Goal: Task Accomplishment & Management: Manage account settings

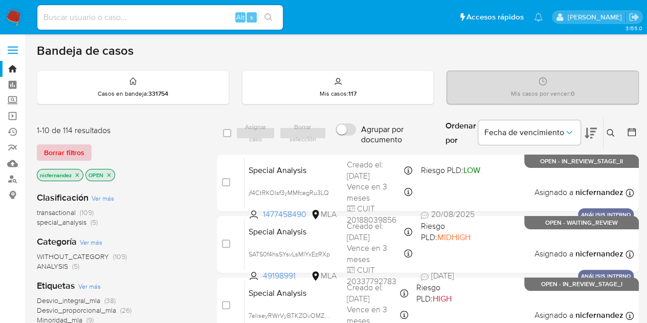
click at [70, 148] on span "Borrar filtros" at bounding box center [64, 152] width 40 height 14
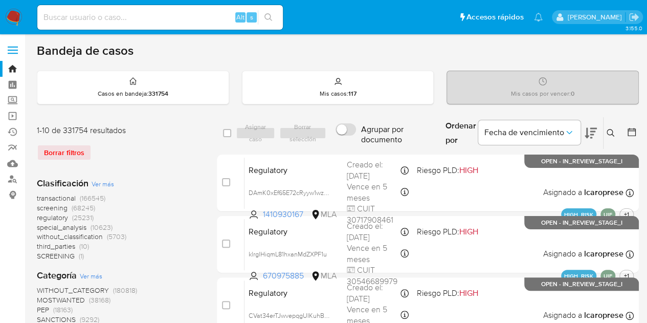
click at [614, 129] on icon at bounding box center [611, 133] width 8 height 8
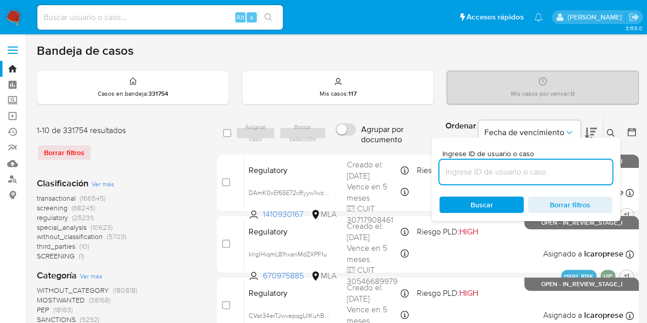
click at [551, 174] on input at bounding box center [526, 171] width 173 height 13
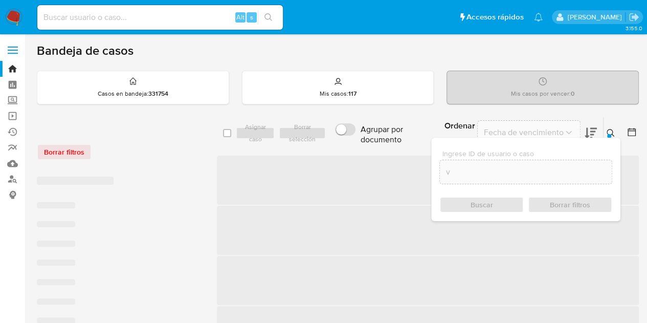
click at [464, 160] on div "v" at bounding box center [526, 172] width 173 height 25
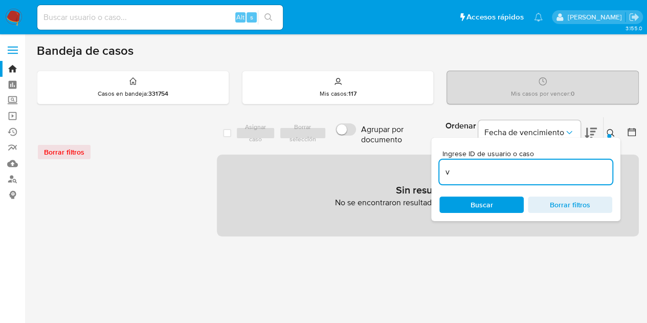
drag, startPoint x: 465, startPoint y: 167, endPoint x: 418, endPoint y: 164, distance: 46.7
click at [418, 164] on div "select-all-cases-checkbox Asignar caso Borrar selección Agrupar por documento O…" at bounding box center [428, 177] width 422 height 120
paste input "258295792"
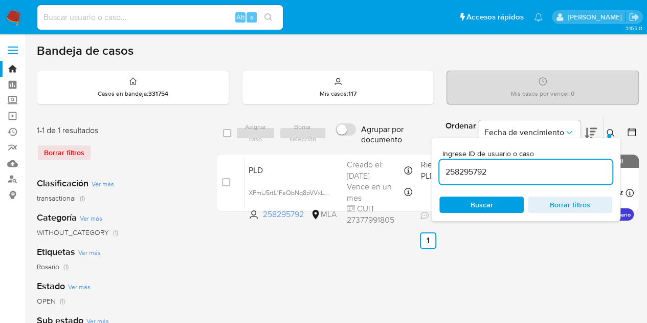
click at [612, 132] on icon at bounding box center [611, 133] width 8 height 8
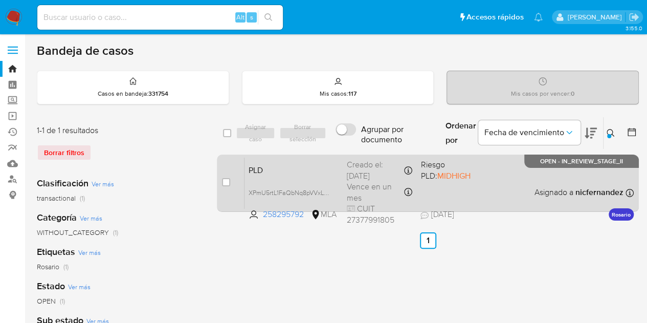
click at [296, 168] on span "PLD" at bounding box center [294, 169] width 90 height 13
click at [286, 171] on span "PLD" at bounding box center [294, 169] width 90 height 13
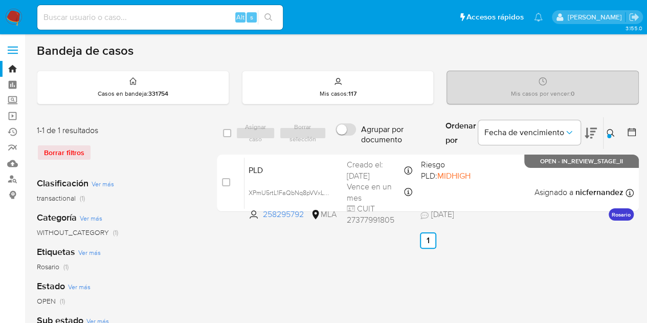
click at [620, 134] on button at bounding box center [612, 133] width 17 height 12
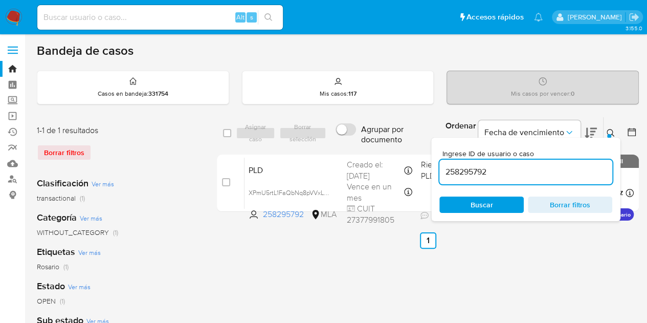
drag, startPoint x: 525, startPoint y: 170, endPoint x: 322, endPoint y: 129, distance: 206.9
click at [322, 129] on div "select-all-cases-checkbox Asignar caso Borrar selección Agrupar por documento O…" at bounding box center [428, 133] width 422 height 33
type input "611739378"
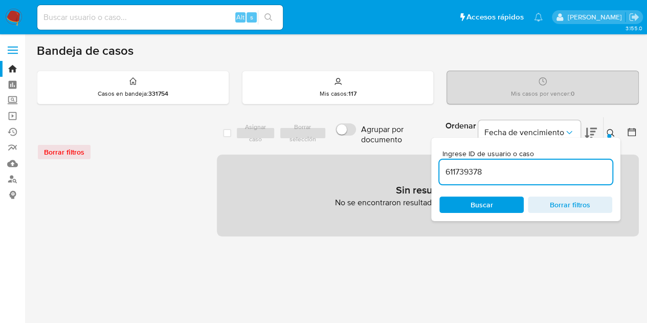
click at [611, 135] on div at bounding box center [610, 136] width 4 height 4
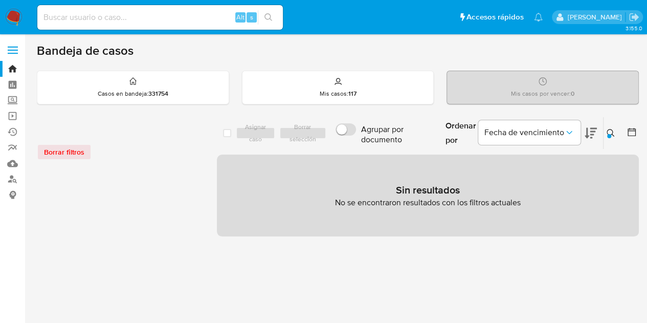
click at [149, 21] on input at bounding box center [160, 17] width 246 height 13
paste input "611739378"
type input "611739378"
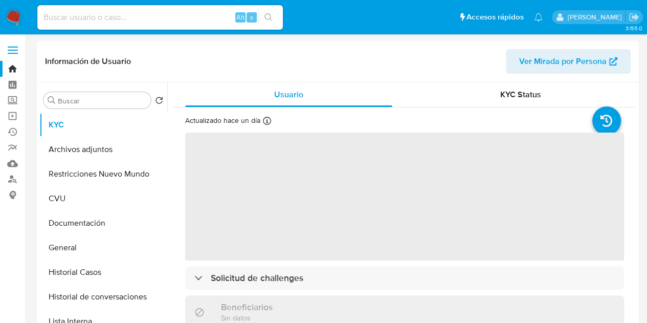
scroll to position [359, 0]
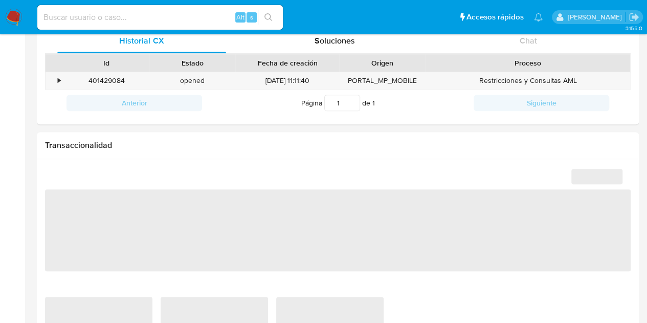
select select "10"
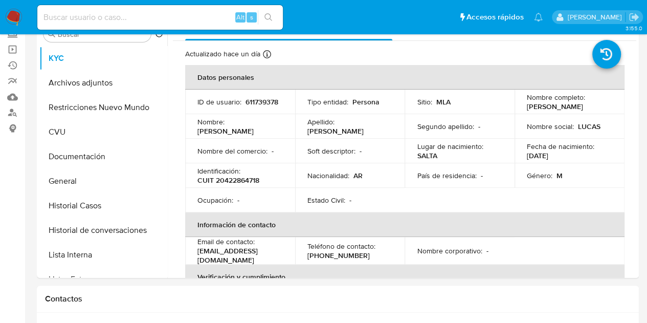
scroll to position [30, 0]
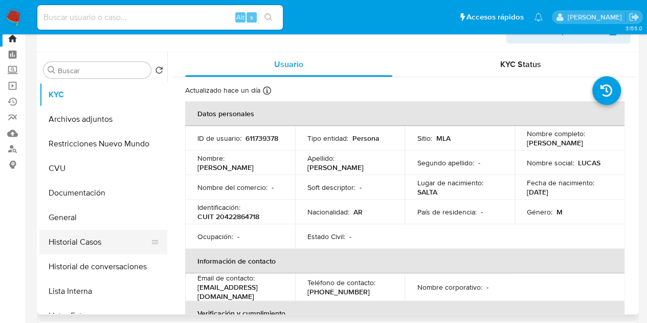
click at [98, 238] on button "Historial Casos" at bounding box center [99, 242] width 120 height 25
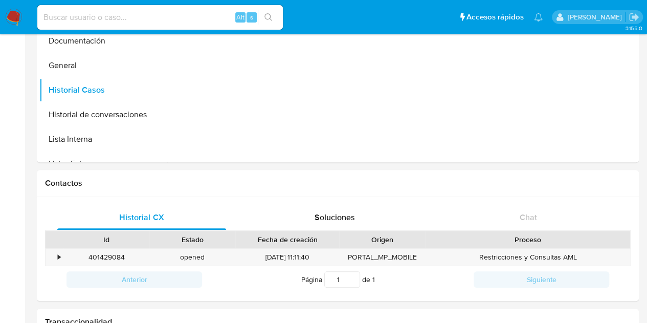
scroll to position [200, 0]
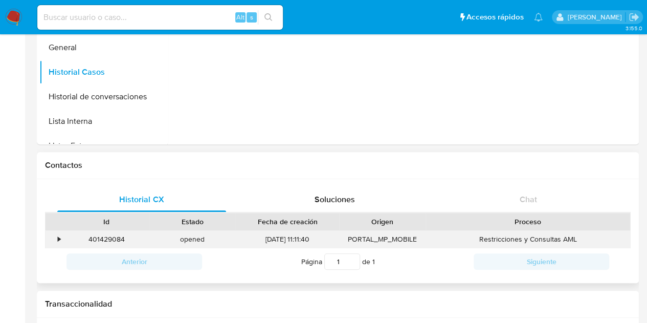
click at [115, 234] on div "401429084" at bounding box center [106, 239] width 86 height 17
copy div "401429084"
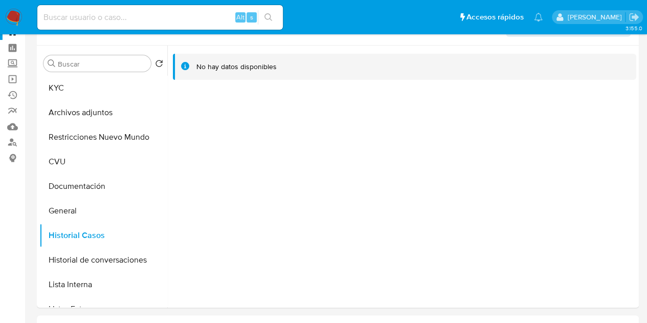
scroll to position [27, 0]
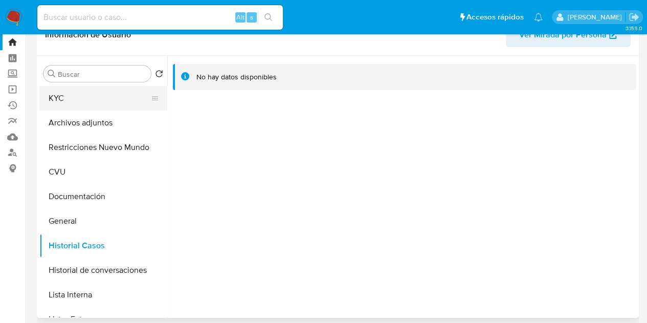
click at [91, 103] on button "KYC" at bounding box center [99, 98] width 120 height 25
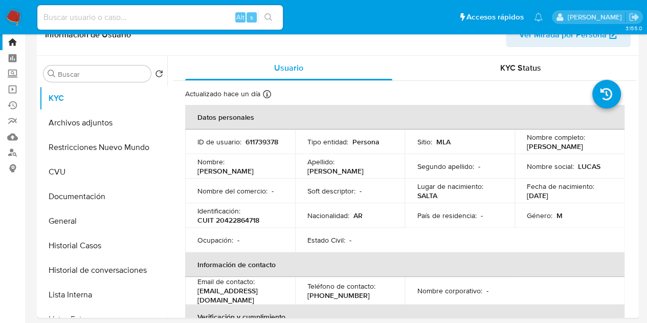
scroll to position [0, 0]
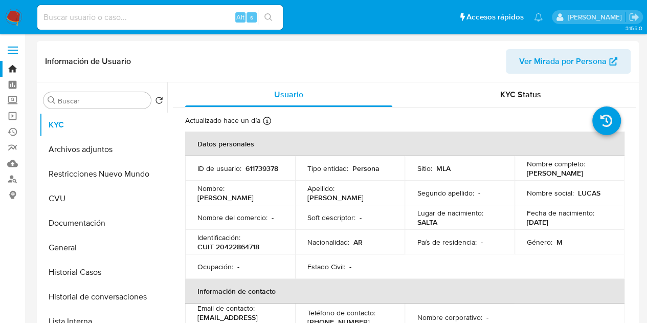
click at [521, 58] on span "Ver Mirada por Persona" at bounding box center [563, 61] width 88 height 25
click at [107, 12] on input at bounding box center [160, 17] width 246 height 13
paste input "1438693937"
type input "1438693937"
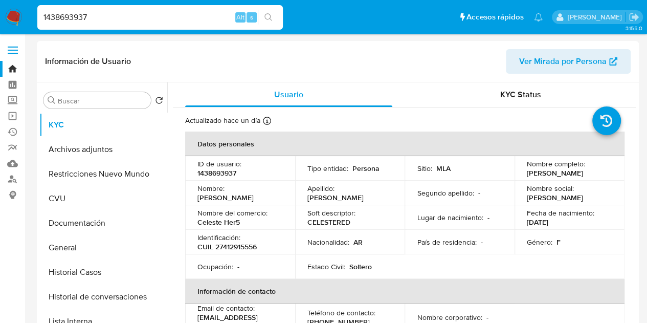
select select "10"
click at [93, 269] on button "Historial Casos" at bounding box center [99, 272] width 120 height 25
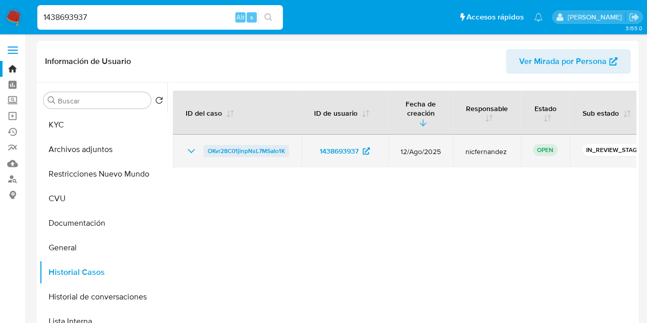
click at [246, 145] on span "OKvr28C01jlnpNsL7MSaIo1K" at bounding box center [246, 151] width 77 height 12
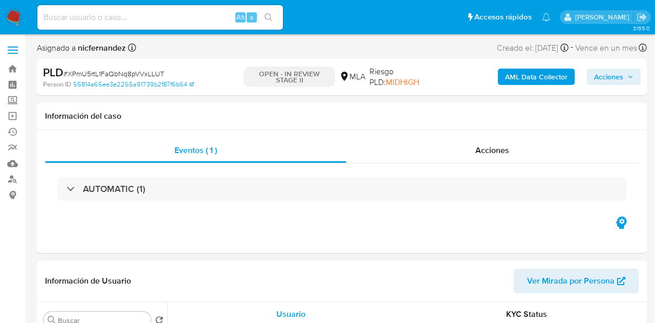
select select "10"
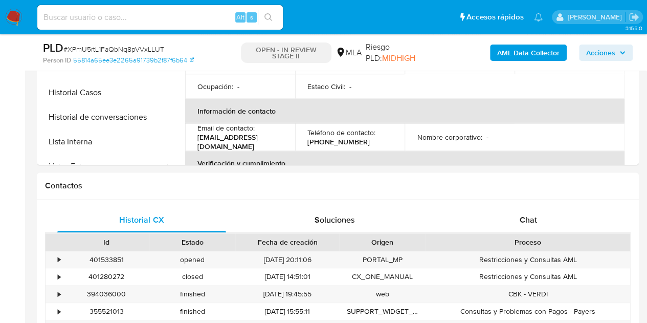
scroll to position [414, 0]
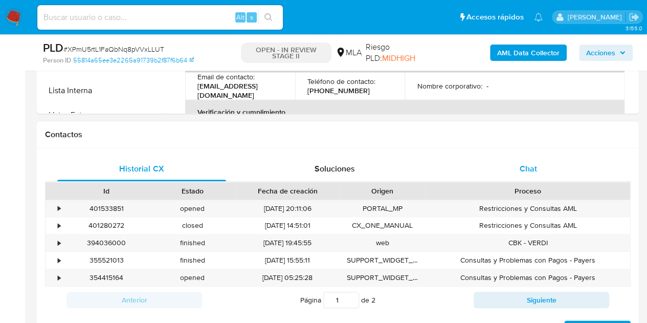
click at [545, 162] on div "Chat" at bounding box center [528, 169] width 169 height 25
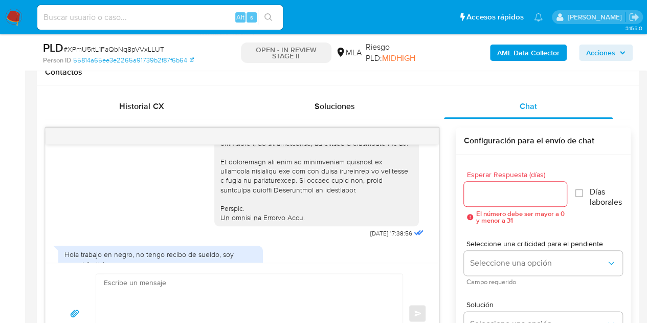
scroll to position [630, 0]
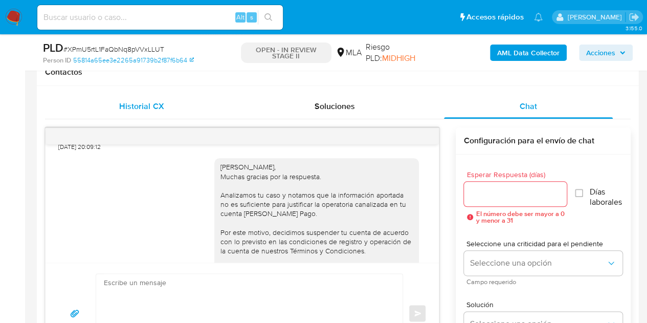
click at [138, 108] on span "Historial CX" at bounding box center [141, 106] width 45 height 12
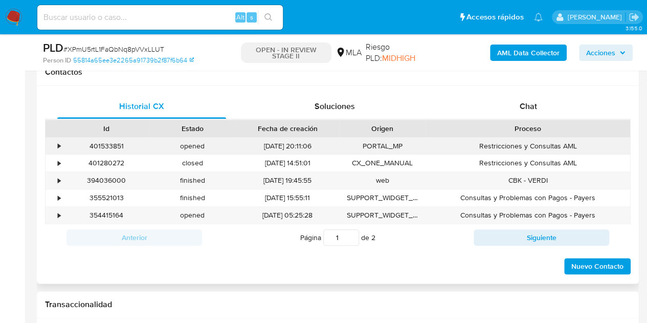
click at [97, 140] on div "401533851" at bounding box center [106, 146] width 86 height 17
copy div "401533851"
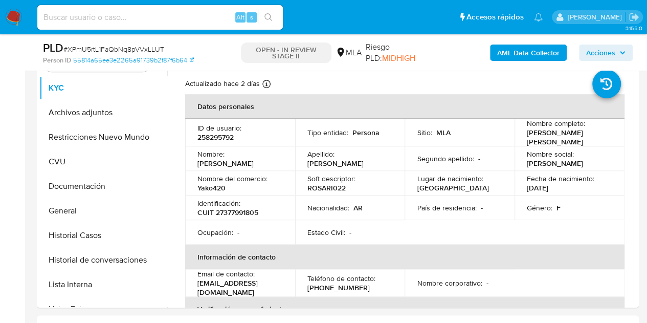
scroll to position [533, 0]
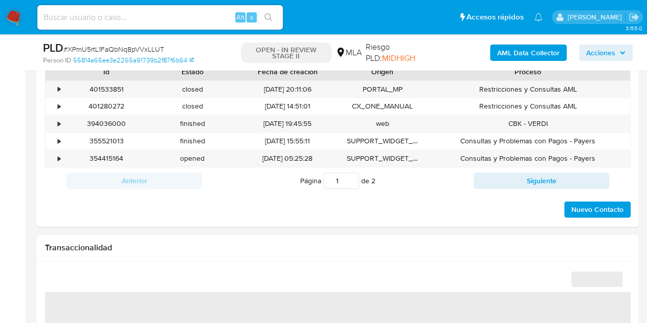
select select "10"
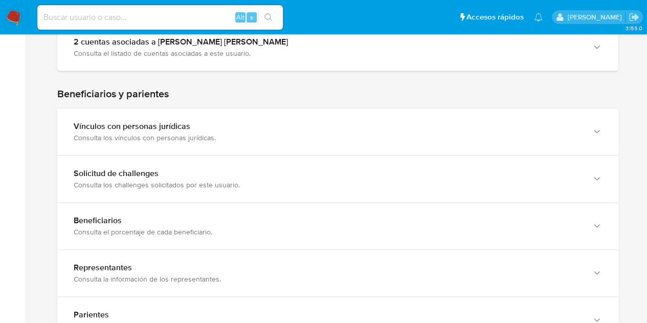
scroll to position [462, 0]
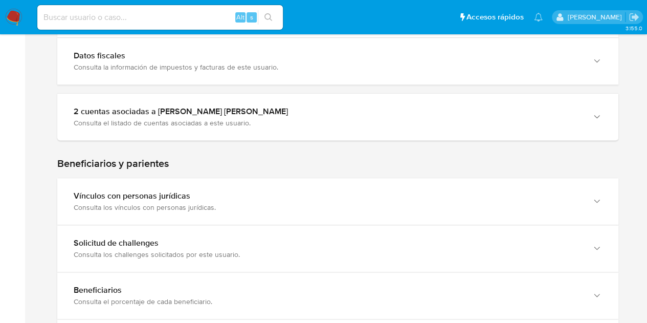
click at [557, 87] on section at bounding box center [337, 83] width 561 height 850
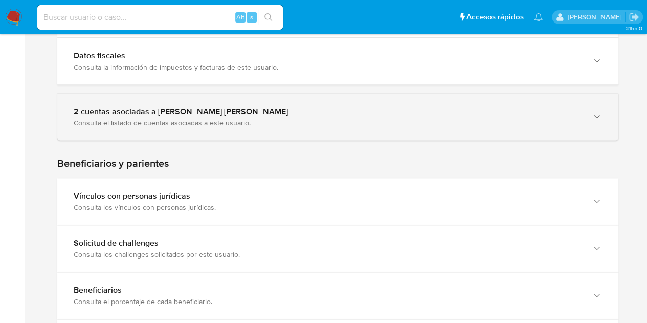
click at [562, 103] on div "2 cuentas asociadas a Lucas Damian Rossi Consulta el listado de cuentas asociad…" at bounding box center [337, 117] width 561 height 47
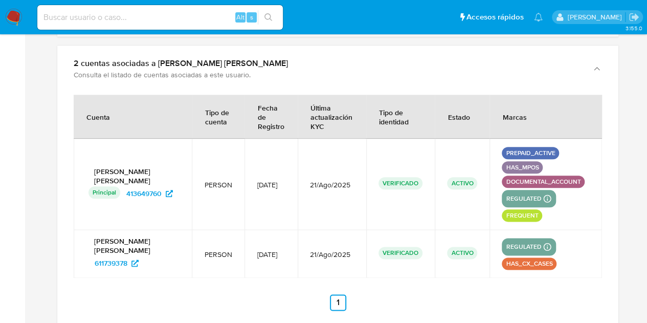
scroll to position [511, 0]
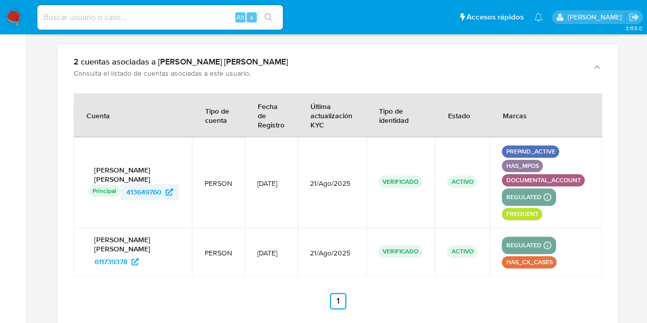
click at [143, 184] on span "413649760" at bounding box center [143, 192] width 35 height 16
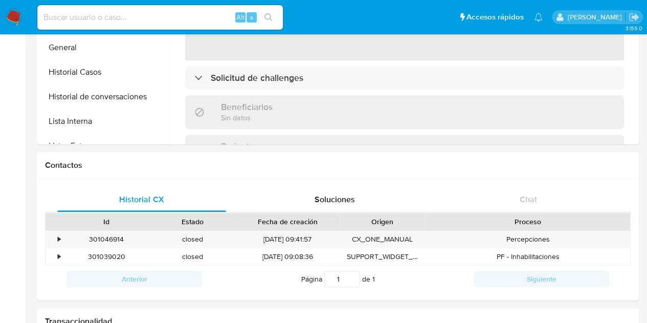
select select "10"
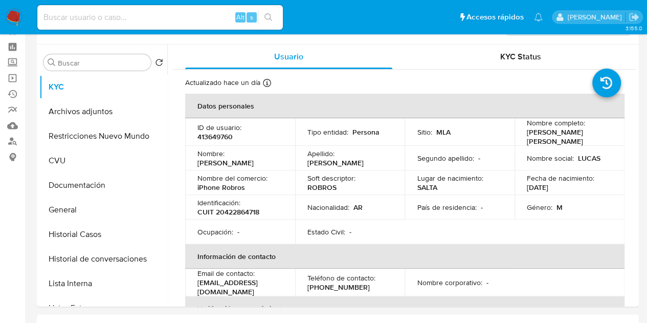
scroll to position [55, 0]
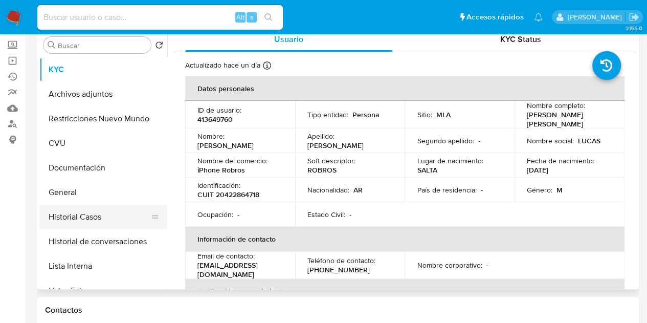
click at [96, 211] on button "Historial Casos" at bounding box center [99, 217] width 120 height 25
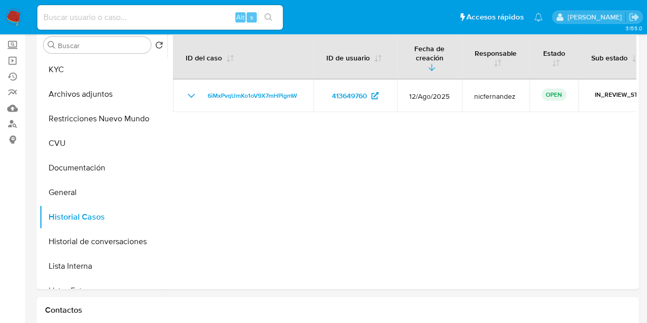
scroll to position [37, 0]
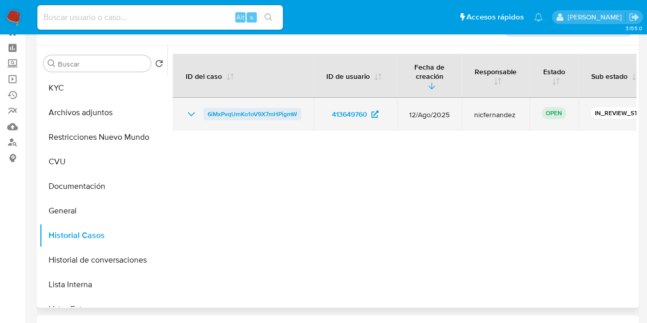
click at [269, 108] on span "6iMxPvqUmKo1oV9X7mHPigmW" at bounding box center [253, 114] width 90 height 12
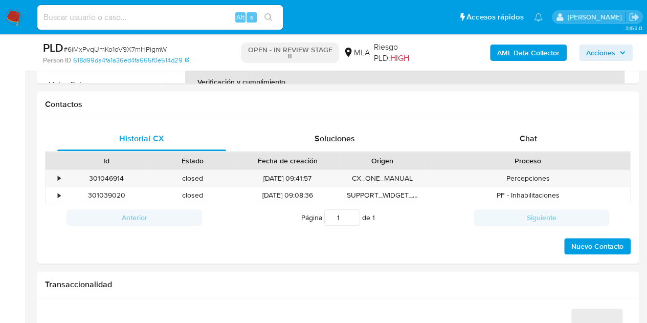
select select "10"
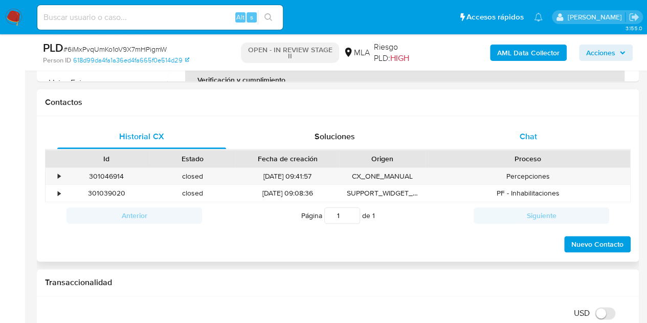
click at [530, 139] on span "Chat" at bounding box center [528, 137] width 17 height 12
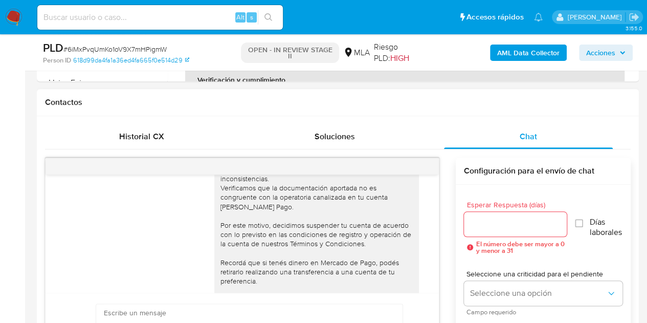
scroll to position [684, 0]
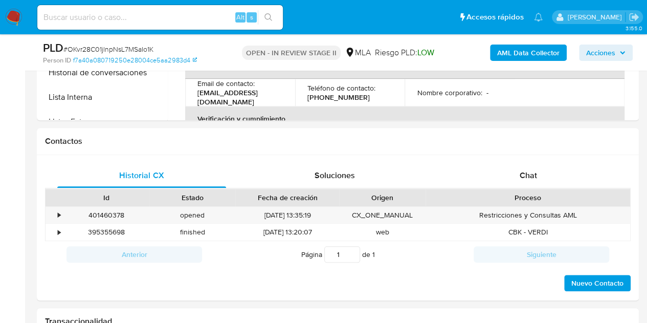
select select "10"
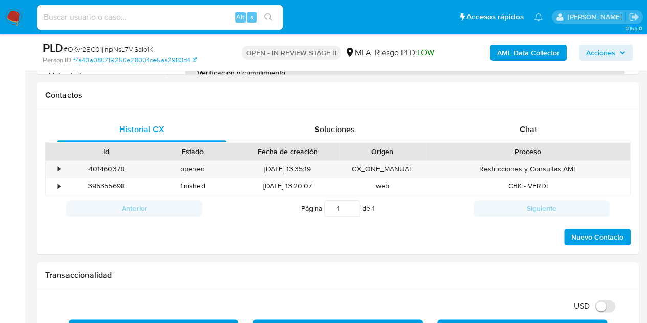
scroll to position [463, 0]
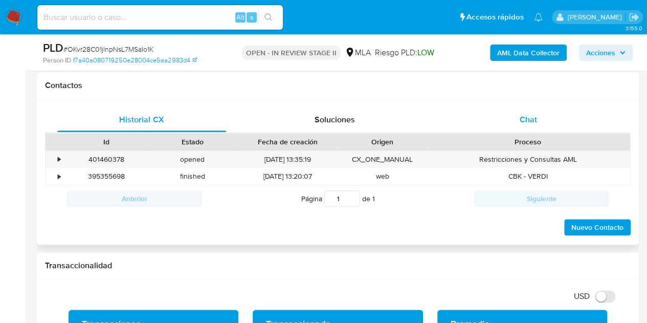
click at [536, 123] on span "Chat" at bounding box center [528, 120] width 17 height 12
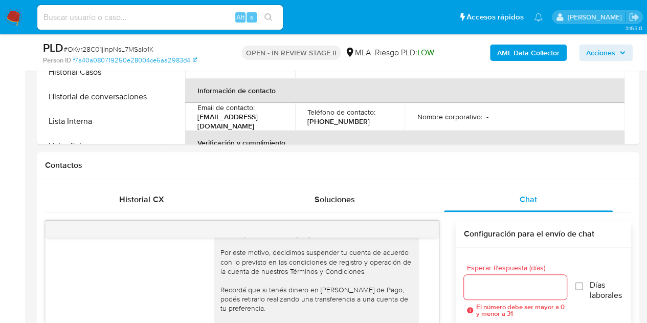
scroll to position [433, 0]
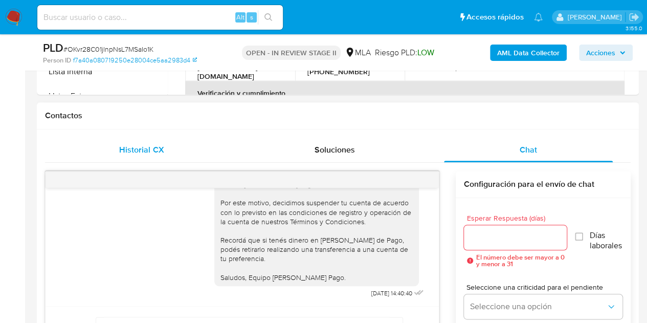
click at [147, 140] on div "Historial CX" at bounding box center [141, 150] width 169 height 25
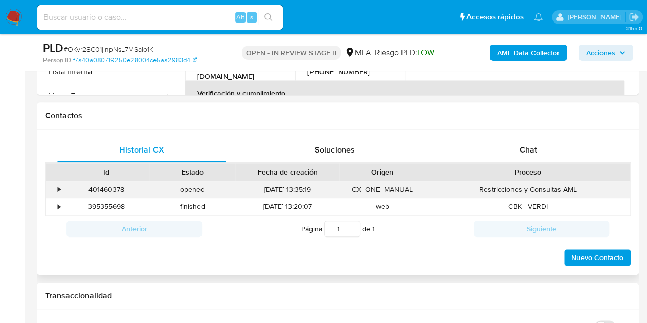
click at [116, 188] on div "401460378" at bounding box center [106, 189] width 86 height 17
copy div "401460378"
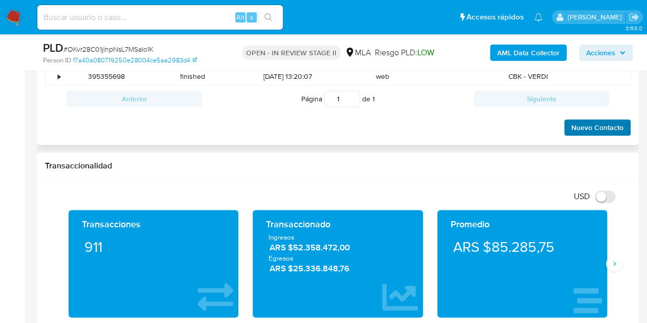
scroll to position [555, 0]
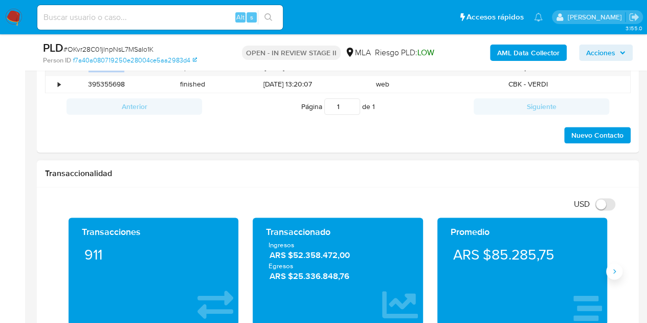
click at [616, 274] on button "Siguiente" at bounding box center [614, 271] width 16 height 16
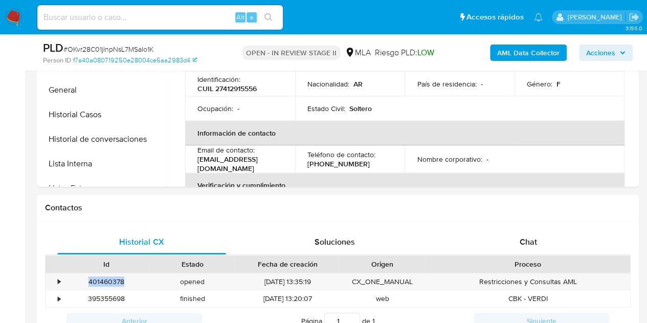
scroll to position [402, 0]
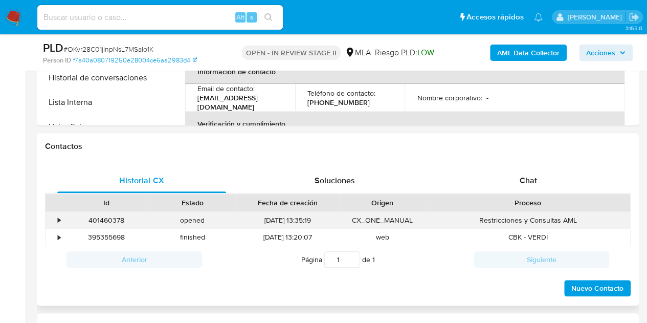
click at [451, 216] on div "Restricciones y Consultas AML" at bounding box center [528, 220] width 205 height 17
click at [155, 16] on input at bounding box center [160, 17] width 246 height 13
paste input "7eliseyRWrVyBTKZOvOMZtdD"
type input "7eliseyRWrVyBTKZOvOMZtdD"
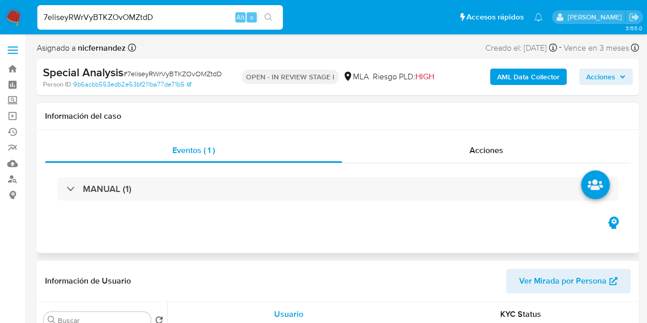
select select "10"
click at [527, 143] on div "Acciones" at bounding box center [486, 150] width 289 height 25
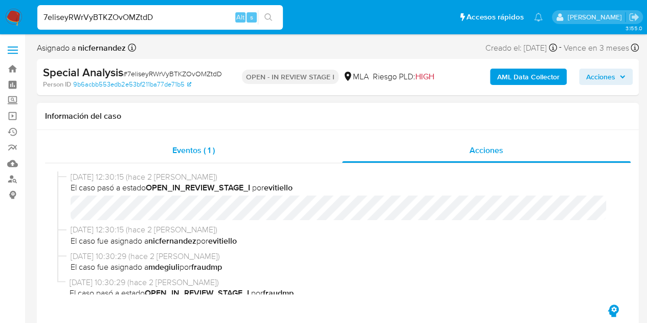
click at [211, 156] on div "Eventos ( 1 )" at bounding box center [193, 150] width 297 height 25
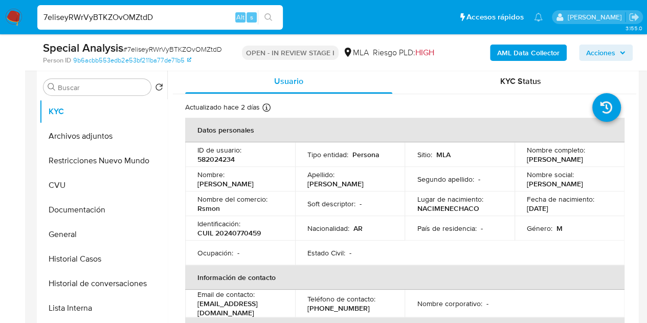
scroll to position [203, 0]
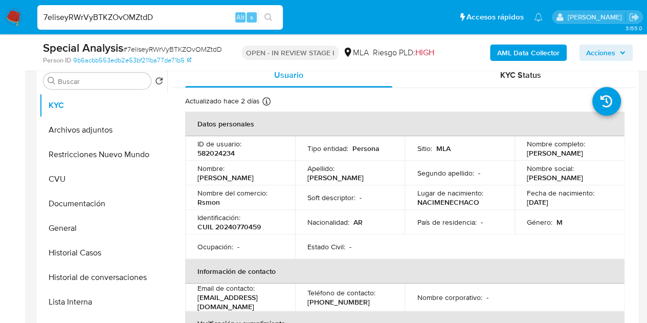
click at [221, 153] on p "582024234" at bounding box center [216, 152] width 37 height 9
copy p "582024234"
click at [247, 219] on div "Identificación : CUIL 20240770459" at bounding box center [240, 222] width 85 height 18
drag, startPoint x: 539, startPoint y: 154, endPoint x: 606, endPoint y: 156, distance: 66.6
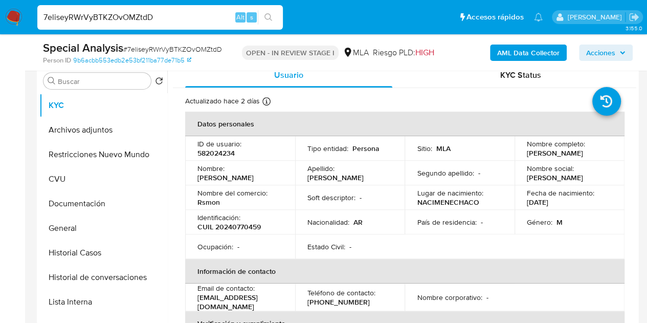
click at [606, 156] on div "Nombre completo : Ramon Valentin Ocampo" at bounding box center [569, 148] width 85 height 18
copy p "Ramon Valentin Ocampo"
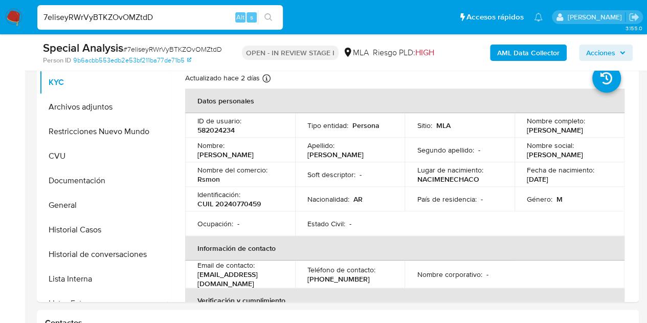
scroll to position [166, 0]
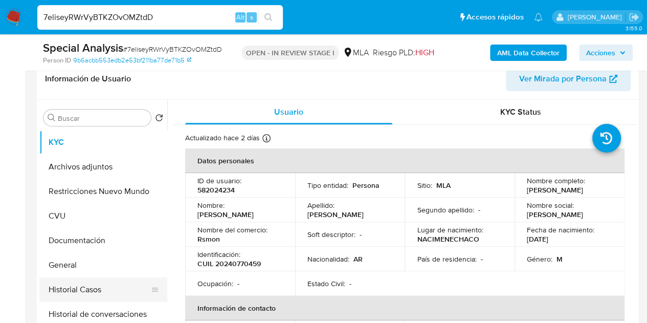
click at [81, 286] on button "Historial Casos" at bounding box center [99, 289] width 120 height 25
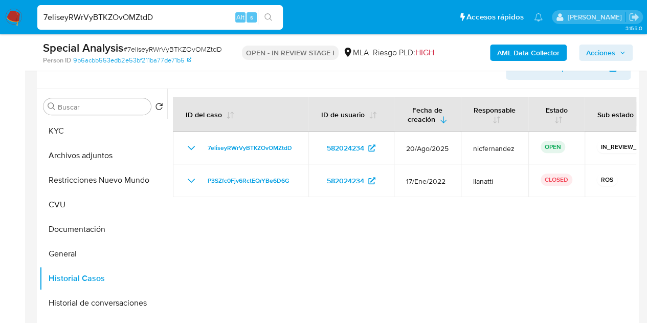
scroll to position [191, 0]
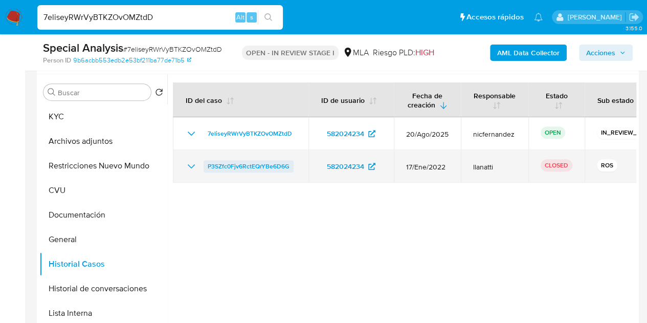
click at [249, 166] on span "P3SZfc0Fjv6RctEQrYBe6D6G" at bounding box center [249, 166] width 82 height 12
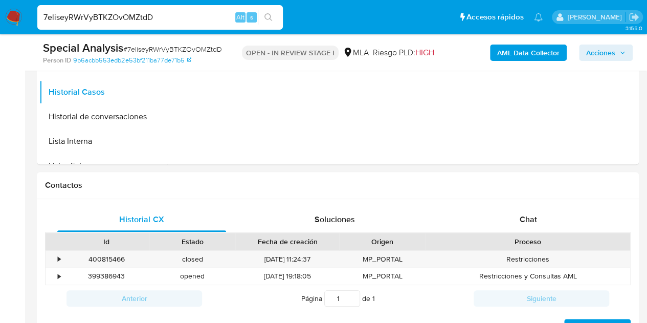
scroll to position [361, 0]
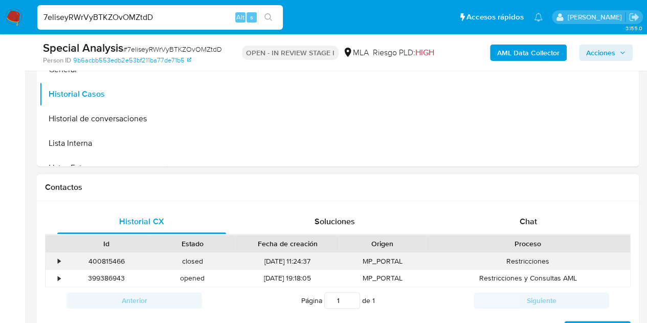
click at [110, 262] on div "400815466" at bounding box center [106, 261] width 86 height 17
copy div "400815466"
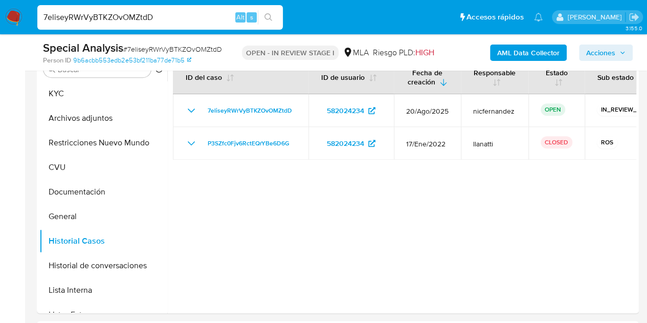
scroll to position [169, 0]
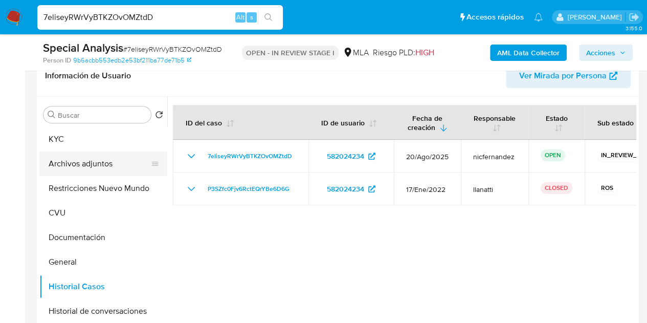
click at [72, 162] on button "Archivos adjuntos" at bounding box center [99, 163] width 120 height 25
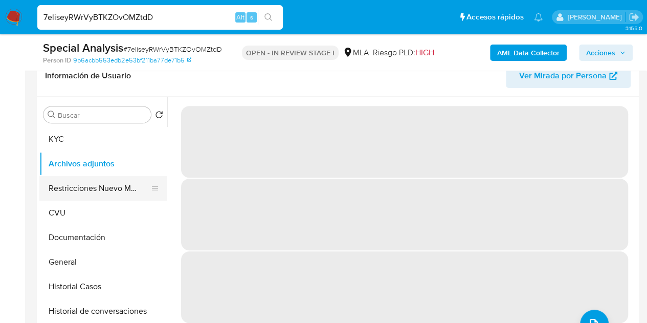
click at [84, 190] on button "Restricciones Nuevo Mundo" at bounding box center [99, 188] width 120 height 25
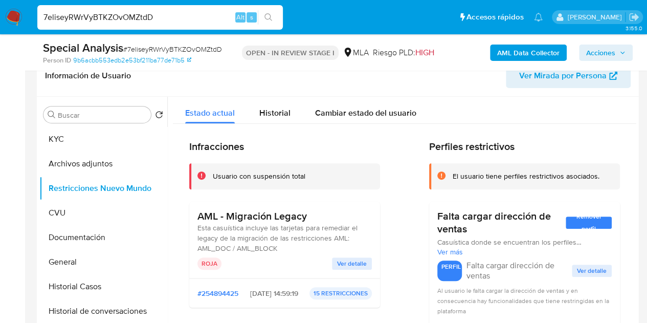
click at [204, 213] on h3 "AML - Migración Legacy" at bounding box center [285, 216] width 175 height 13
drag, startPoint x: 196, startPoint y: 215, endPoint x: 315, endPoint y: 211, distance: 119.3
click at [315, 211] on div "AML - Migración Legacy Esta casuística incluye las tarjetas para remediar el le…" at bounding box center [284, 240] width 191 height 77
click at [79, 281] on button "Historial Casos" at bounding box center [99, 286] width 120 height 25
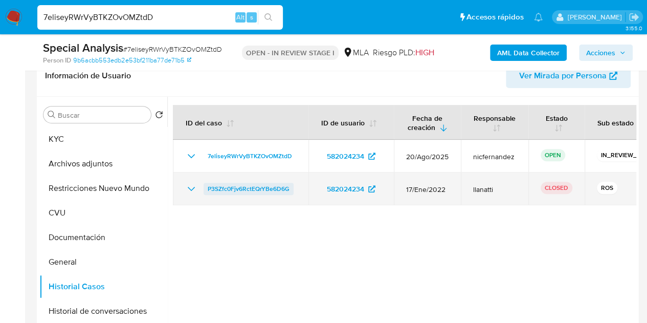
click at [248, 191] on span "P3SZfc0Fjv6RctEQrYBe6D6G" at bounding box center [249, 189] width 82 height 12
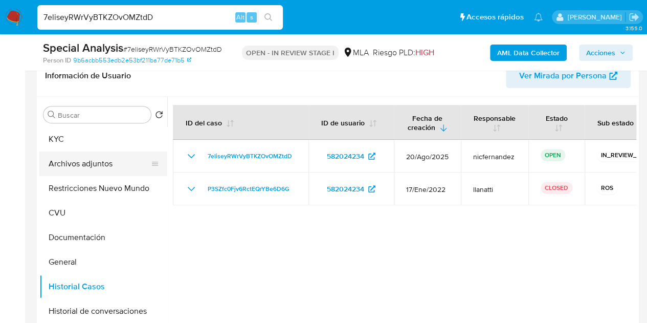
click at [86, 163] on button "Archivos adjuntos" at bounding box center [99, 163] width 120 height 25
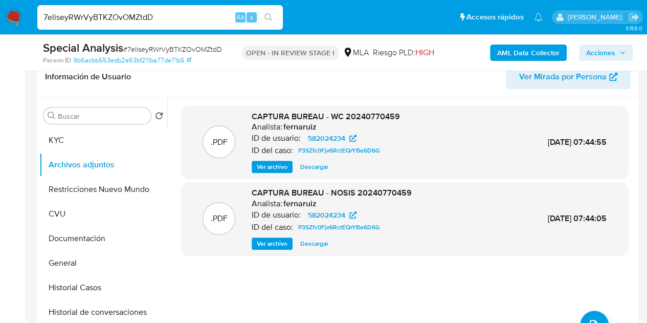
click at [512, 53] on b "AML Data Collector" at bounding box center [528, 53] width 62 height 16
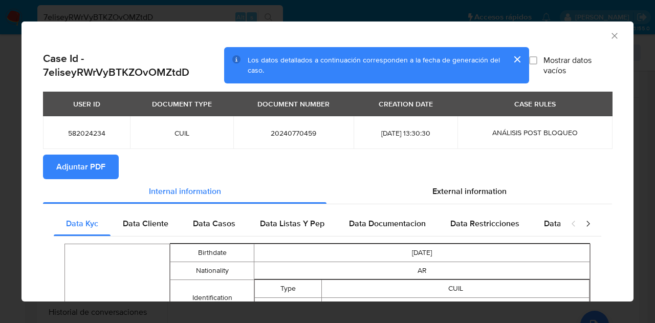
click at [101, 163] on span "Adjuntar PDF" at bounding box center [80, 167] width 49 height 23
click at [610, 35] on icon "Cerrar ventana" at bounding box center [615, 36] width 10 height 10
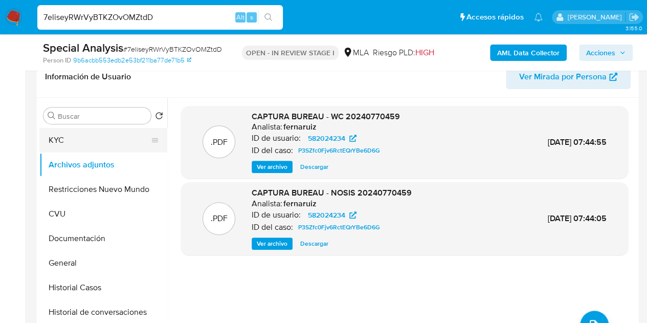
click at [99, 144] on button "KYC" at bounding box center [99, 140] width 120 height 25
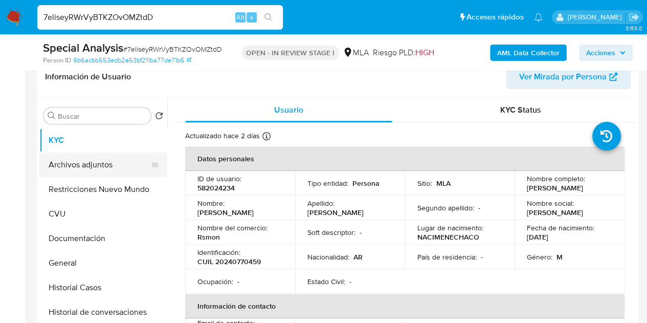
click at [96, 160] on button "Archivos adjuntos" at bounding box center [99, 165] width 120 height 25
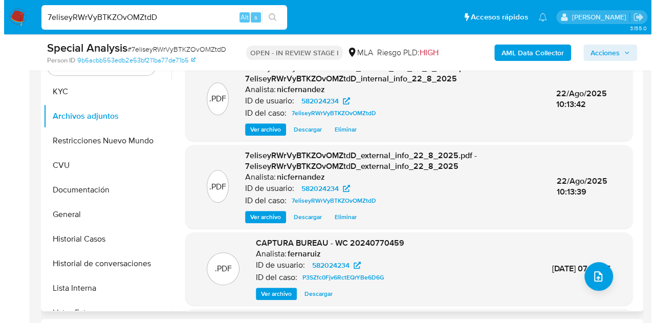
scroll to position [219, 0]
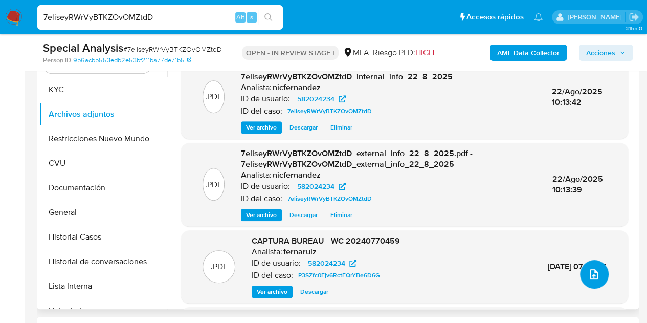
click at [593, 274] on icon "upload-file" at bounding box center [594, 274] width 8 height 10
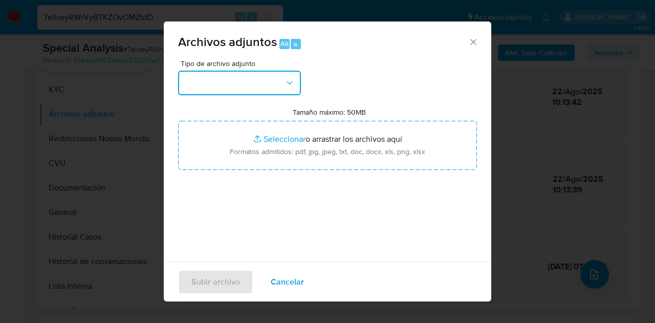
click at [291, 79] on icon "button" at bounding box center [290, 83] width 10 height 10
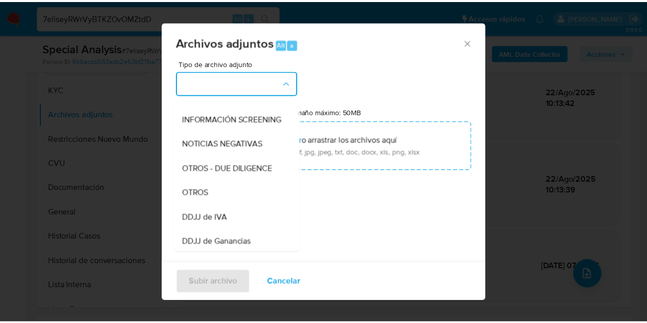
scroll to position [142, 0]
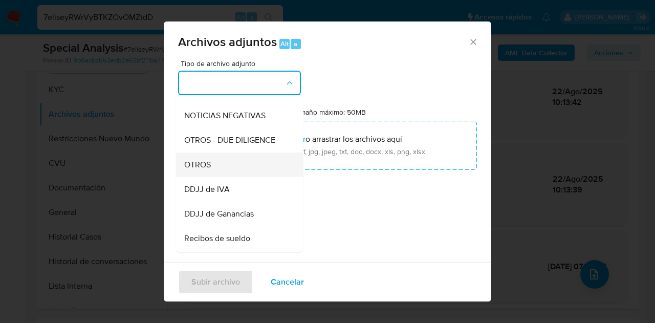
click at [219, 177] on div "OTROS" at bounding box center [236, 165] width 104 height 25
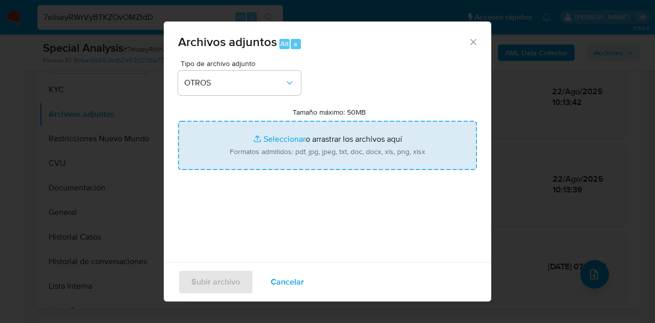
click at [263, 136] on input "Tamaño máximo: 50MB Seleccionar archivos" at bounding box center [327, 145] width 299 height 49
type input "C:\fakepath\NOSIS_Manager_InformeIndividual_20240770459_654930_20250822095714.p…"
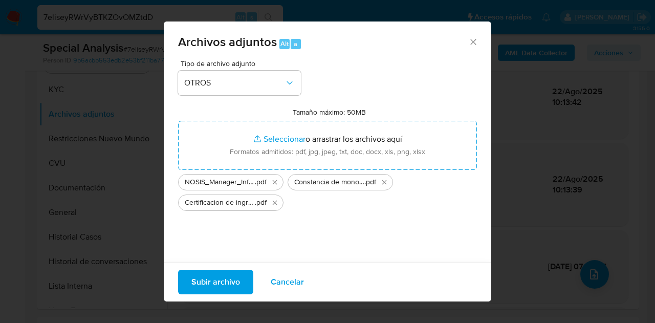
click at [204, 284] on span "Subir archivo" at bounding box center [215, 282] width 49 height 23
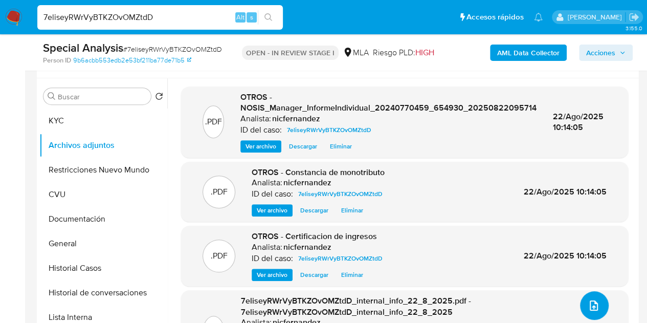
scroll to position [204, 0]
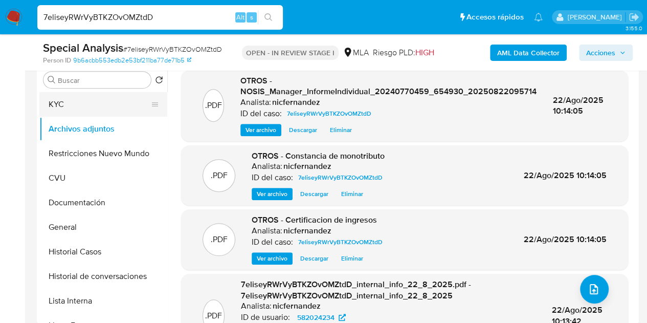
click at [95, 108] on button "KYC" at bounding box center [99, 104] width 120 height 25
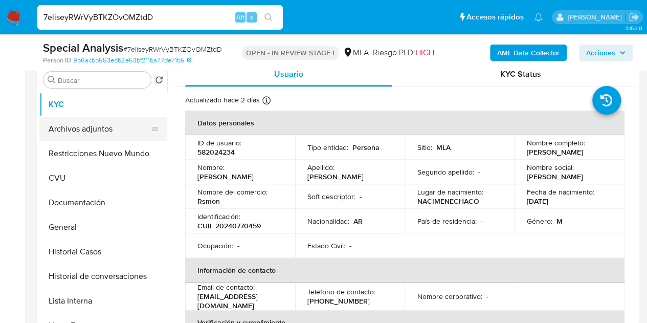
click at [85, 131] on button "Archivos adjuntos" at bounding box center [99, 129] width 120 height 25
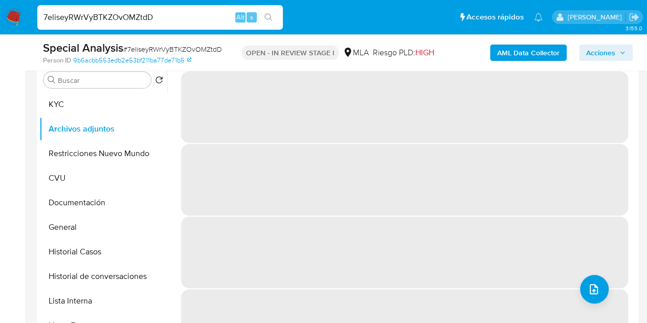
scroll to position [156, 0]
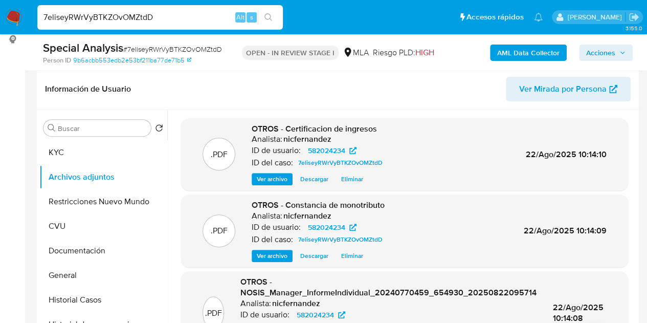
click at [286, 139] on h6 "nicfernandez" at bounding box center [308, 139] width 48 height 10
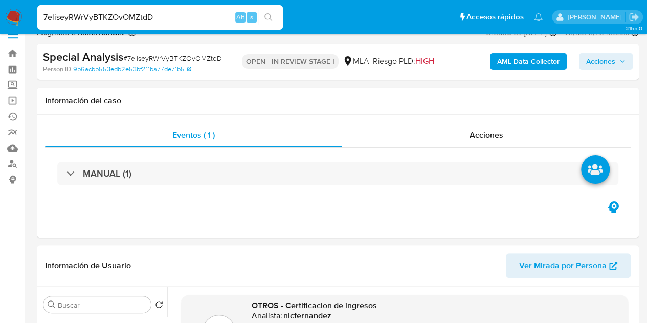
scroll to position [28, 0]
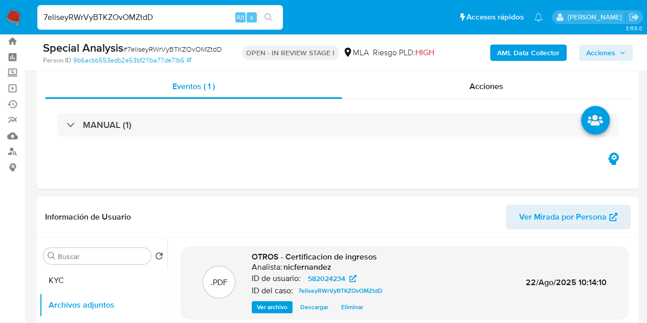
click at [619, 50] on span "Acciones" at bounding box center [606, 53] width 39 height 14
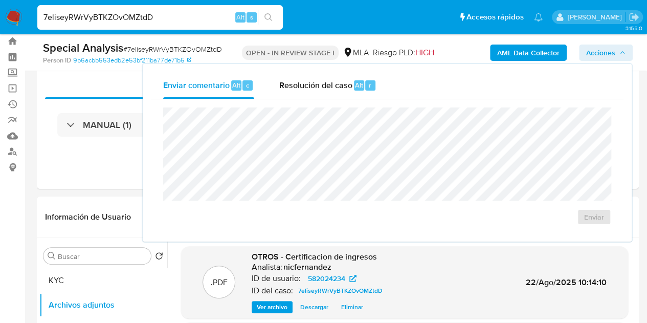
drag, startPoint x: 344, startPoint y: 81, endPoint x: 339, endPoint y: 106, distance: 25.7
click at [344, 80] on span "Resolución del caso" at bounding box center [315, 85] width 73 height 12
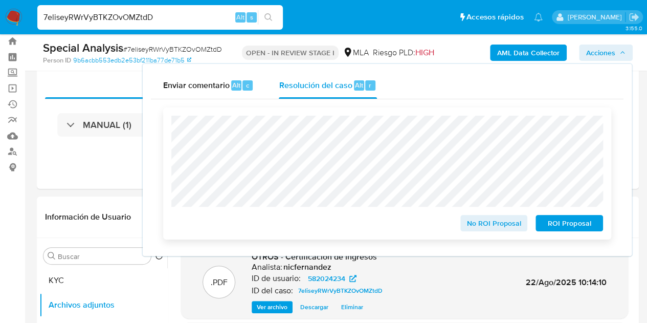
click at [490, 225] on span "No ROI Proposal" at bounding box center [494, 223] width 53 height 14
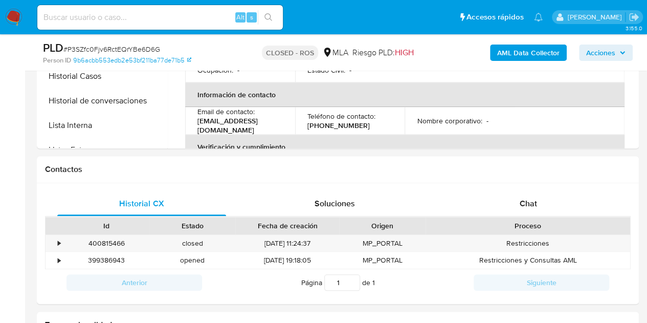
select select "10"
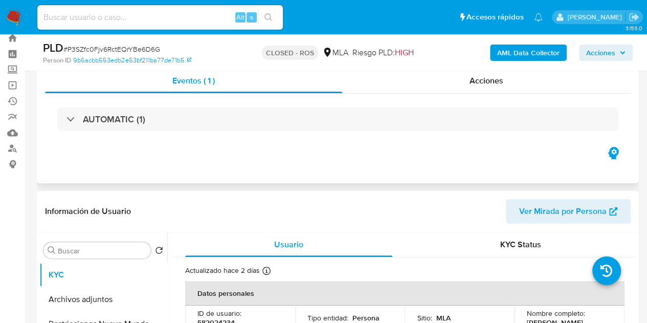
scroll to position [51, 0]
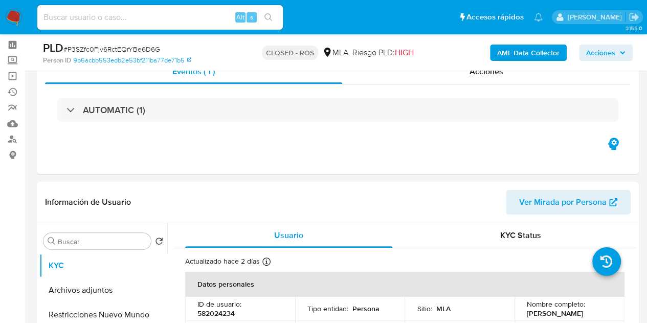
scroll to position [6, 0]
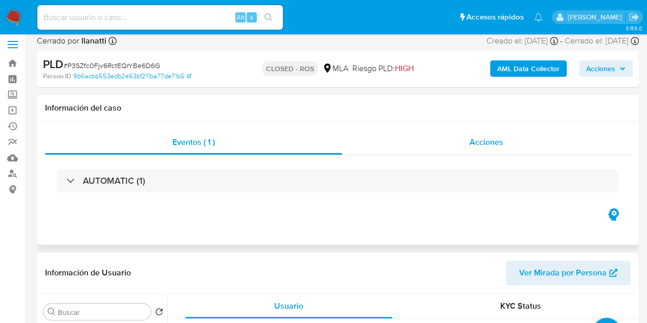
click at [505, 143] on div "Acciones" at bounding box center [486, 142] width 289 height 25
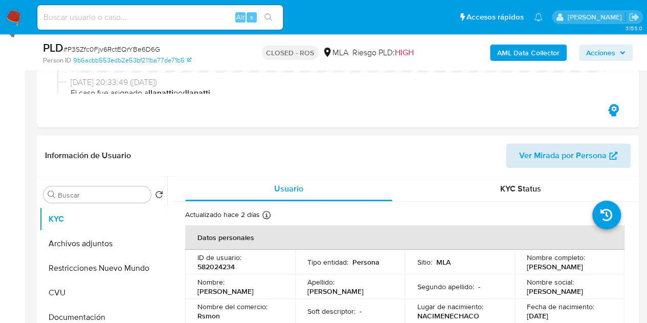
scroll to position [231, 0]
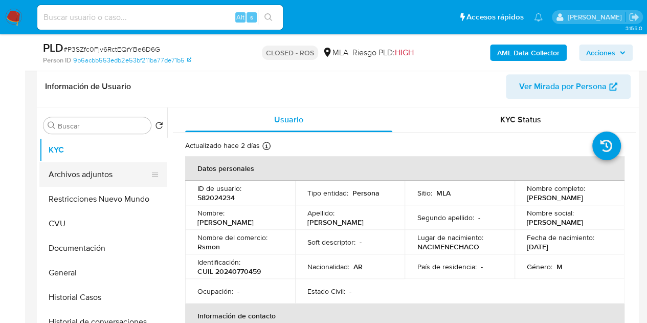
click at [104, 179] on button "Archivos adjuntos" at bounding box center [99, 174] width 120 height 25
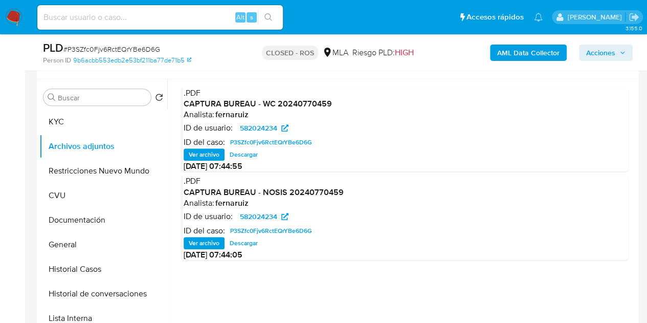
scroll to position [254, 0]
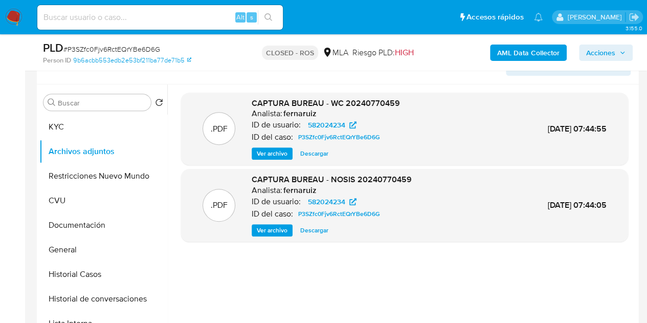
click at [255, 233] on button "Ver archivo" at bounding box center [272, 230] width 41 height 12
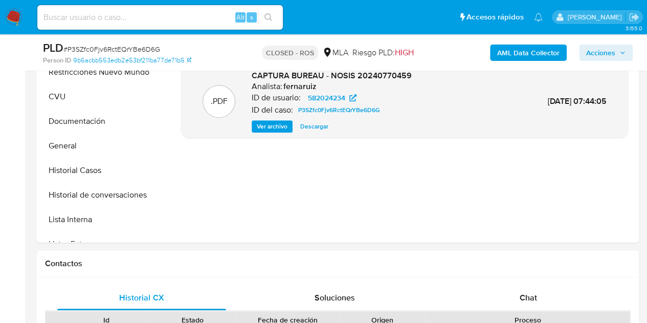
scroll to position [374, 0]
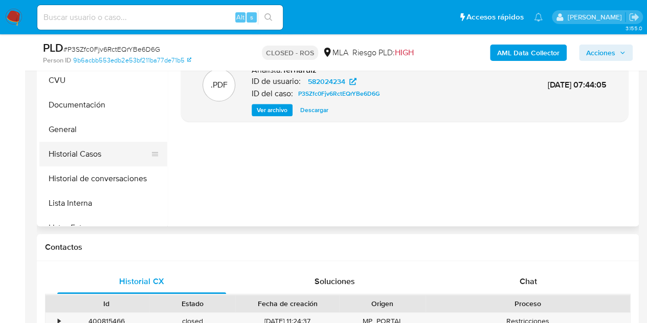
click at [75, 163] on button "Historial Casos" at bounding box center [99, 154] width 120 height 25
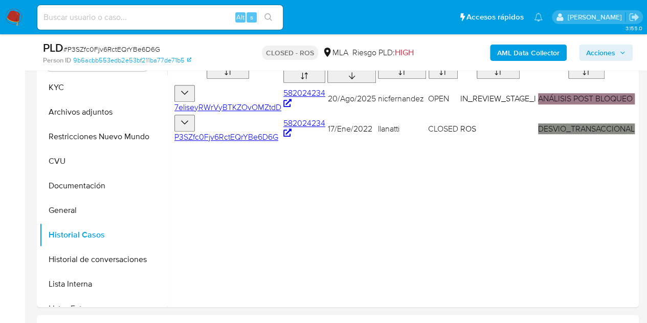
scroll to position [288, 0]
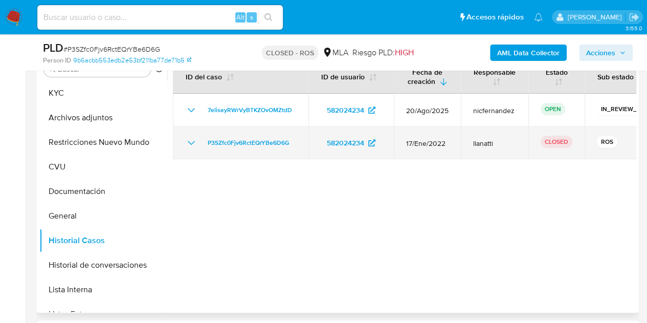
click at [191, 139] on icon "Mostrar/Ocultar" at bounding box center [191, 143] width 12 height 12
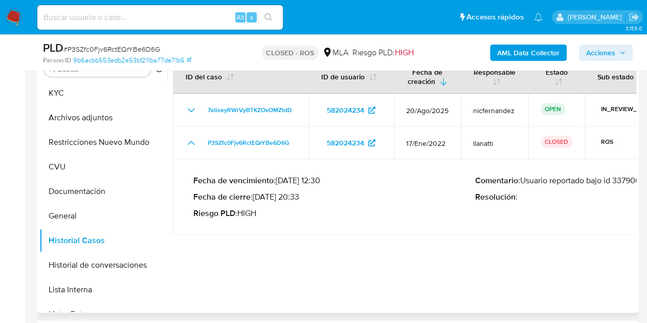
drag, startPoint x: 578, startPoint y: 179, endPoint x: 546, endPoint y: 192, distance: 34.9
click at [546, 192] on p "Resolución :" at bounding box center [616, 197] width 282 height 10
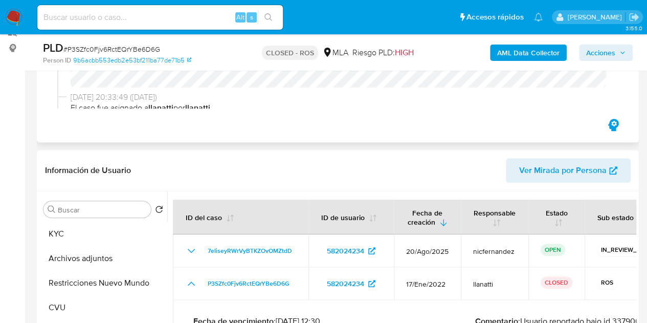
scroll to position [148, 0]
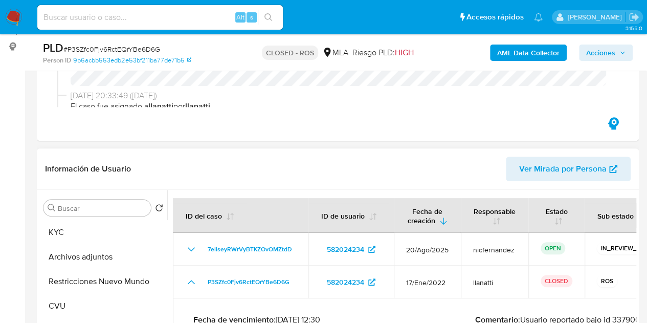
click at [555, 166] on span "Ver Mirada por Persona" at bounding box center [563, 169] width 88 height 25
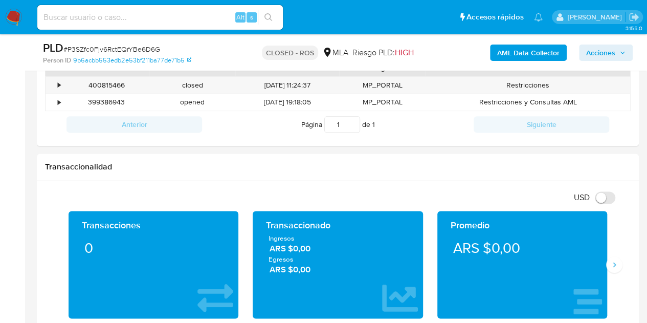
scroll to position [536, 0]
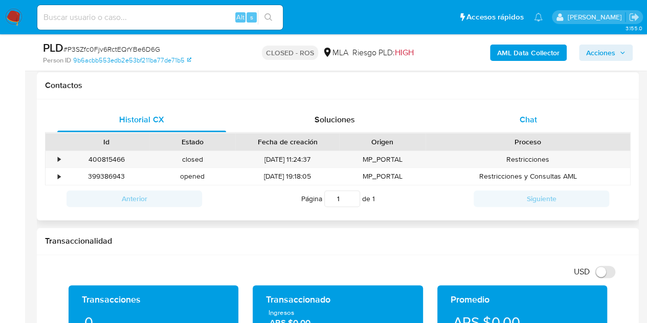
click at [548, 124] on div "Chat" at bounding box center [528, 119] width 169 height 25
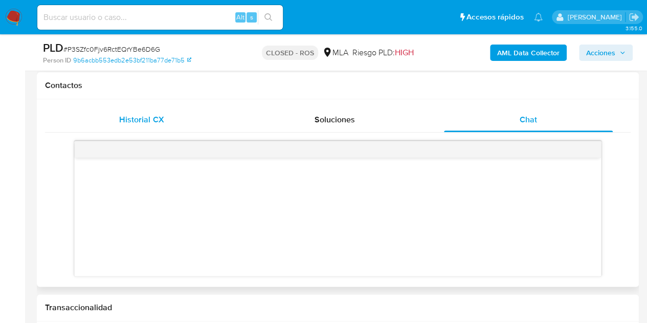
click at [162, 115] on span "Historial CX" at bounding box center [141, 120] width 45 height 12
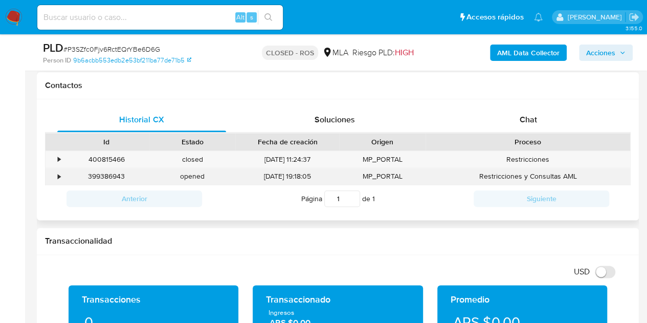
click at [113, 179] on div "399386943" at bounding box center [106, 176] width 86 height 17
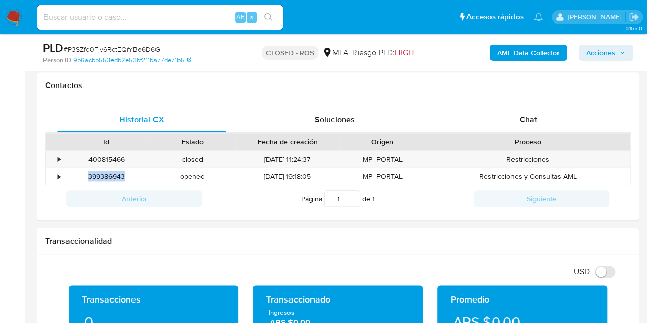
copy div "399386943"
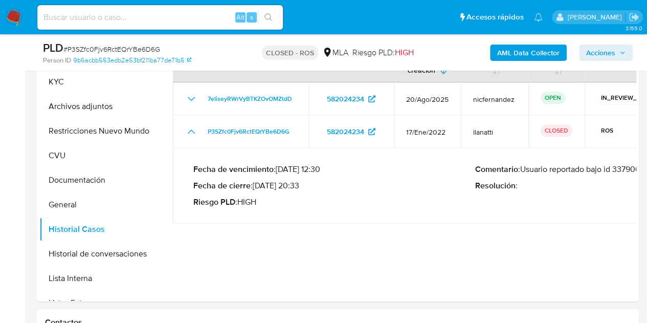
scroll to position [212, 0]
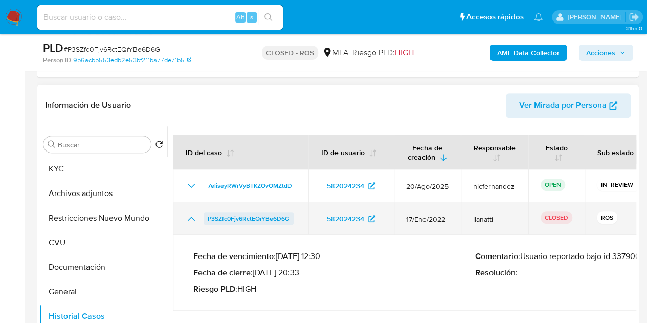
click at [254, 222] on span "P3SZfc0Fjv6RctEQrYBe6D6G" at bounding box center [249, 218] width 82 height 12
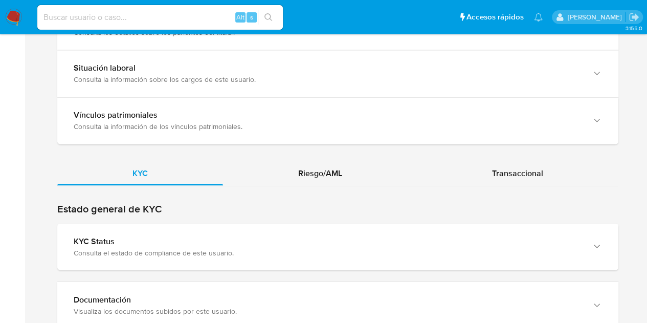
scroll to position [927, 0]
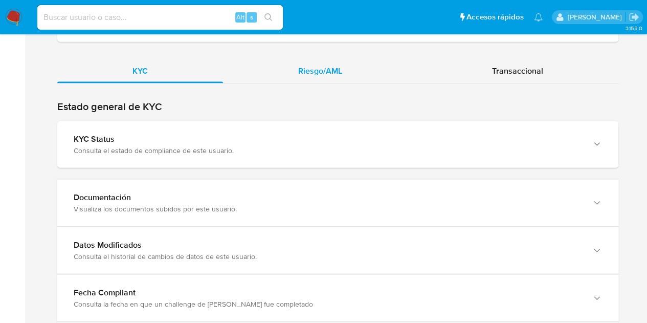
click at [335, 68] on span "Riesgo/AML" at bounding box center [320, 70] width 44 height 12
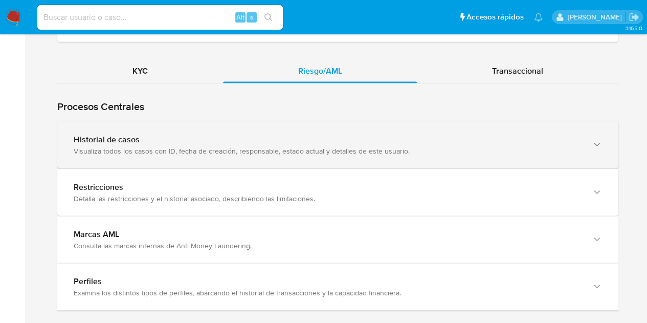
click at [113, 150] on div "Visualiza todos los casos con ID, fecha de creación, responsable, estado actual…" at bounding box center [328, 150] width 508 height 9
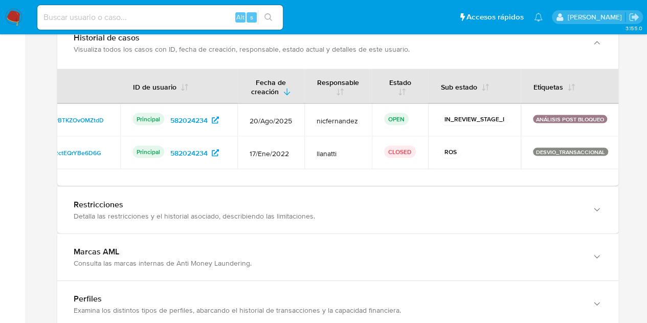
scroll to position [0, 0]
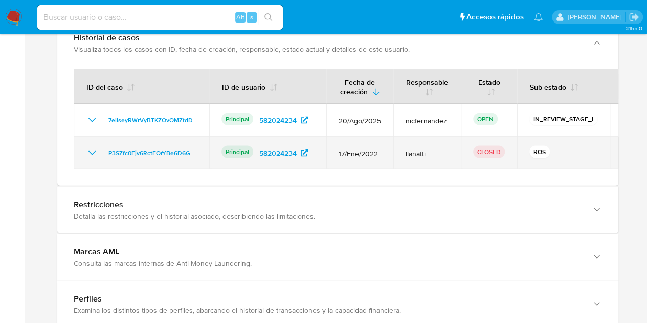
click at [90, 147] on icon "Mostrar/Ocultar" at bounding box center [92, 153] width 12 height 12
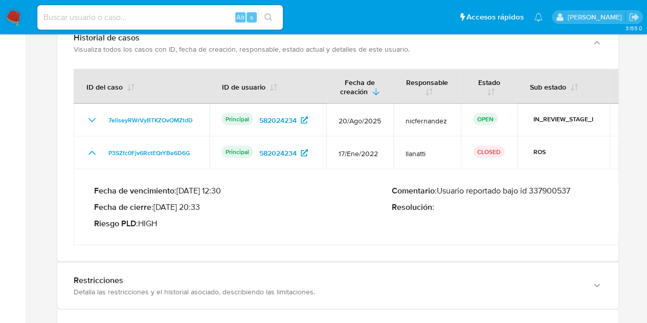
click at [554, 186] on p "Comentario : Usuario reportado bajo id 337900537" at bounding box center [541, 191] width 298 height 10
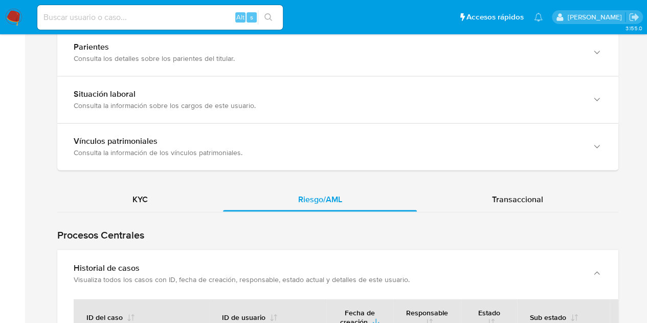
scroll to position [856, 0]
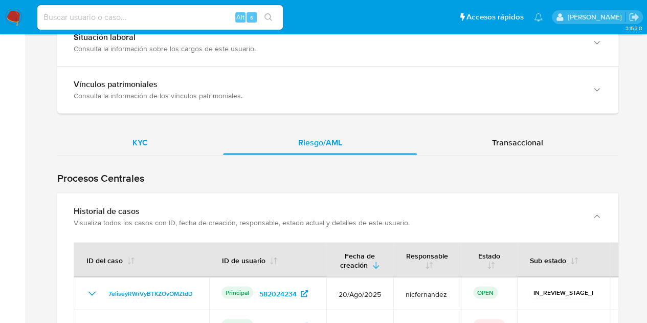
click at [163, 146] on div "KYC" at bounding box center [140, 142] width 166 height 25
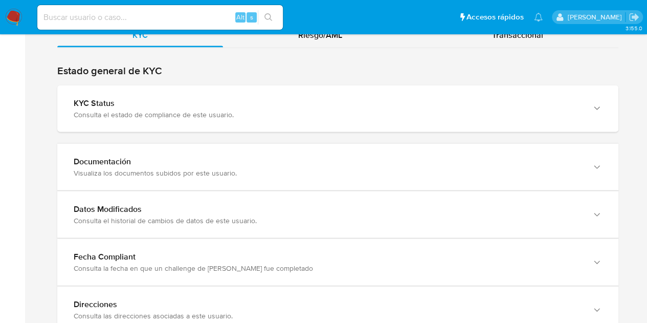
scroll to position [1001, 0]
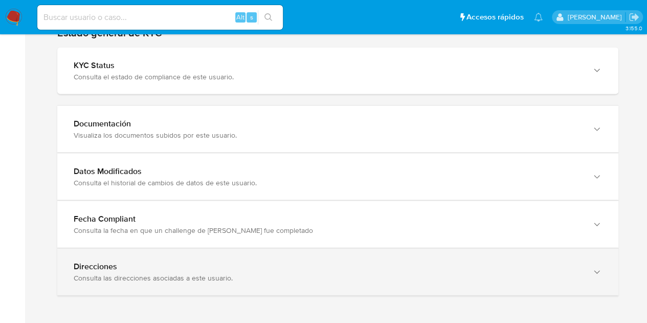
drag, startPoint x: 567, startPoint y: 281, endPoint x: 605, endPoint y: 278, distance: 38.0
click at [567, 281] on div "Direcciones Consulta las direcciones asociadas a este usuario." at bounding box center [337, 272] width 561 height 47
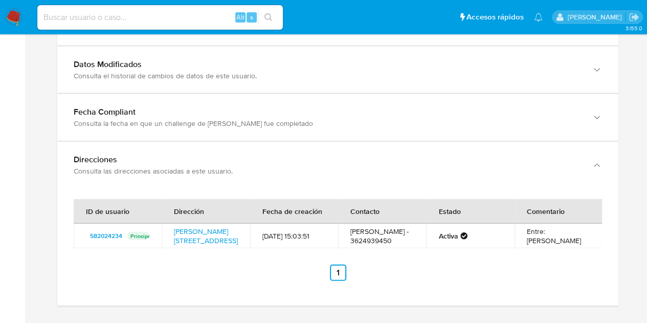
scroll to position [1130, 0]
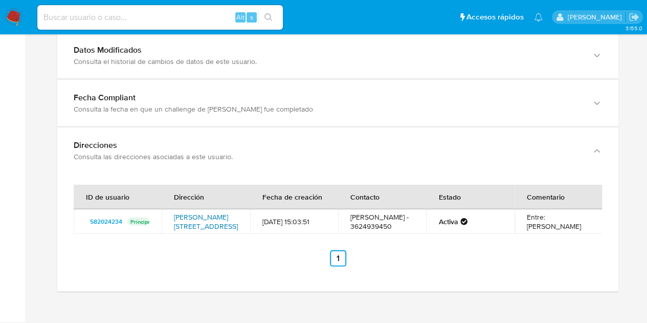
click at [190, 212] on link "[PERSON_NAME][STREET_ADDRESS]" at bounding box center [206, 221] width 64 height 19
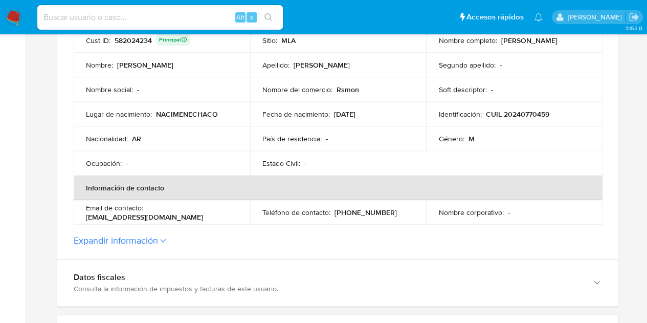
scroll to position [120, 0]
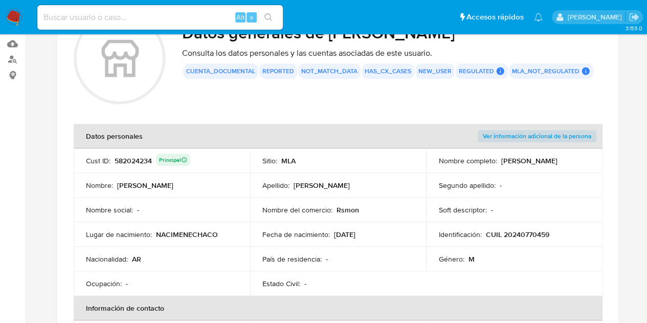
click at [523, 232] on p "CUIL 20240770459" at bounding box center [517, 234] width 63 height 9
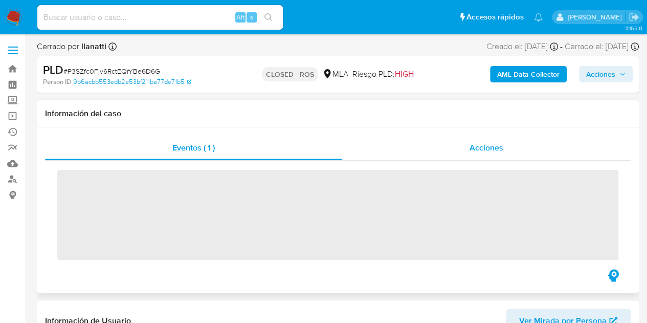
click at [503, 144] on span "Acciones" at bounding box center [487, 148] width 34 height 12
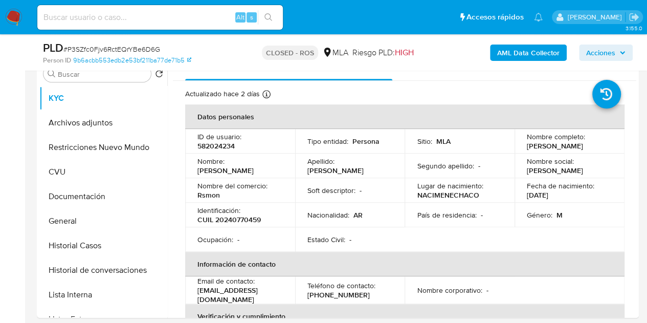
select select "10"
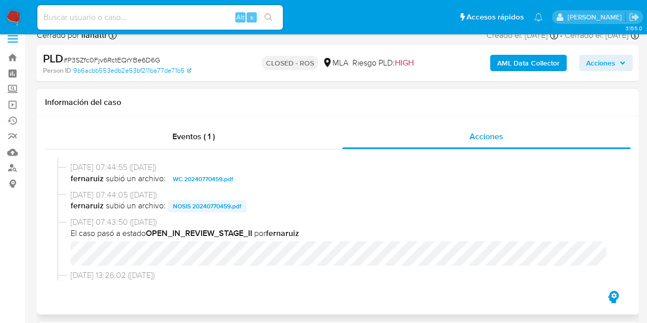
scroll to position [543, 0]
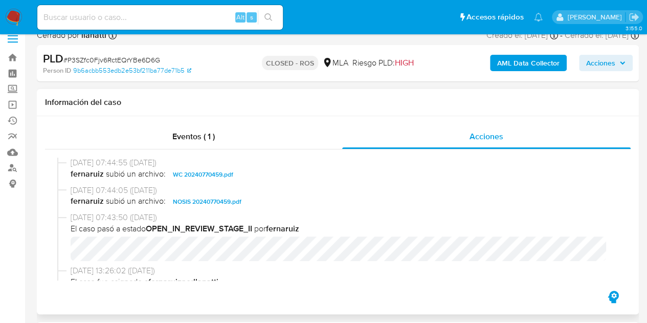
click at [184, 200] on span "NOSIS 20240770459.pdf" at bounding box center [207, 202] width 69 height 12
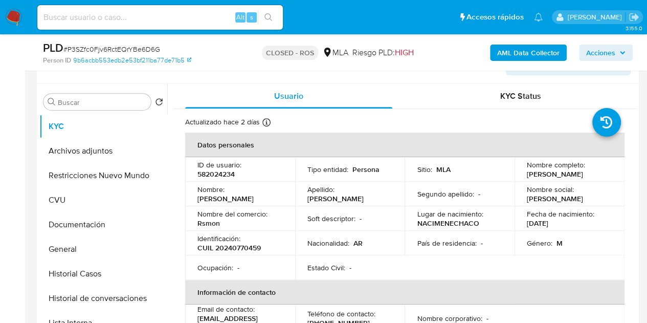
select select "10"
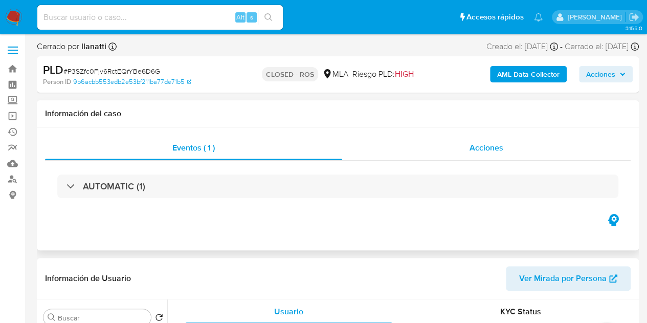
click at [522, 148] on div "Acciones" at bounding box center [486, 148] width 289 height 25
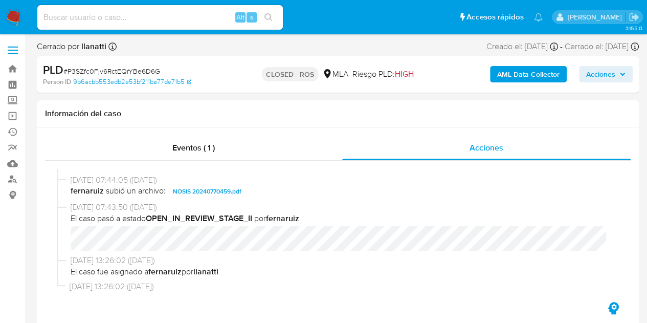
scroll to position [611, 0]
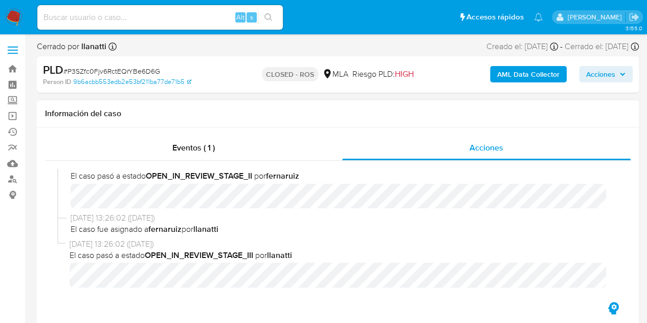
drag, startPoint x: 594, startPoint y: 289, endPoint x: 618, endPoint y: 274, distance: 29.0
click at [591, 263] on div "[DATE] 13:26:02 ([DATE]) El caso pasó a estado OPEN_IN_REVIEW_STAGE_III por lla…" at bounding box center [342, 263] width 545 height 49
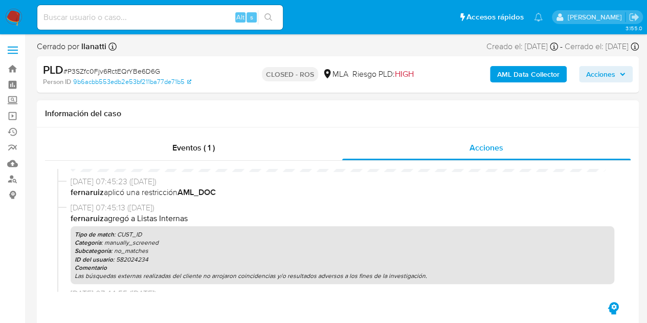
scroll to position [353, 0]
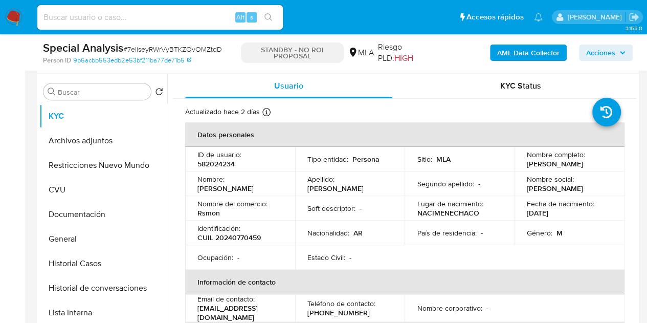
scroll to position [188, 0]
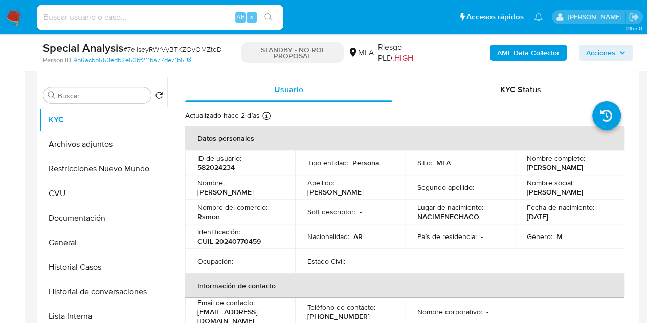
select select "10"
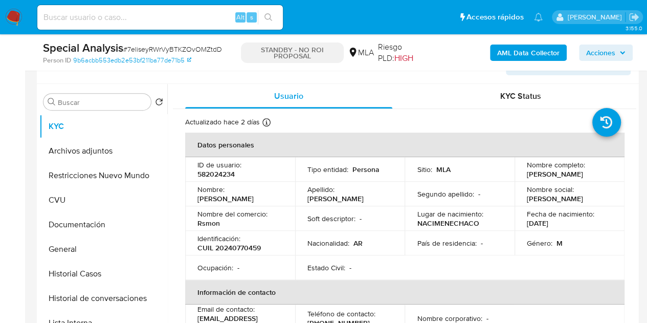
scroll to position [183, 0]
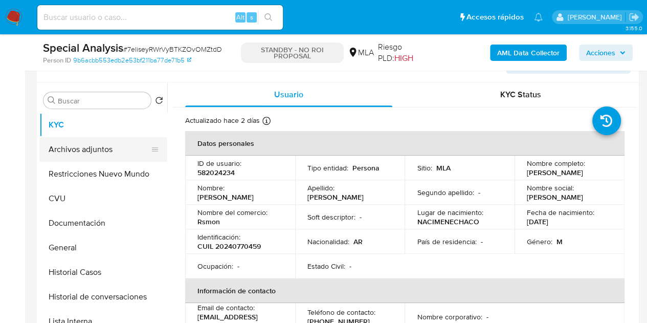
click at [94, 144] on button "Archivos adjuntos" at bounding box center [99, 149] width 120 height 25
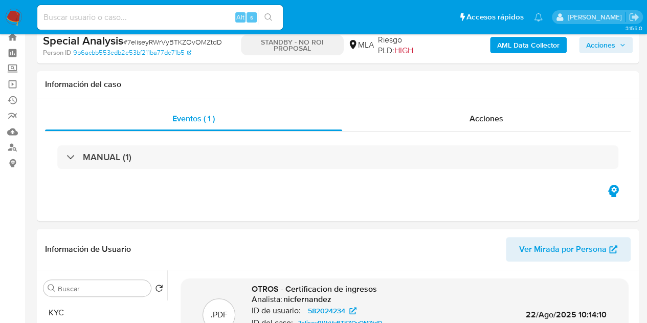
scroll to position [0, 0]
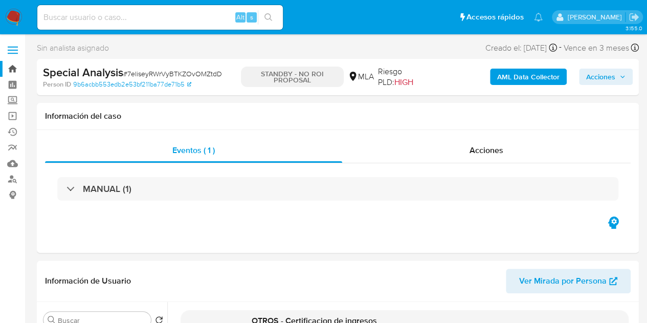
click at [14, 67] on link "Bandeja" at bounding box center [61, 69] width 122 height 16
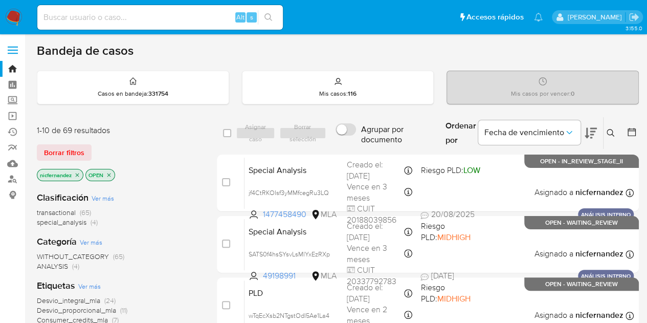
drag, startPoint x: 158, startPoint y: 151, endPoint x: 124, endPoint y: 165, distance: 36.7
click at [158, 151] on div "Borrar filtros" at bounding box center [119, 152] width 164 height 16
click at [69, 156] on span "Borrar filtros" at bounding box center [64, 152] width 40 height 14
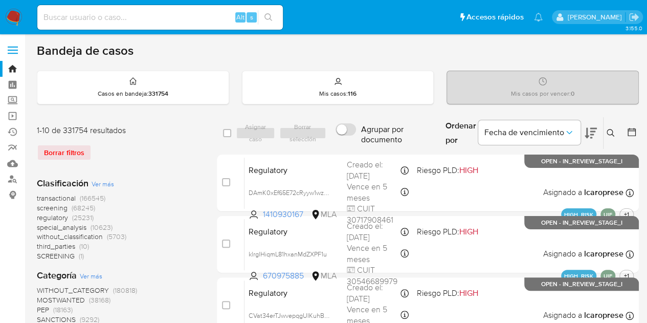
click at [619, 131] on button at bounding box center [612, 133] width 17 height 12
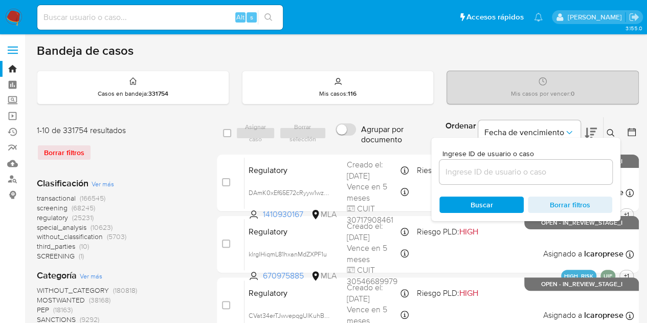
click at [531, 162] on div at bounding box center [526, 172] width 173 height 25
click at [529, 166] on input at bounding box center [526, 171] width 173 height 13
paste input "582024234"
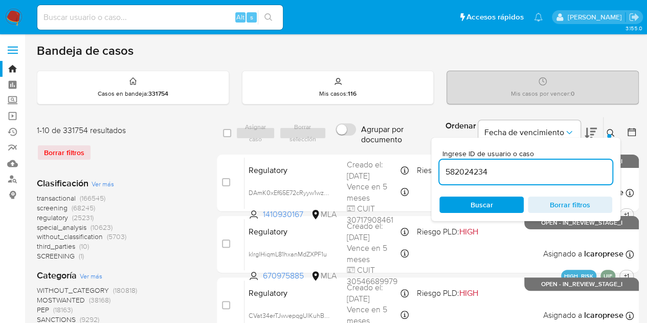
type input "582024234"
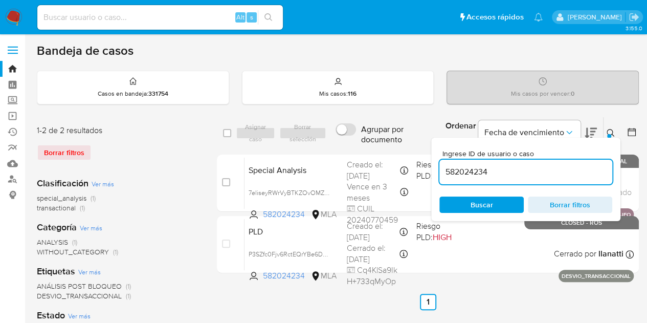
click at [608, 136] on div at bounding box center [610, 136] width 4 height 4
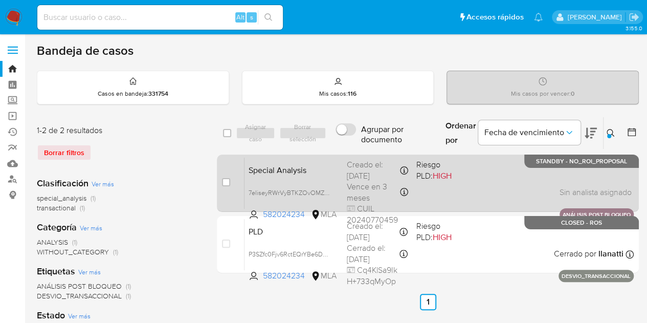
click at [302, 179] on div "Special Analysis 7eliseyRWrVyBTKZOvOMZtdD 582024234 MLA Riesgo PLD: HIGH Creado…" at bounding box center [439, 183] width 389 height 52
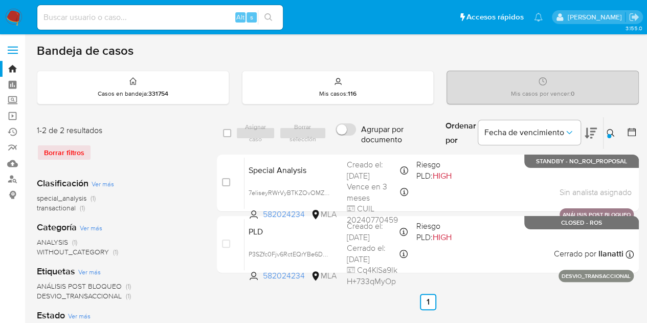
click at [614, 133] on icon at bounding box center [611, 133] width 8 height 8
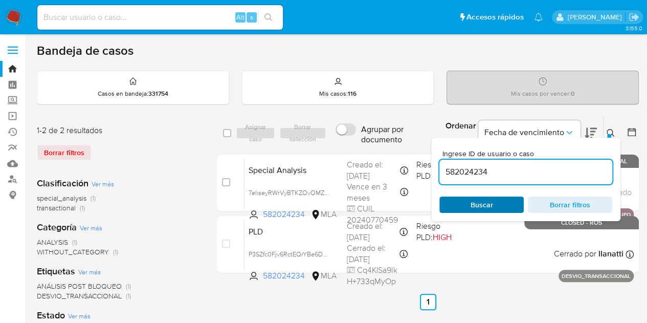
click at [514, 200] on span "Buscar" at bounding box center [482, 205] width 70 height 14
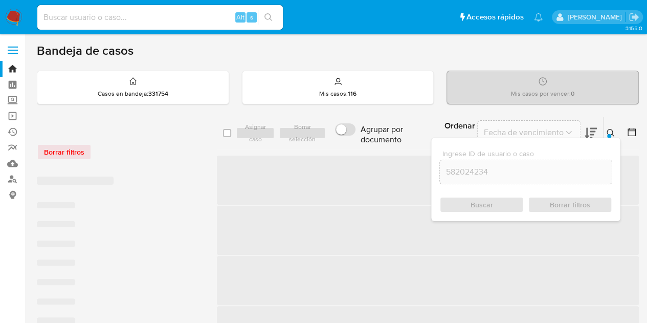
click at [612, 132] on icon at bounding box center [611, 133] width 8 height 8
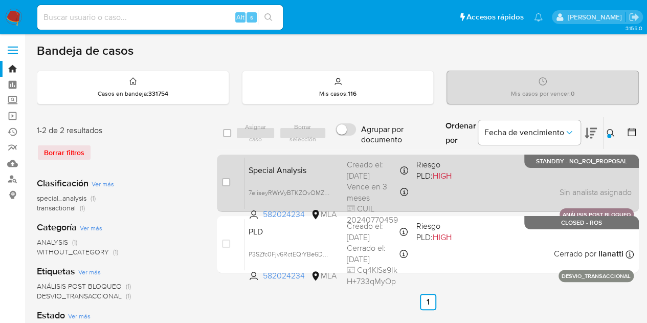
click at [280, 172] on span "Special Analysis" at bounding box center [294, 169] width 90 height 13
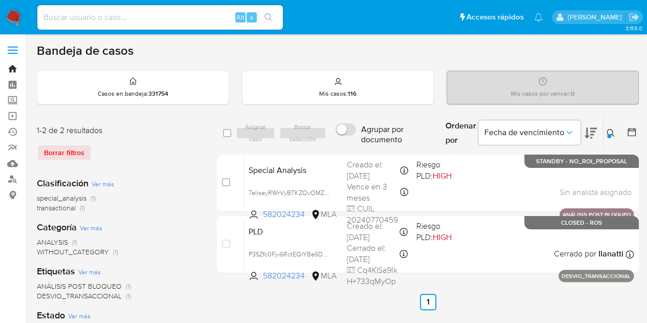
click at [12, 68] on link "Bandeja" at bounding box center [61, 69] width 122 height 16
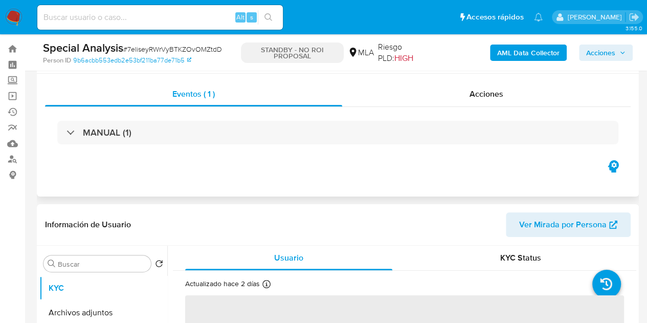
scroll to position [18, 0]
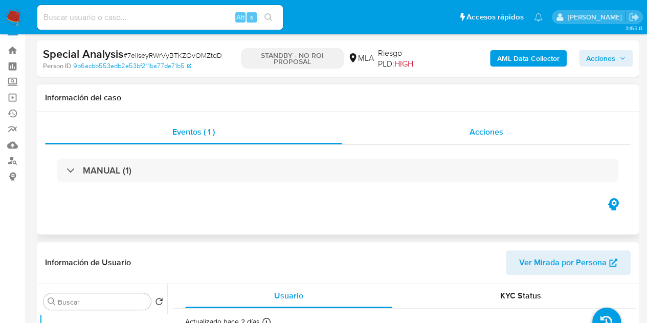
click at [494, 126] on span "Acciones" at bounding box center [487, 132] width 34 height 12
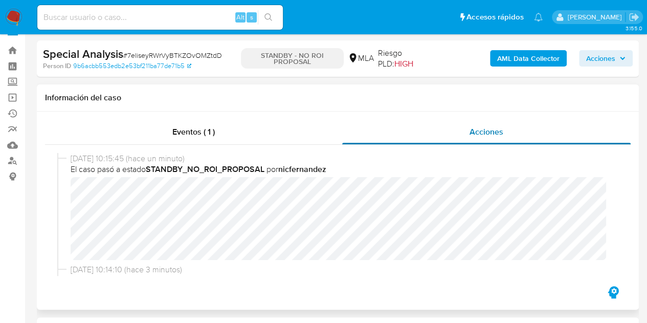
select select "10"
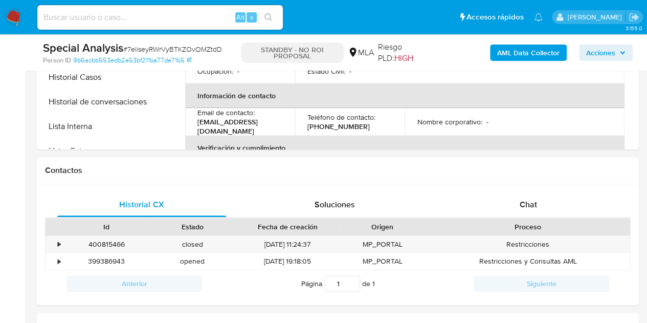
scroll to position [501, 0]
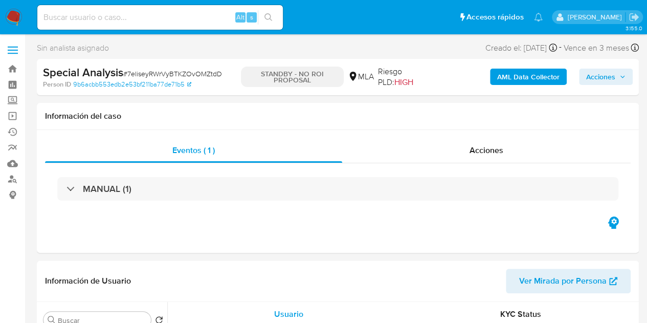
select select "10"
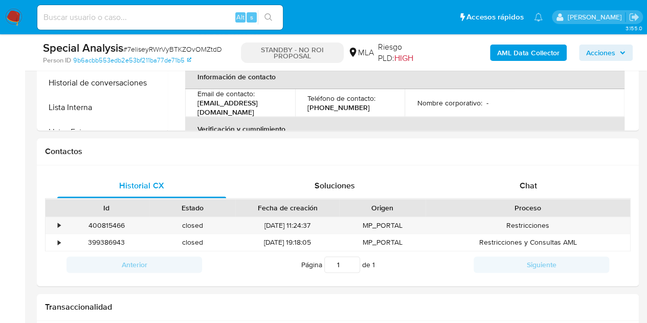
scroll to position [452, 0]
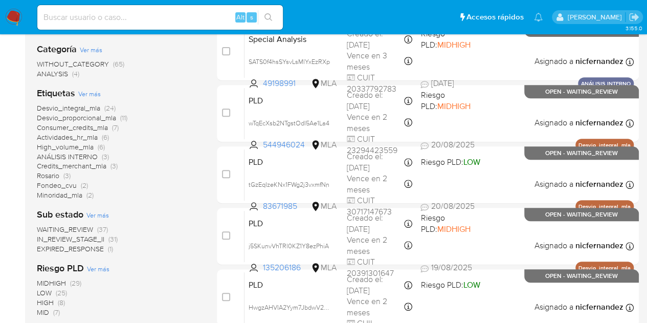
scroll to position [197, 0]
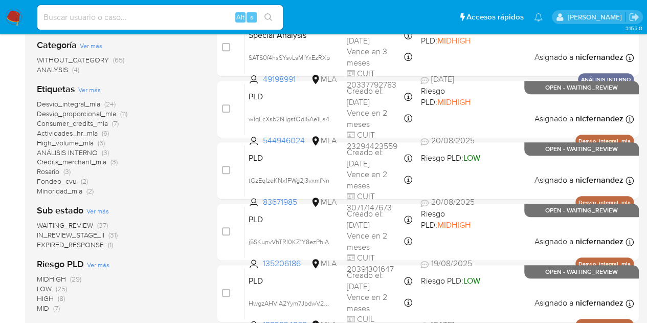
click at [75, 221] on span "WAITING_REVIEW" at bounding box center [65, 225] width 56 height 10
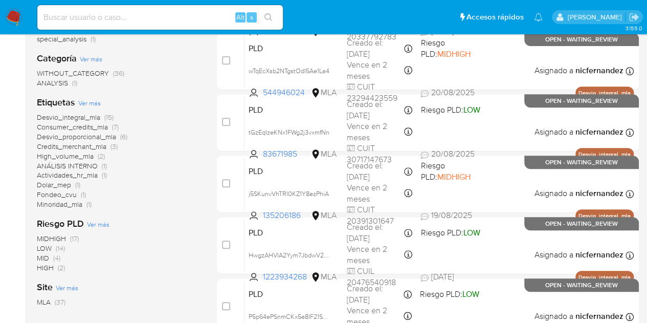
scroll to position [178, 0]
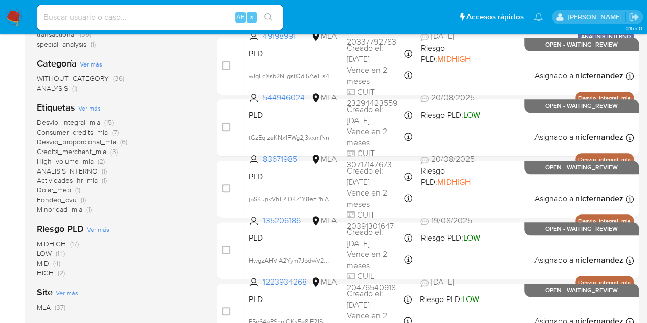
click at [95, 169] on span "ANÁLISIS INTERNO" at bounding box center [67, 171] width 61 height 10
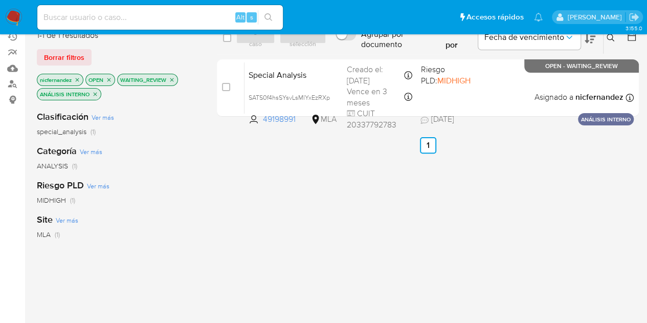
scroll to position [33, 0]
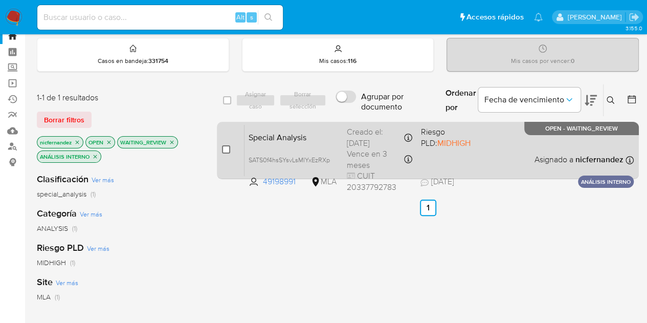
click at [225, 151] on input "checkbox" at bounding box center [226, 149] width 8 height 8
checkbox input "true"
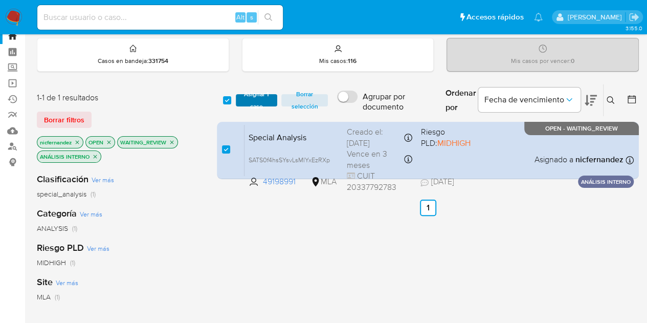
click at [256, 98] on span "Asignar 1 caso" at bounding box center [257, 100] width 32 height 10
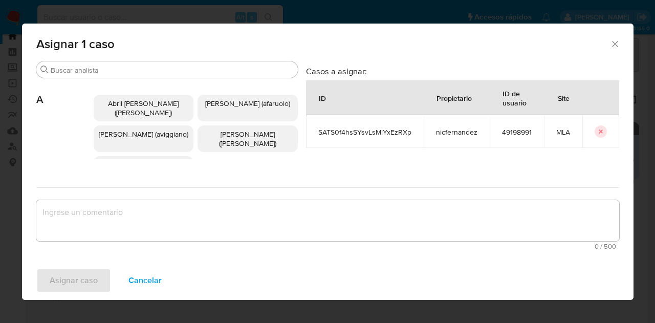
click at [615, 42] on icon "Cerrar ventana" at bounding box center [615, 44] width 10 height 10
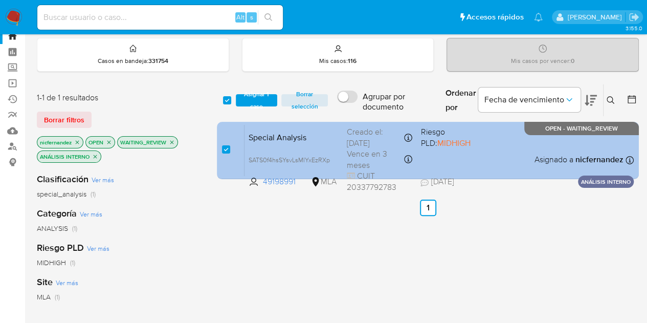
click at [279, 138] on span "Special Analysis" at bounding box center [294, 136] width 90 height 13
click at [227, 148] on input "checkbox" at bounding box center [226, 149] width 8 height 8
checkbox input "false"
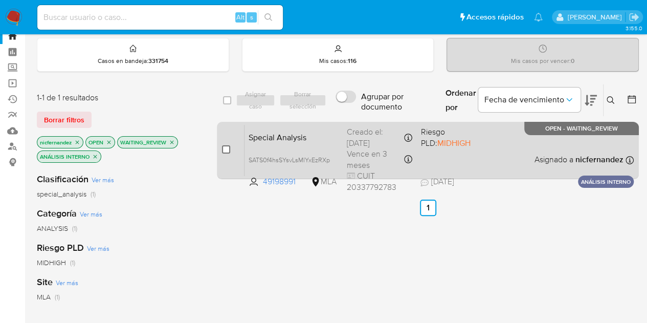
click at [226, 150] on input "checkbox" at bounding box center [226, 149] width 8 height 8
checkbox input "true"
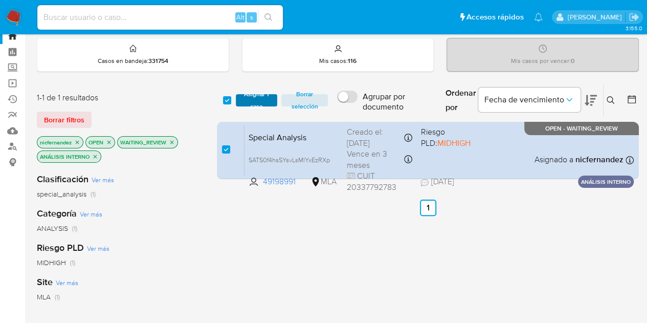
click at [251, 97] on span "Asignar 1 caso" at bounding box center [257, 100] width 32 height 10
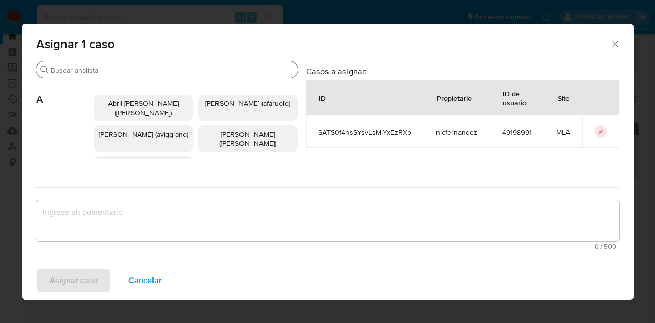
click at [119, 74] on input "Buscar" at bounding box center [172, 70] width 243 height 9
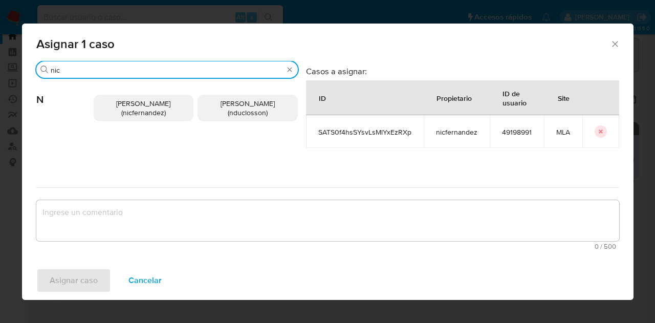
type input "nic"
click at [129, 109] on span "Nicolas Fernandez Allen (nicfernandez)" at bounding box center [143, 107] width 54 height 19
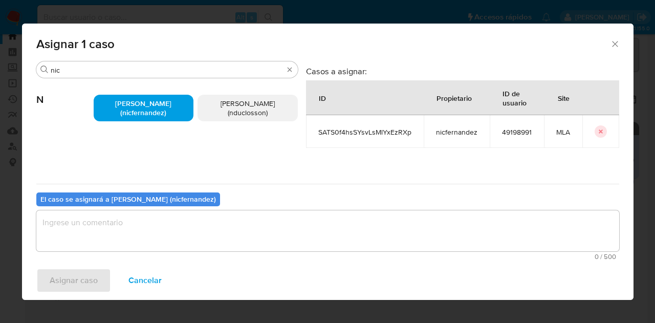
click at [158, 228] on textarea "assign-modal" at bounding box center [327, 230] width 583 height 41
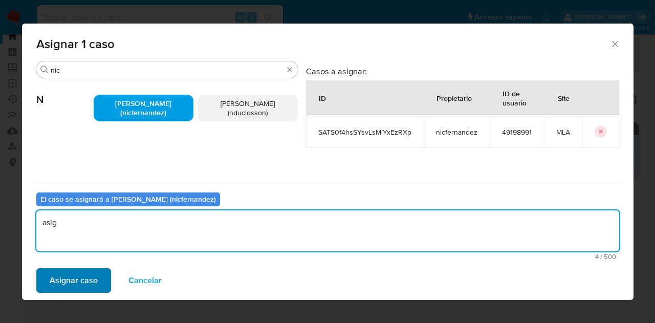
type textarea "asig"
click at [71, 278] on span "Asignar caso" at bounding box center [74, 280] width 48 height 23
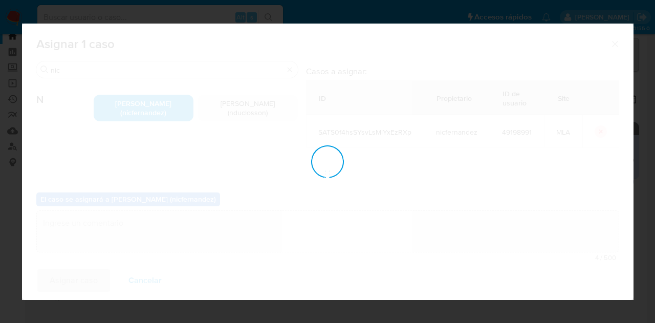
checkbox input "false"
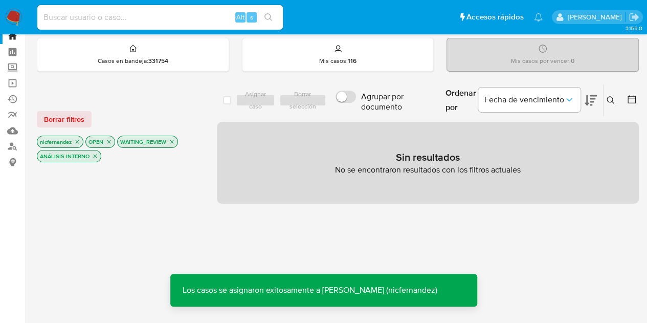
scroll to position [0, 0]
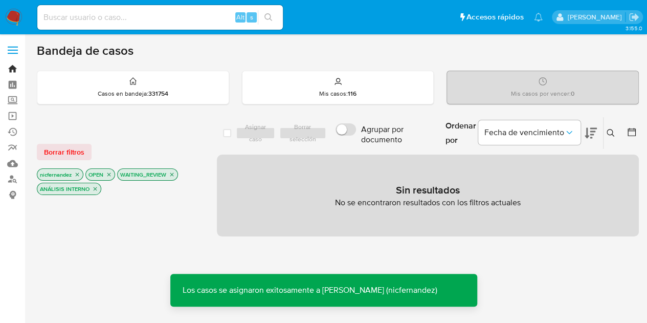
click at [9, 69] on link "Bandeja" at bounding box center [61, 69] width 122 height 16
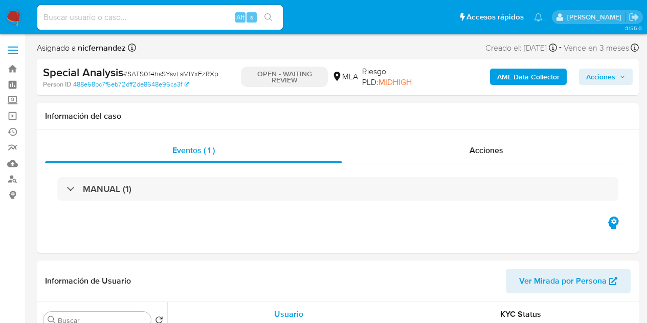
select select "10"
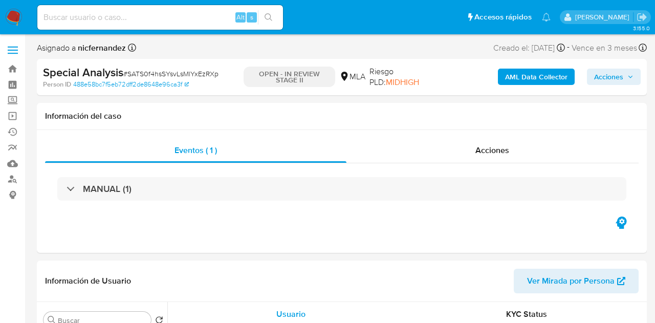
select select "10"
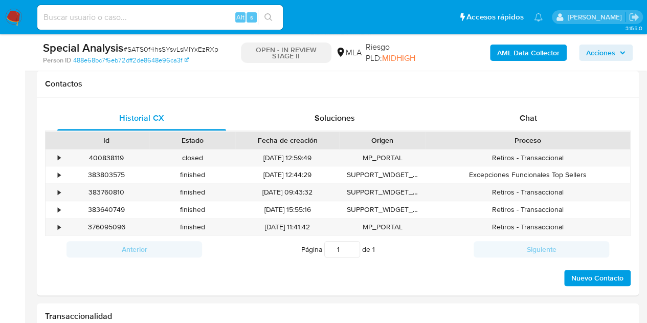
scroll to position [472, 0]
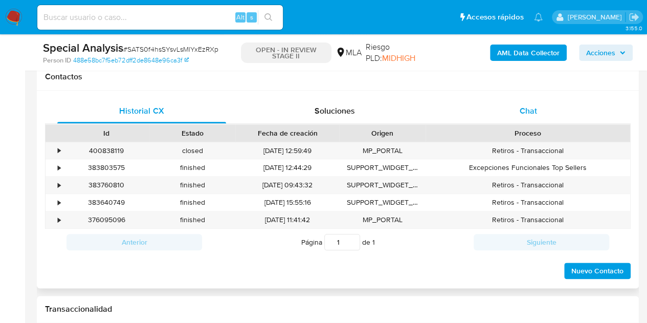
click at [528, 113] on span "Chat" at bounding box center [528, 111] width 17 height 12
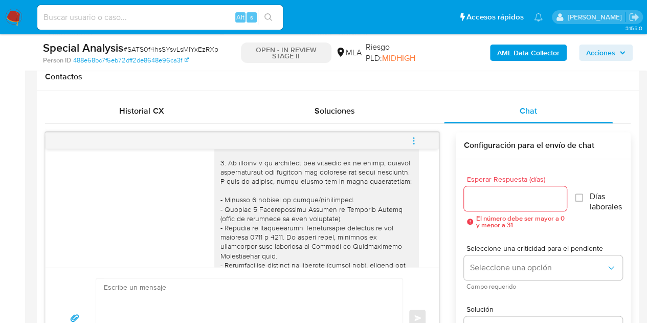
scroll to position [211, 0]
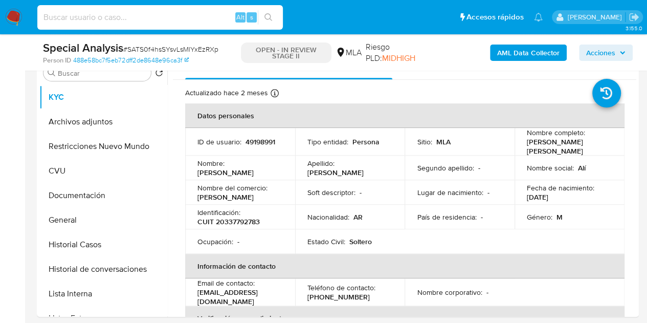
click at [146, 18] on input at bounding box center [160, 17] width 246 height 13
paste input "1477458490"
type input "1477458490"
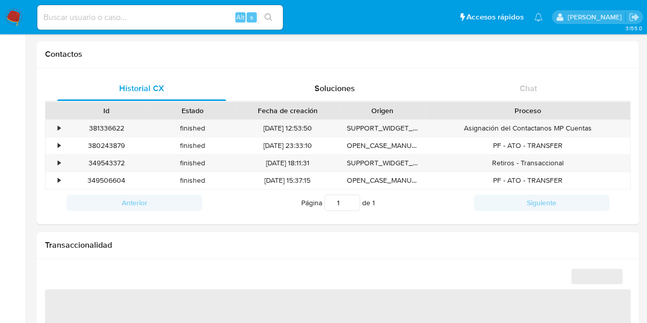
scroll to position [285, 0]
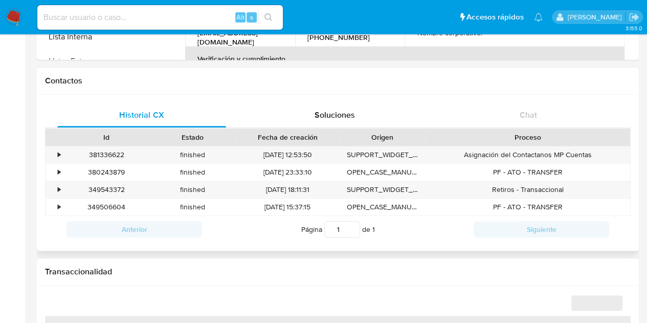
select select "10"
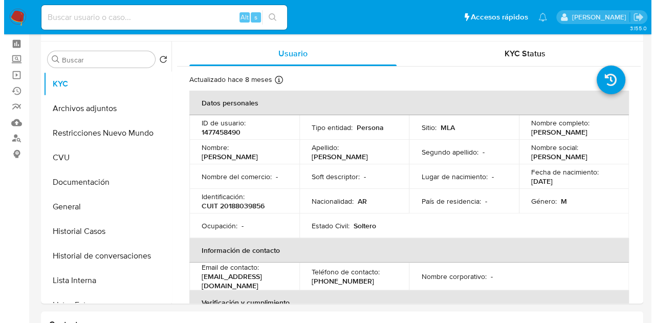
scroll to position [19, 0]
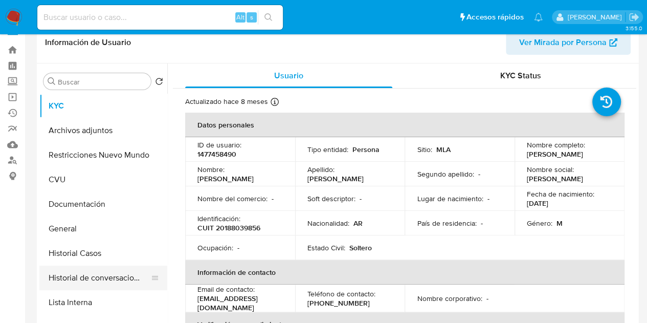
click at [94, 283] on button "Historial de conversaciones" at bounding box center [99, 278] width 120 height 25
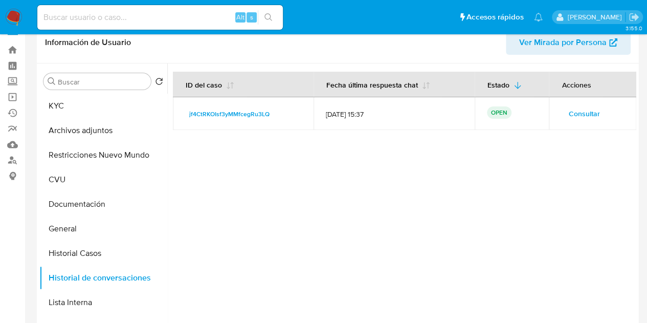
click at [581, 108] on span "Consultar" at bounding box center [584, 113] width 31 height 14
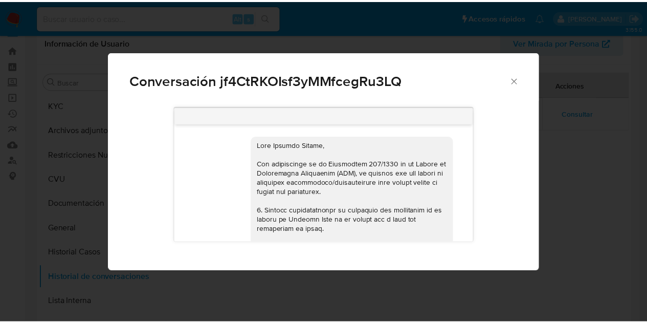
scroll to position [521, 0]
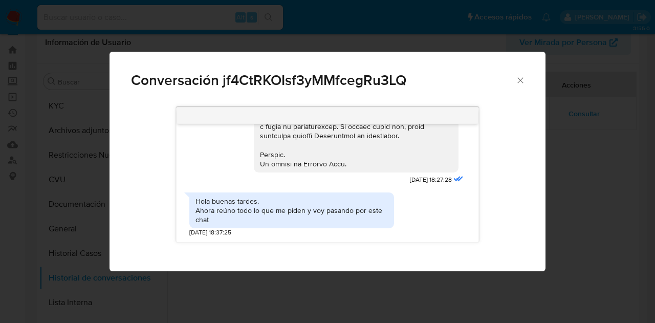
drag, startPoint x: 525, startPoint y: 79, endPoint x: 448, endPoint y: 62, distance: 78.7
click at [525, 79] on icon "Cerrar" at bounding box center [520, 80] width 10 height 10
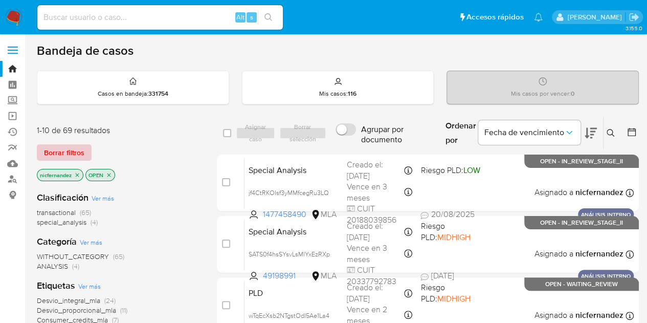
click at [72, 151] on span "Borrar filtros" at bounding box center [64, 152] width 40 height 14
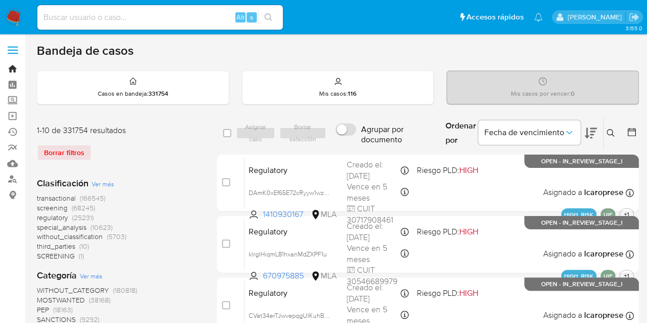
click at [13, 67] on link "Bandeja" at bounding box center [61, 69] width 122 height 16
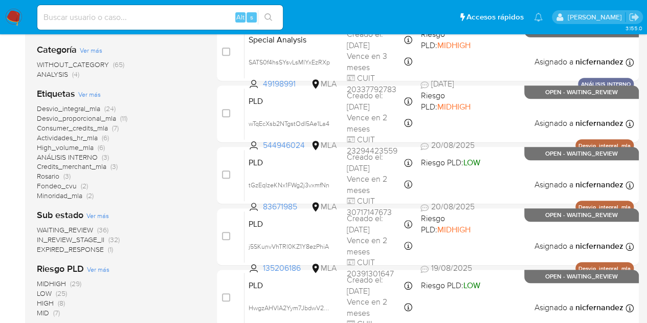
scroll to position [210, 0]
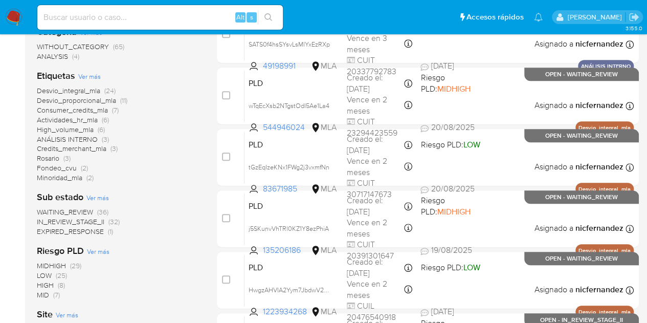
click at [86, 211] on span "WAITING_REVIEW" at bounding box center [65, 212] width 56 height 10
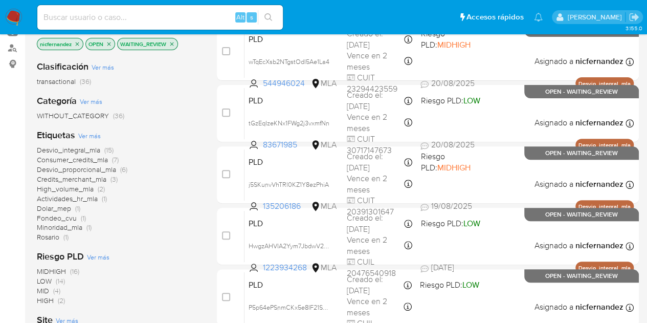
scroll to position [126, 0]
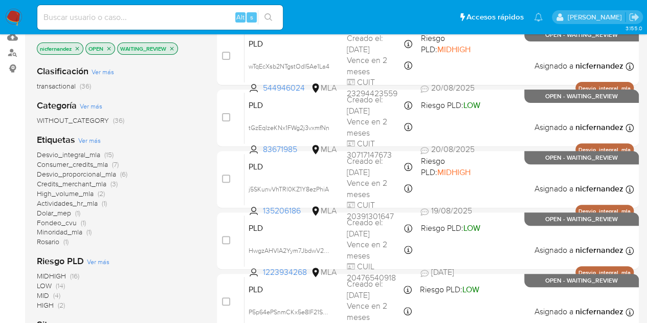
click at [55, 241] on span "Rosario" at bounding box center [48, 241] width 23 height 10
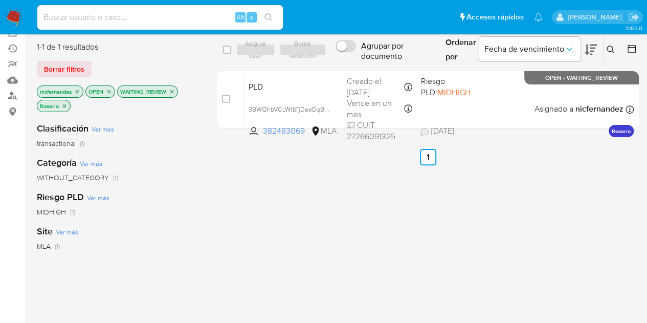
scroll to position [78, 0]
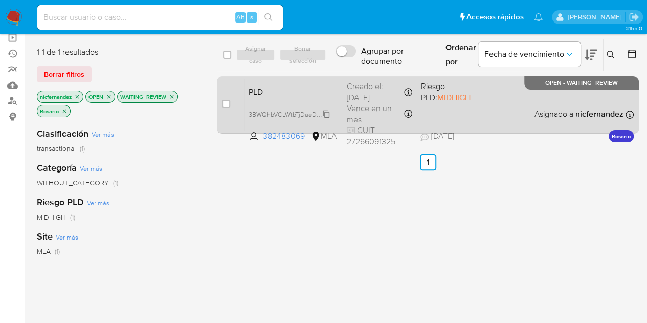
click at [326, 113] on span "3BWQhbVCLWtbTjDaeDqBcuqg" at bounding box center [294, 113] width 90 height 11
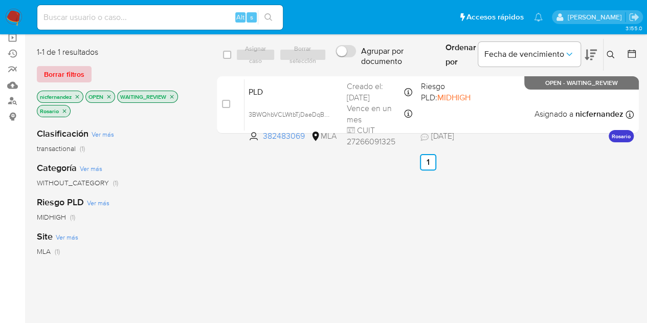
click at [79, 76] on span "Borrar filtros" at bounding box center [64, 74] width 40 height 14
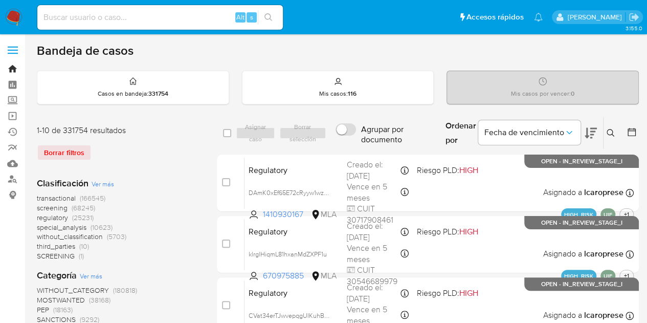
click at [11, 71] on link "Bandeja" at bounding box center [61, 69] width 122 height 16
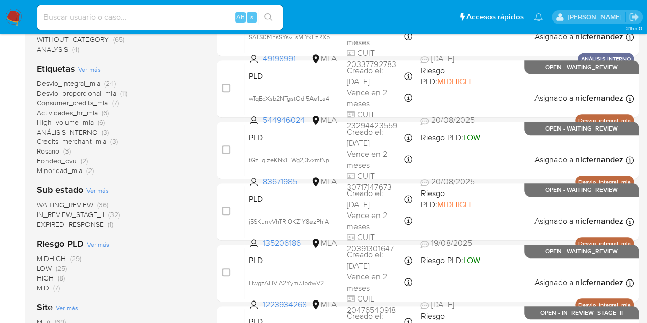
scroll to position [225, 0]
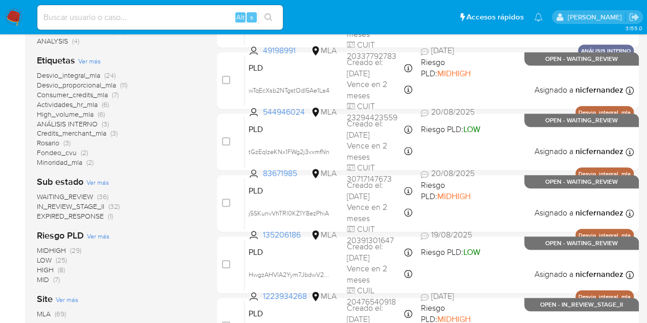
click at [95, 194] on span "WAITING_REVIEW (36)" at bounding box center [73, 197] width 72 height 10
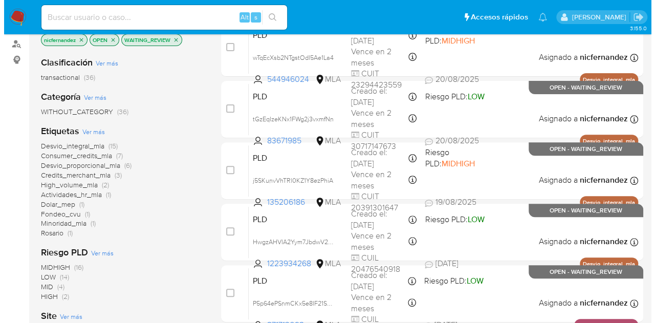
scroll to position [134, 0]
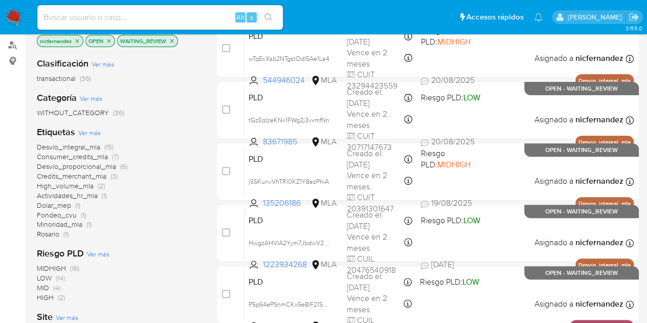
click at [95, 129] on span "Ver más" at bounding box center [89, 132] width 23 height 9
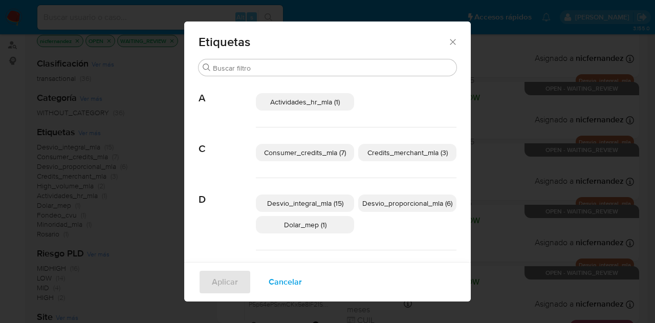
click at [432, 201] on span "Desvio_proporcional_mla (6)" at bounding box center [407, 203] width 90 height 10
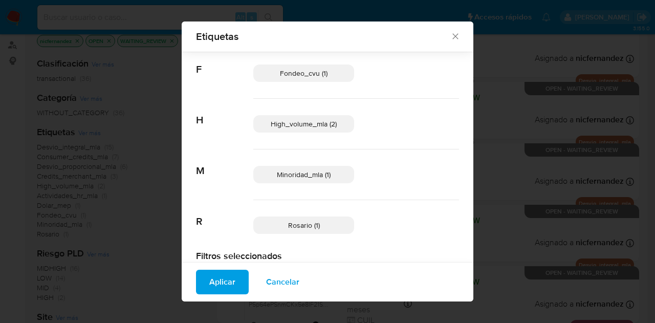
scroll to position [206, 0]
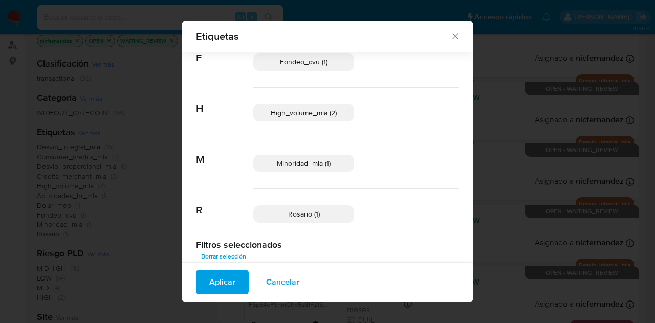
click at [323, 162] on span "Minoridad_mla (1)" at bounding box center [304, 163] width 54 height 10
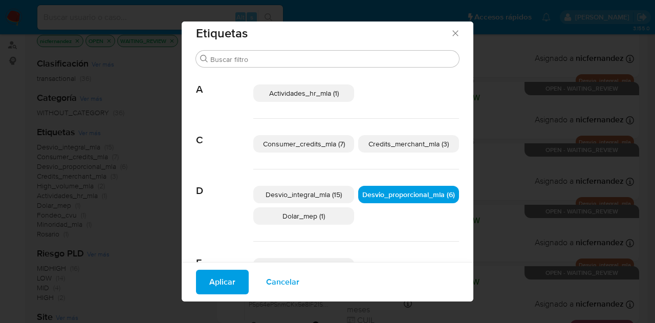
scroll to position [3, 0]
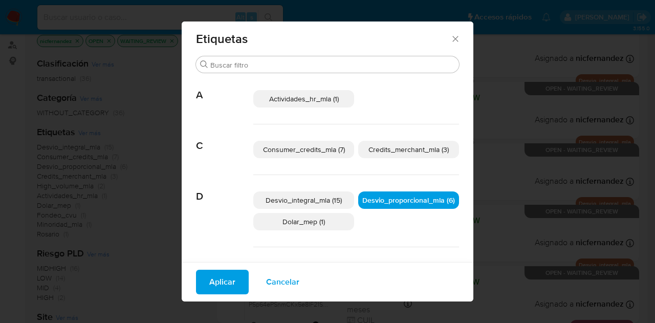
click at [204, 280] on button "Aplicar" at bounding box center [222, 282] width 53 height 25
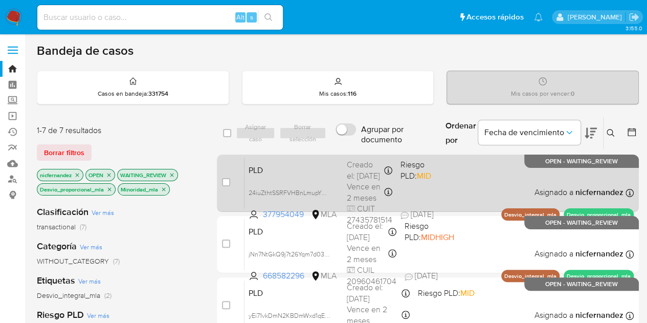
click at [307, 166] on span "PLD" at bounding box center [294, 169] width 90 height 13
click at [326, 192] on span "24iuZthtSSRFVHBnLmupYmuQ" at bounding box center [292, 191] width 86 height 11
click at [225, 183] on input "checkbox" at bounding box center [226, 182] width 8 height 8
checkbox input "true"
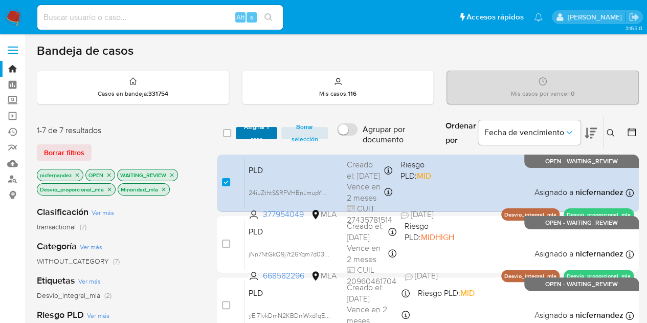
click at [248, 138] on span "Asignar 1 caso" at bounding box center [257, 133] width 32 height 10
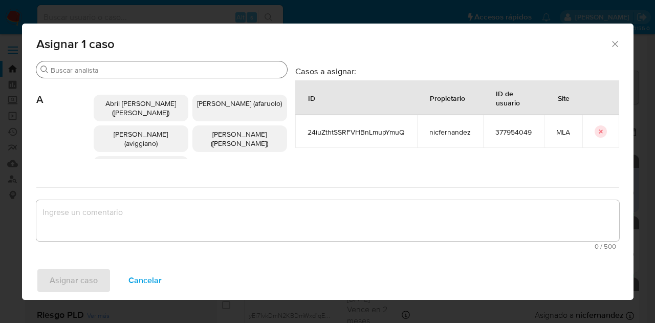
click at [78, 67] on input "Buscar" at bounding box center [167, 70] width 232 height 9
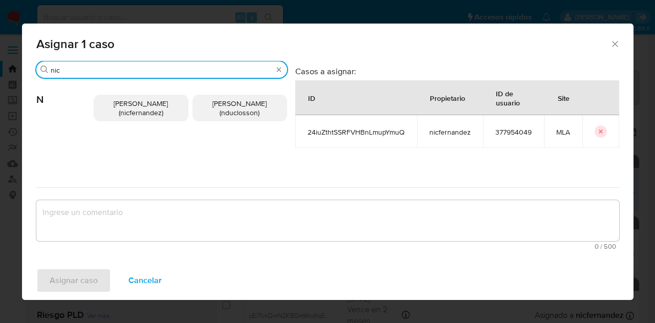
type input "nic"
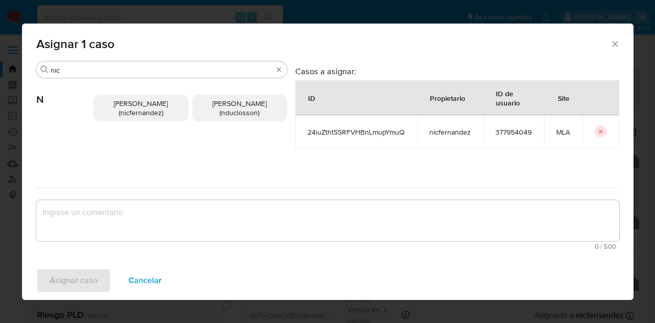
click at [132, 118] on p "Nicolas Fernandez Allen (nicfernandez)" at bounding box center [141, 108] width 95 height 27
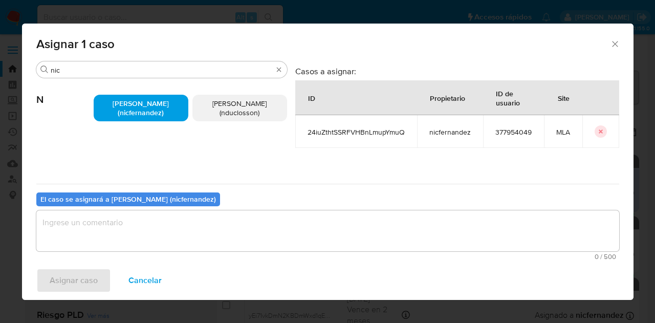
click at [171, 241] on textarea "assign-modal" at bounding box center [327, 230] width 583 height 41
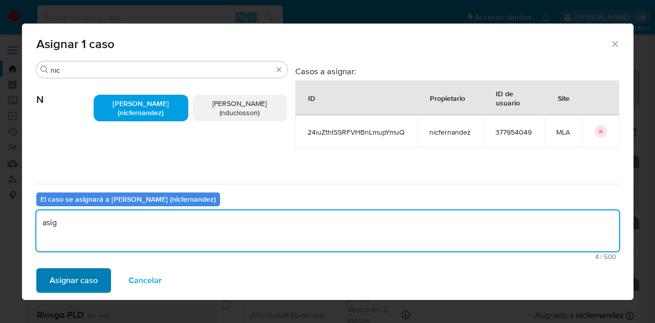
type textarea "asig"
click at [81, 279] on span "Asignar caso" at bounding box center [74, 280] width 48 height 23
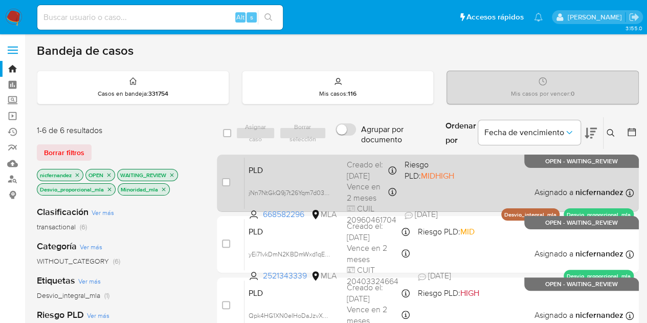
click at [305, 175] on span "PLD" at bounding box center [294, 169] width 90 height 13
click at [327, 198] on span "jNn7NtGkQ9j7t26Yqm7d03an" at bounding box center [290, 191] width 83 height 11
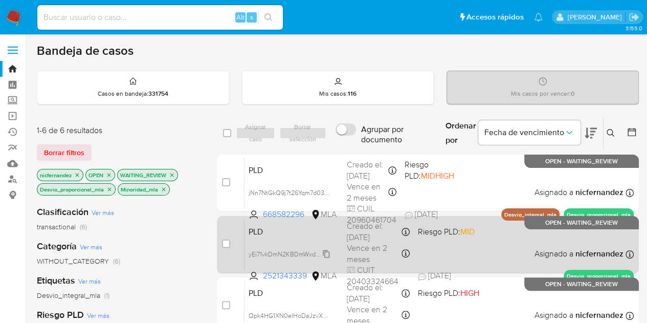
click at [326, 254] on span "yEi71vkDmN2KBDmWxd1qE9Jf" at bounding box center [291, 253] width 84 height 11
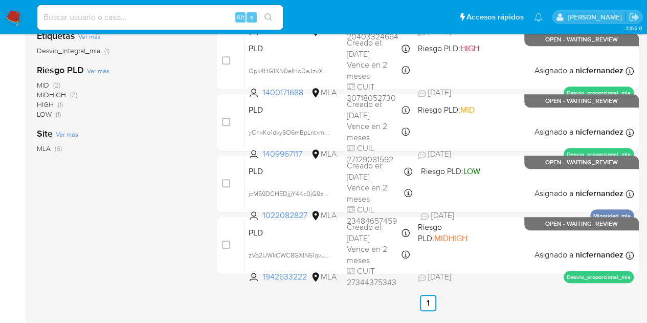
scroll to position [229, 0]
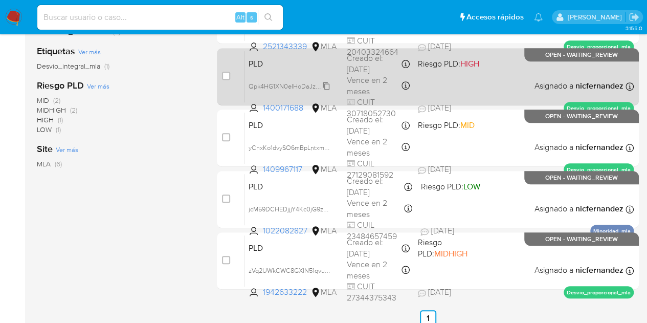
click at [327, 83] on span "Qpk4HG1XN0eIHoDaJzvX4vP7" at bounding box center [293, 85] width 88 height 11
click at [281, 63] on span "PLD" at bounding box center [294, 62] width 90 height 13
click at [224, 75] on input "checkbox" at bounding box center [226, 76] width 8 height 8
checkbox input "true"
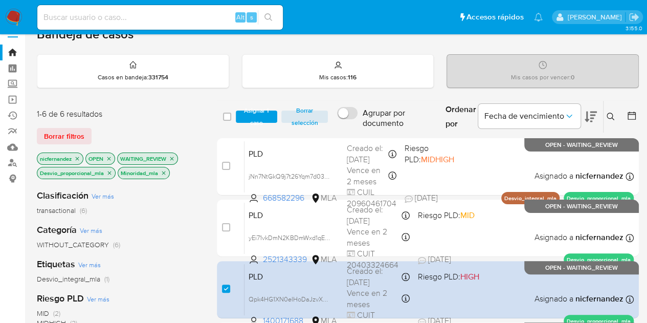
scroll to position [3, 0]
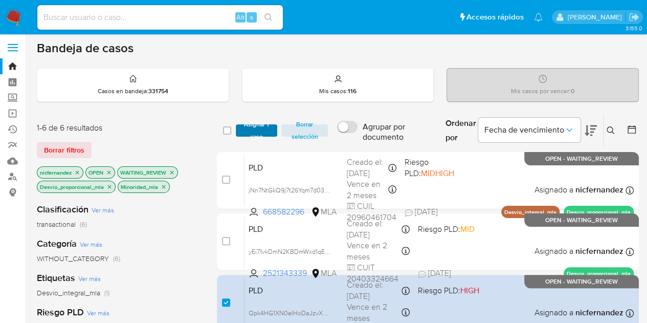
click at [248, 128] on span "Asignar 1 caso" at bounding box center [257, 130] width 32 height 10
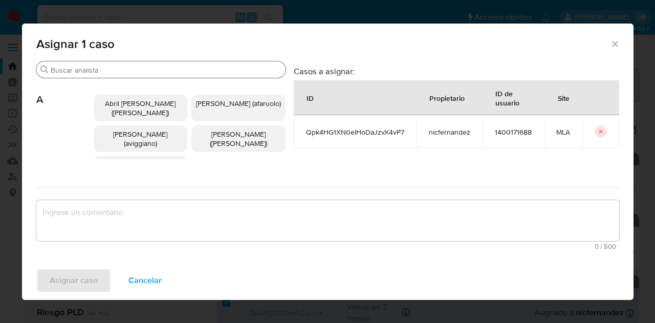
click at [137, 74] on input "Buscar" at bounding box center [166, 70] width 231 height 9
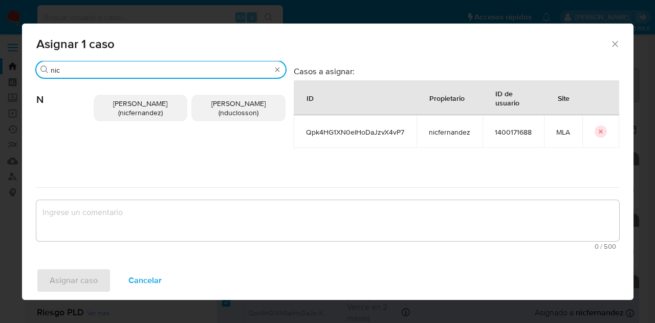
type input "nic"
click at [137, 118] on p "Nicolas Fernandez Allen (nicfernandez)" at bounding box center [141, 108] width 94 height 27
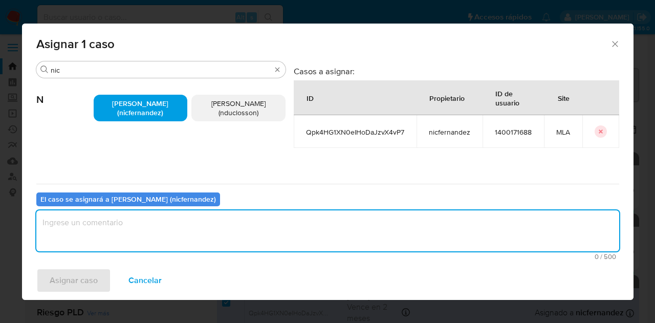
click at [168, 239] on textarea "assign-modal" at bounding box center [327, 230] width 583 height 41
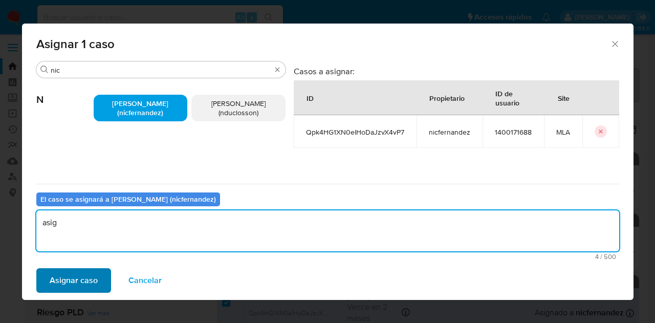
type textarea "asig"
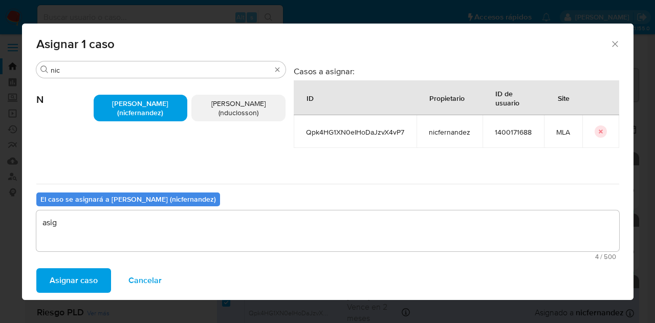
click at [66, 274] on span "Asignar caso" at bounding box center [74, 280] width 48 height 23
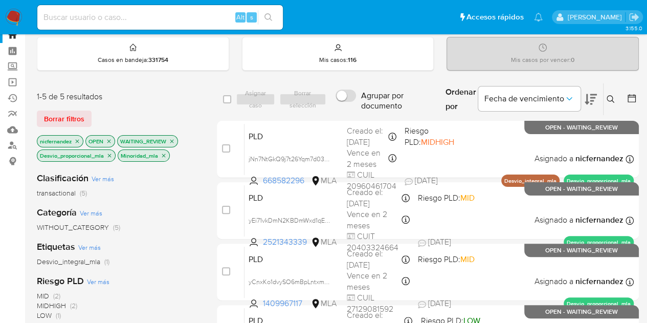
scroll to position [36, 0]
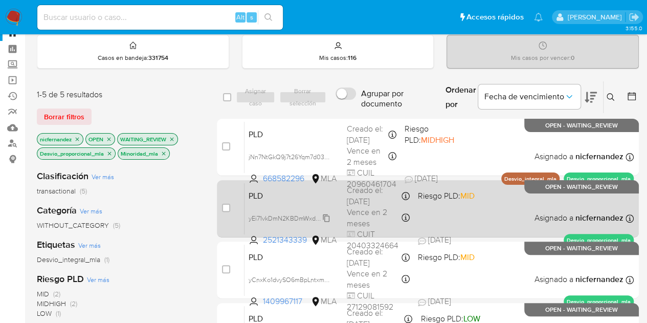
click at [327, 217] on span "yEi71vkDmN2KBDmWxd1qE9Jf" at bounding box center [291, 217] width 84 height 11
click at [299, 200] on div "PLD yEi71vkDmN2KBDmWxd1qE9Jf 2521343339 MLA Riesgo PLD: MID Creado el: 12/08/20…" at bounding box center [439, 209] width 389 height 52
click at [227, 205] on input "checkbox" at bounding box center [226, 208] width 8 height 8
checkbox input "true"
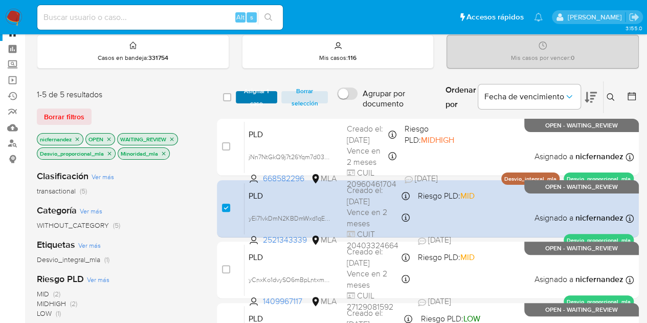
drag, startPoint x: 253, startPoint y: 81, endPoint x: 255, endPoint y: 93, distance: 11.9
click at [255, 82] on div "select-all-cases-checkbox Asignar 1 caso Borrar selección Agrupar por documento…" at bounding box center [428, 97] width 422 height 33
click at [255, 93] on span "Asignar 1 caso" at bounding box center [257, 97] width 32 height 10
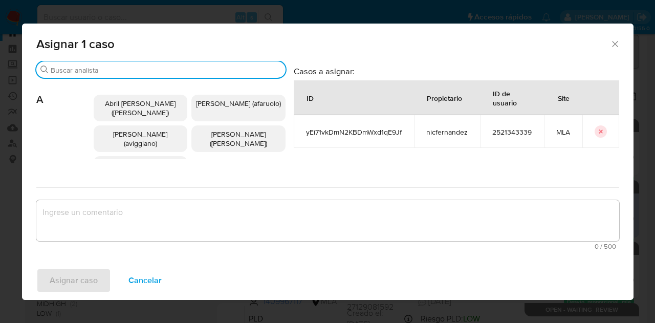
click at [115, 66] on input "Buscar" at bounding box center [166, 70] width 231 height 9
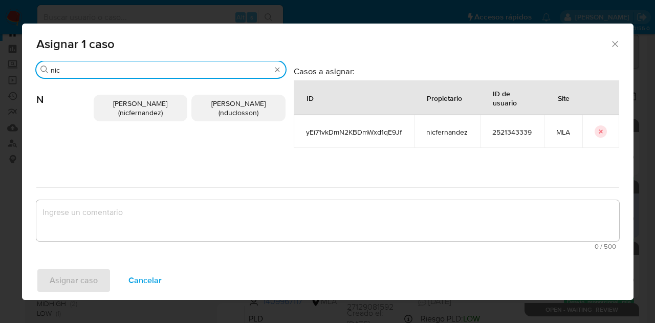
type input "nic"
click at [134, 107] on span "Nicolas Fernandez Allen (nicfernandez)" at bounding box center [140, 107] width 54 height 19
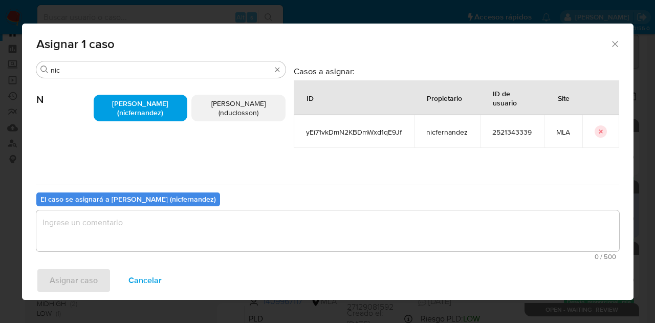
click at [154, 239] on textarea "assign-modal" at bounding box center [327, 230] width 583 height 41
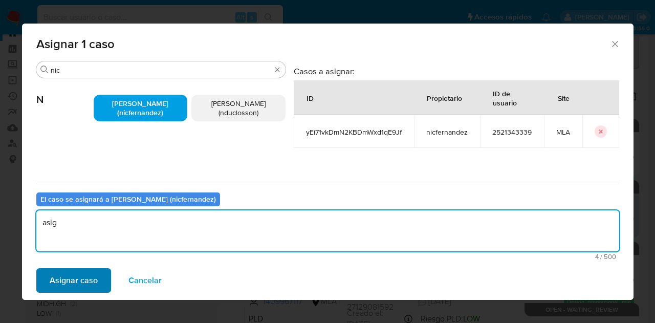
type textarea "asig"
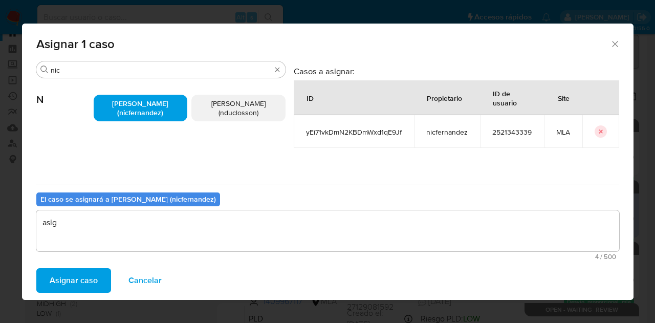
click at [86, 279] on span "Asignar caso" at bounding box center [74, 280] width 48 height 23
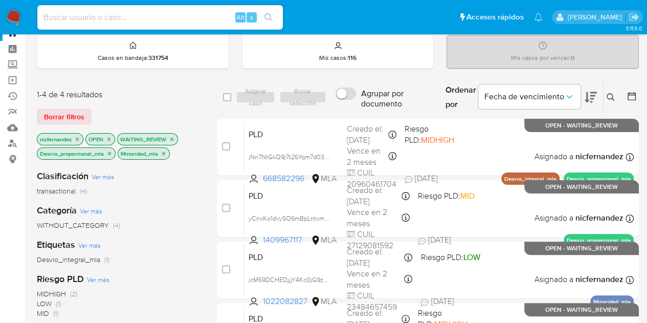
click at [164, 243] on div "Etiquetas Ver más Desvio_integral_mla (1)" at bounding box center [119, 252] width 164 height 26
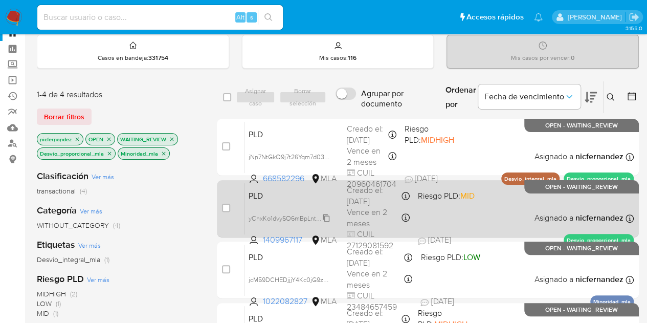
click at [326, 215] on span "yCnxKo1dvySO6mBpLntxmOTD" at bounding box center [293, 217] width 89 height 11
click at [278, 204] on div "PLD yCnxKo1dvySO6mBpLntxmOTD 1409967117 MLA Riesgo PLD: MID Creado el: 12/08/20…" at bounding box center [439, 209] width 389 height 52
click at [228, 207] on input "checkbox" at bounding box center [226, 208] width 8 height 8
checkbox input "true"
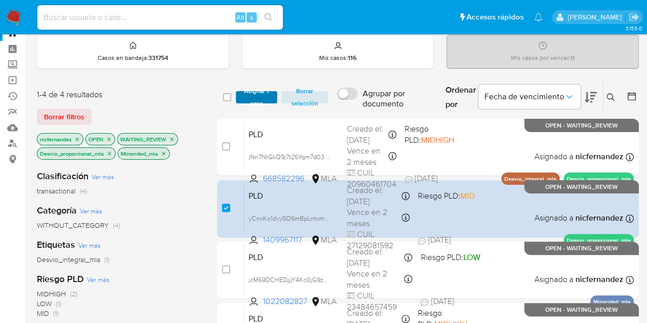
click at [256, 93] on span "Asignar 1 caso" at bounding box center [257, 97] width 32 height 10
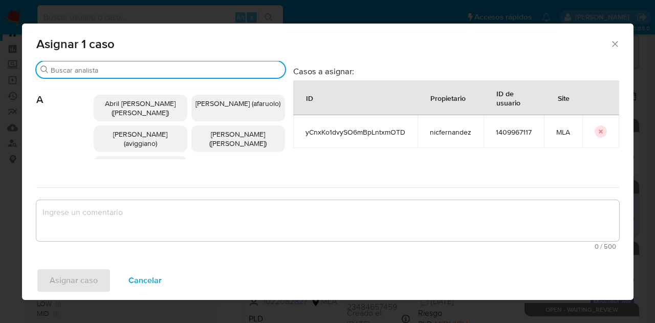
click at [87, 72] on input "Buscar" at bounding box center [166, 70] width 230 height 9
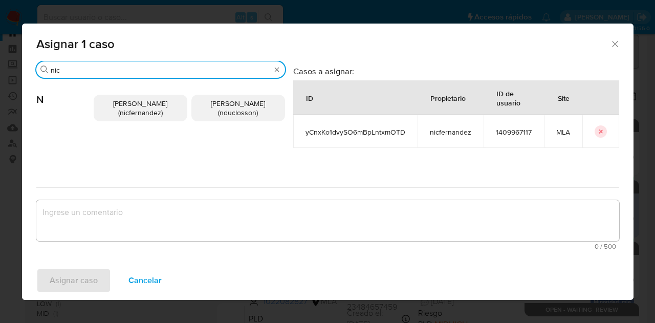
type input "nic"
click at [155, 121] on p "Nicolas Fernandez Allen (nicfernandez)" at bounding box center [141, 108] width 94 height 27
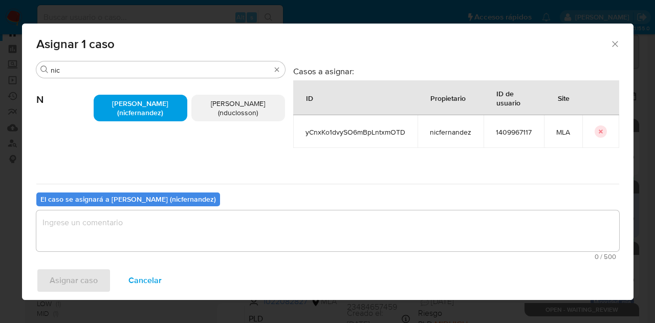
click at [170, 229] on textarea "assign-modal" at bounding box center [327, 230] width 583 height 41
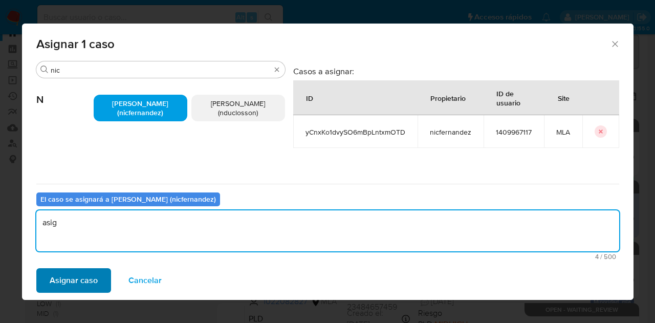
type textarea "asig"
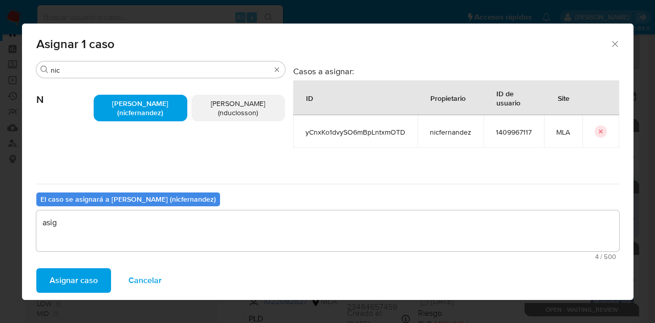
click at [74, 278] on span "Asignar caso" at bounding box center [74, 280] width 48 height 23
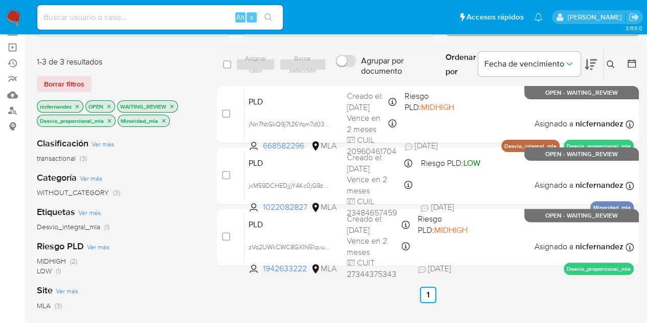
scroll to position [73, 0]
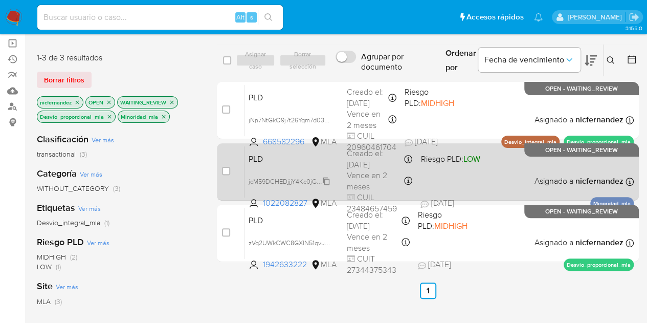
click at [330, 181] on span "jcM59DCHEDjjjY4Kc0jG9zGY" at bounding box center [290, 180] width 83 height 11
click at [280, 166] on div "PLD jcM59DCHEDjjjY4Kc0jG9zGY 1022082827 MLA Riesgo PLD: LOW Creado el: 12/08/20…" at bounding box center [439, 172] width 389 height 52
click at [225, 171] on input "checkbox" at bounding box center [226, 171] width 8 height 8
checkbox input "true"
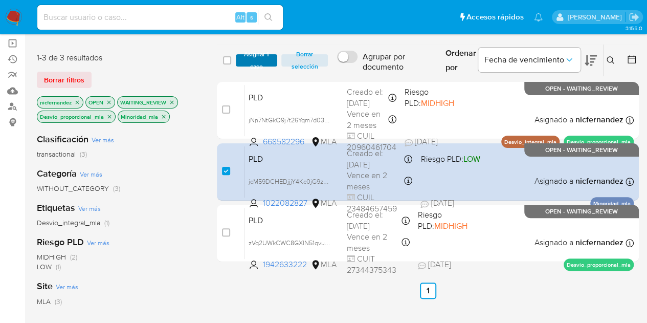
click at [249, 61] on span "Asignar 1 caso" at bounding box center [257, 60] width 32 height 10
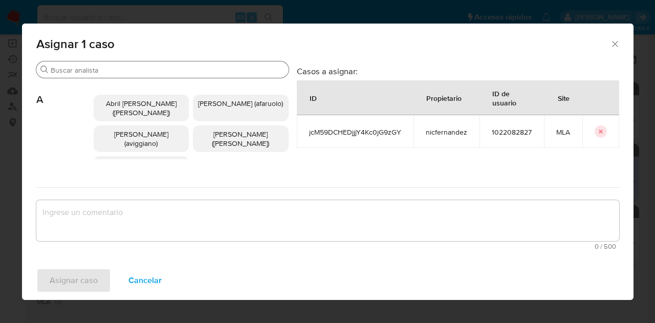
click at [101, 69] on input "Buscar" at bounding box center [168, 70] width 234 height 9
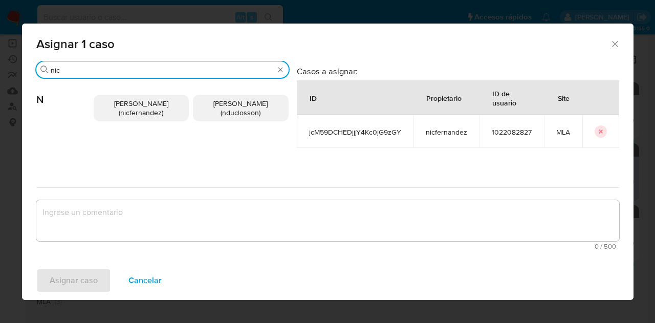
type input "nic"
click at [130, 105] on span "Nicolas Fernandez Allen (nicfernandez)" at bounding box center [141, 107] width 54 height 19
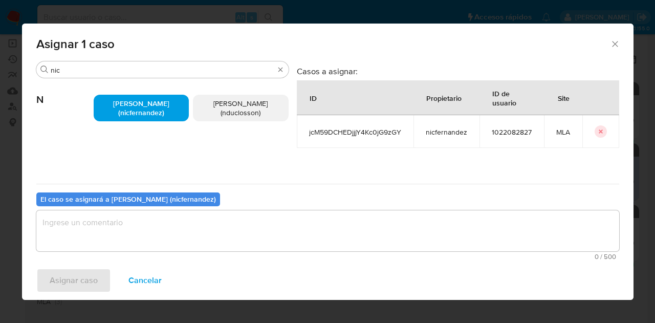
click at [160, 220] on textarea "assign-modal" at bounding box center [327, 230] width 583 height 41
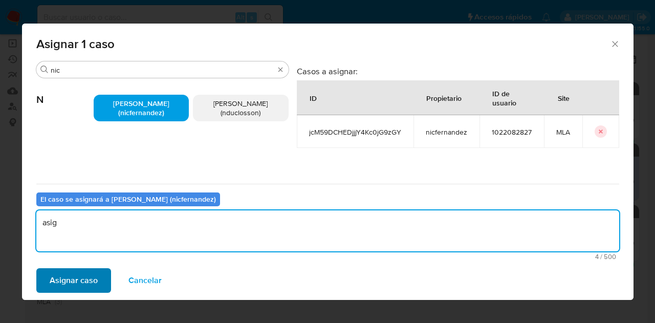
type textarea "asig"
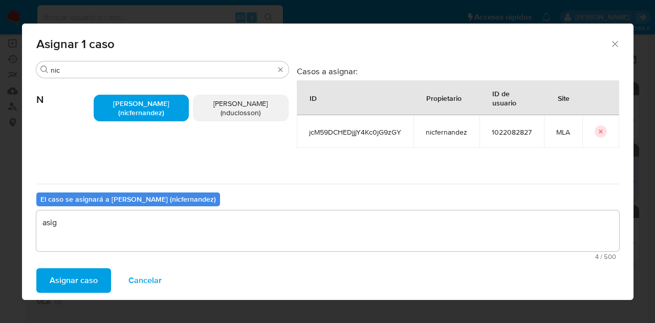
click at [89, 275] on span "Asignar caso" at bounding box center [74, 280] width 48 height 23
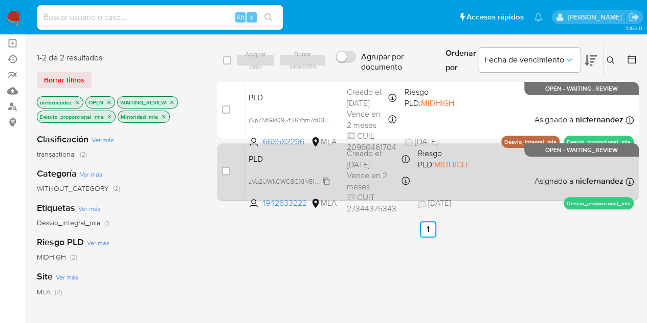
click at [328, 184] on span "zVq2UWkCWC8GXIN51qvu8kYP" at bounding box center [294, 180] width 90 height 11
click at [289, 171] on div "PLD zVq2UWkCWC8GXIN51qvu8kYP 1942633222 MLA Riesgo PLD: MIDHIGH Creado el: 12/0…" at bounding box center [439, 172] width 389 height 52
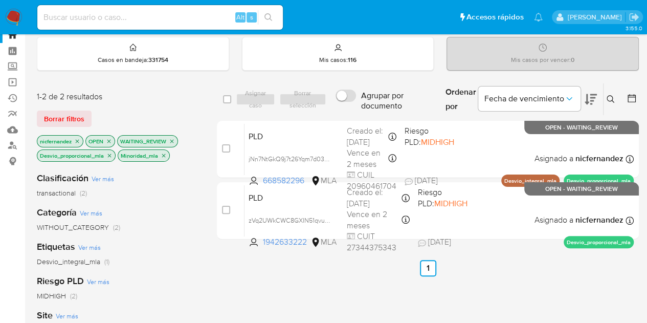
scroll to position [0, 0]
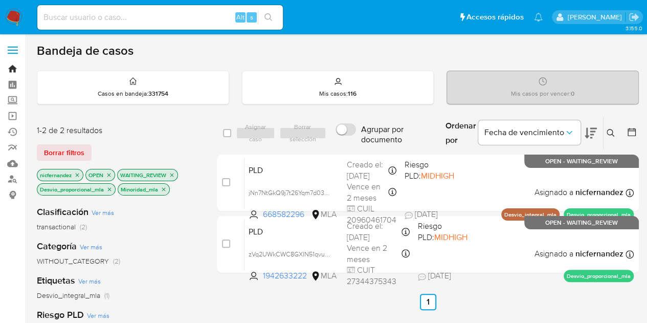
click at [12, 68] on link "Bandeja" at bounding box center [61, 69] width 122 height 16
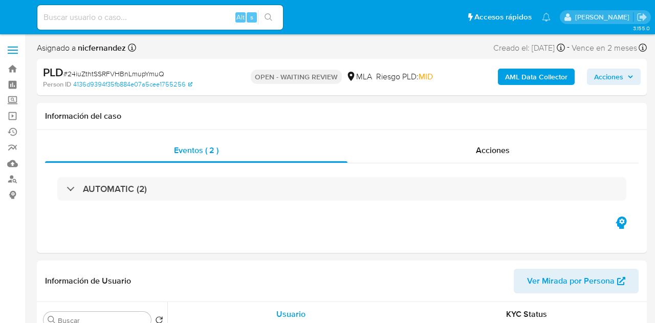
select select "10"
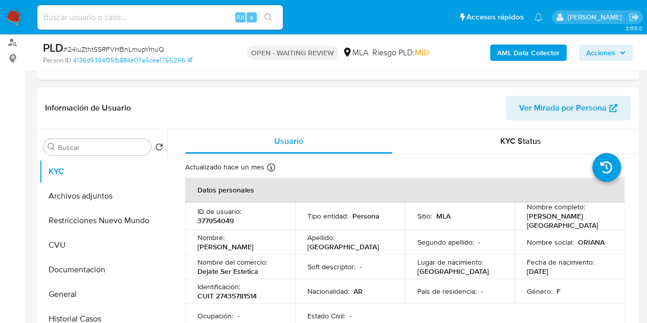
scroll to position [174, 0]
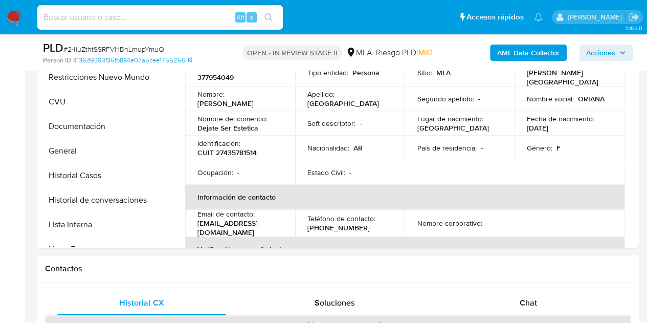
select select "10"
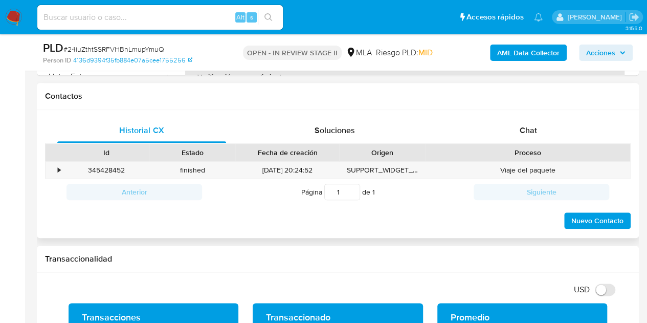
scroll to position [448, 0]
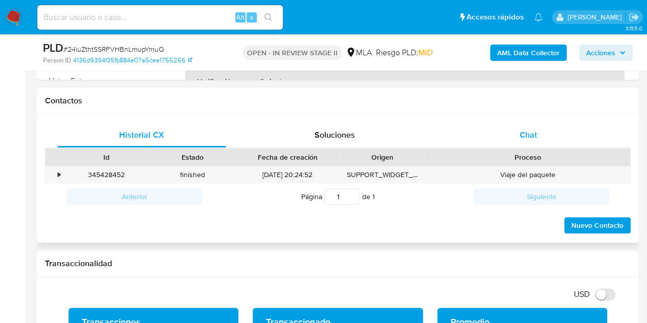
click at [531, 137] on span "Chat" at bounding box center [528, 135] width 17 height 12
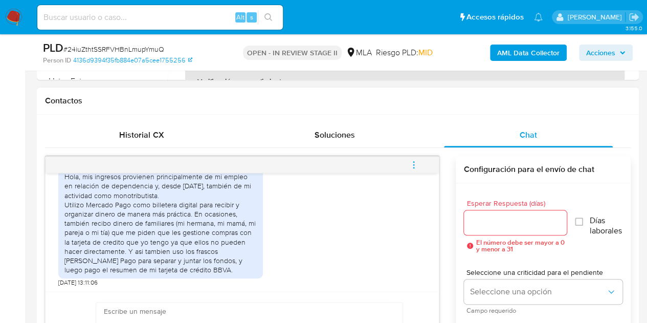
scroll to position [775, 0]
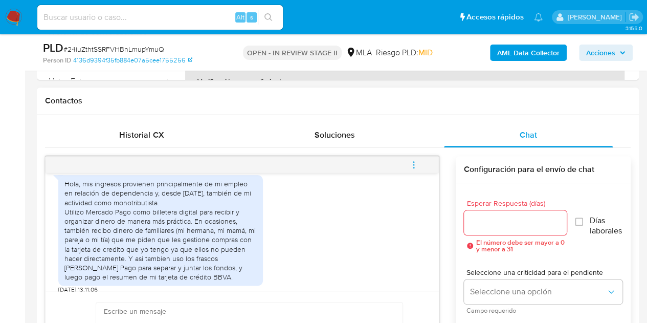
click at [373, 254] on div "Hola, mis ingresos provienen principalmente de mi empleo en relación de depende…" at bounding box center [242, 232] width 368 height 124
click at [327, 208] on div "Hola, mis ingresos provienen principalmente de mi empleo en relación de depende…" at bounding box center [242, 232] width 368 height 124
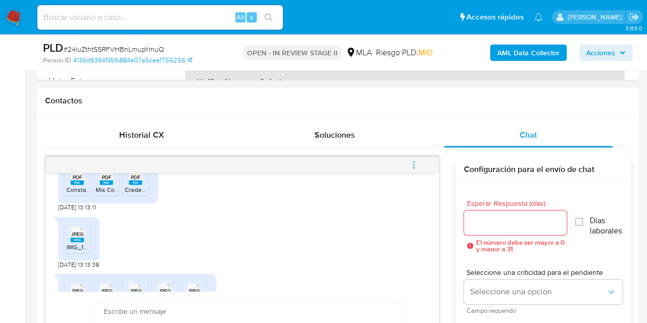
scroll to position [925, 0]
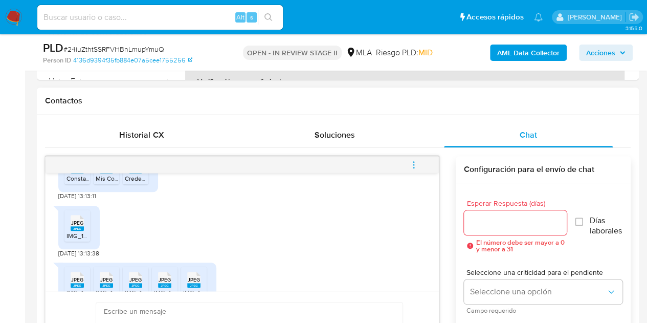
click at [67, 175] on div "PDF PDF" at bounding box center [77, 165] width 21 height 20
click at [107, 174] on rect at bounding box center [106, 171] width 13 height 5
click at [142, 175] on div "PDF PDF" at bounding box center [135, 165] width 21 height 20
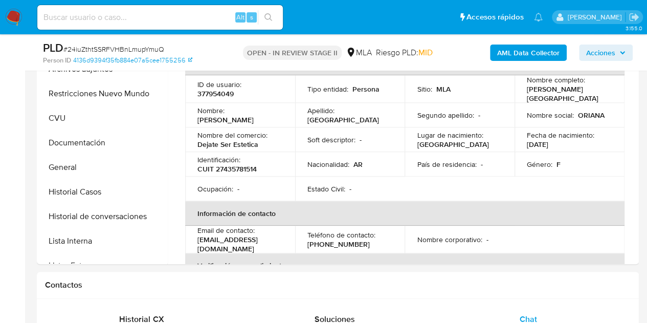
scroll to position [219, 0]
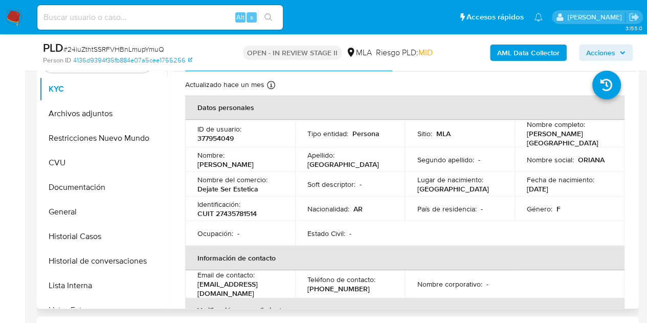
click at [238, 211] on p "CUIT 27435781514" at bounding box center [227, 213] width 59 height 9
copy p "27435781514"
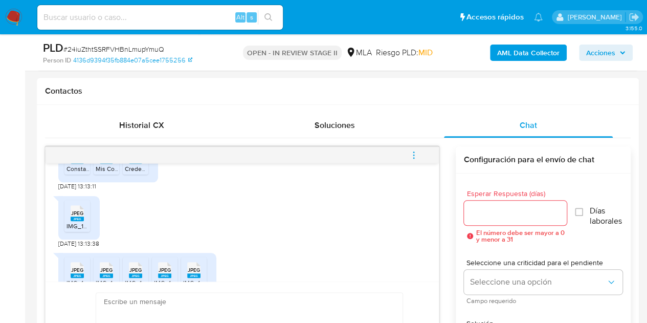
scroll to position [483, 0]
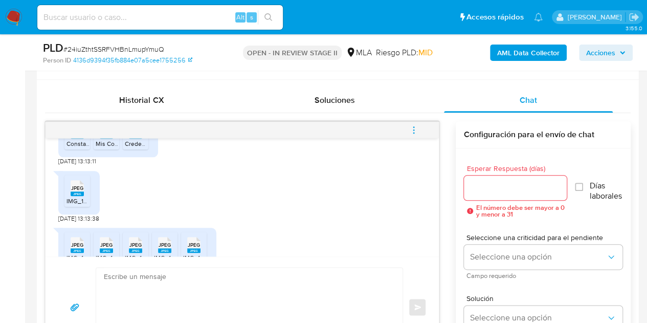
click at [194, 223] on div "JPEG JPEG IMG_1334.jpeg 22/08/2025 13:13:38" at bounding box center [242, 194] width 368 height 57
click at [76, 205] on span "IMG_1334.jpeg" at bounding box center [87, 201] width 41 height 9
click at [316, 223] on div "JPEG JPEG IMG_1334.jpeg 22/08/2025 13:13:38" at bounding box center [242, 194] width 368 height 57
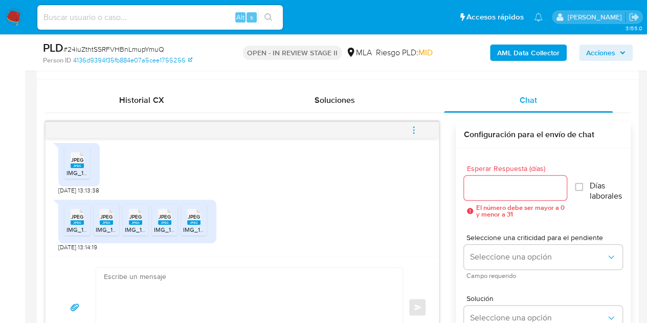
click at [78, 223] on rect at bounding box center [77, 222] width 13 height 5
click at [106, 227] on span "IMG_1334.jpeg" at bounding box center [116, 229] width 41 height 9
click at [132, 225] on span "IMG_1333.jpeg" at bounding box center [145, 229] width 41 height 9
click at [161, 227] on span "IMG_1335.jpeg" at bounding box center [174, 229] width 41 height 9
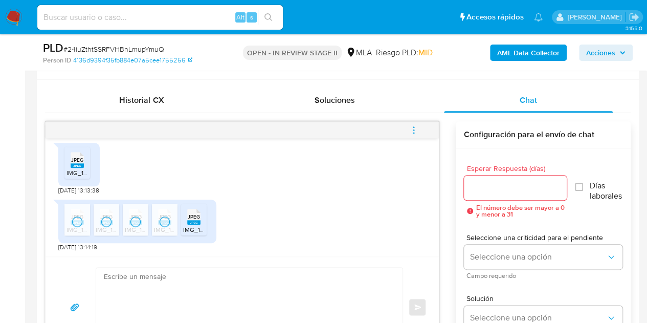
click at [189, 220] on rect at bounding box center [193, 222] width 13 height 5
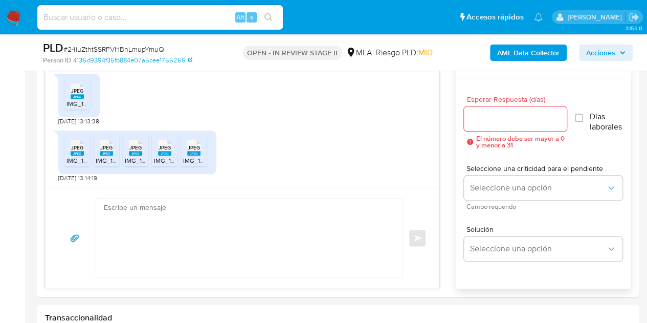
scroll to position [567, 0]
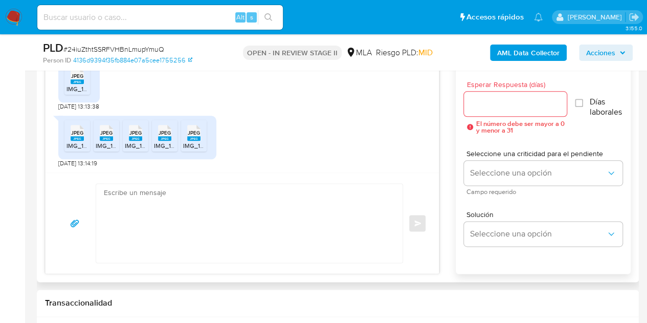
click at [210, 212] on textarea at bounding box center [247, 223] width 286 height 79
paste textarea "Hola, Muchas gracias por la respuesta. Te pedimos por favor que nos indiques el…"
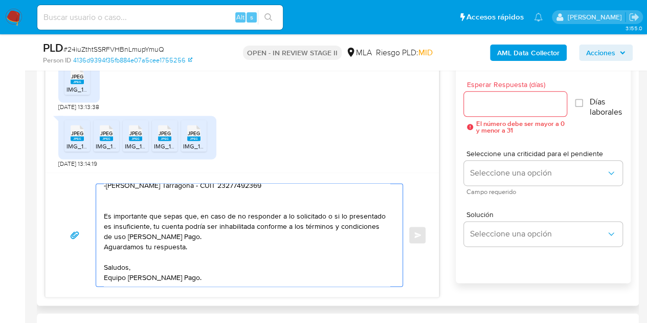
scroll to position [0, 0]
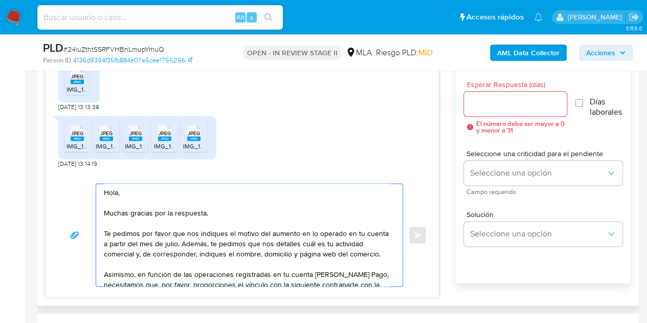
click at [212, 213] on textarea "Hola, Muchas gracias por la respuesta. Te pedimos por favor que nos indiques el…" at bounding box center [247, 235] width 286 height 102
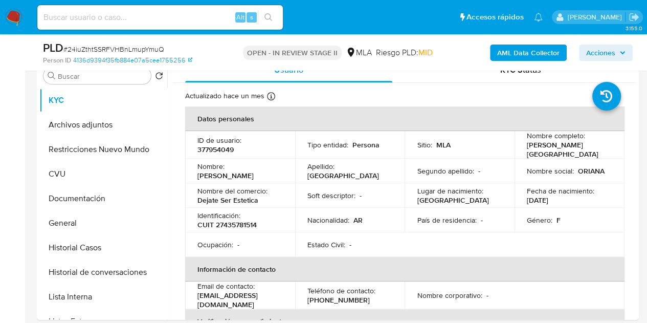
scroll to position [188, 0]
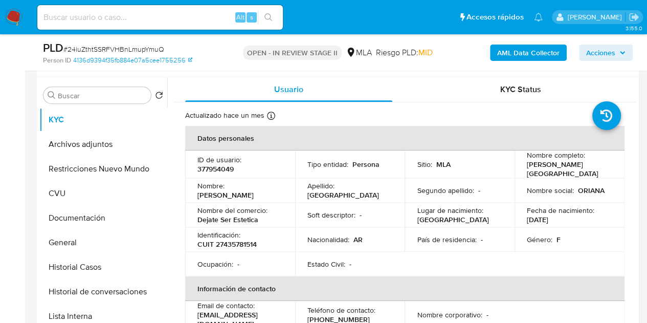
drag, startPoint x: 198, startPoint y: 195, endPoint x: 254, endPoint y: 201, distance: 57.1
click at [254, 201] on td "Nombre : Oriana Guadalupe" at bounding box center [240, 190] width 110 height 25
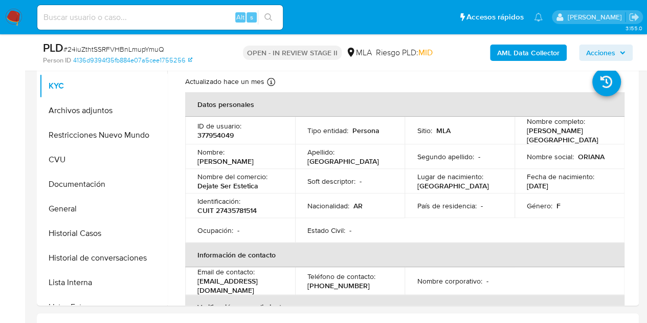
scroll to position [229, 0]
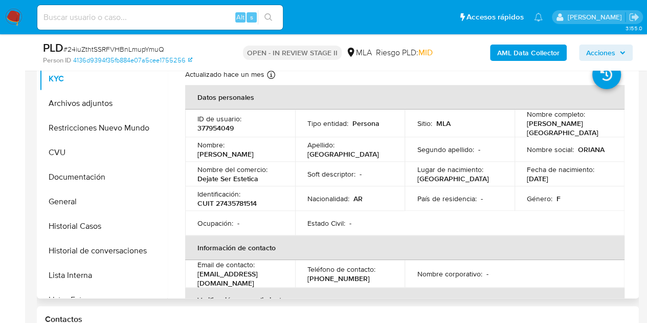
click at [245, 140] on div "Nombre : Oriana Guadalupe" at bounding box center [240, 149] width 85 height 18
click at [207, 151] on p "Oriana Guadalupe" at bounding box center [226, 153] width 56 height 9
copy p "Oriana"
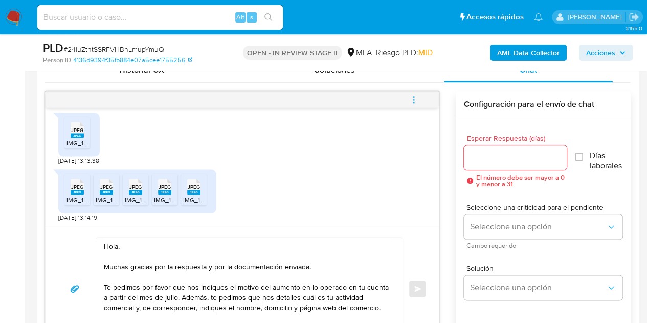
scroll to position [548, 0]
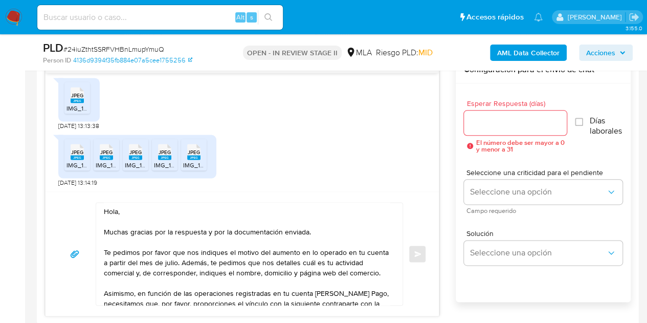
click at [636, 95] on div "Historial CX Soluciones Chat Id Estado Fecha de creación Origen Proceso • 34542…" at bounding box center [338, 170] width 602 height 310
click at [119, 209] on textarea "Hola, Muchas gracias por la respuesta y por la documentación enviada. Te pedimo…" at bounding box center [247, 254] width 286 height 102
paste textarea "Oriana"
click at [183, 211] on textarea "Hola Oriana, Muchas gracias por la respuesta y por la documentación enviada. Te…" at bounding box center [247, 254] width 286 height 102
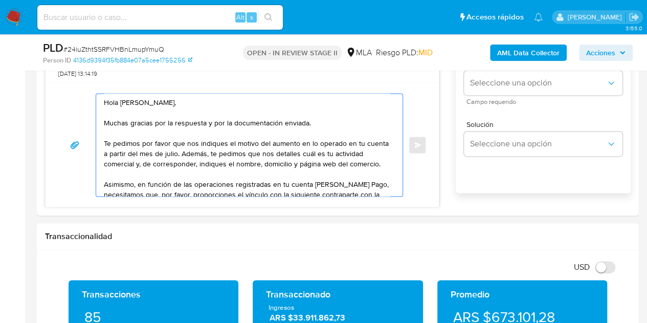
scroll to position [612, 0]
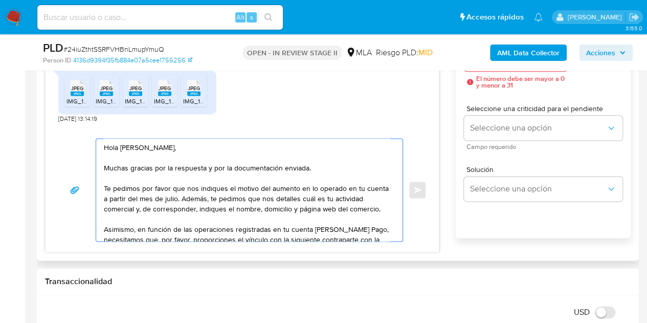
click at [310, 222] on textarea "Hola Oriana, Muchas gracias por la respuesta y por la documentación enviada. Te…" at bounding box center [247, 190] width 286 height 102
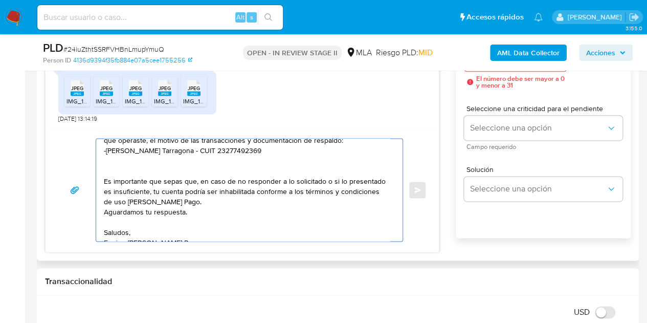
scroll to position [130, 0]
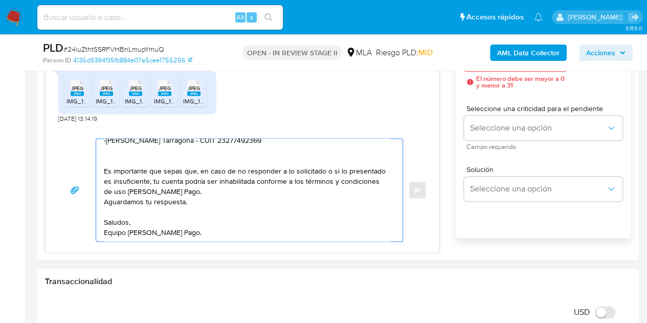
type textarea "Hola Oriana, Muchas gracias por la respuesta y por la documentación enviada. Te…"
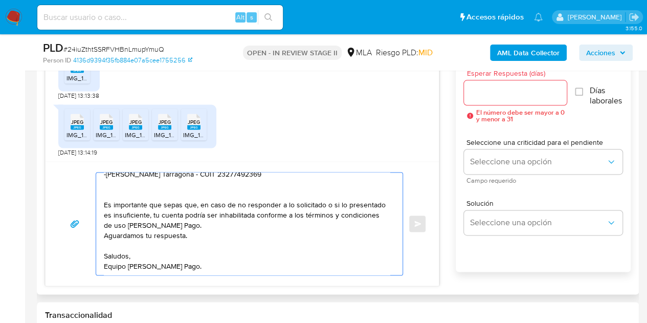
scroll to position [570, 0]
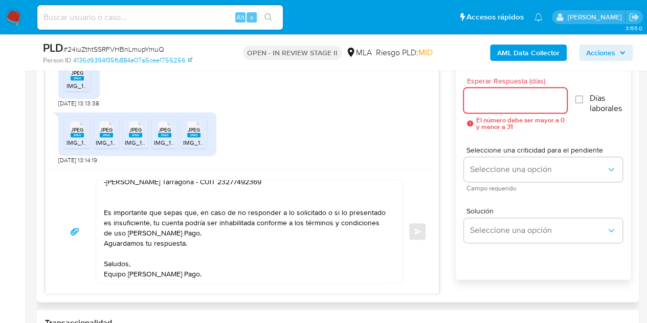
click at [499, 96] on input "Esperar Respuesta (días)" at bounding box center [515, 100] width 103 height 13
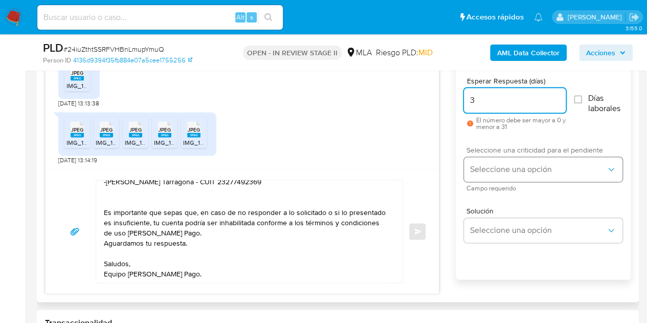
type input "3"
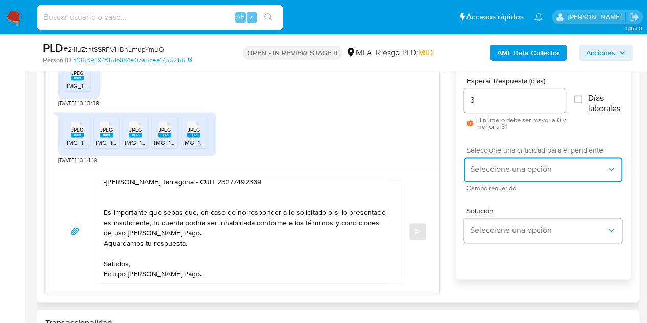
click at [500, 158] on button "Seleccione una opción" at bounding box center [543, 169] width 159 height 25
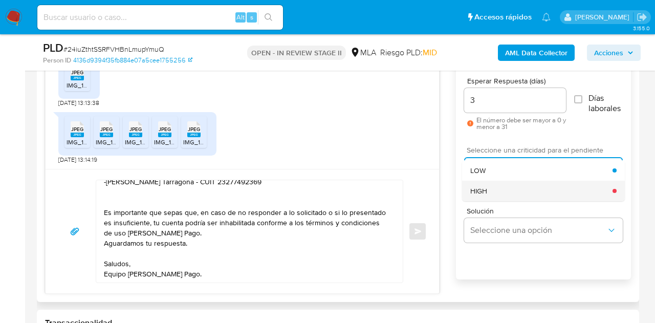
click at [500, 190] on div "HIGH" at bounding box center [541, 191] width 142 height 20
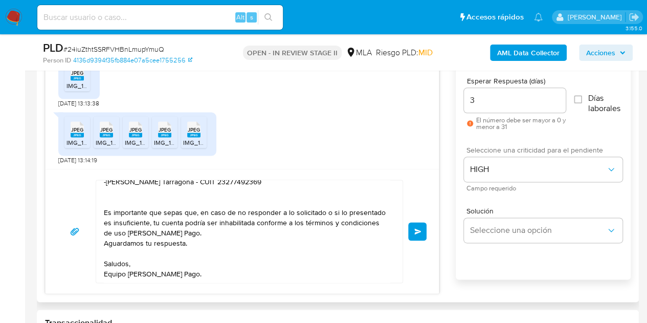
click at [435, 200] on div "Hola Oriana, Muchas gracias por la respuesta y por la documentación enviada. Te…" at bounding box center [243, 231] width 394 height 124
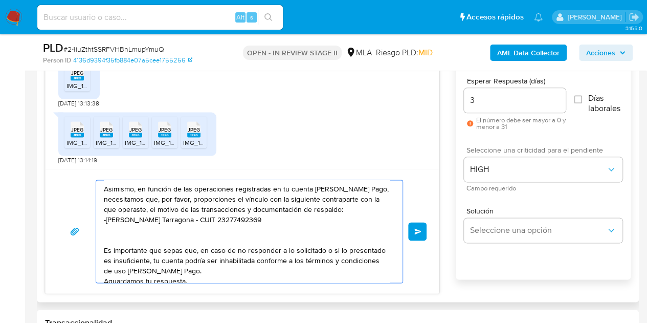
scroll to position [130, 0]
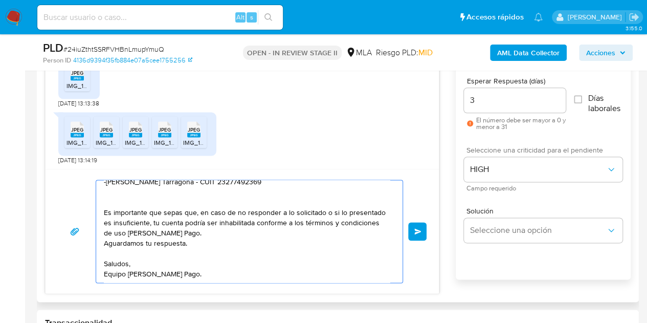
click at [422, 229] on button "Enviar" at bounding box center [417, 231] width 18 height 18
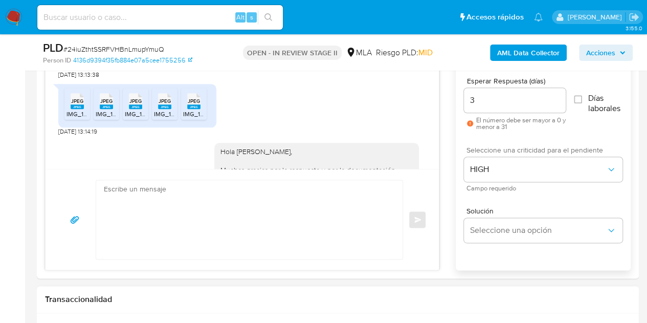
scroll to position [0, 0]
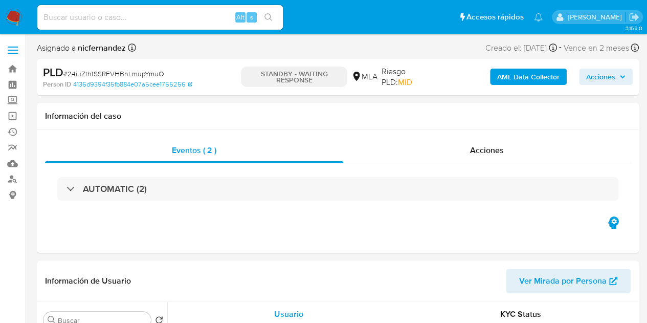
select select "10"
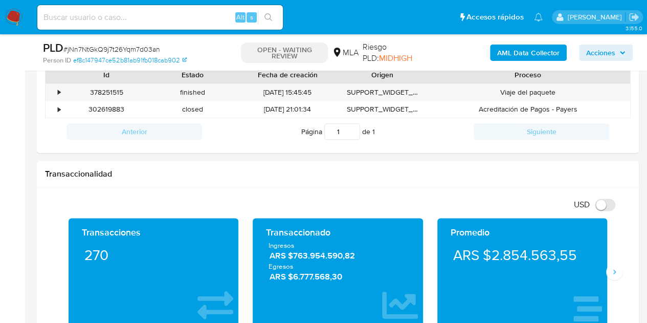
scroll to position [491, 0]
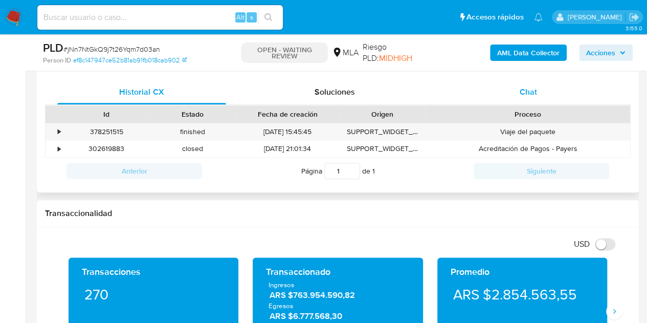
click at [541, 88] on div "Chat" at bounding box center [528, 92] width 169 height 25
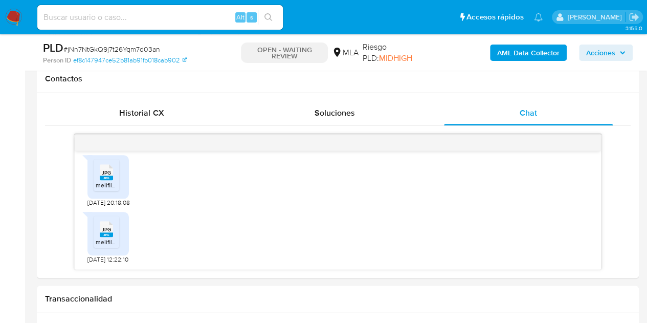
scroll to position [466, 0]
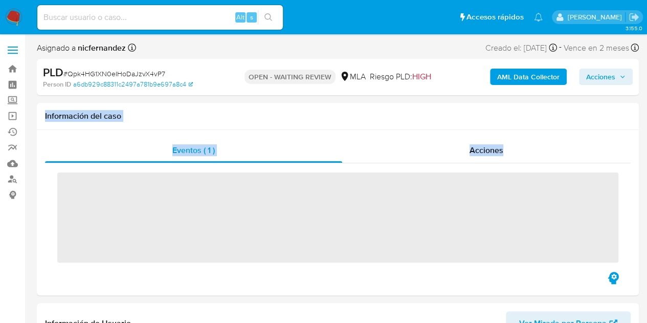
drag, startPoint x: 645, startPoint y: 60, endPoint x: 655, endPoint y: 142, distance: 82.4
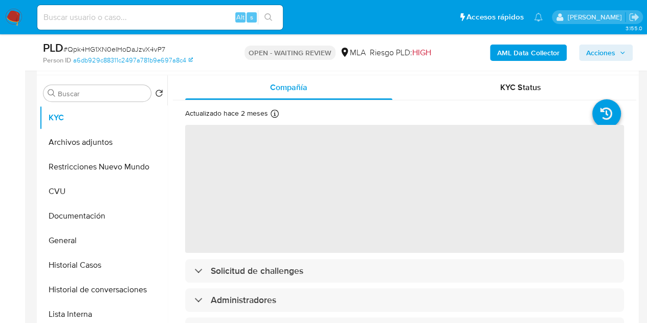
scroll to position [266, 0]
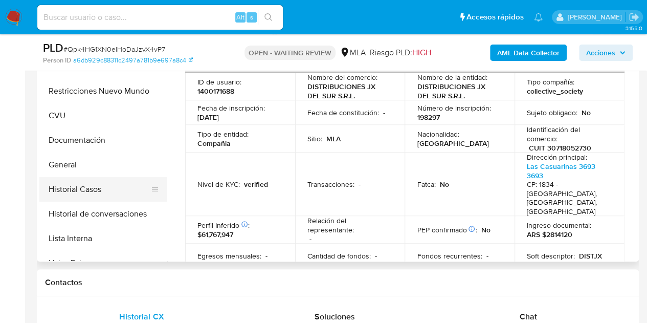
click at [85, 190] on button "Historial Casos" at bounding box center [99, 189] width 120 height 25
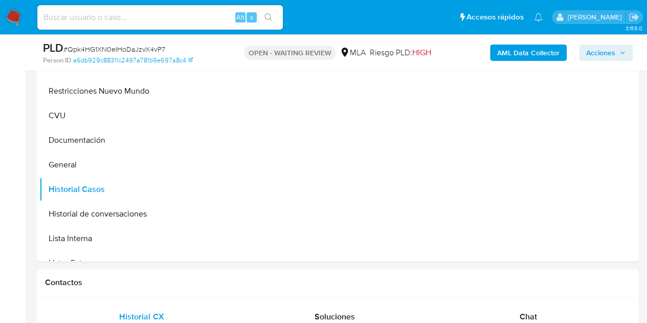
select select "10"
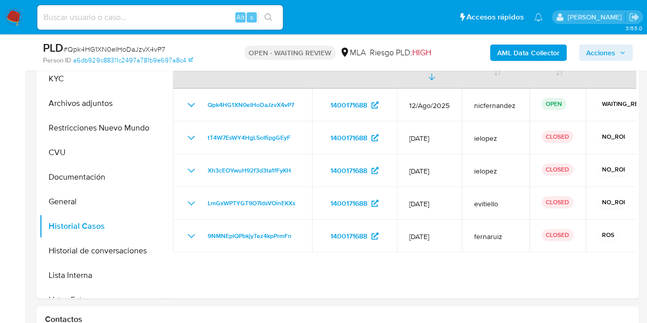
scroll to position [216, 0]
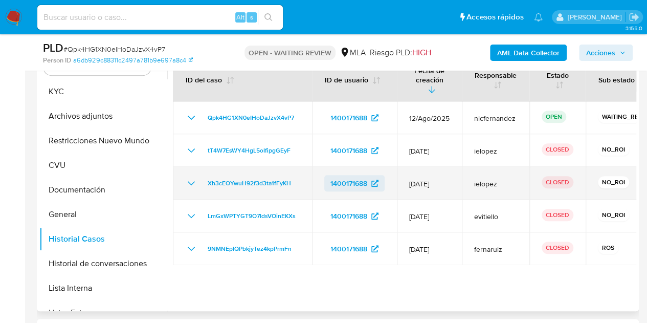
click at [344, 175] on span "1400171688" at bounding box center [349, 183] width 37 height 16
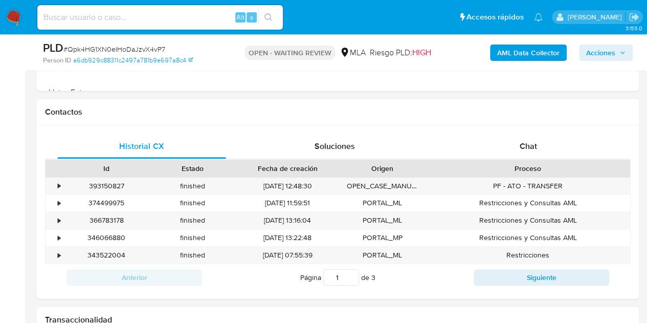
scroll to position [492, 0]
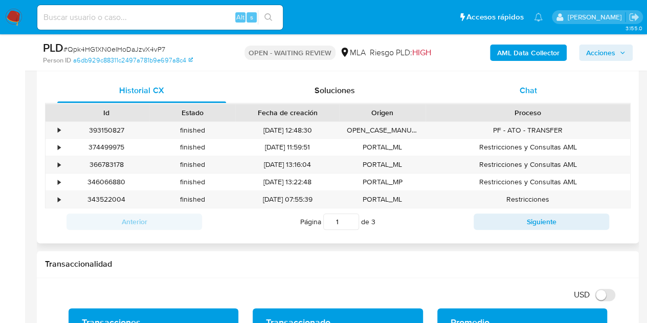
click at [546, 98] on div "Chat" at bounding box center [528, 90] width 169 height 25
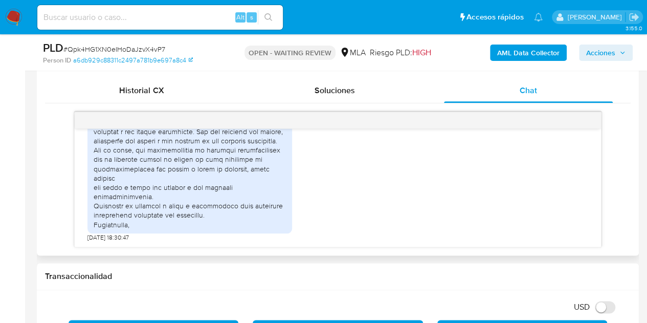
scroll to position [814, 0]
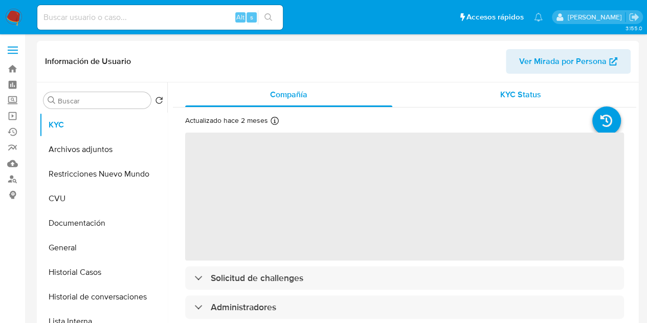
select select "10"
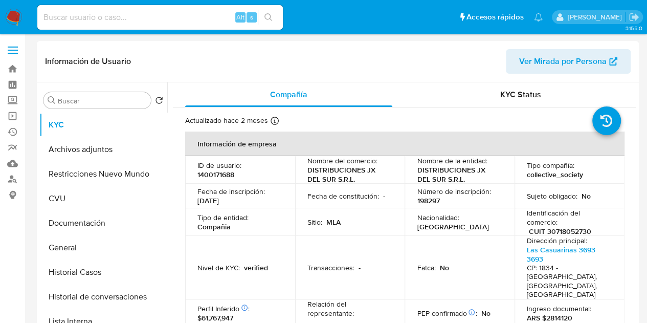
click at [568, 61] on span "Ver Mirada por Persona" at bounding box center [563, 61] width 88 height 25
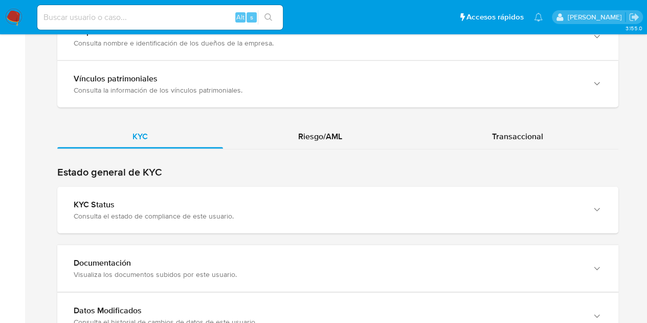
scroll to position [1008, 0]
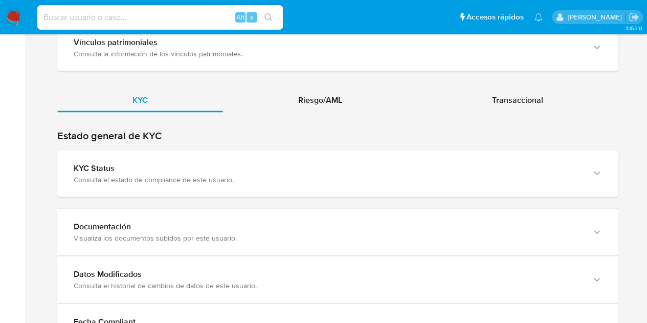
click at [344, 104] on div "KYC Riesgo/AML Transaccional" at bounding box center [337, 243] width 561 height 311
click at [339, 99] on div "Riesgo/AML" at bounding box center [320, 100] width 194 height 25
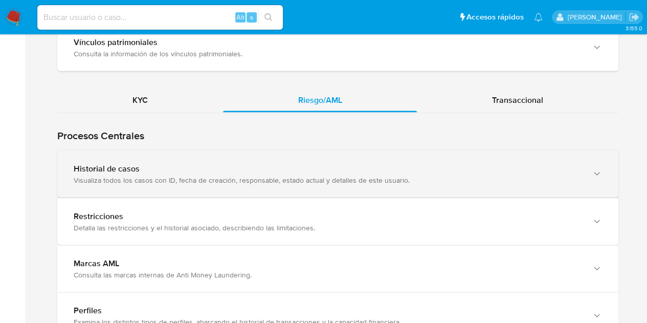
click at [104, 178] on div "Historial de casos Visualiza todos los casos con ID, fecha de creación, respons…" at bounding box center [337, 174] width 561 height 47
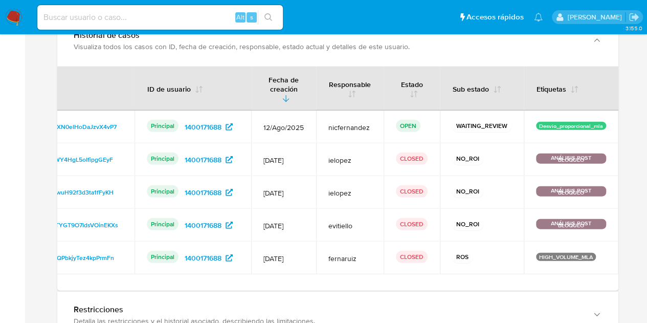
scroll to position [0, 0]
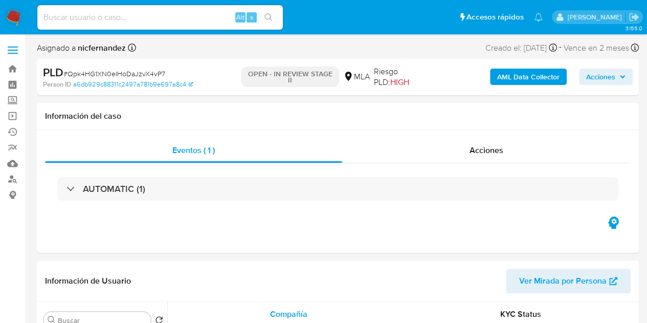
select select "10"
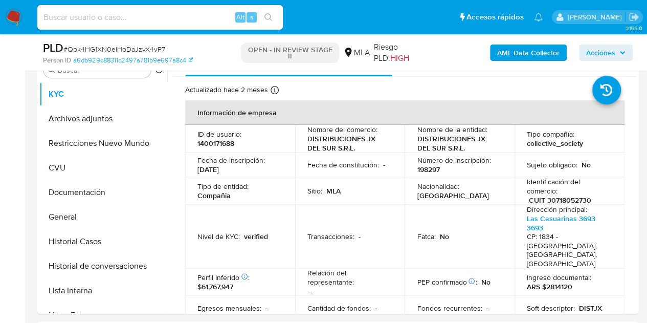
scroll to position [180, 0]
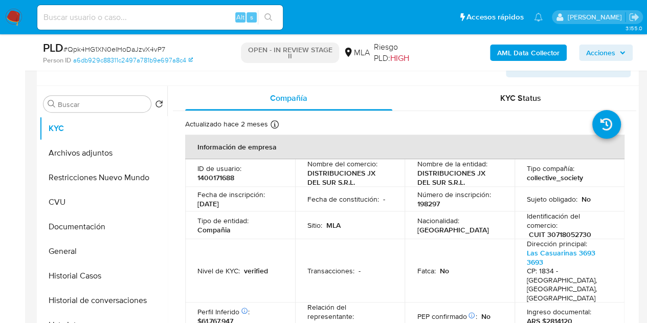
click at [314, 225] on p "Sitio :" at bounding box center [315, 225] width 15 height 9
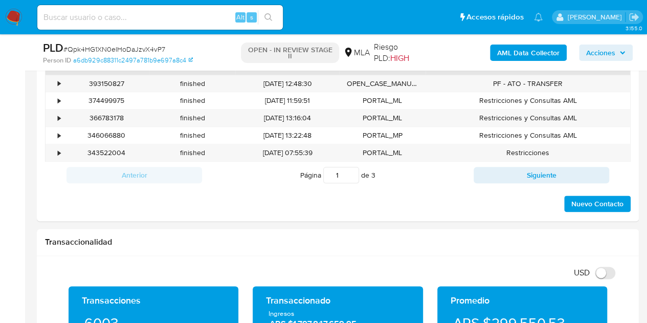
scroll to position [480, 0]
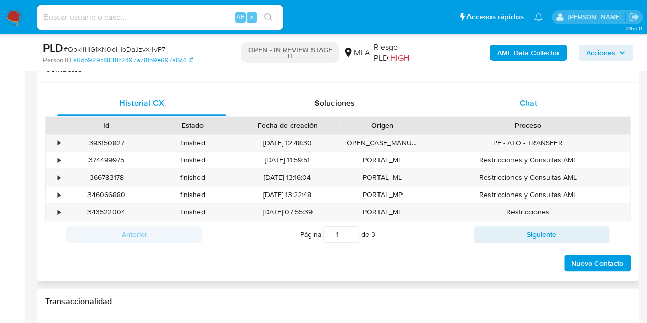
click at [553, 109] on div "Chat" at bounding box center [528, 103] width 169 height 25
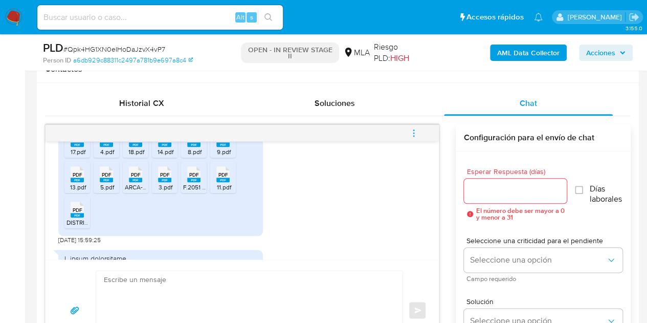
scroll to position [572, 0]
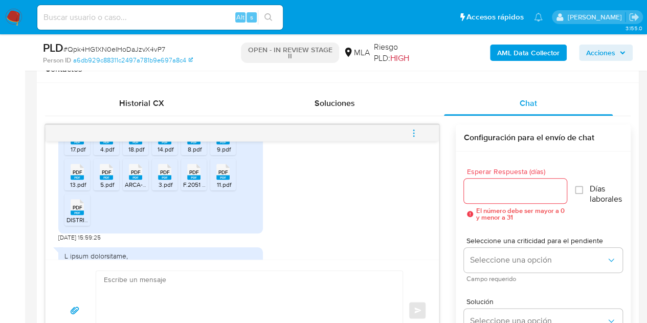
click at [191, 176] on span "PDF" at bounding box center [194, 172] width 10 height 7
click at [80, 216] on icon "PDF" at bounding box center [77, 207] width 13 height 18
click at [129, 189] on span "ARCA-Presentación de DDJJ y Pagos.pdf" at bounding box center [181, 184] width 112 height 9
click at [168, 229] on ul "PDF PDF 7.pdf PDF PDF 6.pdf PDF PDF 10.pdf PDF PDF 12.pdf PDF PDF 16.pdf PDF PD…" at bounding box center [160, 158] width 192 height 141
click at [156, 188] on div "3.pdf" at bounding box center [165, 185] width 23 height 8
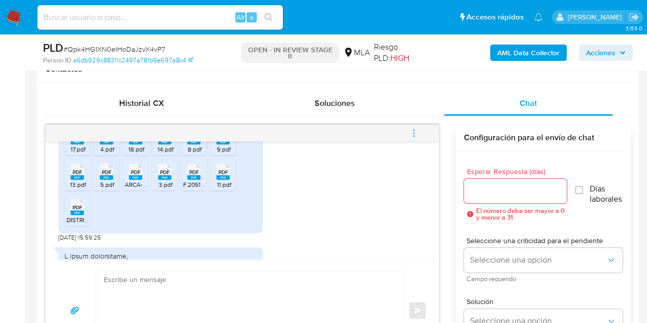
click at [169, 218] on ul "PDF PDF 7.pdf PDF PDF 6.pdf PDF PDF 10.pdf PDF PDF 12.pdf PDF PDF 16.pdf PDF PD…" at bounding box center [160, 158] width 192 height 141
click at [222, 180] on rect at bounding box center [222, 177] width 13 height 5
drag, startPoint x: 112, startPoint y: 191, endPoint x: 88, endPoint y: 193, distance: 24.1
click at [84, 109] on icon at bounding box center [77, 101] width 13 height 16
click at [69, 181] on div "PDF PDF" at bounding box center [77, 171] width 21 height 20
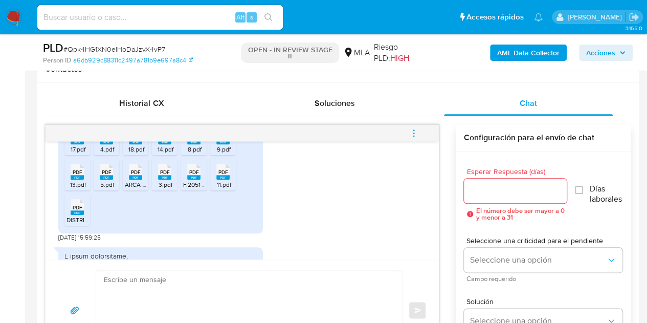
click at [205, 227] on ul "PDF PDF 7.pdf PDF PDF 6.pdf PDF PDF 10.pdf PDF PDF 12.pdf PDF PDF 16.pdf PDF PD…" at bounding box center [160, 158] width 192 height 141
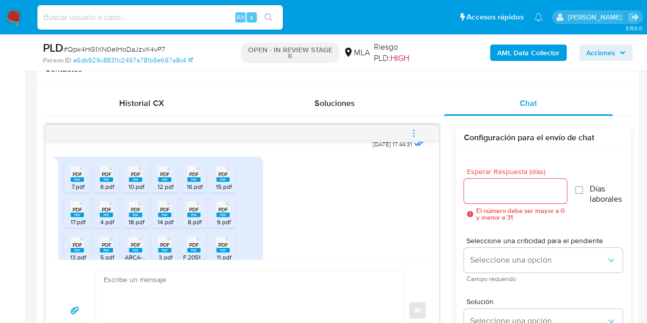
scroll to position [495, 0]
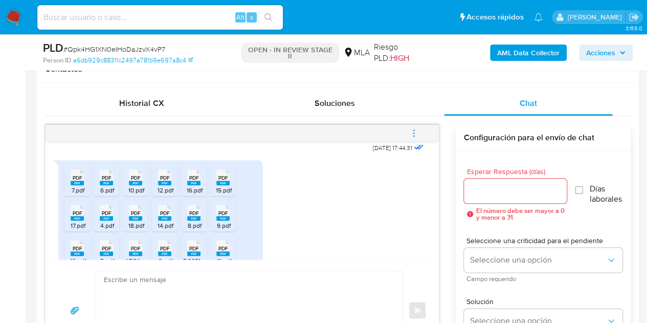
click at [82, 181] on span "PDF" at bounding box center [78, 178] width 10 height 7
click at [106, 186] on icon "PDF" at bounding box center [106, 177] width 13 height 18
click at [132, 185] on rect at bounding box center [135, 183] width 13 height 5
click at [162, 185] on rect at bounding box center [164, 183] width 13 height 5
click at [191, 185] on rect at bounding box center [193, 183] width 13 height 5
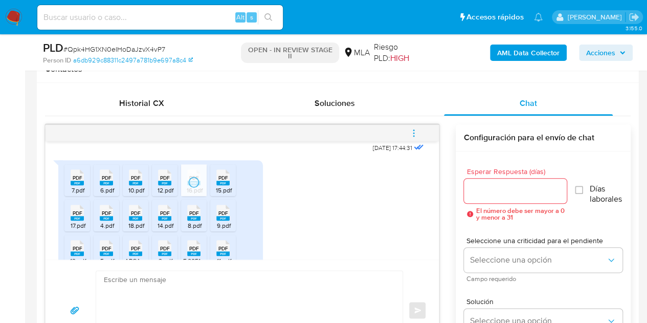
click at [84, 185] on icon at bounding box center [77, 177] width 13 height 16
click at [70, 229] on div "17.pdf" at bounding box center [78, 226] width 23 height 8
click at [110, 231] on li "PDF PDF 4.pdf" at bounding box center [107, 216] width 26 height 32
click at [124, 231] on li "PDF PDF 18.pdf" at bounding box center [136, 216] width 26 height 32
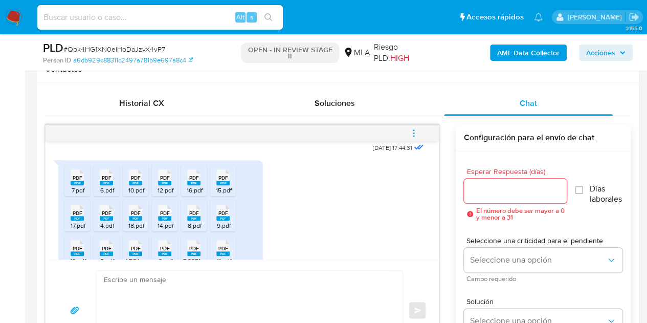
click at [173, 222] on div "PDF PDF" at bounding box center [164, 212] width 21 height 20
drag, startPoint x: 190, startPoint y: 236, endPoint x: 208, endPoint y: 241, distance: 18.5
click at [190, 221] on rect at bounding box center [193, 218] width 13 height 5
click at [217, 230] on span "9.pdf" at bounding box center [224, 225] width 14 height 9
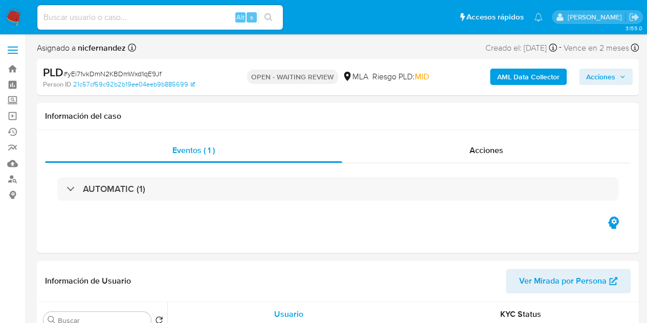
scroll to position [177, 0]
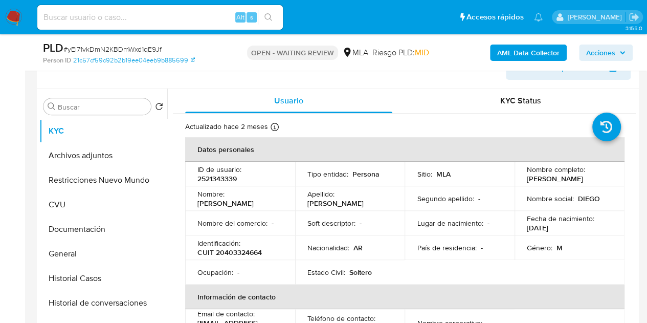
select select "10"
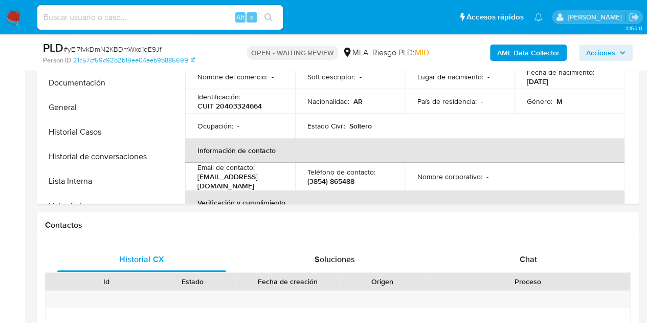
scroll to position [328, 0]
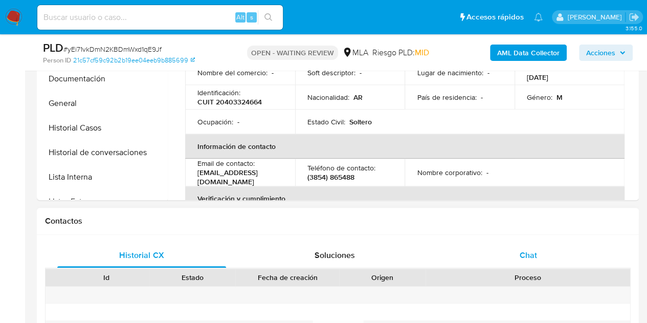
click at [532, 258] on span "Chat" at bounding box center [528, 255] width 17 height 12
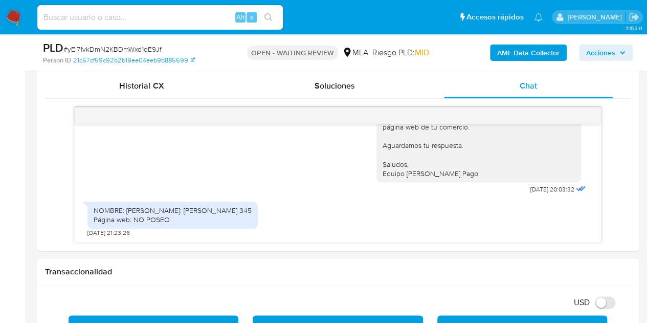
scroll to position [493, 0]
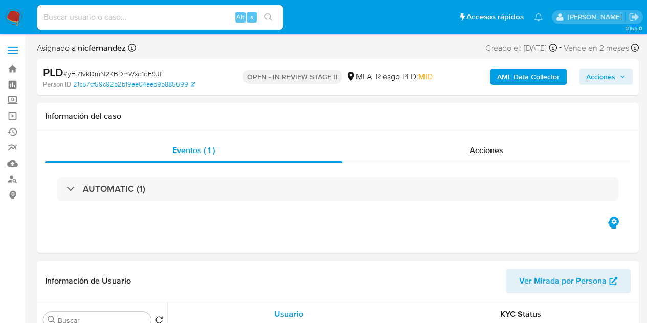
select select "10"
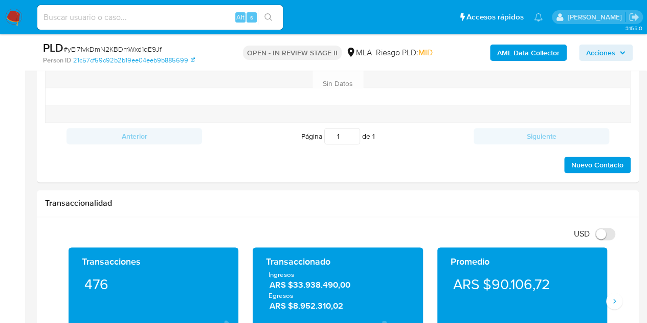
scroll to position [486, 0]
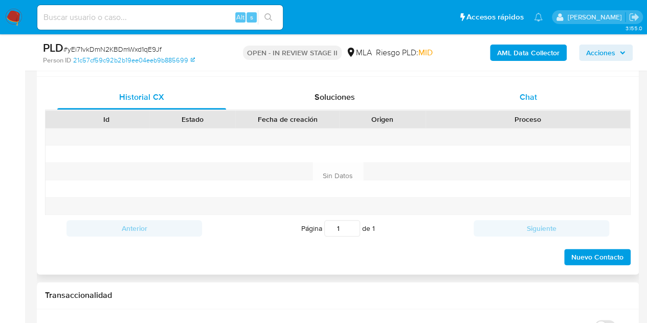
click at [544, 101] on div "Chat" at bounding box center [528, 97] width 169 height 25
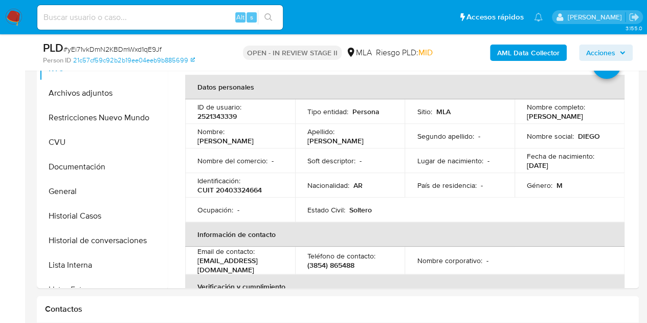
scroll to position [209, 0]
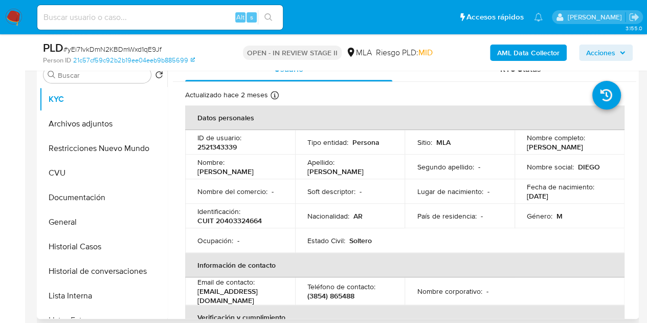
click at [223, 146] on p "2521343339" at bounding box center [217, 146] width 39 height 9
copy p "2521343339"
click at [392, 198] on td "Soft descriptor : -" at bounding box center [350, 191] width 110 height 25
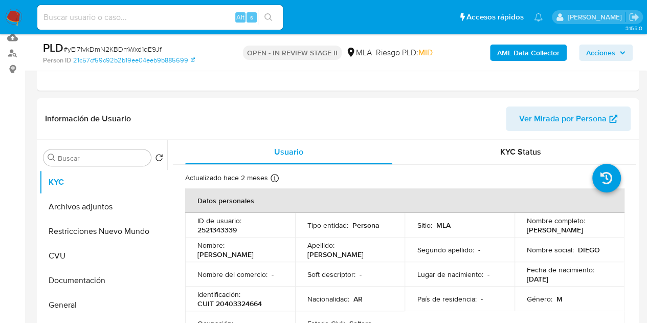
scroll to position [123, 0]
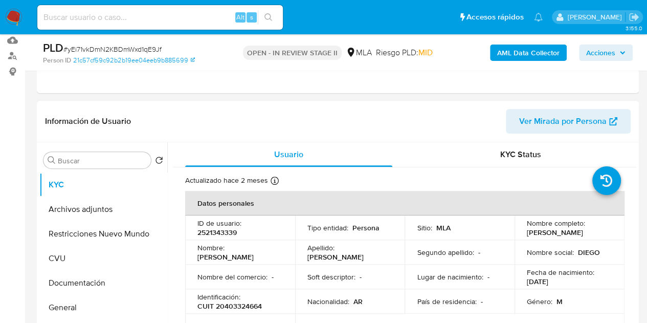
click at [565, 129] on span "Ver Mirada por Persona" at bounding box center [563, 121] width 88 height 25
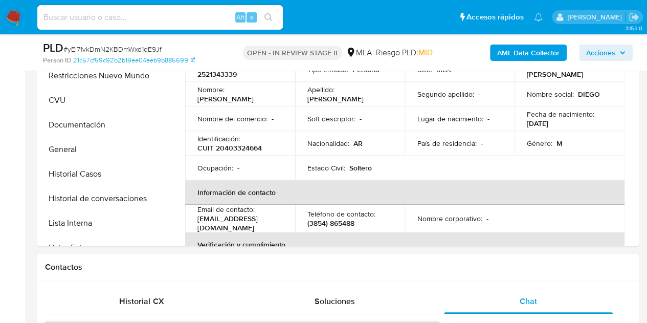
scroll to position [231, 0]
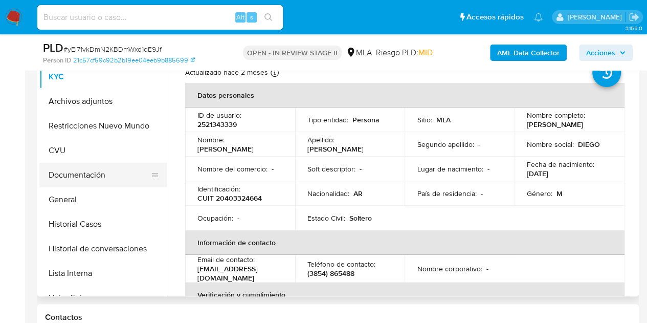
click at [99, 169] on button "Documentación" at bounding box center [99, 175] width 120 height 25
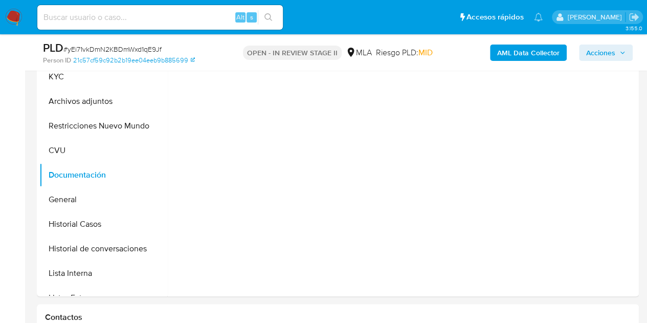
scroll to position [187, 0]
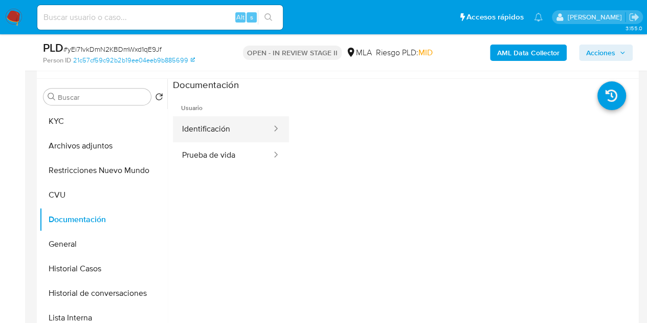
click at [230, 126] on button "Identificación" at bounding box center [223, 129] width 100 height 26
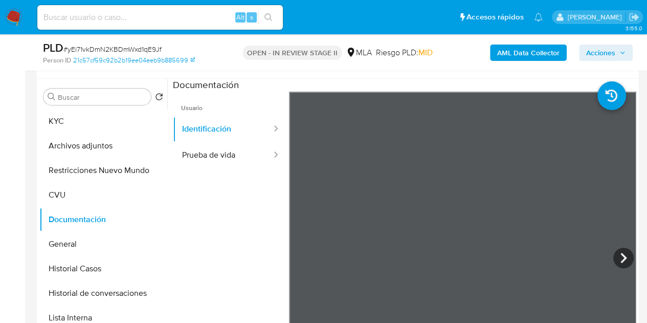
click at [566, 239] on div at bounding box center [463, 260] width 348 height 336
click at [618, 257] on icon at bounding box center [624, 258] width 20 height 20
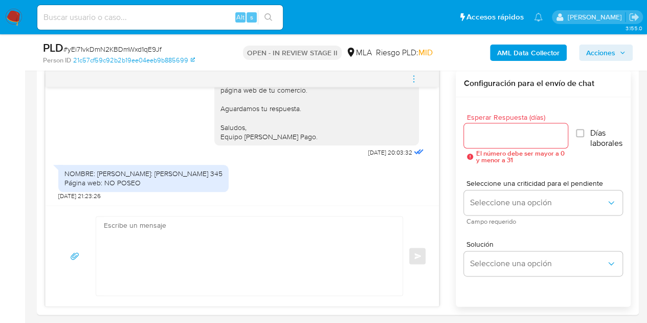
scroll to position [161, 0]
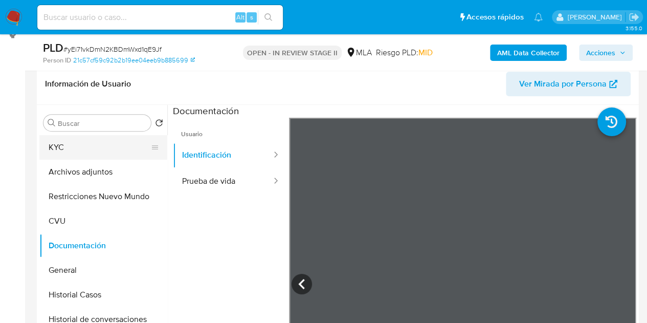
click at [79, 151] on button "KYC" at bounding box center [99, 147] width 120 height 25
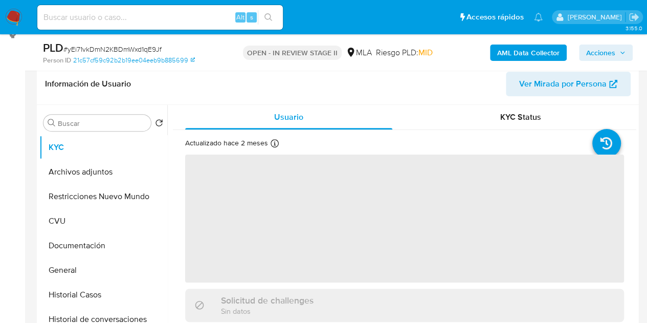
scroll to position [181, 0]
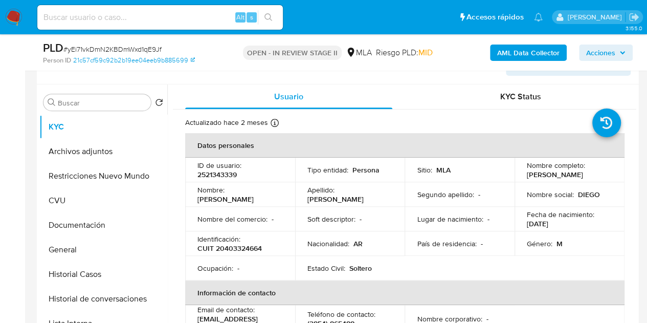
drag, startPoint x: 230, startPoint y: 193, endPoint x: 277, endPoint y: 191, distance: 47.1
click at [277, 191] on div "Nombre : Diego Exequiel" at bounding box center [240, 194] width 85 height 18
copy p "Diego Exequiel"
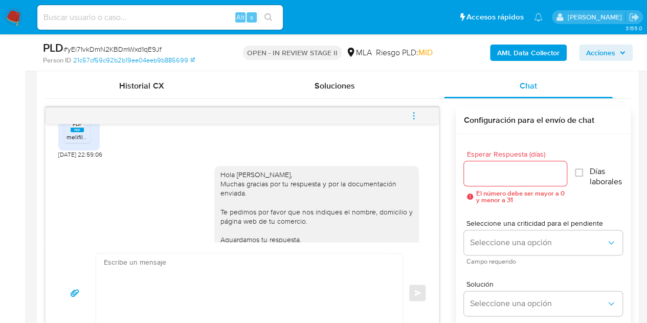
scroll to position [824, 0]
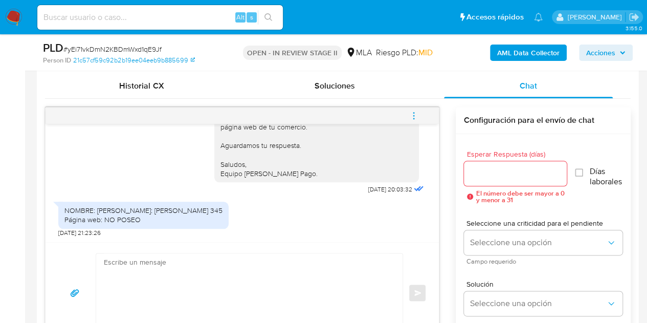
click at [220, 274] on textarea at bounding box center [247, 292] width 286 height 79
paste textarea "Hola Diego Exequiel, Esperamos que te encuentres muy bien. Nos referimos al nom…"
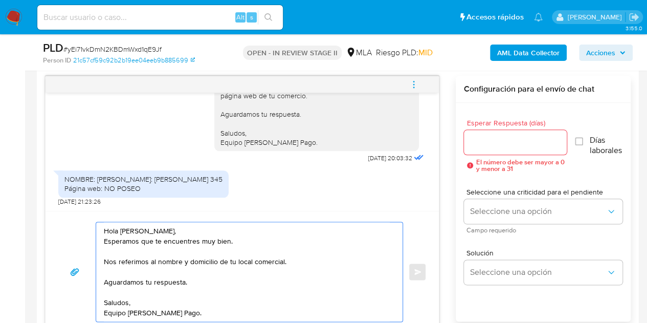
type textarea "Hola Diego Exequiel, Esperamos que te encuentres muy bien. Nos referimos al nom…"
click at [530, 149] on div at bounding box center [515, 142] width 103 height 25
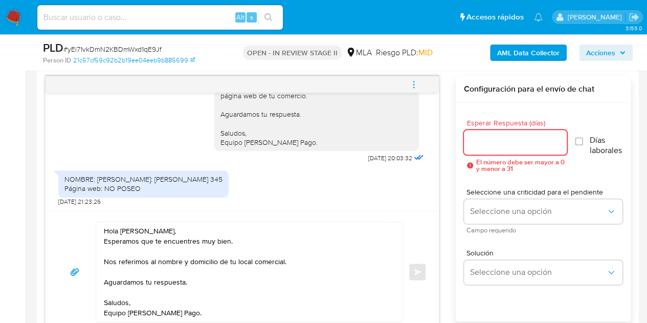
click at [526, 145] on input "Esperar Respuesta (días)" at bounding box center [515, 142] width 103 height 13
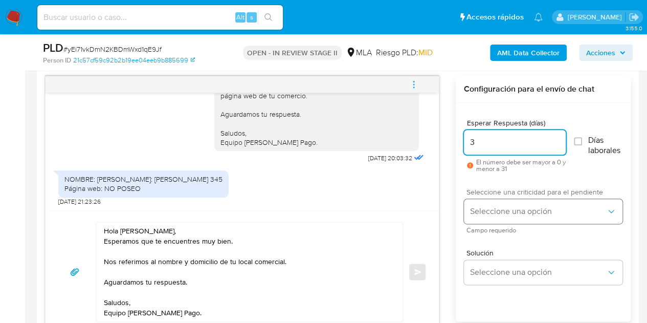
type input "3"
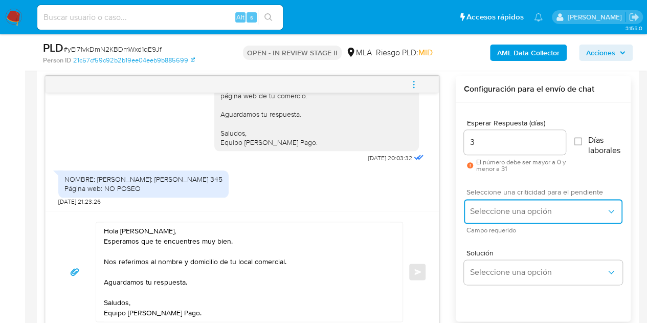
click at [509, 201] on button "Seleccione una opción" at bounding box center [543, 211] width 159 height 25
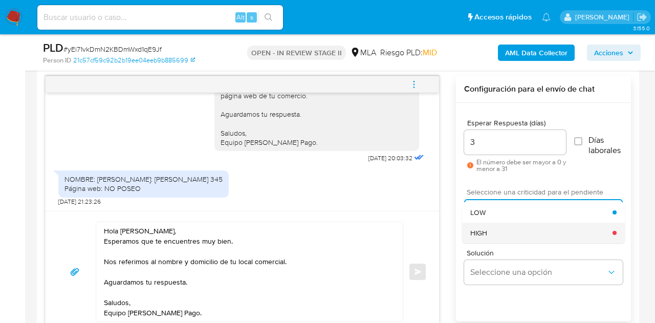
click at [505, 228] on div "HIGH" at bounding box center [541, 233] width 142 height 20
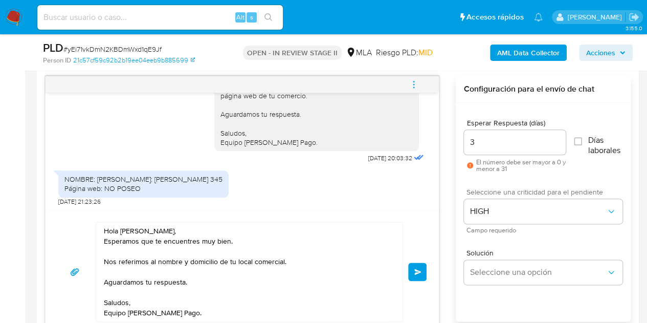
click at [421, 272] on span "Enviar" at bounding box center [418, 272] width 7 height 6
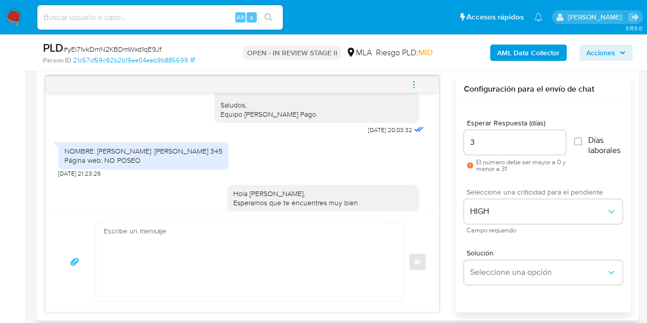
scroll to position [937, 0]
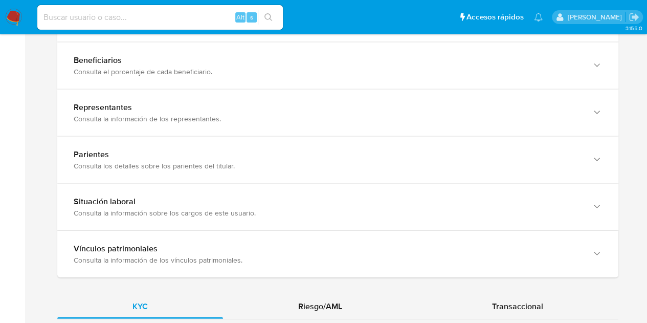
scroll to position [1001, 0]
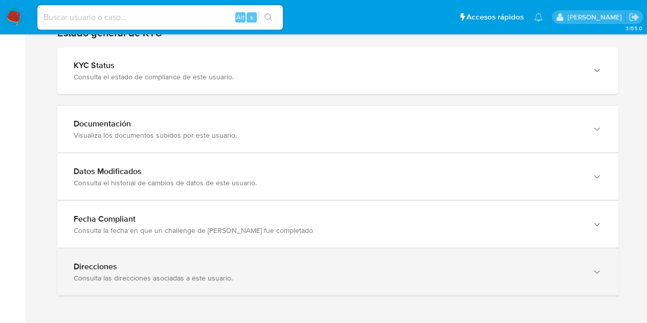
drag, startPoint x: 560, startPoint y: 268, endPoint x: 599, endPoint y: 274, distance: 39.4
click at [560, 268] on div "Direcciones Consulta las direcciones asociadas a este usuario." at bounding box center [328, 272] width 508 height 21
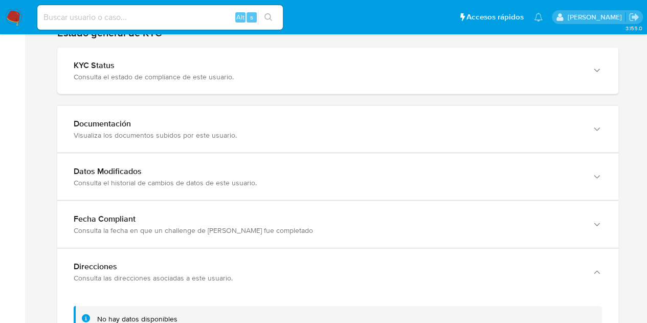
scroll to position [1062, 0]
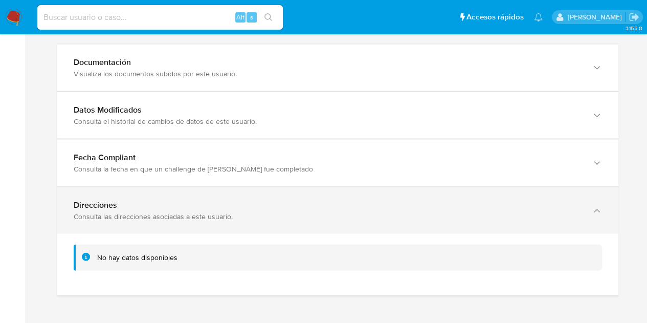
click at [499, 212] on div "Consulta las direcciones asociadas a este usuario." at bounding box center [328, 216] width 508 height 9
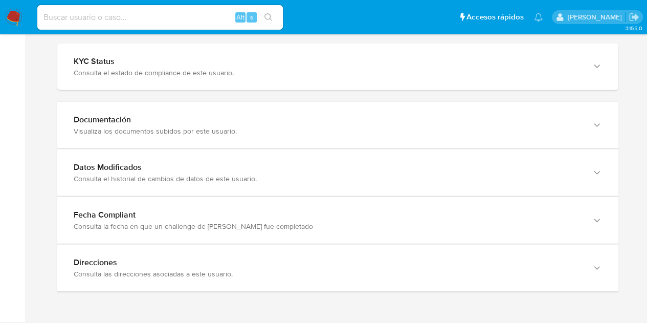
scroll to position [1001, 0]
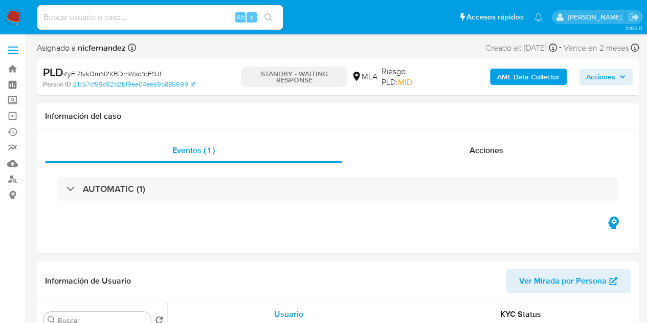
select select "10"
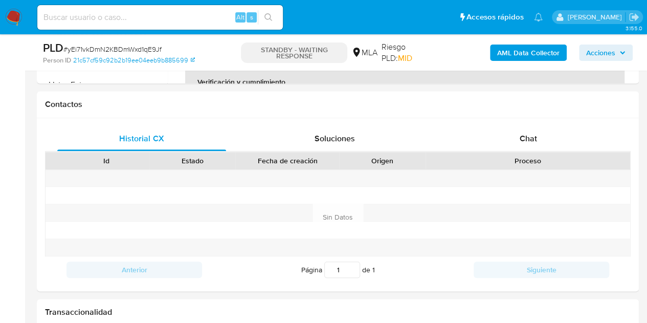
scroll to position [504, 0]
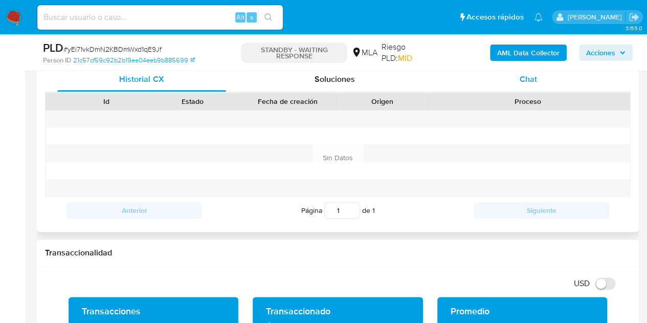
click at [518, 79] on div "Chat" at bounding box center [528, 79] width 169 height 25
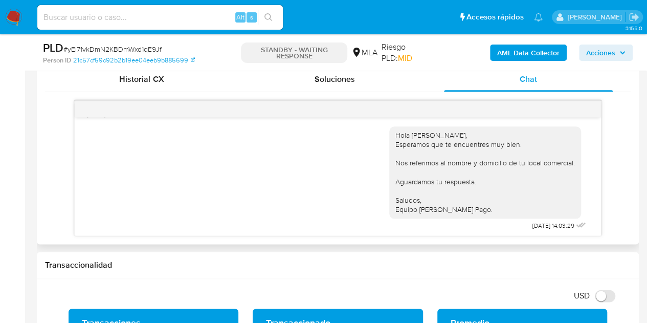
scroll to position [937, 0]
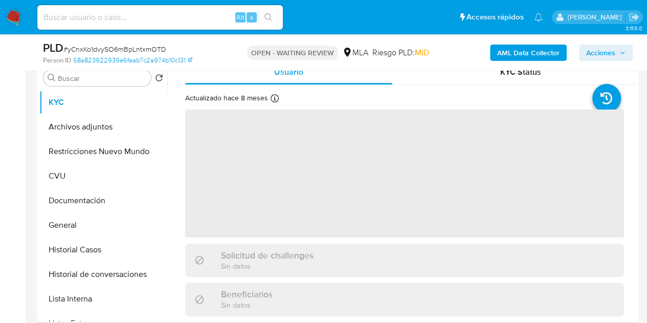
scroll to position [488, 0]
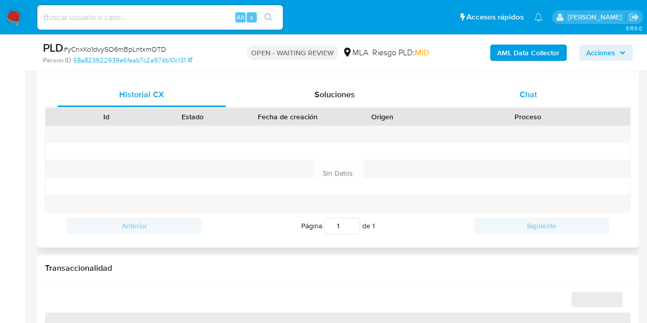
click at [539, 104] on div "Chat" at bounding box center [528, 94] width 169 height 25
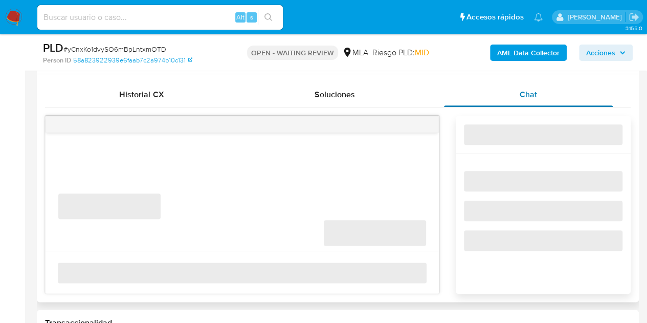
select select "10"
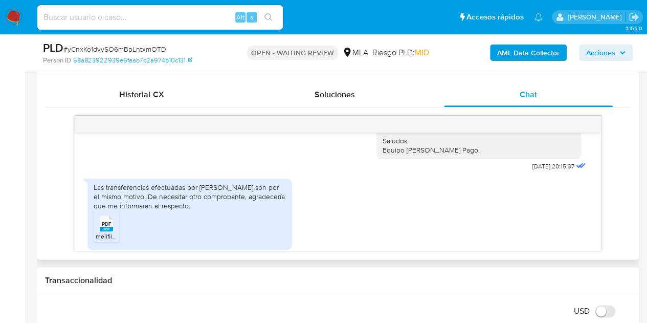
scroll to position [878, 0]
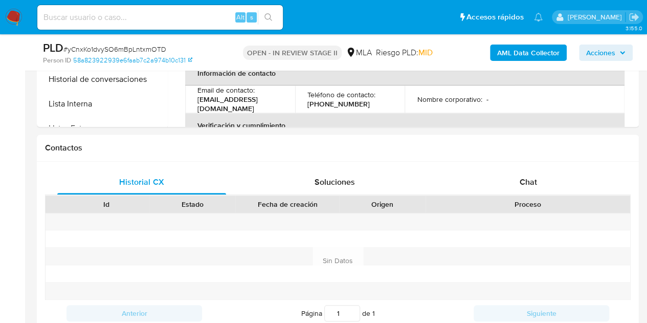
select select "10"
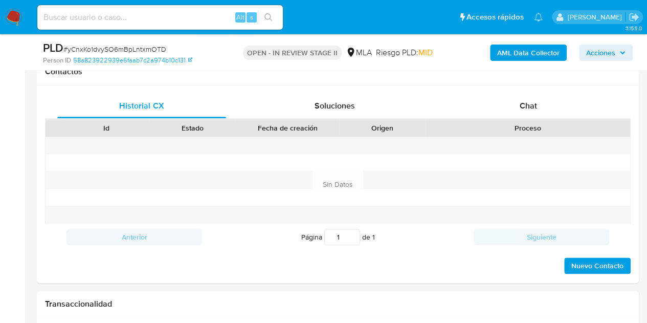
scroll to position [422, 0]
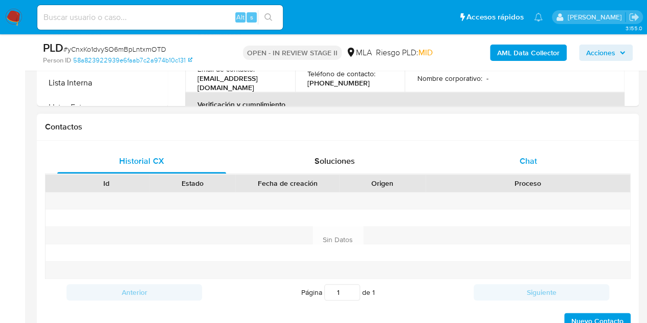
click at [548, 163] on div "Chat" at bounding box center [528, 161] width 169 height 25
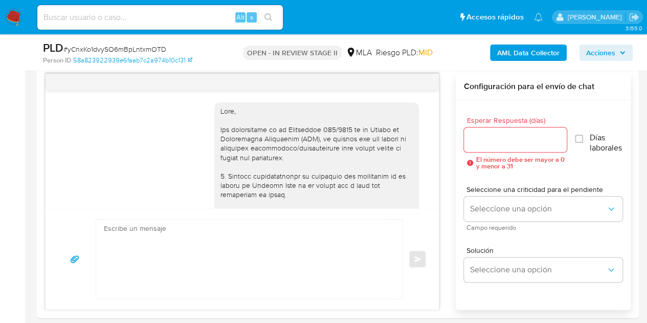
scroll to position [878, 0]
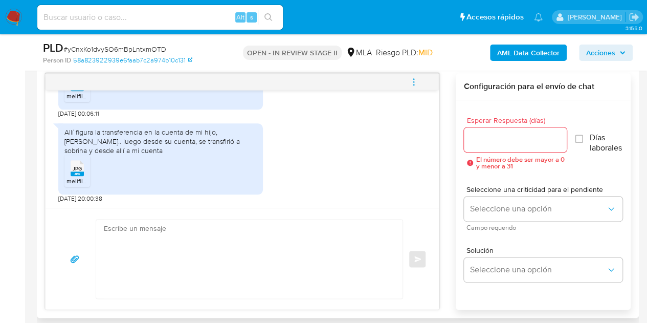
click at [80, 176] on icon "JPG" at bounding box center [77, 168] width 13 height 18
click at [39, 224] on div "Historial CX Soluciones Chat Id Estado Fecha de creación Origen Proceso Anterio…" at bounding box center [338, 175] width 602 height 286
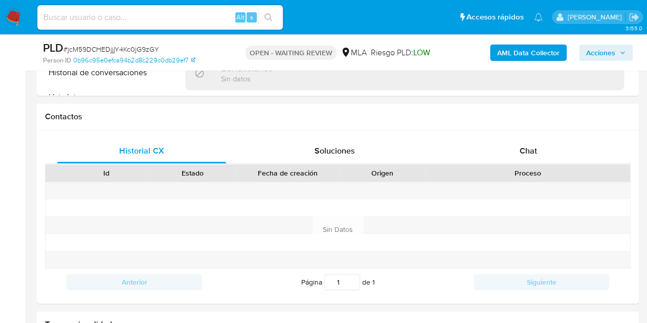
scroll to position [461, 0]
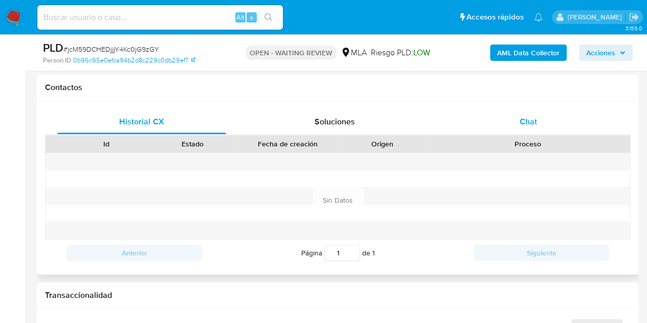
click at [544, 128] on div "Chat" at bounding box center [528, 122] width 169 height 25
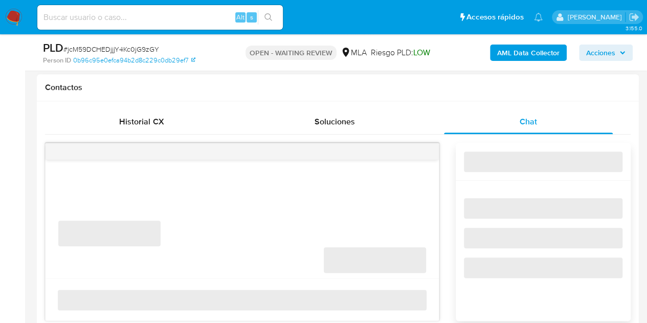
select select "10"
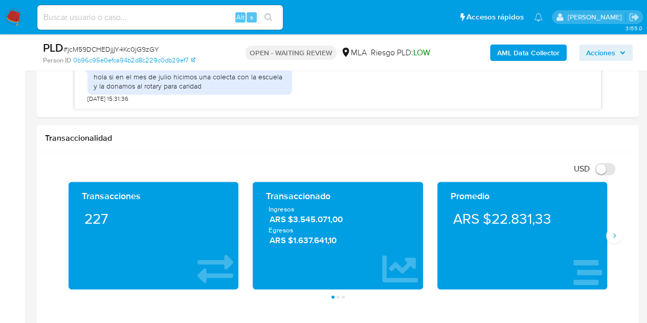
scroll to position [517, 0]
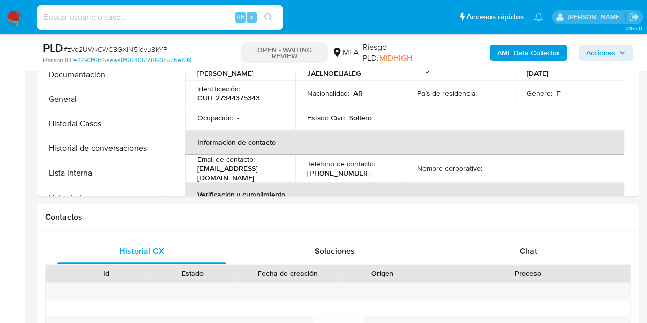
select select "10"
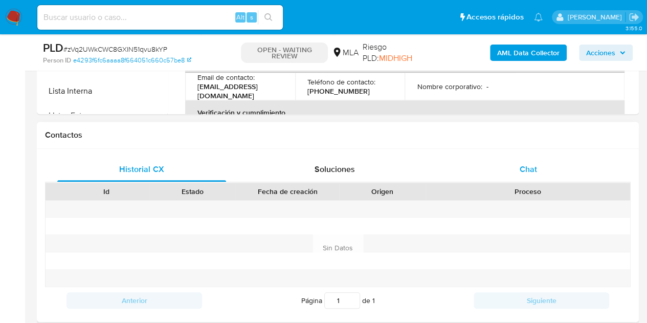
click at [548, 174] on div "Chat" at bounding box center [528, 169] width 169 height 25
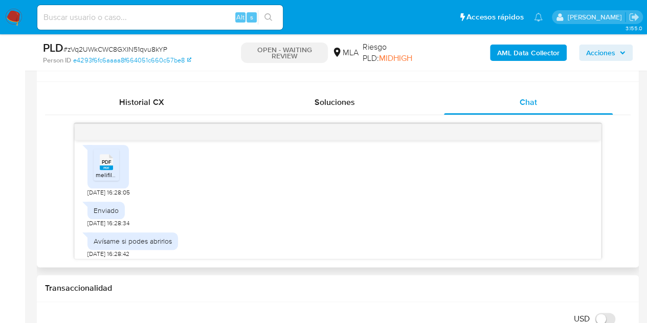
scroll to position [1051, 0]
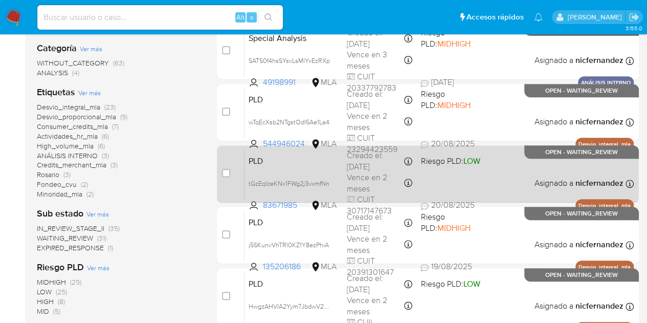
scroll to position [194, 0]
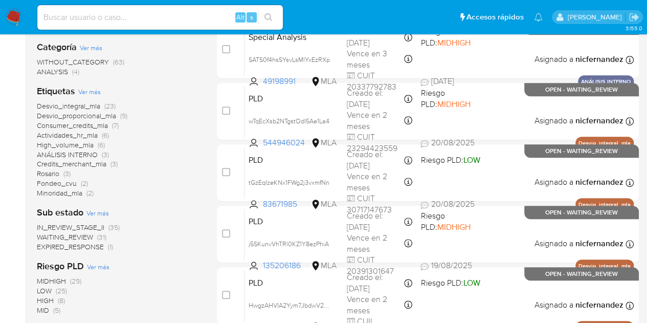
click at [101, 236] on span "(31)" at bounding box center [101, 237] width 9 height 10
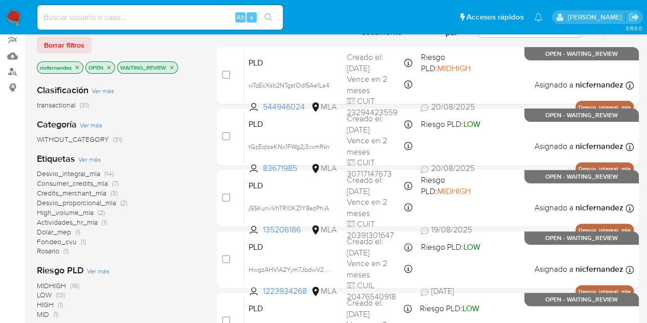
scroll to position [109, 0]
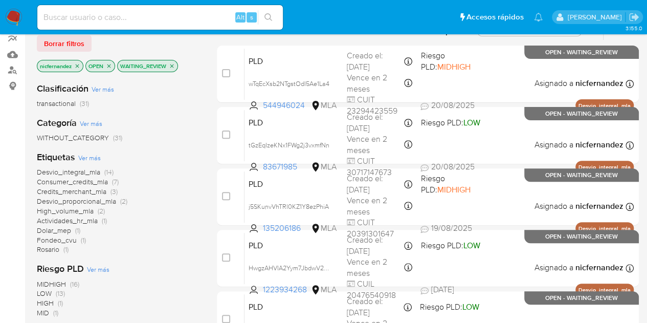
click at [93, 211] on span "High_volume_mla (2)" at bounding box center [71, 211] width 68 height 10
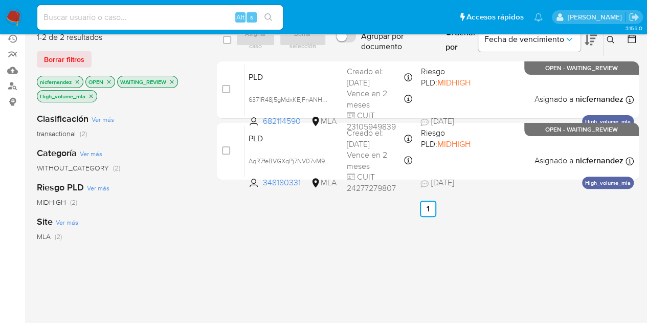
scroll to position [80, 0]
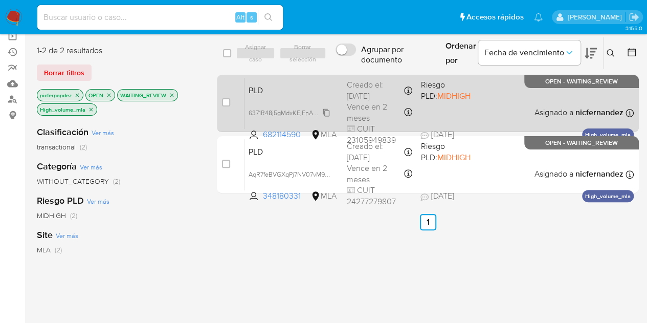
click at [328, 110] on span "6371R48j5gMdxKEjFnANHbb7" at bounding box center [291, 111] width 84 height 11
click at [295, 93] on span "PLD" at bounding box center [294, 89] width 90 height 13
drag, startPoint x: 225, startPoint y: 101, endPoint x: 234, endPoint y: 79, distance: 24.5
click at [224, 101] on input "checkbox" at bounding box center [226, 102] width 8 height 8
checkbox input "true"
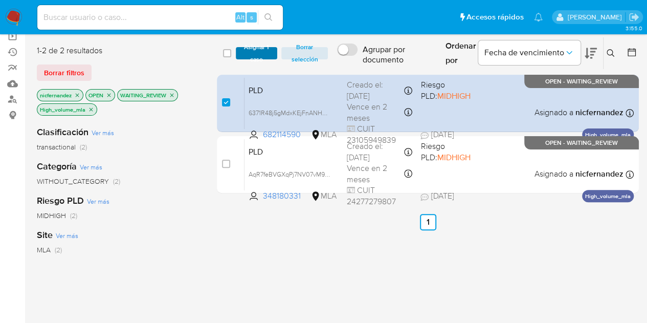
click at [248, 48] on span "Asignar 1 caso" at bounding box center [257, 53] width 32 height 10
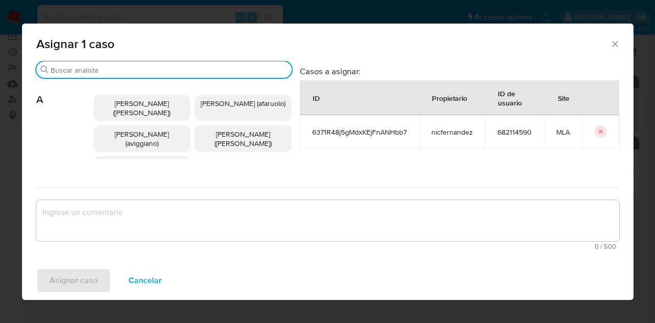
click at [133, 68] on input "Buscar" at bounding box center [169, 70] width 237 height 9
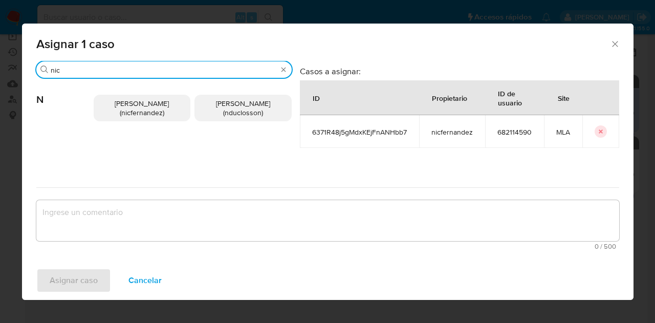
type input "nic"
click at [134, 119] on p "Nicolas Fernandez Allen (nicfernandez)" at bounding box center [142, 108] width 97 height 27
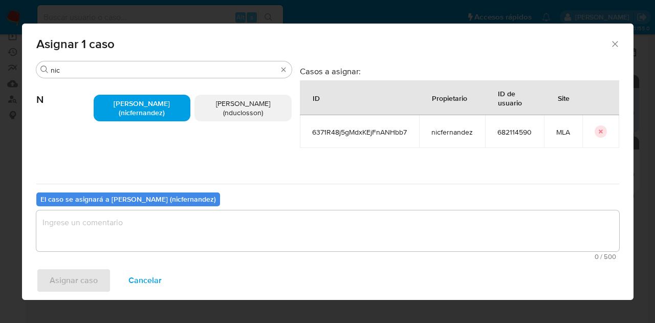
click at [148, 262] on div "Asignar caso Cancelar" at bounding box center [328, 280] width 612 height 39
click at [142, 226] on textarea "assign-modal" at bounding box center [327, 230] width 583 height 41
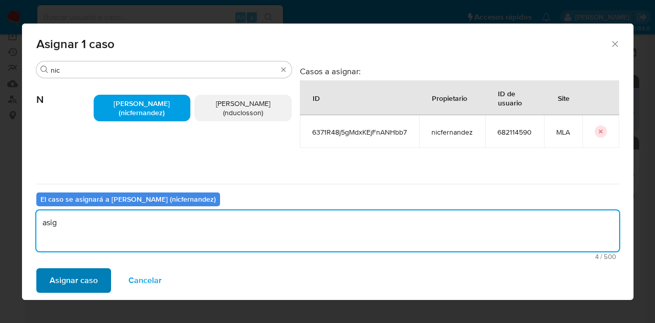
type textarea "asig"
click at [77, 269] on span "Asignar caso" at bounding box center [74, 280] width 48 height 23
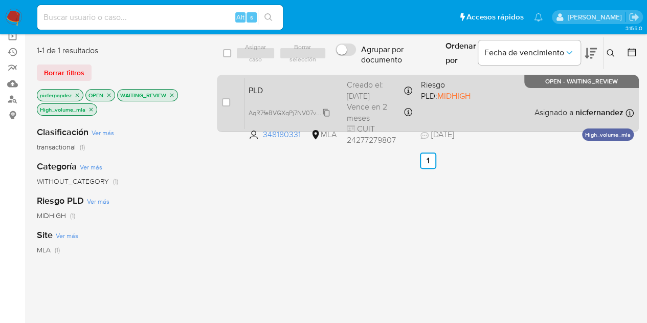
click at [327, 109] on span "AqR7feBVGXqPj7NV07vM9WgU" at bounding box center [294, 111] width 90 height 11
click at [283, 95] on div "PLD AqR7feBVGXqPj7NV07vM9WgU 348180331 MLA Riesgo PLD: MIDHIGH Creado el: 12/08…" at bounding box center [439, 103] width 389 height 52
click at [227, 104] on input "checkbox" at bounding box center [226, 102] width 8 height 8
checkbox input "true"
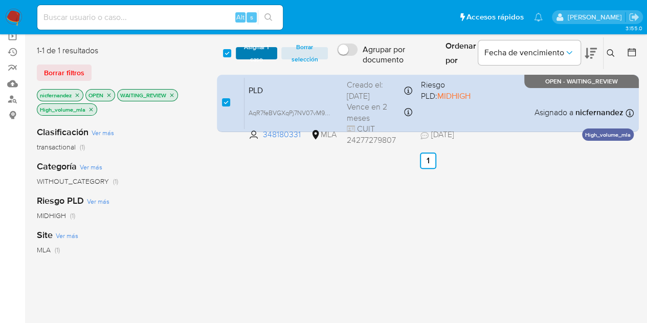
click at [247, 56] on span "Asignar 1 caso" at bounding box center [257, 53] width 32 height 10
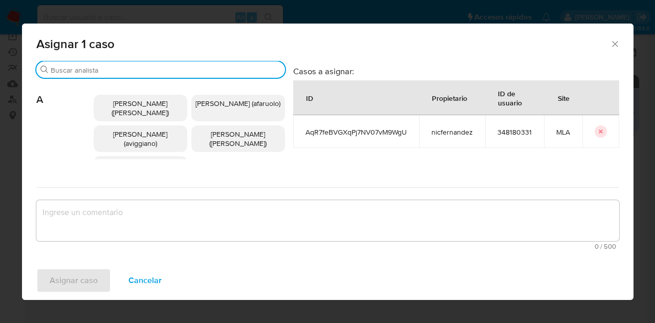
click at [131, 74] on input "Buscar" at bounding box center [166, 70] width 230 height 9
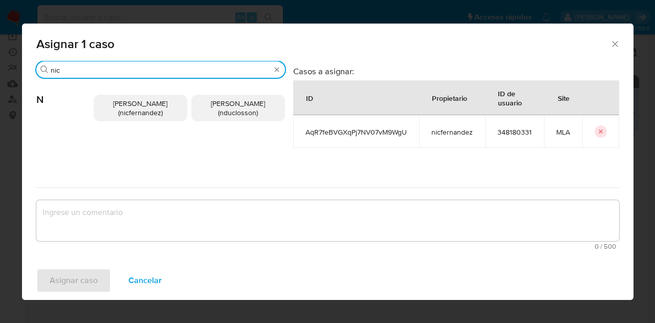
type input "nic"
click at [136, 105] on span "Nicolas Fernandez Allen (nicfernandez)" at bounding box center [140, 107] width 54 height 19
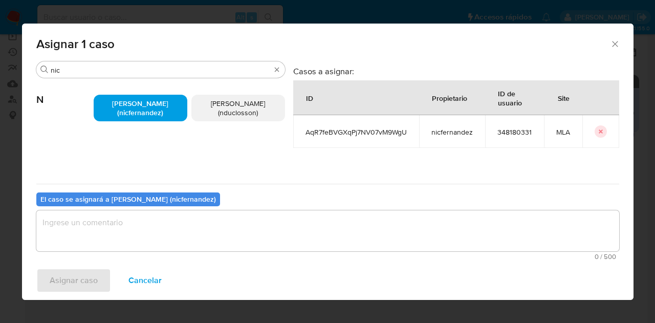
click at [171, 240] on textarea "assign-modal" at bounding box center [327, 230] width 583 height 41
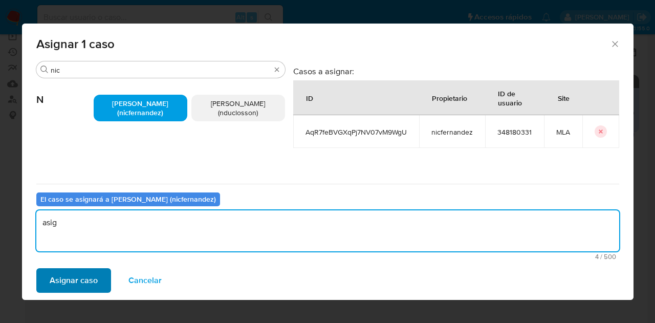
type textarea "asig"
click at [87, 279] on span "Asignar caso" at bounding box center [74, 280] width 48 height 23
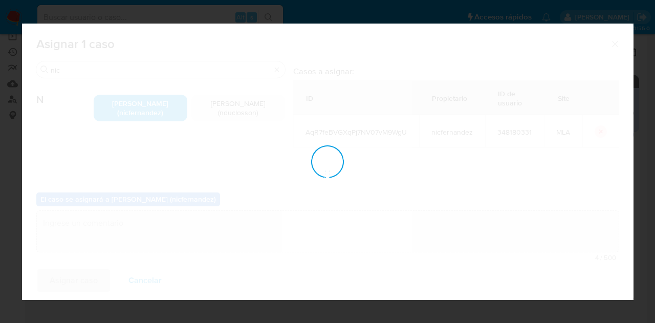
checkbox input "false"
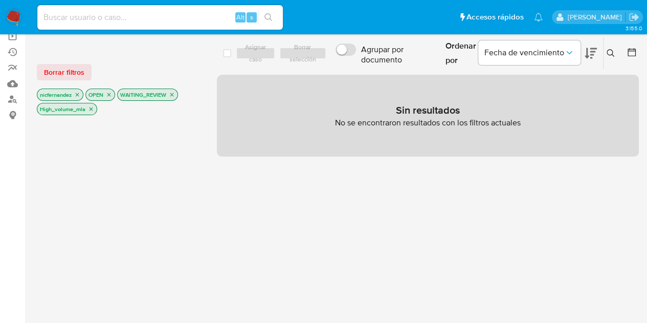
click at [90, 108] on icon "close-filter" at bounding box center [92, 109] width 4 height 4
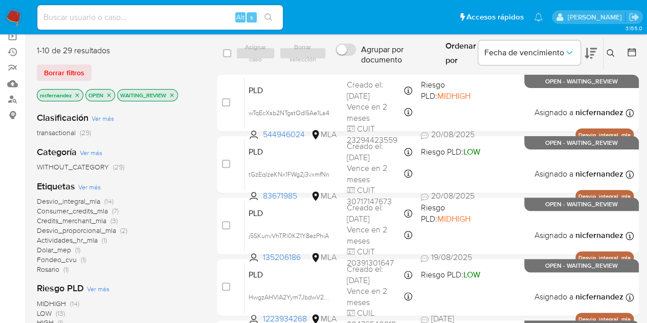
click at [87, 199] on span "Desvio_integral_mla" at bounding box center [68, 201] width 63 height 10
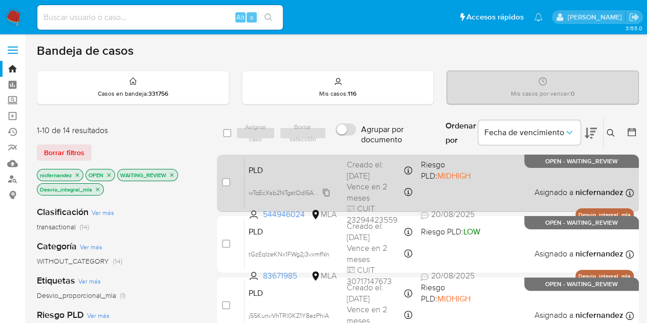
click at [326, 194] on span "wTqEcXsb2NTgstOdI5Ae1La4" at bounding box center [289, 191] width 81 height 11
click at [308, 169] on span "PLD" at bounding box center [294, 169] width 90 height 13
click at [226, 180] on input "checkbox" at bounding box center [226, 182] width 8 height 8
checkbox input "true"
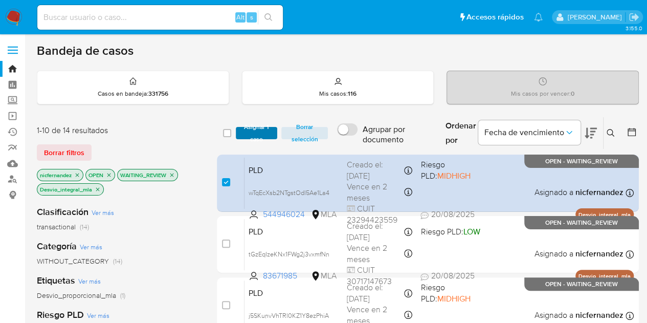
click at [255, 134] on span "Asignar 1 caso" at bounding box center [257, 133] width 32 height 10
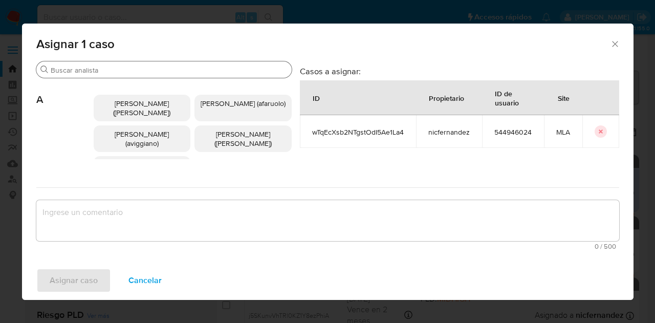
click at [121, 70] on input "Buscar" at bounding box center [169, 70] width 237 height 9
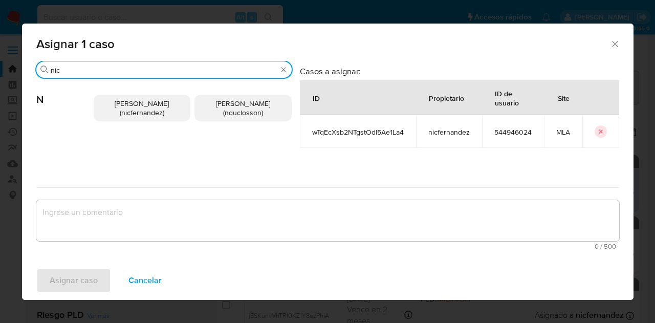
type input "nic"
click at [131, 101] on span "Nicolas Fernandez Allen (nicfernandez)" at bounding box center [142, 107] width 54 height 19
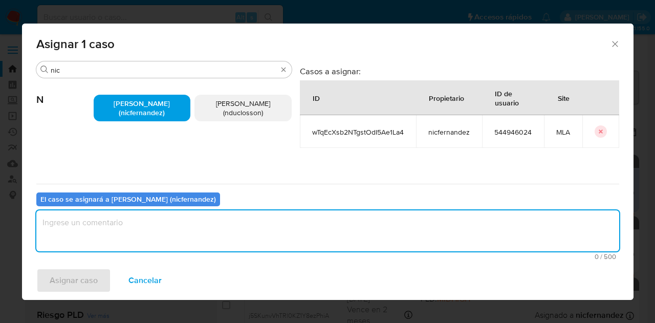
click at [145, 240] on textarea "assign-modal" at bounding box center [327, 230] width 583 height 41
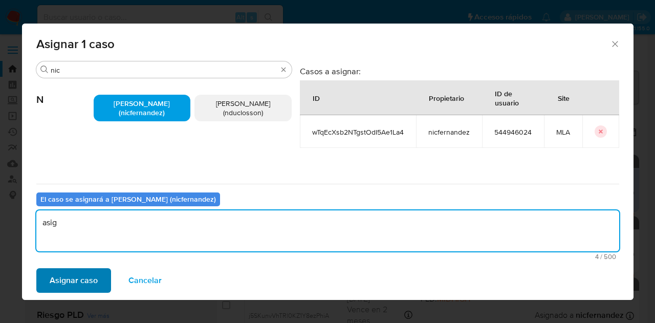
type textarea "asig"
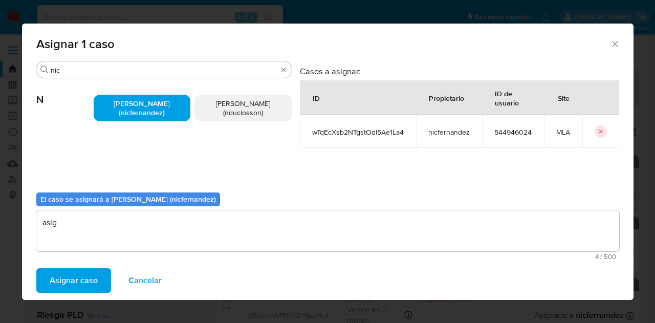
click at [77, 271] on span "Asignar caso" at bounding box center [74, 280] width 48 height 23
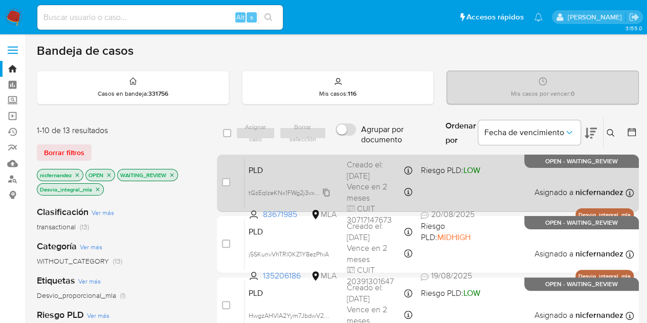
click at [327, 191] on span "tGzEqIzeKNx1FWg2j3vxmfNn" at bounding box center [289, 191] width 81 height 11
click at [295, 169] on span "PLD" at bounding box center [294, 169] width 90 height 13
click at [225, 182] on input "checkbox" at bounding box center [226, 182] width 8 height 8
checkbox input "true"
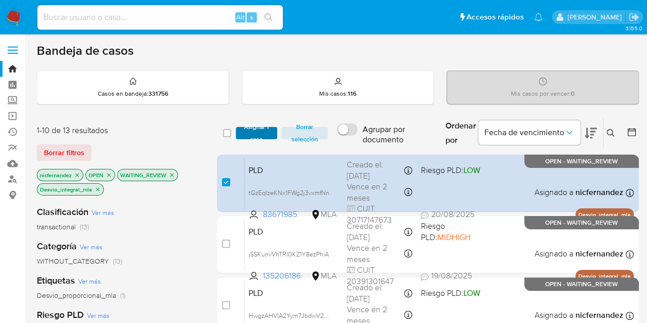
click at [253, 138] on span "Asignar 1 caso" at bounding box center [257, 133] width 32 height 10
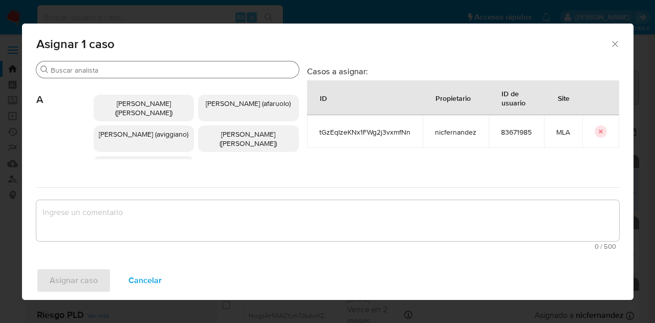
click at [124, 73] on input "Buscar" at bounding box center [173, 70] width 244 height 9
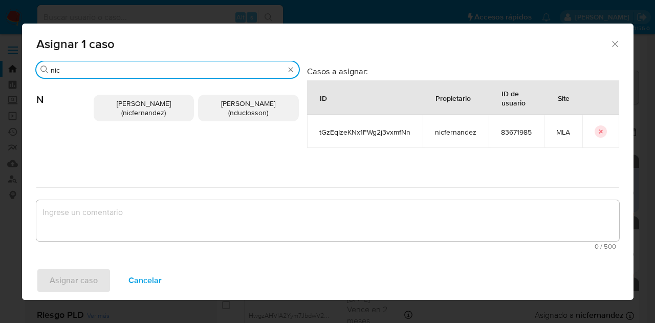
type input "nic"
click at [136, 108] on span "Nicolas Fernandez Allen (nicfernandez)" at bounding box center [144, 107] width 54 height 19
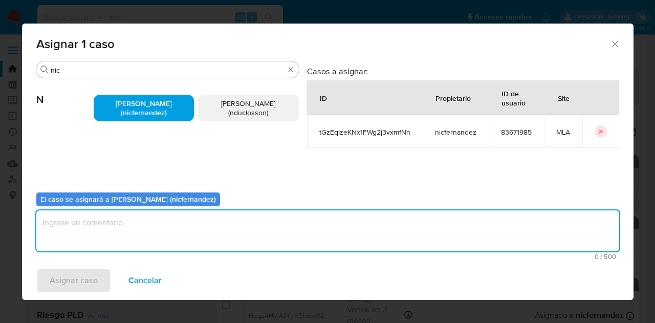
click at [177, 231] on textarea "assign-modal" at bounding box center [327, 230] width 583 height 41
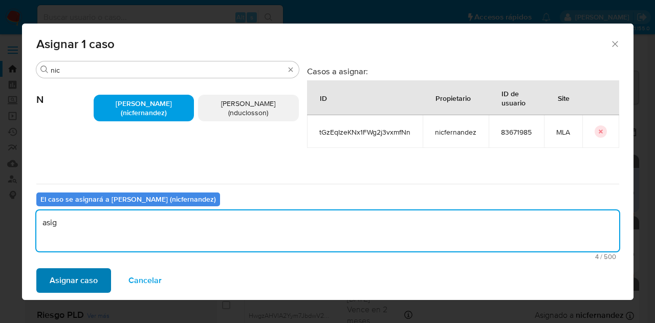
type textarea "asig"
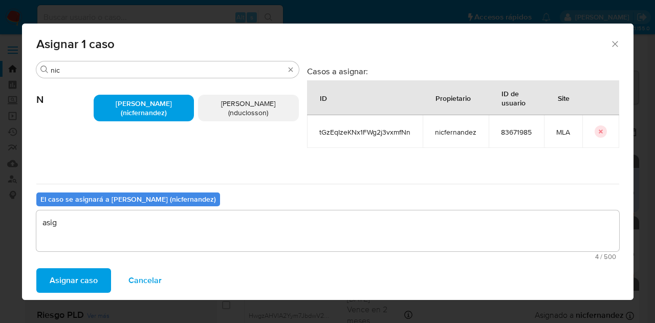
click at [80, 276] on span "Asignar caso" at bounding box center [74, 280] width 48 height 23
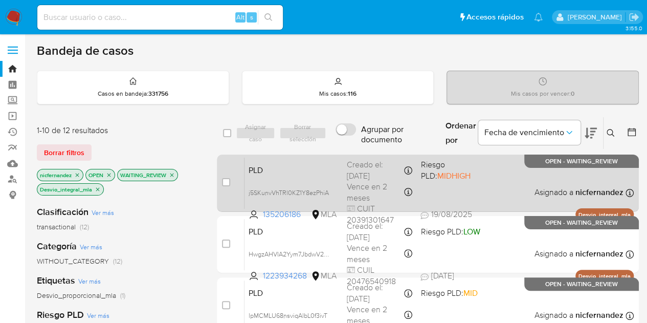
click at [294, 170] on span "PLD" at bounding box center [294, 169] width 90 height 13
click at [326, 191] on span "j5SKunvVhTRl0KZ1Y8ezPhiA" at bounding box center [289, 191] width 80 height 11
click at [228, 182] on input "checkbox" at bounding box center [226, 182] width 8 height 8
checkbox input "true"
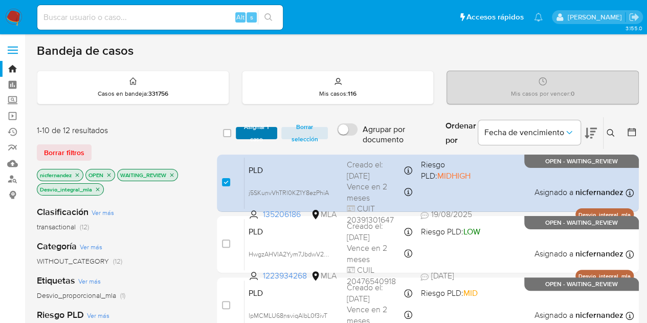
click at [256, 135] on span "Asignar 1 caso" at bounding box center [257, 133] width 32 height 10
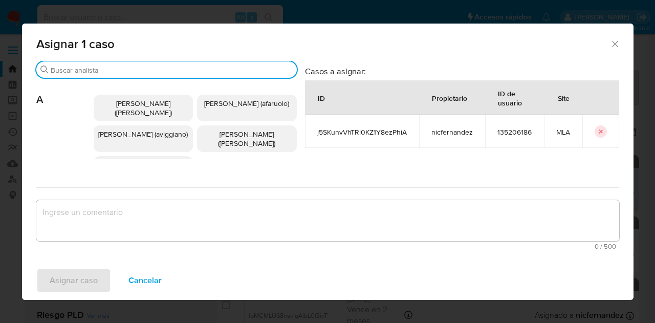
click at [100, 71] on input "Buscar" at bounding box center [172, 70] width 242 height 9
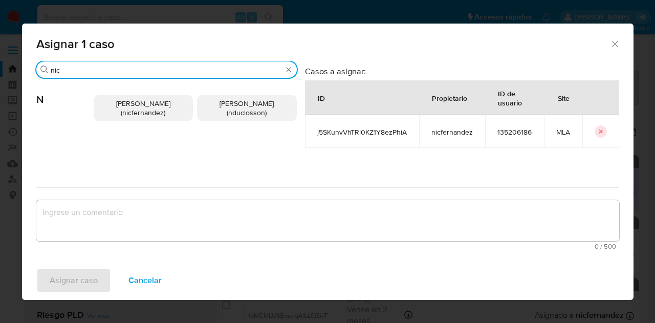
type input "nic"
click at [122, 110] on span "Nicolas Fernandez Allen (nicfernandez)" at bounding box center [143, 107] width 54 height 19
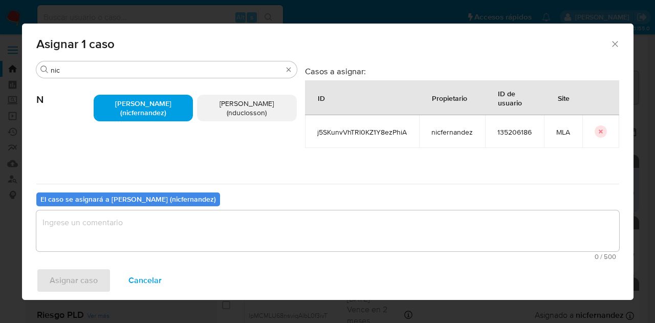
click at [170, 215] on textarea "assign-modal" at bounding box center [327, 230] width 583 height 41
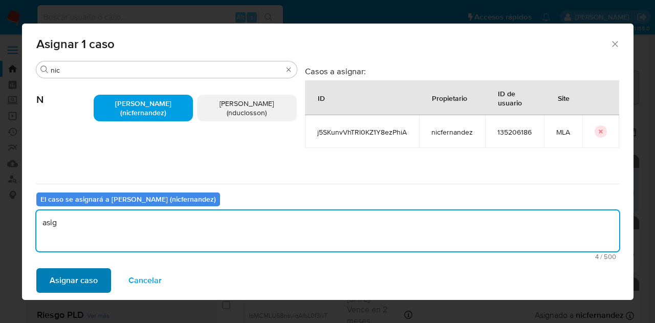
type textarea "asig"
click at [83, 279] on span "Asignar caso" at bounding box center [74, 280] width 48 height 23
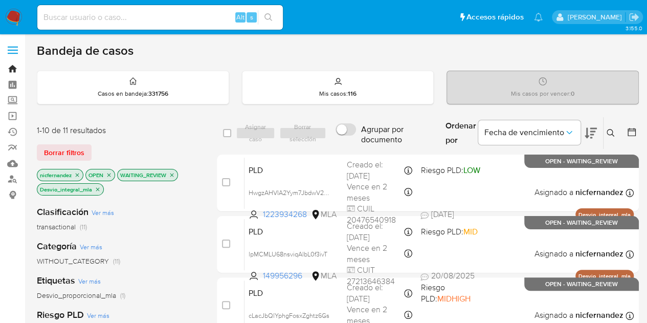
click at [14, 71] on link "Bandeja" at bounding box center [61, 69] width 122 height 16
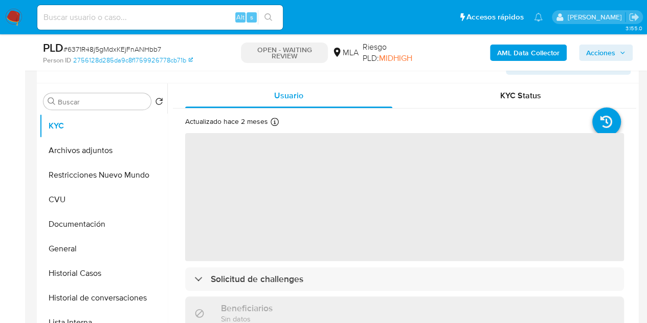
scroll to position [219, 0]
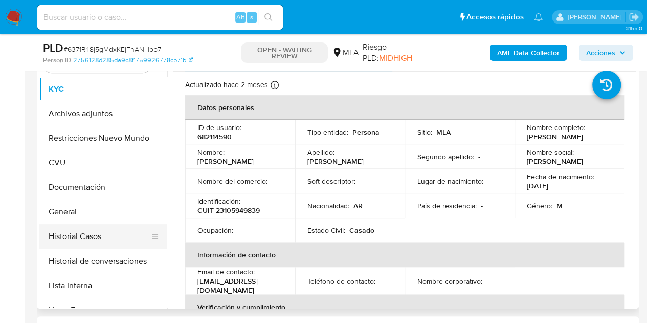
click at [101, 239] on button "Historial Casos" at bounding box center [99, 236] width 120 height 25
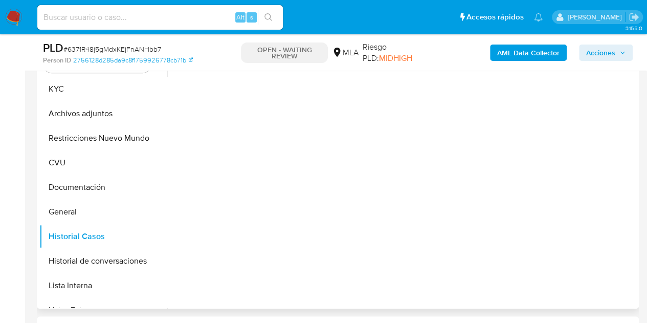
select select "10"
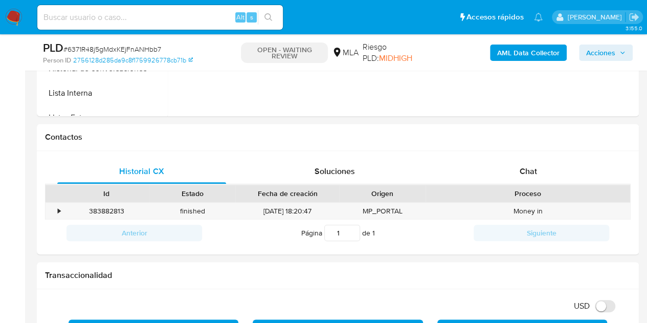
scroll to position [450, 0]
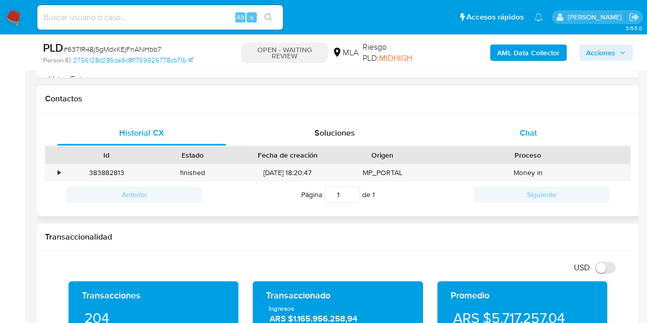
click at [567, 135] on div "Chat" at bounding box center [528, 133] width 169 height 25
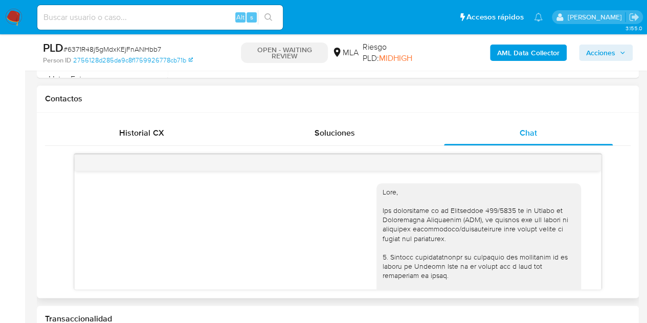
scroll to position [565, 0]
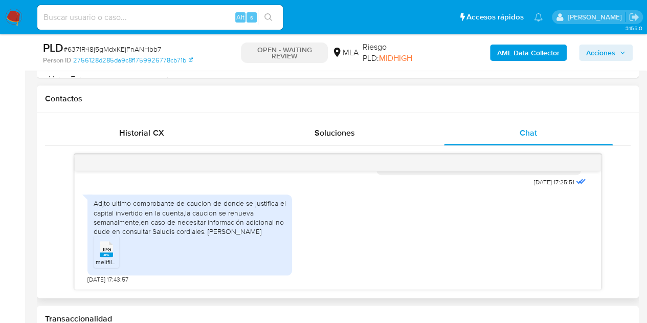
click at [135, 248] on ul "JPG JPG melifile5322036456583964115.jpg" at bounding box center [190, 253] width 192 height 35
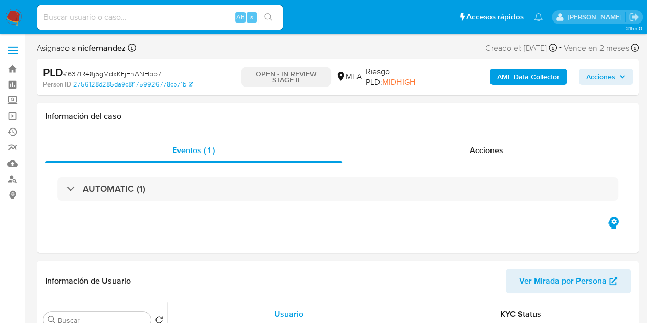
select select "10"
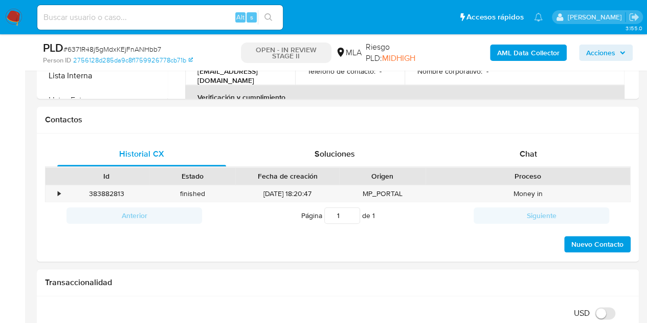
scroll to position [422, 0]
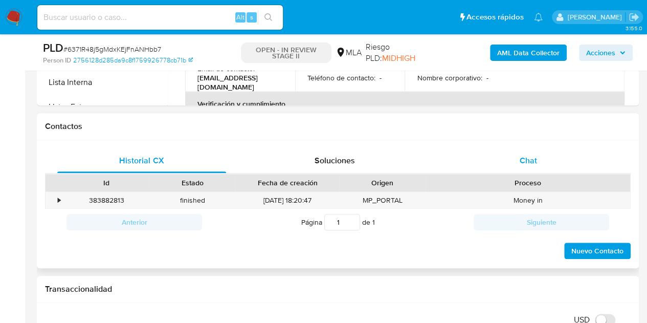
click at [539, 159] on div "Chat" at bounding box center [528, 160] width 169 height 25
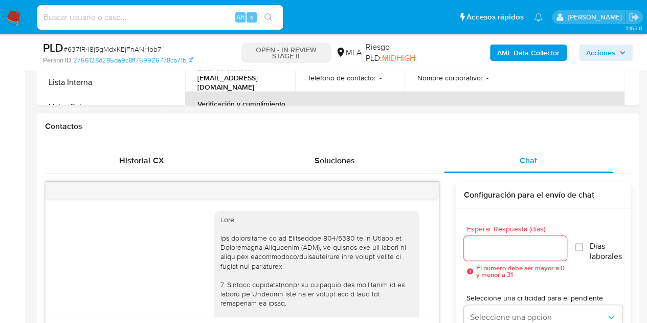
scroll to position [565, 0]
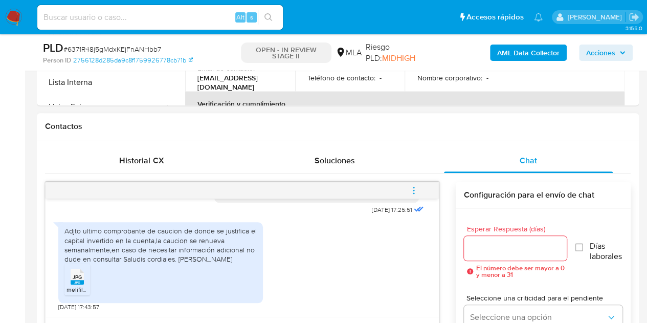
click at [76, 278] on span "JPG" at bounding box center [77, 277] width 9 height 7
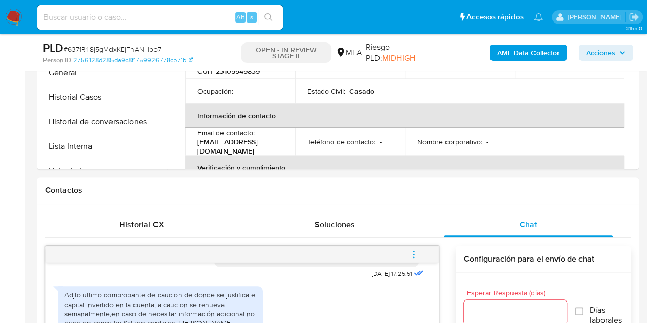
scroll to position [300, 0]
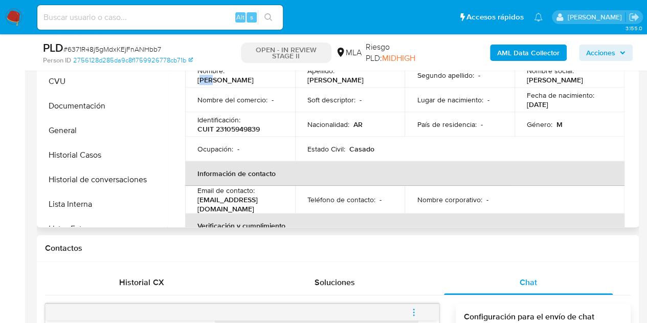
drag, startPoint x: 231, startPoint y: 75, endPoint x: 255, endPoint y: 79, distance: 24.4
click at [255, 79] on div "Nombre : Hugo" at bounding box center [240, 75] width 85 height 18
click at [233, 75] on p "Hugo" at bounding box center [226, 79] width 56 height 9
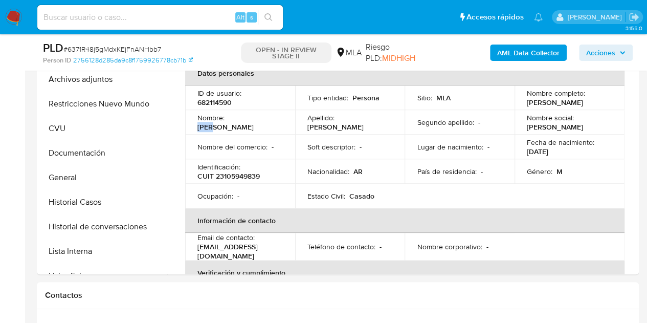
scroll to position [249, 0]
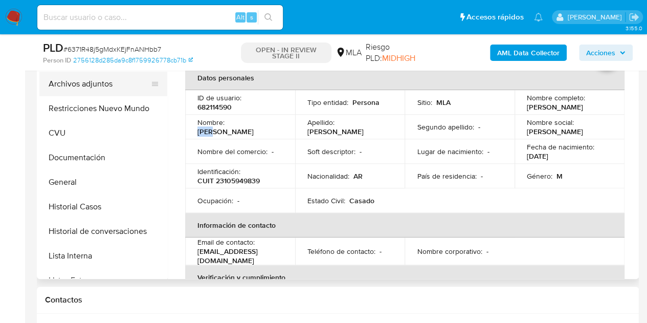
click at [89, 85] on button "Archivos adjuntos" at bounding box center [99, 84] width 120 height 25
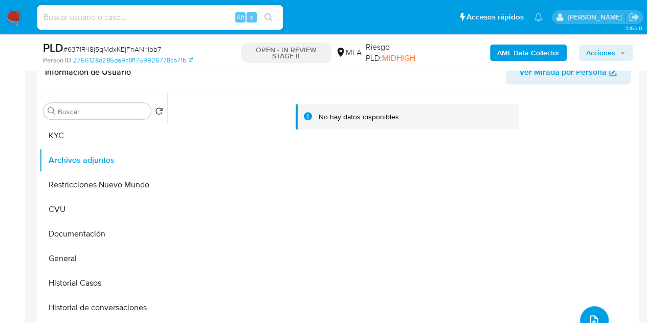
scroll to position [180, 0]
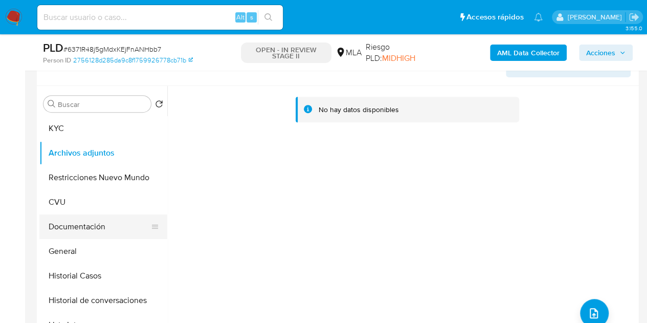
click at [86, 229] on button "Documentación" at bounding box center [99, 226] width 120 height 25
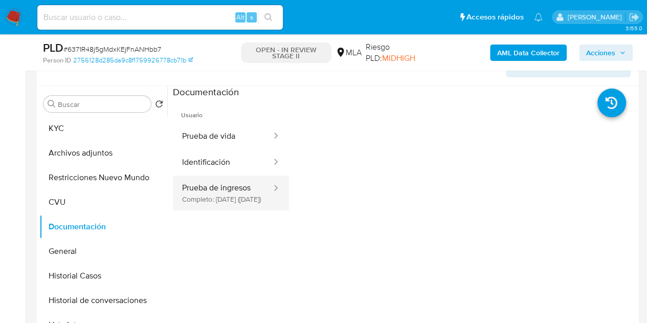
click at [235, 199] on button "Prueba de ingresos Completo: 05/01/2024 (hace 2 años)" at bounding box center [223, 193] width 100 height 35
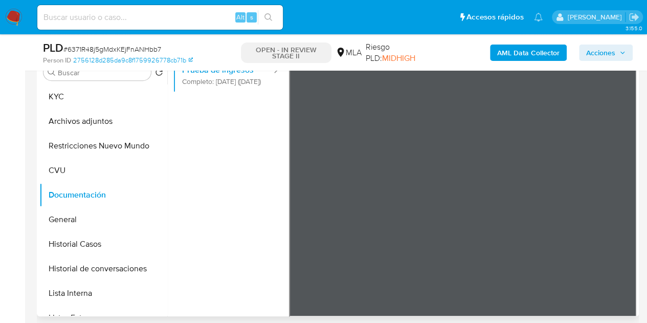
scroll to position [0, 0]
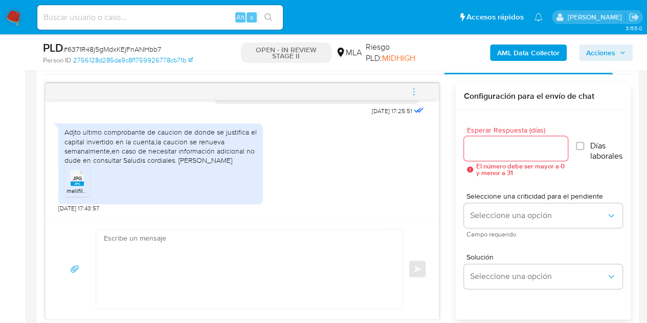
scroll to position [557, 0]
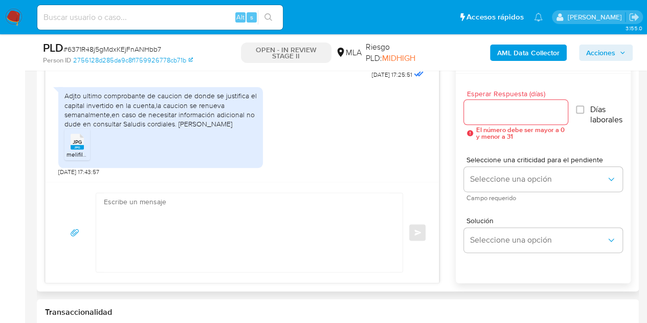
click at [241, 234] on textarea at bounding box center [247, 232] width 286 height 79
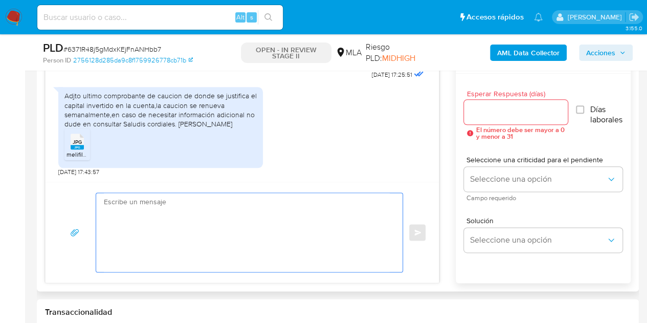
paste textarea "Hola Hugo, Muchas gracias por tu respuesta y por la documentación enviada. Te s…"
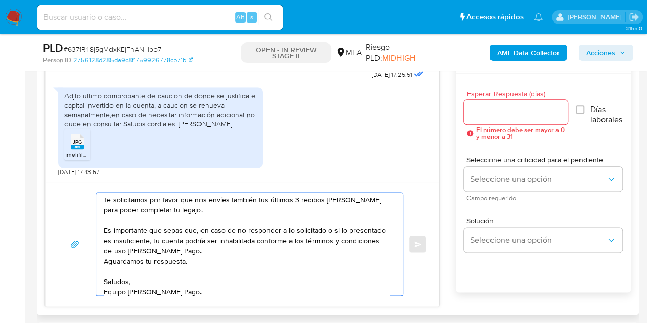
scroll to position [48, 0]
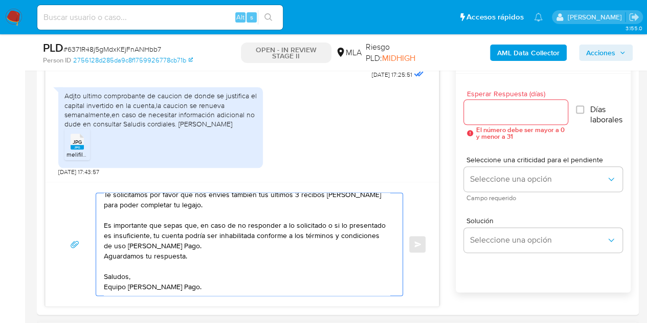
type textarea "Hola Hugo, Muchas gracias por tu respuesta y por la documentación enviada. Te s…"
click at [538, 139] on div "Esperar Respuesta (días) El número debe ser mayor a 0 y menor a 31 Días laboral…" at bounding box center [543, 115] width 159 height 66
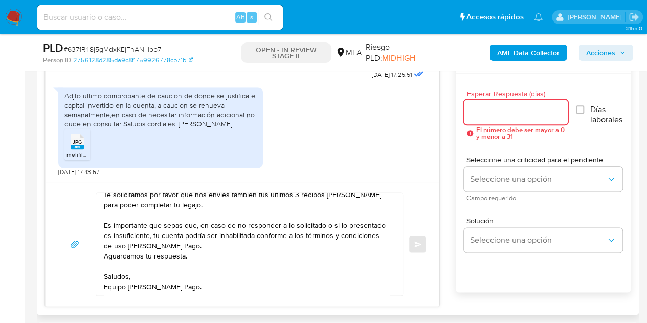
click at [506, 116] on input "Esperar Respuesta (días)" at bounding box center [516, 111] width 104 height 13
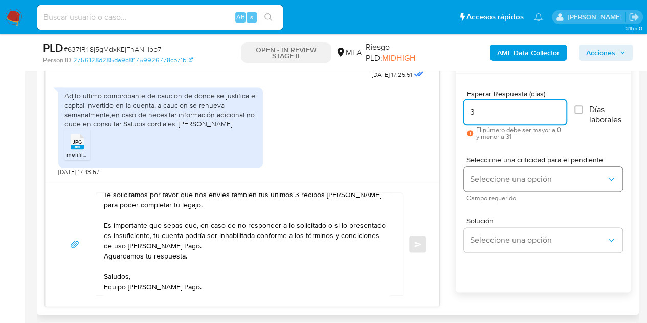
type input "3"
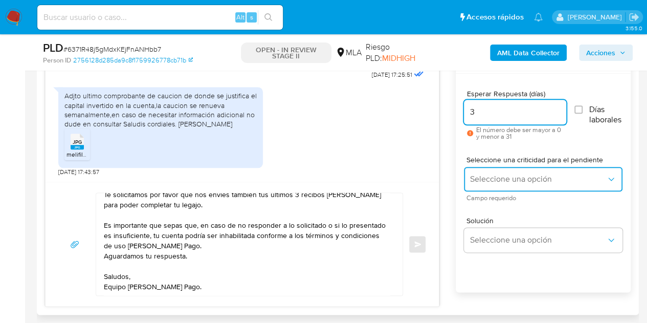
click at [489, 182] on span "Seleccione una opción" at bounding box center [538, 179] width 136 height 10
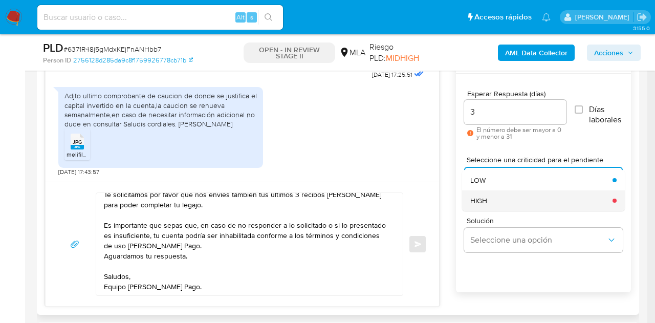
click at [493, 198] on div "HIGH" at bounding box center [538, 200] width 136 height 20
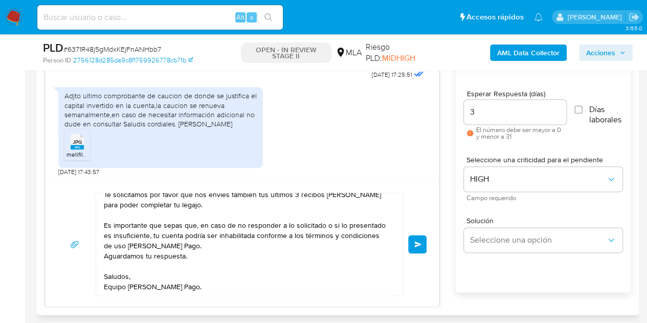
click at [433, 211] on div "Hola Hugo, Muchas gracias por tu respuesta y por la documentación enviada. Te s…" at bounding box center [243, 244] width 394 height 124
click at [415, 247] on button "Enviar" at bounding box center [417, 244] width 18 height 18
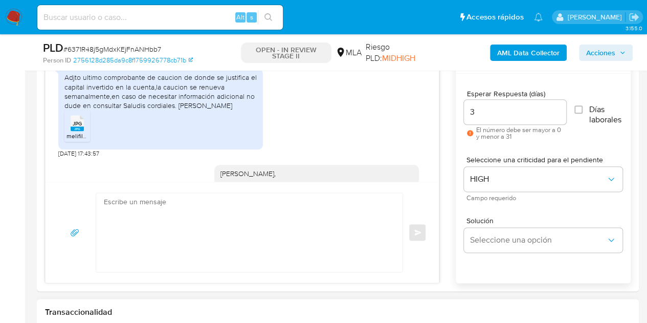
scroll to position [744, 0]
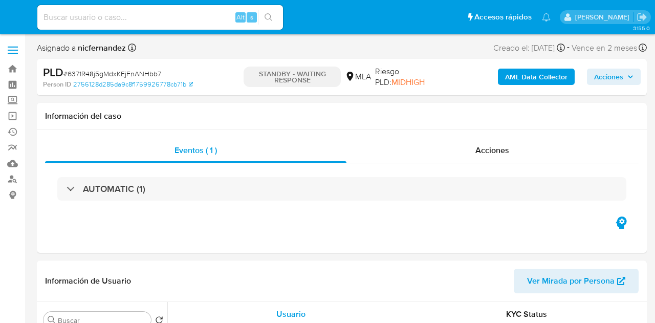
select select "10"
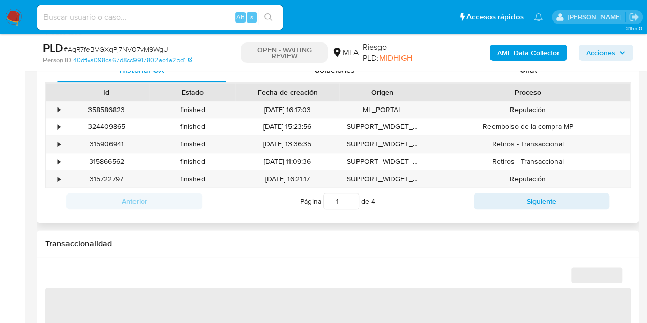
select select "10"
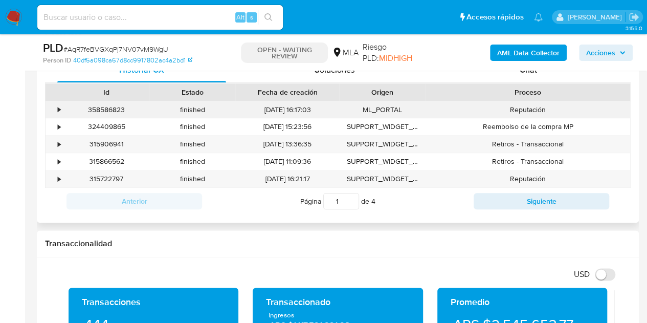
scroll to position [487, 0]
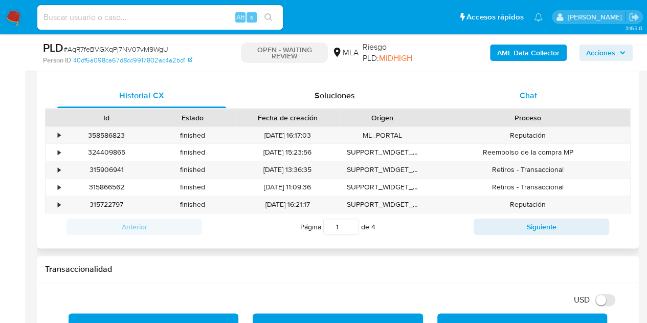
click at [529, 100] on span "Chat" at bounding box center [528, 96] width 17 height 12
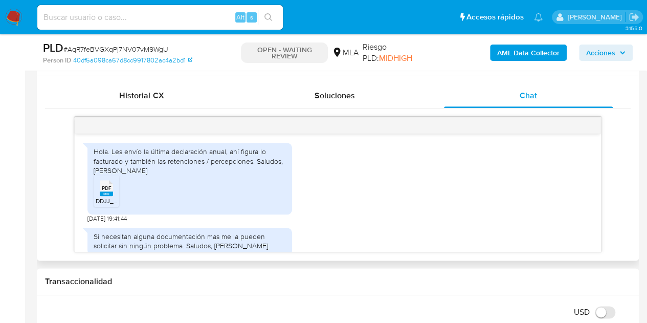
scroll to position [860, 0]
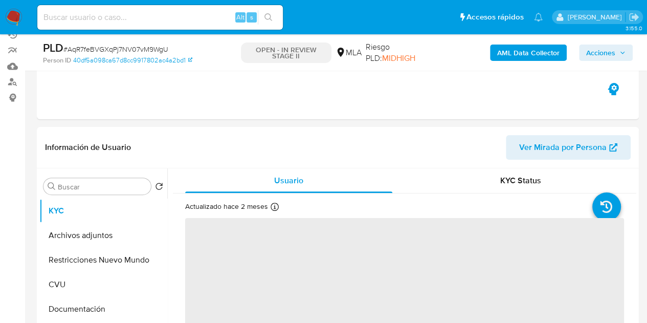
scroll to position [132, 0]
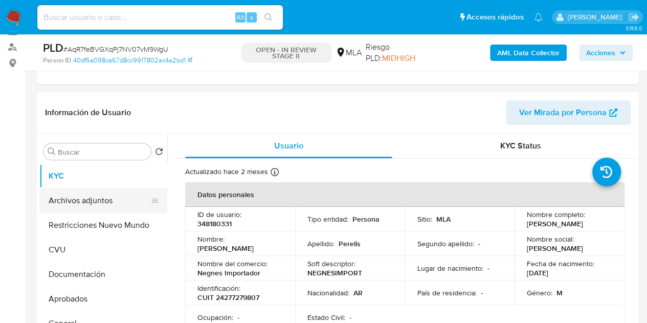
select select "10"
click at [201, 223] on p "348180331" at bounding box center [215, 223] width 34 height 9
copy p "348180331"
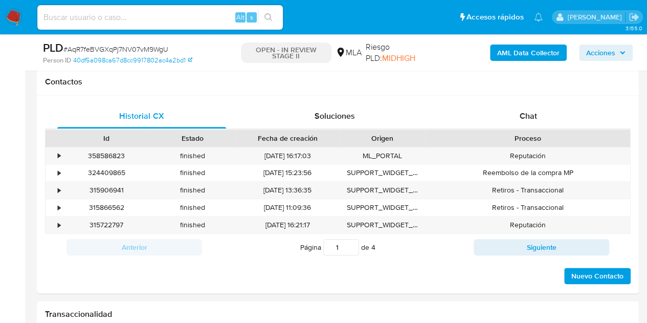
scroll to position [476, 0]
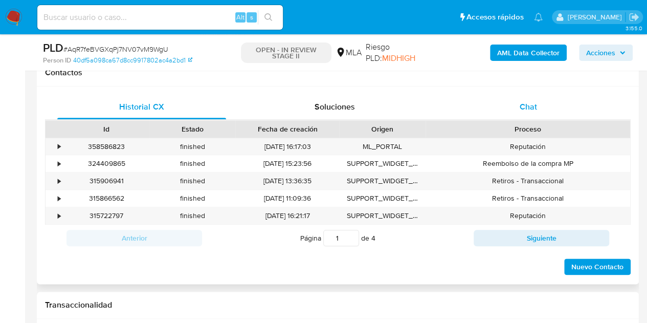
click at [571, 104] on div "Chat" at bounding box center [528, 107] width 169 height 25
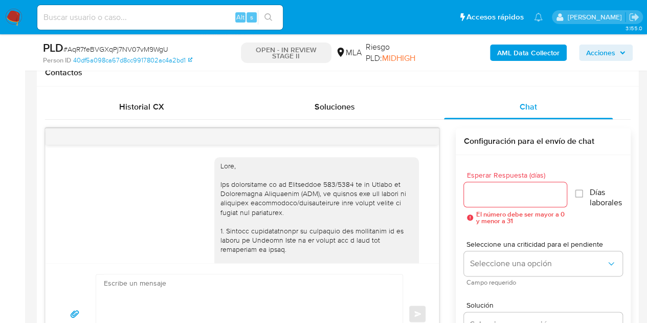
scroll to position [860, 0]
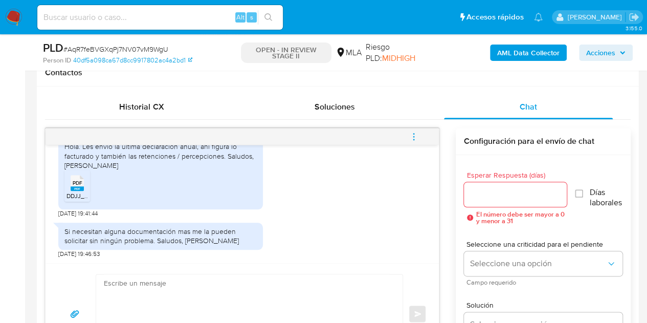
click at [85, 187] on div "PDF PDF" at bounding box center [77, 182] width 21 height 20
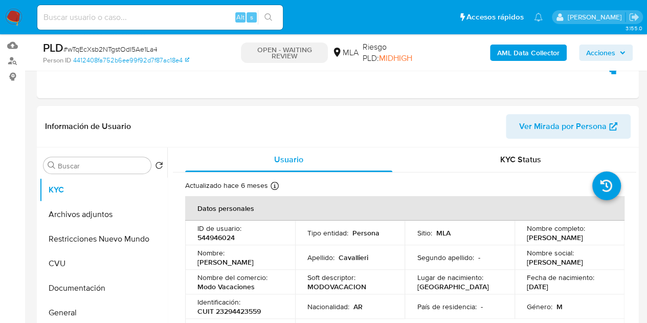
scroll to position [159, 0]
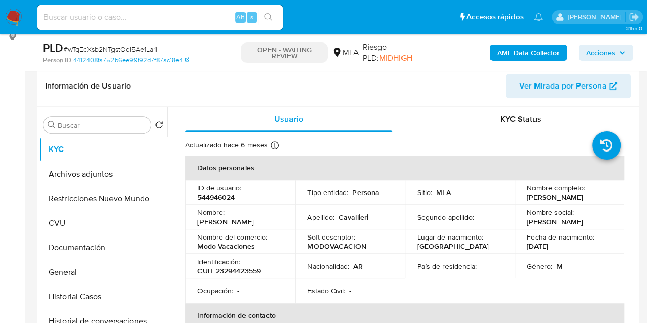
select select "10"
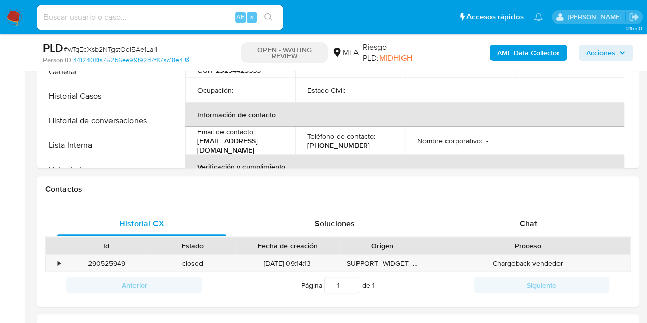
scroll to position [428, 0]
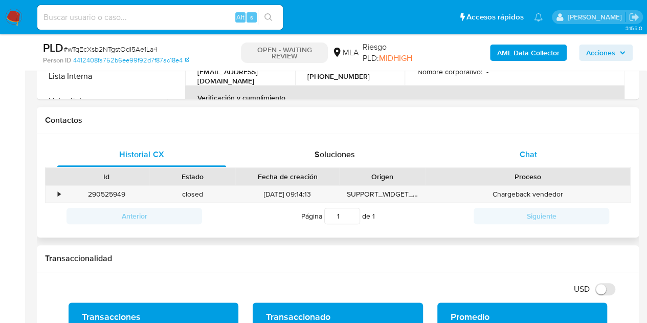
click at [552, 160] on div "Chat" at bounding box center [528, 154] width 169 height 25
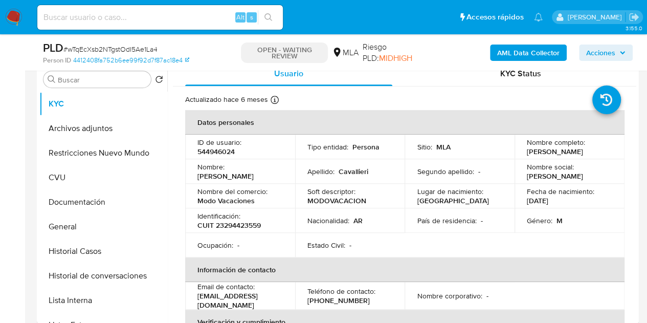
scroll to position [173, 0]
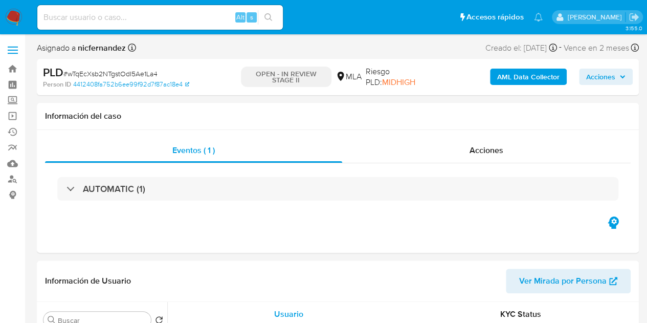
select select "10"
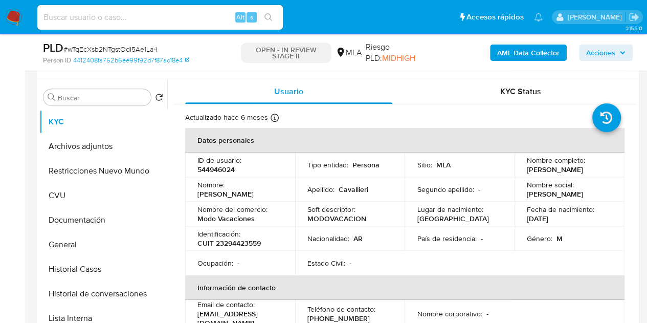
scroll to position [191, 0]
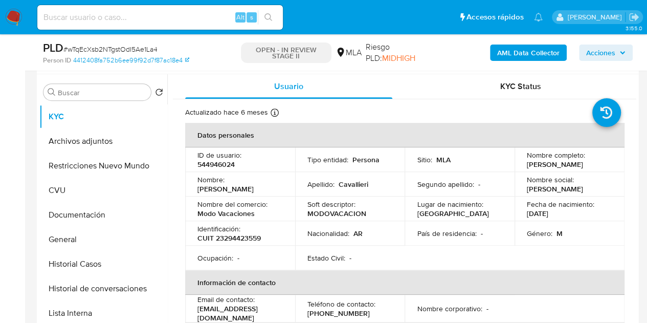
drag, startPoint x: 195, startPoint y: 193, endPoint x: 256, endPoint y: 189, distance: 61.0
click at [256, 189] on td "Nombre : Adrian Reinaldo" at bounding box center [240, 184] width 110 height 25
copy p "[PERSON_NAME]"
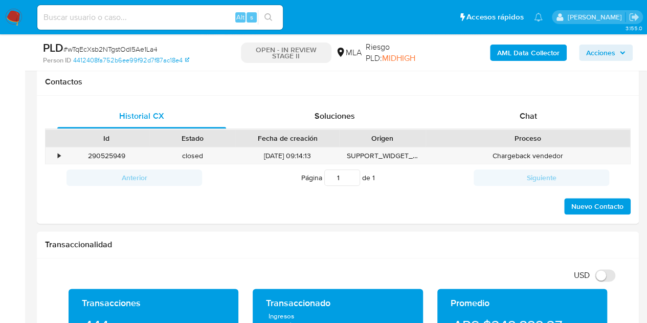
scroll to position [476, 0]
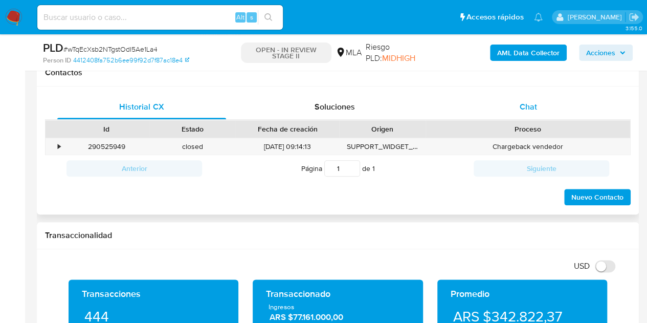
drag, startPoint x: 547, startPoint y: 104, endPoint x: 539, endPoint y: 113, distance: 12.0
click at [547, 104] on div "Chat" at bounding box center [528, 107] width 169 height 25
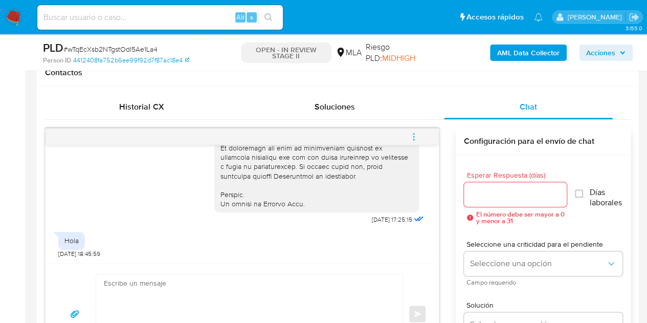
scroll to position [544, 0]
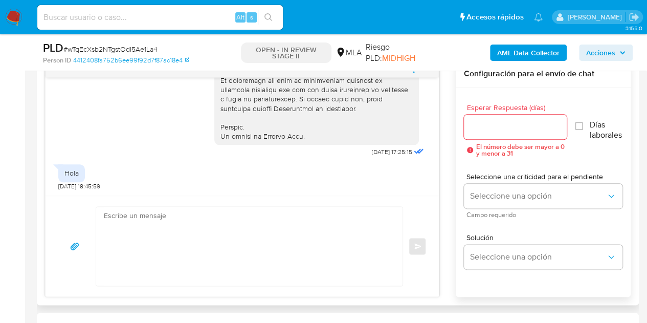
click at [212, 242] on textarea at bounding box center [247, 246] width 286 height 79
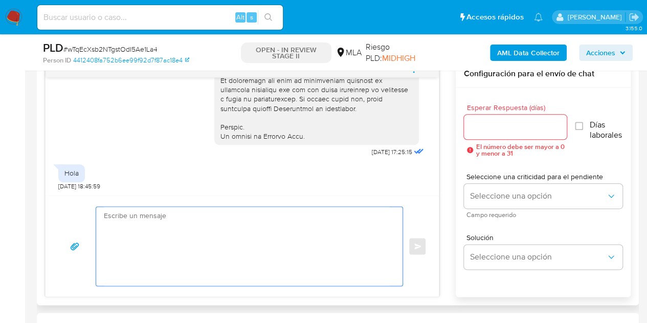
paste textarea "Hola Adrián Reinaldo, Esperamos que te encuentres muy bien. Necesitamos por fav…"
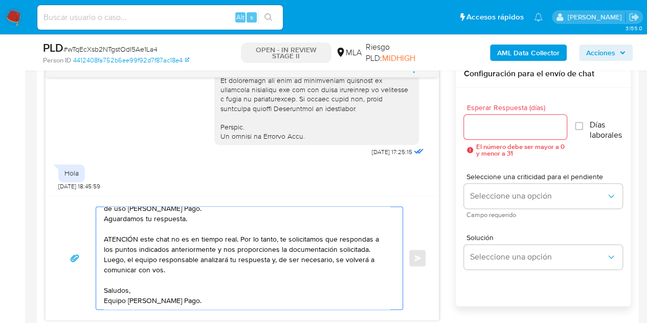
scroll to position [0, 0]
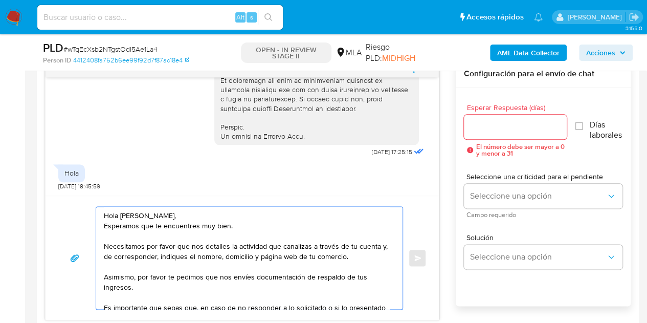
type textarea "Hola Adrián Reinaldo, Esperamos que te encuentres muy bien. Necesitamos por fav…"
click at [489, 125] on input "Esperar Respuesta (días)" at bounding box center [515, 126] width 103 height 13
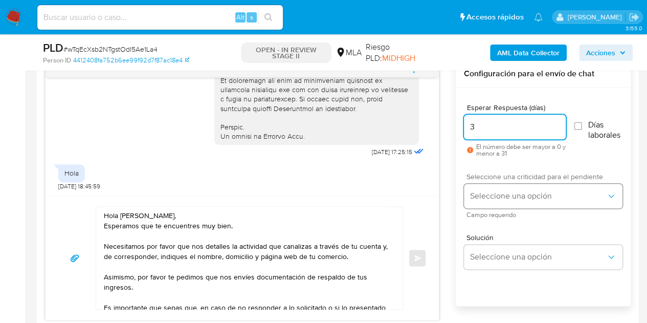
type input "3"
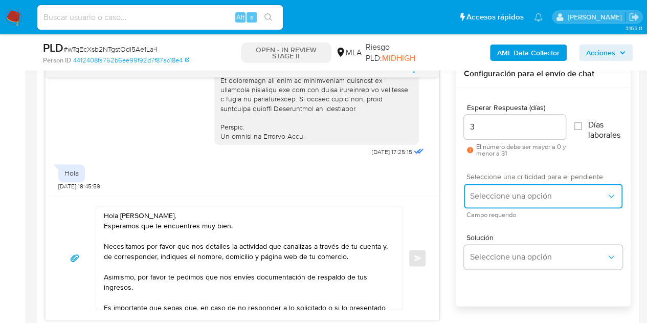
click at [501, 191] on span "Seleccione una opción" at bounding box center [538, 196] width 136 height 10
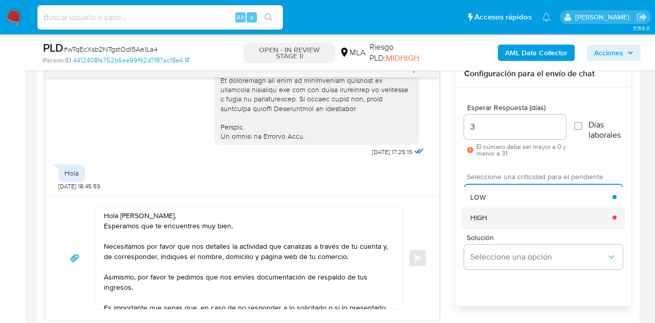
click at [497, 221] on div "HIGH" at bounding box center [541, 217] width 142 height 20
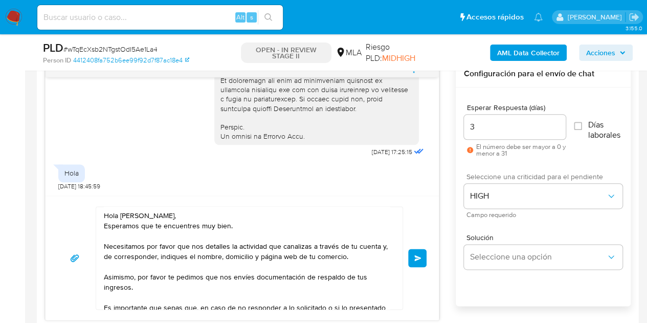
click at [443, 215] on div "18/08/2025 17:25:15 Hola 20/08/2025 18:45:59 Hola Adrián Reinaldo, Esperamos qu…" at bounding box center [338, 190] width 586 height 260
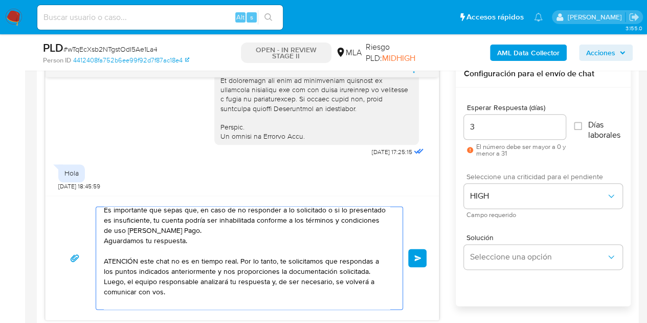
scroll to position [120, 0]
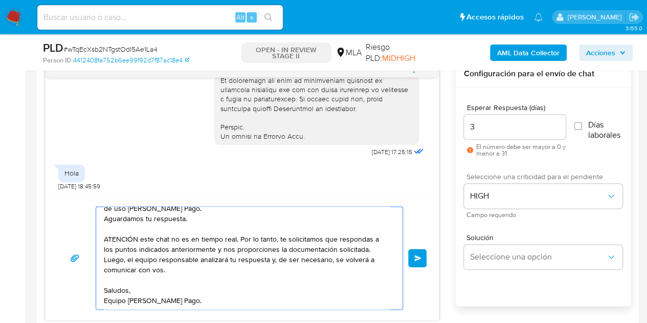
click at [338, 296] on textarea "Hola Adrián Reinaldo, Esperamos que te encuentres muy bien. Necesitamos por fav…" at bounding box center [247, 258] width 286 height 102
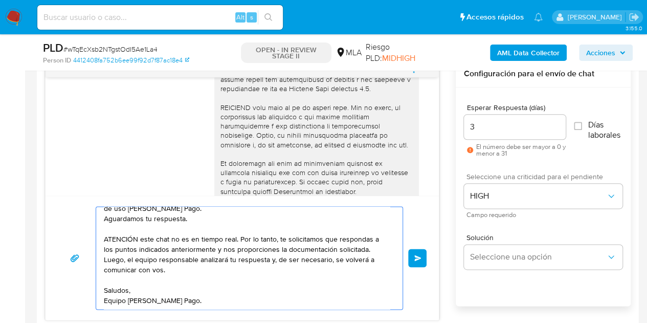
scroll to position [502, 0]
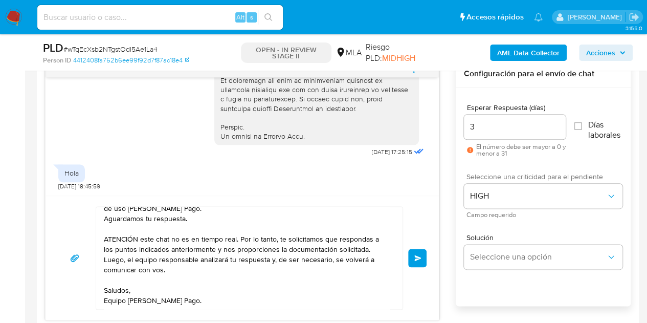
click at [419, 258] on span "Enviar" at bounding box center [418, 258] width 7 height 6
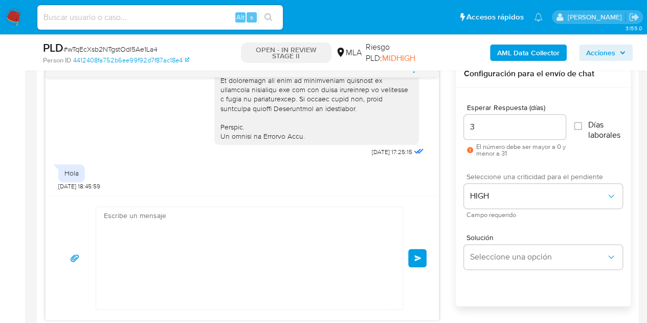
scroll to position [765, 0]
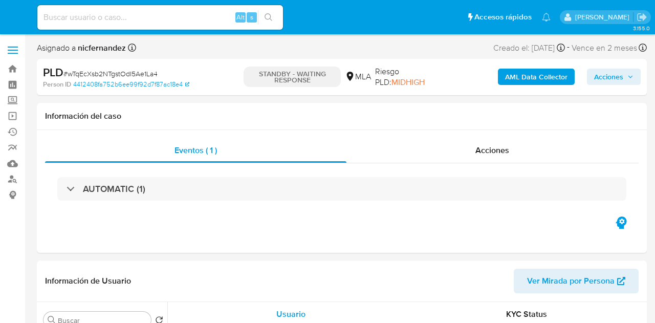
select select "10"
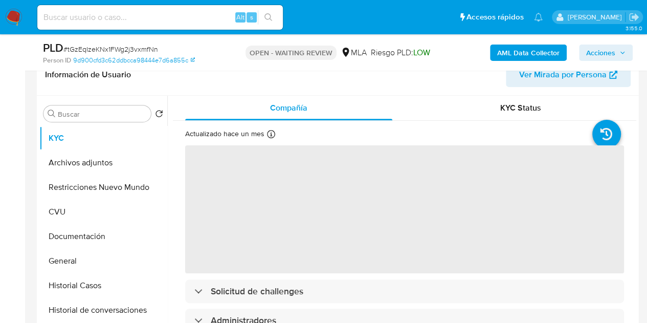
scroll to position [257, 0]
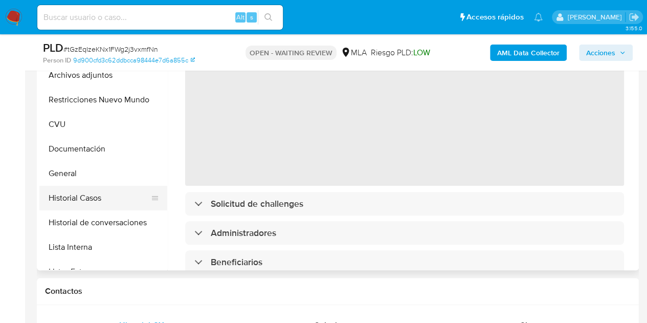
click at [87, 200] on button "Historial Casos" at bounding box center [99, 198] width 120 height 25
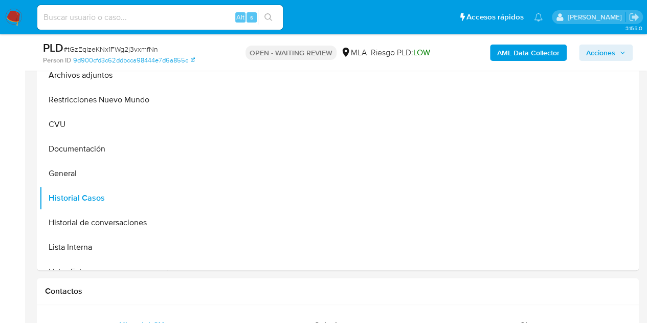
select select "10"
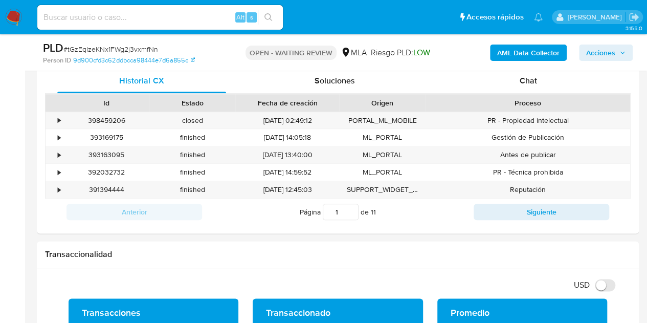
scroll to position [458, 0]
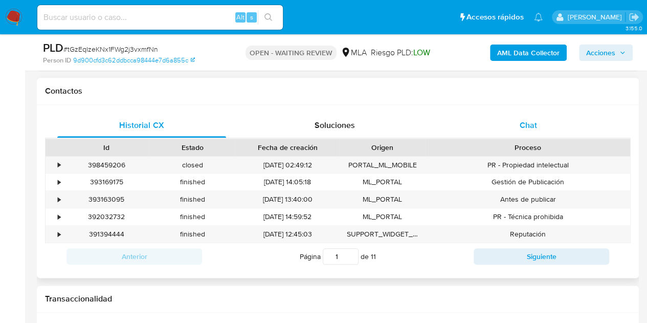
click at [553, 131] on div "Chat" at bounding box center [528, 125] width 169 height 25
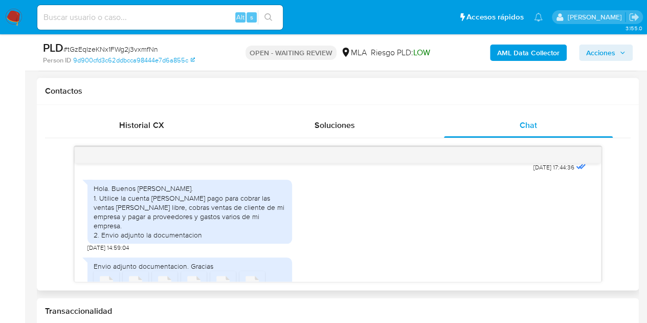
scroll to position [493, 0]
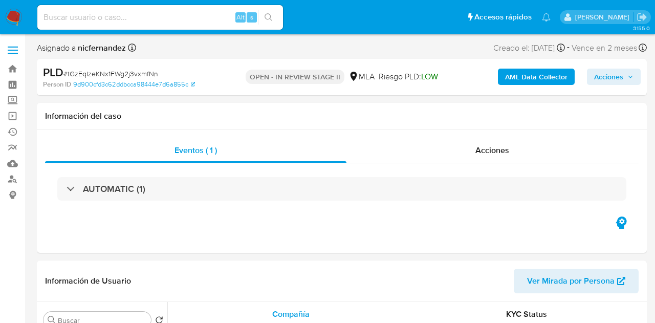
select select "10"
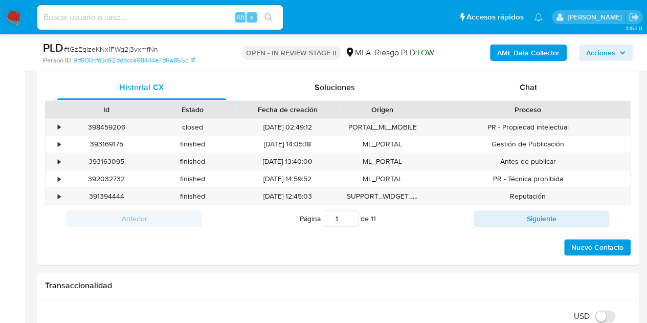
scroll to position [501, 0]
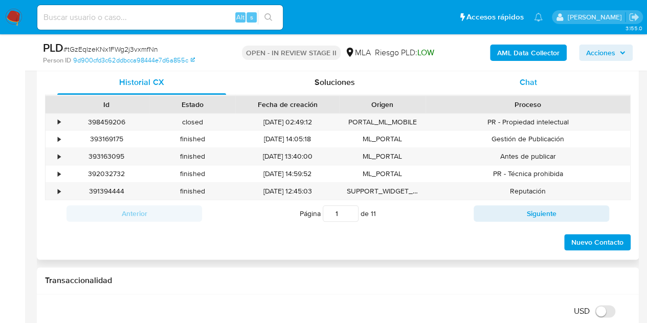
click at [535, 84] on span "Chat" at bounding box center [528, 82] width 17 height 12
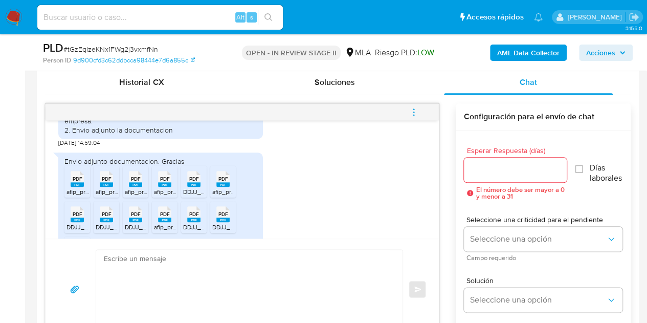
scroll to position [620, 0]
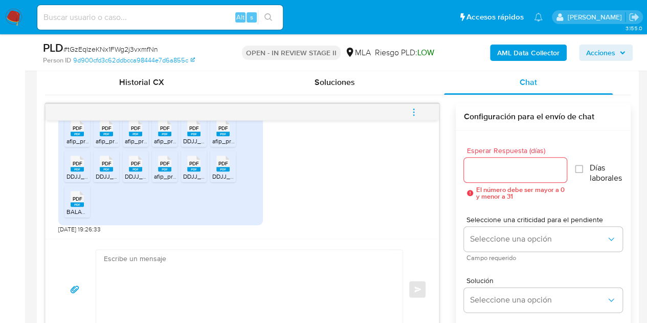
click at [76, 139] on span "afip_presentacion_cuit_30717147673_f5866_nrotransaccion_1104024587.pdf" at bounding box center [172, 141] width 211 height 9
click at [102, 135] on rect at bounding box center [106, 134] width 13 height 5
click at [130, 132] on rect at bounding box center [135, 134] width 13 height 5
click at [163, 135] on icon "PDF" at bounding box center [164, 128] width 13 height 18
click at [187, 220] on div "Envio adjunto documentacion. Gracias PDF PDF afip_presentacion_cuit_30717147673…" at bounding box center [160, 163] width 205 height 123
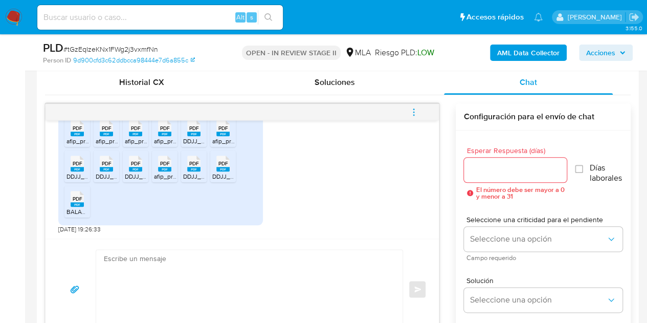
click at [194, 129] on span "PDF" at bounding box center [194, 128] width 10 height 7
click at [224, 134] on rect at bounding box center [222, 134] width 13 height 5
click at [146, 199] on ul "PDF PDF afip_presentacion_cuit_30717147673_f5866_nrotransaccion_1104024587.pdf …" at bounding box center [160, 168] width 192 height 106
click at [84, 172] on span "DDJJ_Mensual_385736662 (3).pdf" at bounding box center [114, 176] width 95 height 9
click at [104, 172] on span "DDJJ_Mensual_398252123 (1).pdf" at bounding box center [142, 176] width 93 height 9
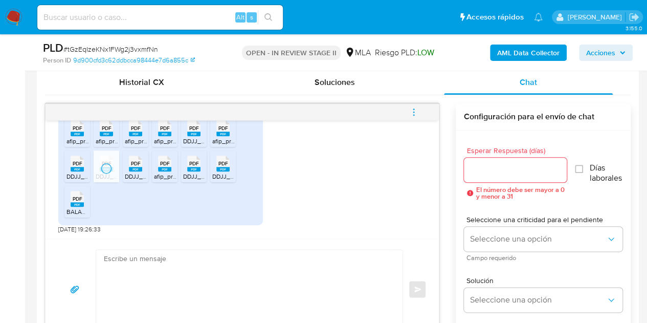
click at [136, 166] on span "PDF" at bounding box center [136, 163] width 10 height 7
drag, startPoint x: 172, startPoint y: 170, endPoint x: 184, endPoint y: 174, distance: 12.2
click at [172, 170] on div "PDF PDF" at bounding box center [164, 163] width 21 height 20
click at [194, 169] on rect at bounding box center [193, 169] width 13 height 5
drag, startPoint x: 225, startPoint y: 167, endPoint x: 181, endPoint y: 188, distance: 48.5
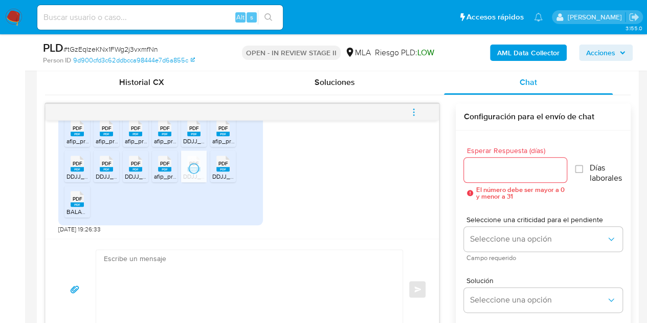
click at [225, 167] on rect at bounding box center [222, 169] width 13 height 5
click at [85, 204] on div "PDF PDF" at bounding box center [77, 198] width 21 height 20
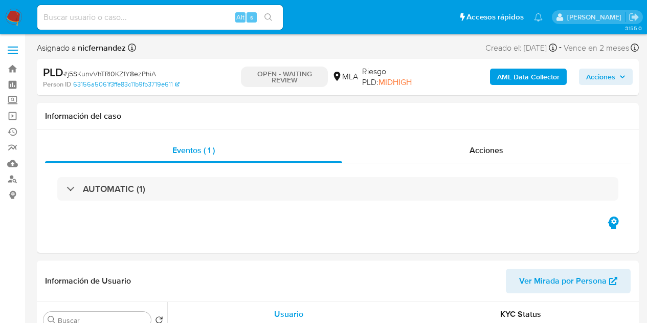
select select "10"
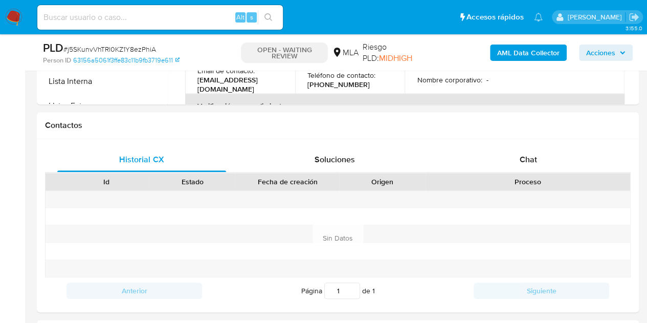
scroll to position [429, 0]
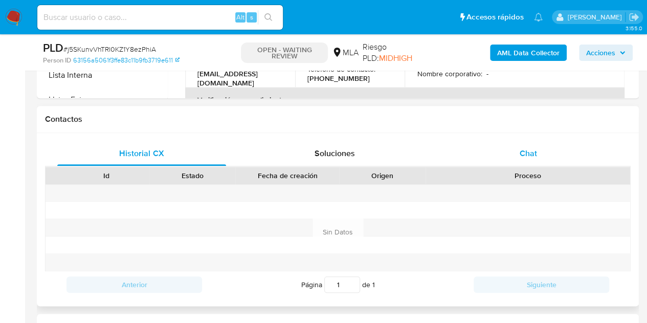
click at [570, 162] on div "Chat" at bounding box center [528, 153] width 169 height 25
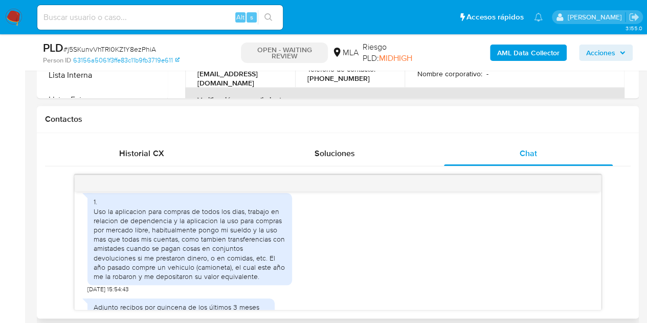
scroll to position [643, 0]
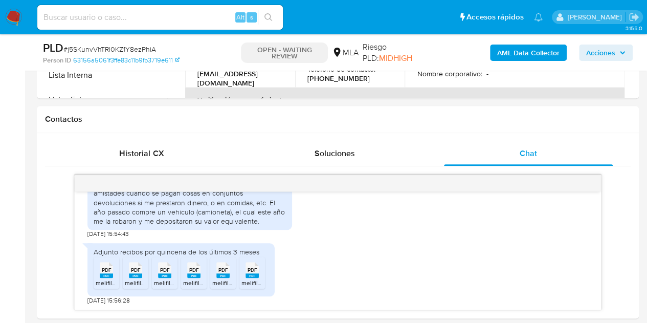
click at [102, 278] on span "melifile1140726980116751917.pdf" at bounding box center [139, 282] width 87 height 9
click at [135, 275] on rect at bounding box center [135, 275] width 13 height 5
click at [166, 272] on span "PDF" at bounding box center [165, 270] width 10 height 7
click at [188, 276] on rect at bounding box center [193, 275] width 13 height 5
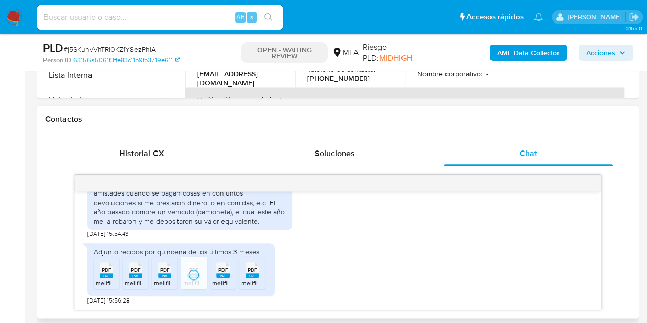
click at [223, 271] on span "PDF" at bounding box center [224, 270] width 10 height 7
click at [256, 269] on span "PDF" at bounding box center [253, 270] width 10 height 7
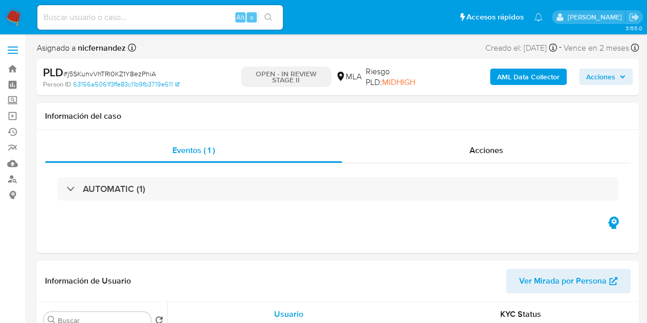
select select "10"
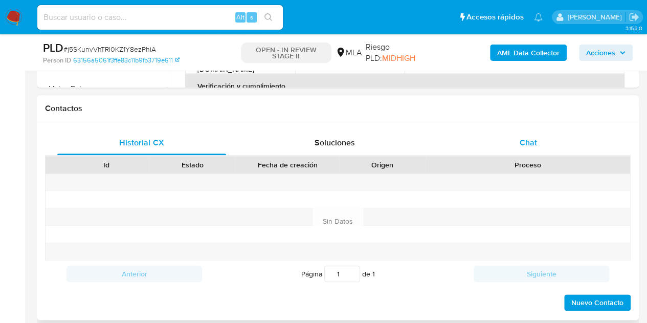
click at [506, 135] on div "Chat" at bounding box center [528, 143] width 169 height 25
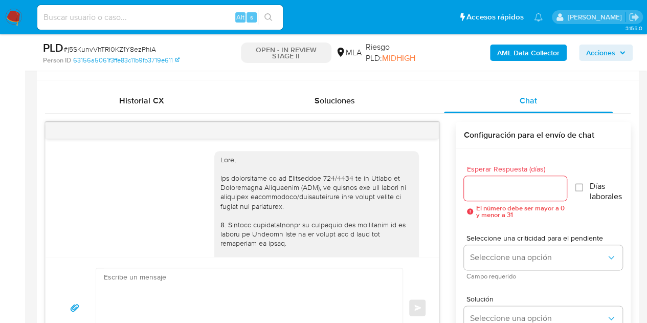
scroll to position [643, 0]
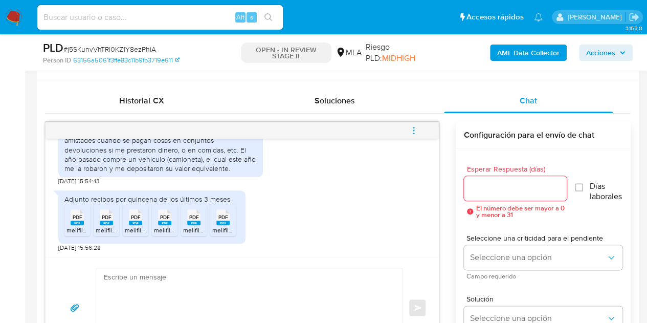
click at [37, 254] on div "Historial CX Soluciones Chat Id Estado Fecha de creación Origen Proceso Anterio…" at bounding box center [338, 223] width 602 height 286
click at [79, 221] on rect at bounding box center [77, 223] width 13 height 5
click at [100, 221] on rect at bounding box center [106, 223] width 13 height 5
drag, startPoint x: 128, startPoint y: 220, endPoint x: 157, endPoint y: 223, distance: 28.8
click at [128, 220] on div "PDF PDF" at bounding box center [135, 216] width 21 height 20
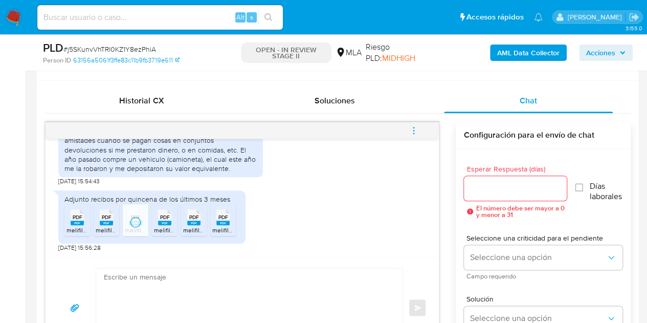
click at [168, 226] on span "melifile1896916294836521144.pdf" at bounding box center [200, 230] width 92 height 9
click at [189, 223] on rect at bounding box center [193, 223] width 13 height 5
click at [232, 223] on div "PDF PDF" at bounding box center [222, 216] width 21 height 20
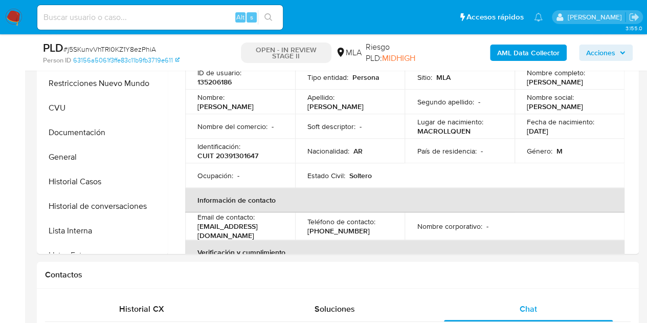
scroll to position [225, 0]
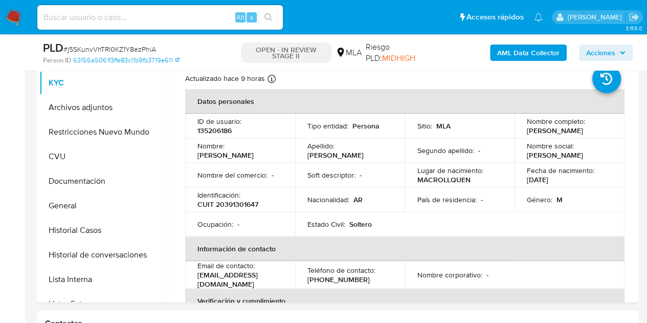
drag, startPoint x: 259, startPoint y: 164, endPoint x: 487, endPoint y: 2, distance: 280.3
click at [259, 163] on td "Nombre : Emmanuel Alejandro" at bounding box center [240, 150] width 110 height 25
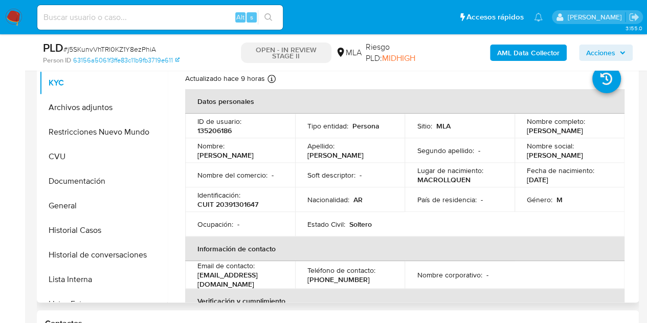
click at [244, 148] on div "Nombre : Emmanuel Alejandro" at bounding box center [240, 150] width 85 height 18
drag, startPoint x: 196, startPoint y: 159, endPoint x: 271, endPoint y: 159, distance: 75.2
click at [272, 158] on td "Nombre : Emmanuel Alejandro" at bounding box center [240, 150] width 110 height 25
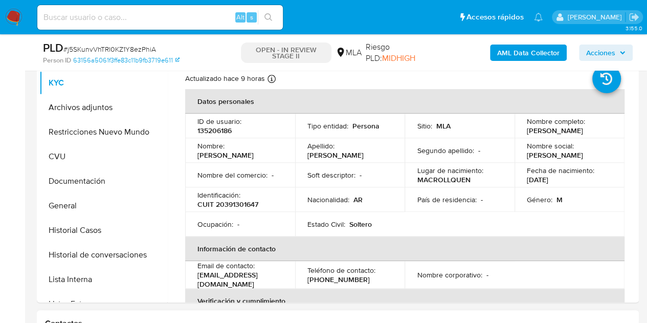
copy p "Emmanuel Alejandro"
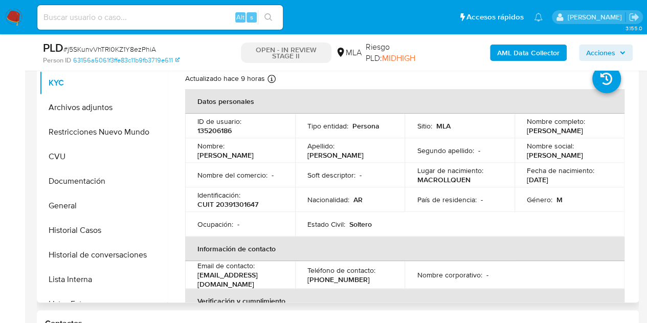
drag, startPoint x: 272, startPoint y: 156, endPoint x: 298, endPoint y: 153, distance: 25.8
click at [272, 156] on div "Nombre : Emmanuel Alejandro" at bounding box center [240, 150] width 85 height 18
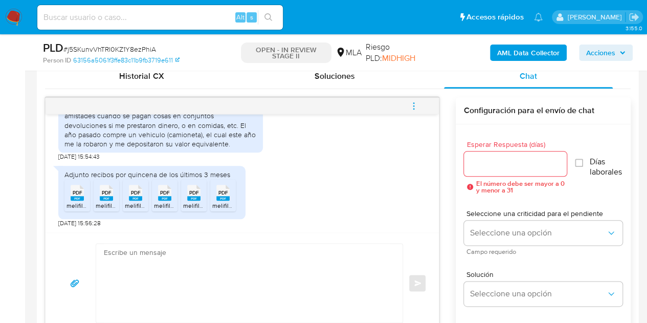
scroll to position [516, 0]
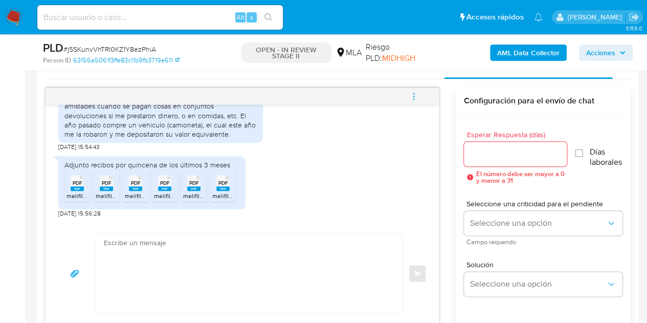
click at [208, 255] on textarea at bounding box center [247, 273] width 286 height 79
paste textarea "Hola Emmanuel Alejandro, Muchas gracias por tu respuesta. Verificamos que los r…"
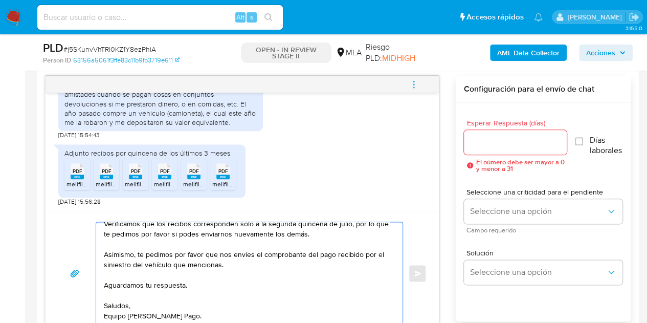
scroll to position [0, 0]
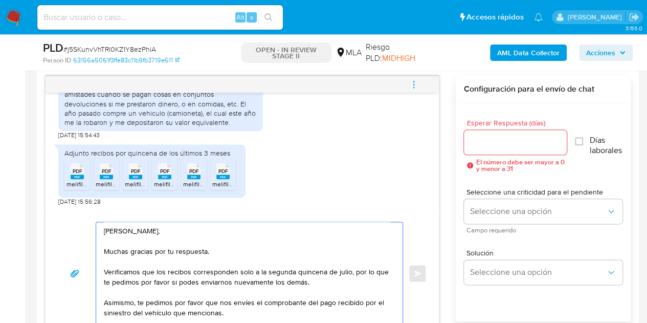
type textarea "Hola Emmanuel Alejandro, Muchas gracias por tu respuesta. Verificamos que los r…"
click at [503, 150] on div at bounding box center [515, 142] width 103 height 25
click at [503, 149] on div at bounding box center [515, 142] width 103 height 25
click at [501, 146] on input "Esperar Respuesta (días)" at bounding box center [515, 142] width 103 height 13
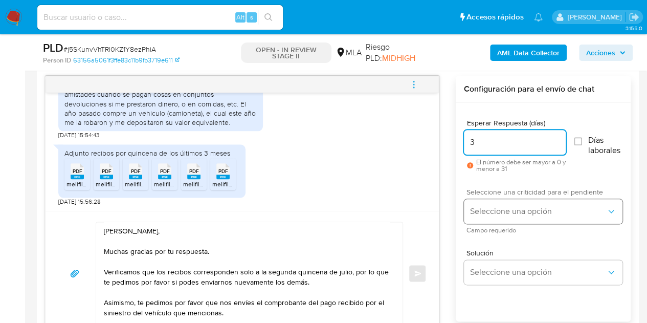
type input "3"
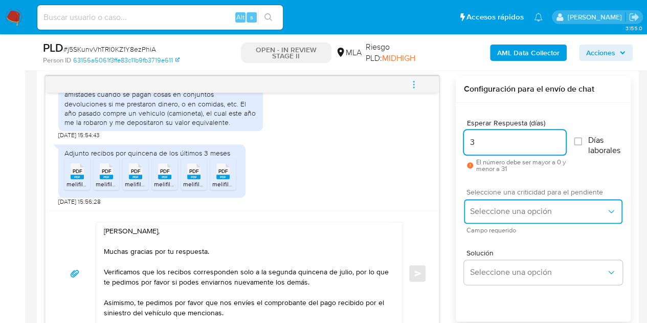
click at [503, 208] on span "Seleccione una opción" at bounding box center [538, 211] width 136 height 10
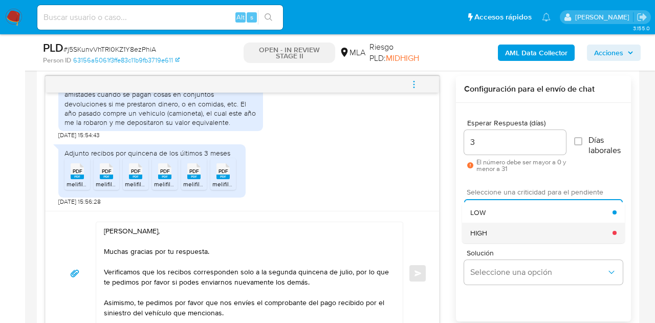
click at [505, 230] on div "HIGH" at bounding box center [541, 233] width 142 height 20
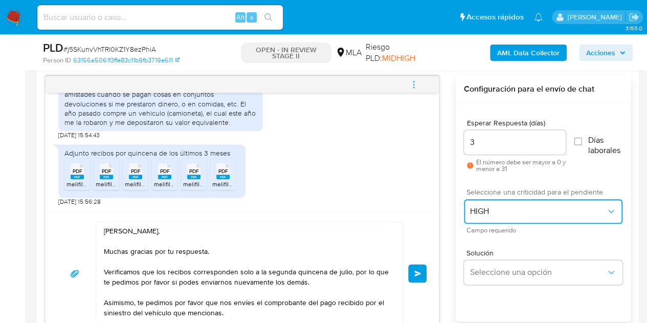
scroll to position [564, 0]
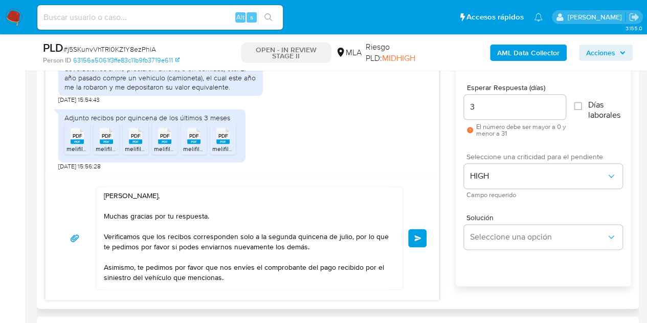
click at [445, 201] on div "18/08/2025 17:29:02 1. Uso la aplicacion para compras de todos los dias, trabaj…" at bounding box center [338, 170] width 586 height 260
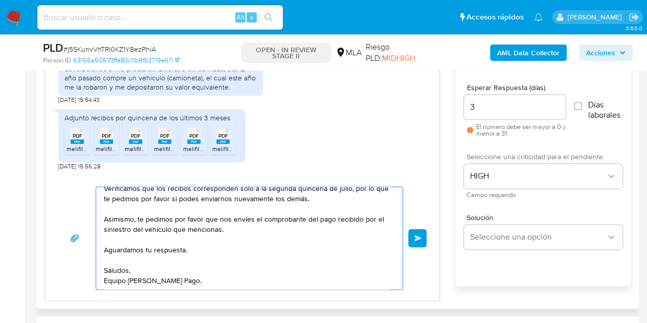
click at [334, 275] on textarea "Hola Emmanuel Alejandro, Muchas gracias por tu respuesta. Verificamos que los r…" at bounding box center [247, 238] width 286 height 102
click at [419, 235] on span "Enviar" at bounding box center [418, 238] width 7 height 6
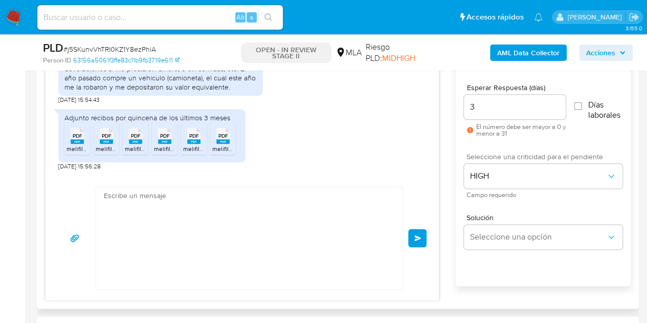
scroll to position [821, 0]
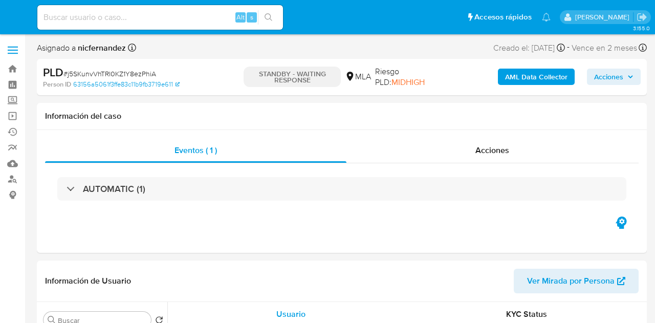
select select "10"
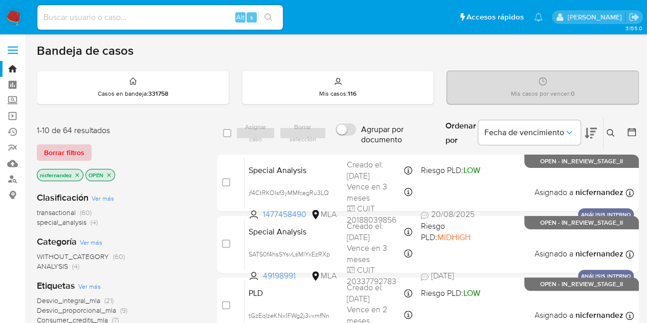
click at [72, 151] on span "Borrar filtros" at bounding box center [64, 152] width 40 height 14
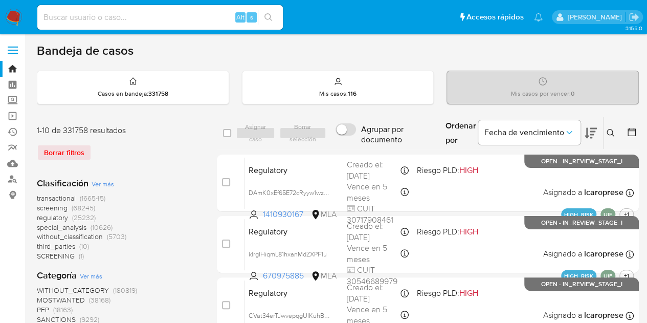
click at [613, 129] on icon at bounding box center [611, 133] width 8 height 8
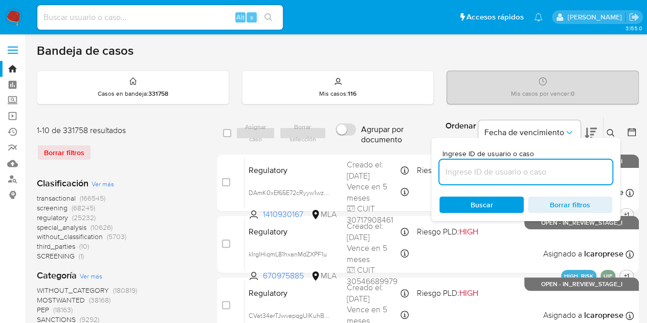
click at [520, 167] on input at bounding box center [526, 171] width 173 height 13
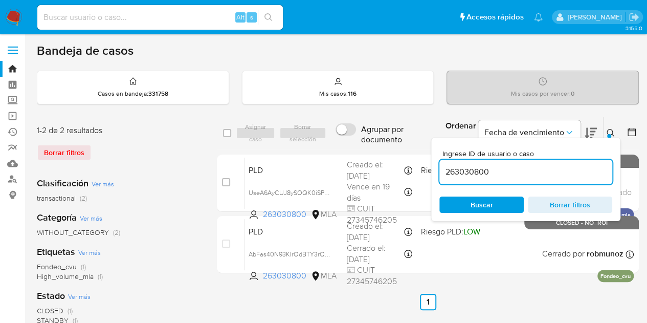
click at [614, 133] on icon at bounding box center [611, 133] width 8 height 8
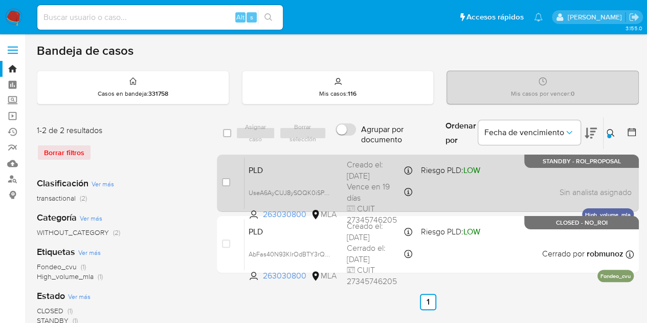
click at [294, 168] on span "PLD" at bounding box center [294, 169] width 90 height 13
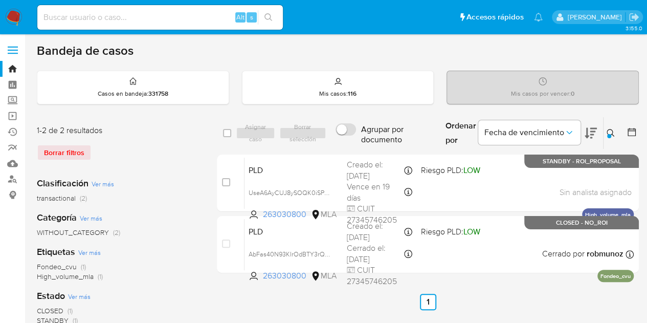
click at [611, 133] on icon at bounding box center [611, 133] width 8 height 8
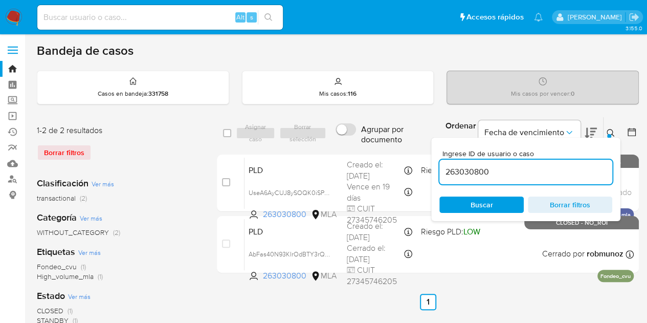
drag, startPoint x: 515, startPoint y: 174, endPoint x: 362, endPoint y: 148, distance: 155.2
click at [363, 148] on div "select-all-cases-checkbox Asignar caso Borrar selección Agrupar por documento O…" at bounding box center [428, 133] width 422 height 33
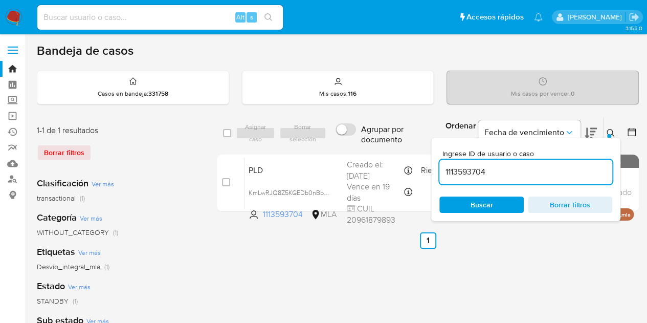
click at [613, 132] on icon at bounding box center [611, 133] width 8 height 8
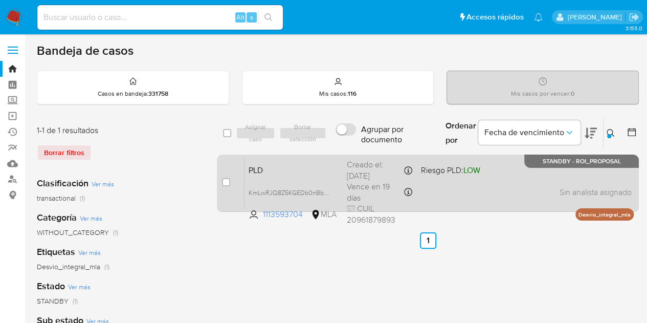
click at [291, 169] on span "PLD" at bounding box center [294, 169] width 90 height 13
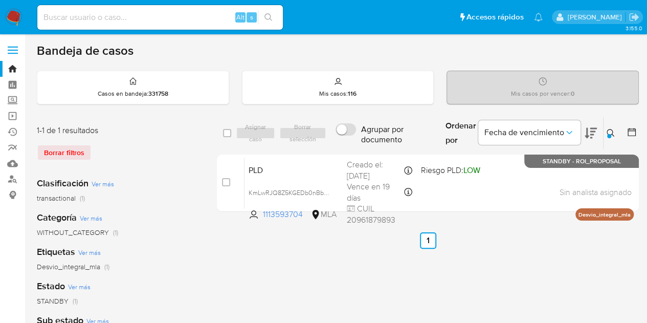
drag, startPoint x: 611, startPoint y: 129, endPoint x: 592, endPoint y: 138, distance: 20.2
click at [610, 129] on icon at bounding box center [611, 133] width 8 height 8
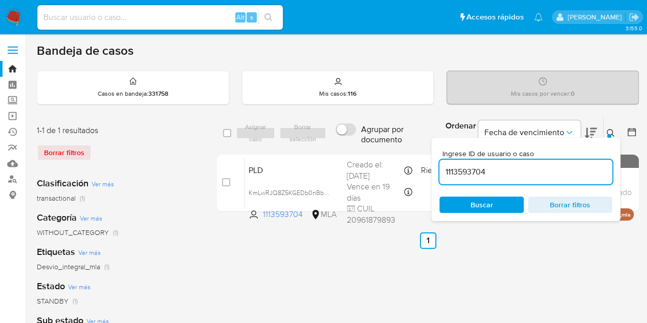
drag, startPoint x: 530, startPoint y: 173, endPoint x: 336, endPoint y: 147, distance: 196.2
click at [302, 148] on div "select-all-cases-checkbox Asignar caso Borrar selección Agrupar por documento O…" at bounding box center [428, 133] width 422 height 33
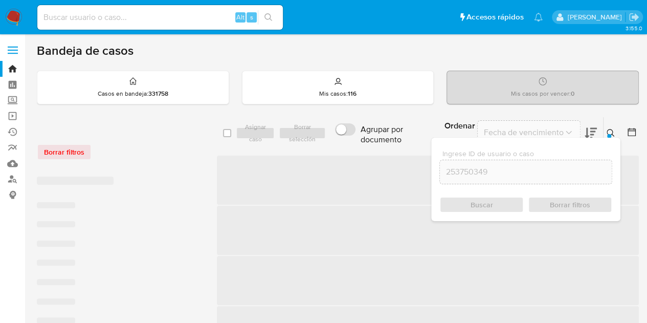
click at [606, 127] on button at bounding box center [612, 133] width 17 height 12
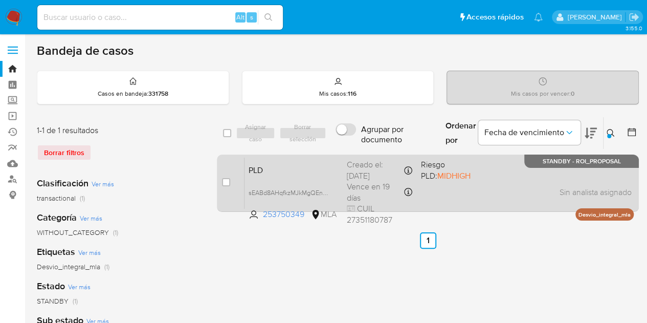
click at [270, 176] on div "PLD sEABd8AHqfkzMJkMgQEnHwGO 253750349 MLA Riesgo PLD: MIDHIGH Creado el: [DATE…" at bounding box center [439, 183] width 389 height 52
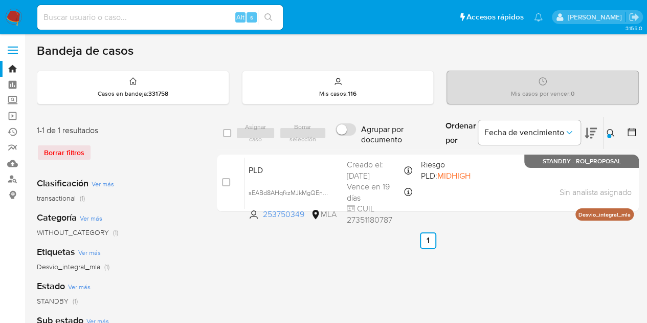
click at [611, 130] on icon at bounding box center [611, 133] width 8 height 8
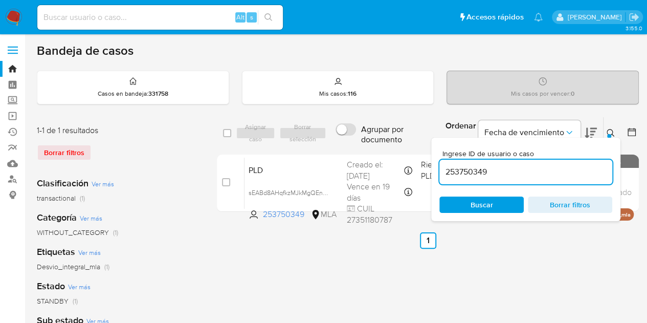
drag, startPoint x: 532, startPoint y: 174, endPoint x: 342, endPoint y: 147, distance: 192.2
click at [344, 147] on div "select-all-cases-checkbox Asignar caso Borrar selección Agrupar por documento O…" at bounding box center [428, 133] width 422 height 33
click at [610, 132] on icon at bounding box center [611, 133] width 8 height 8
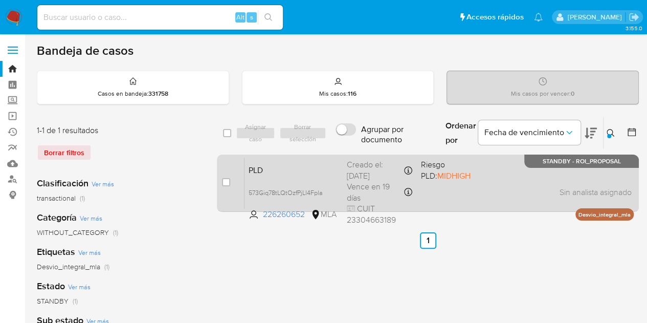
click at [301, 166] on span "PLD" at bounding box center [294, 169] width 90 height 13
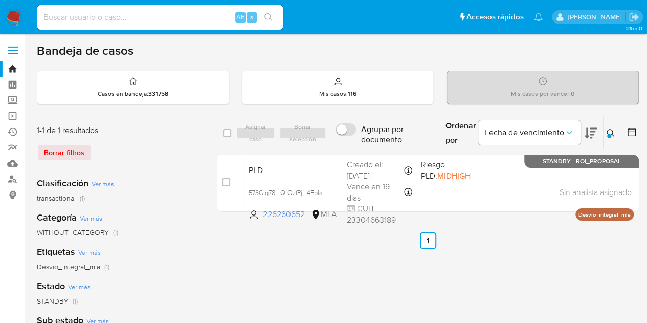
click at [608, 132] on icon at bounding box center [611, 133] width 8 height 8
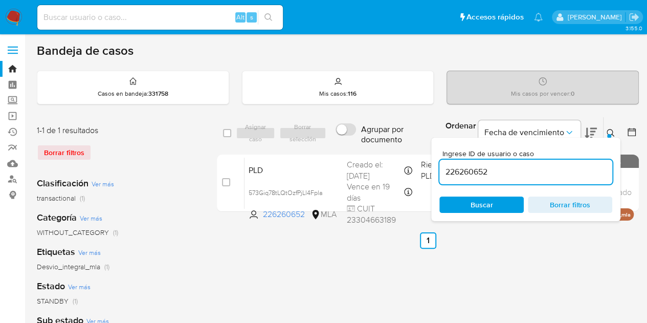
drag, startPoint x: 542, startPoint y: 170, endPoint x: 358, endPoint y: 136, distance: 187.0
click at [360, 136] on div "select-all-cases-checkbox Asignar caso Borrar selección Agrupar por documento O…" at bounding box center [428, 133] width 422 height 33
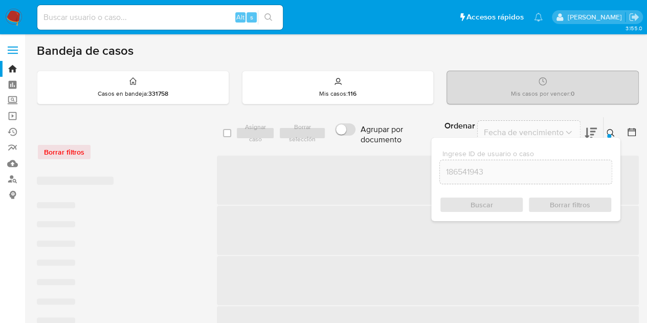
click at [610, 129] on icon at bounding box center [611, 133] width 8 height 8
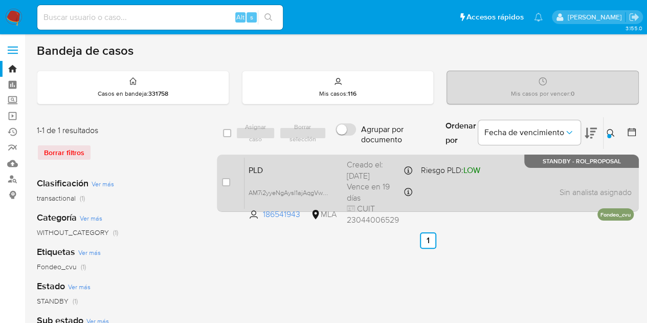
click at [321, 169] on span "PLD" at bounding box center [294, 169] width 90 height 13
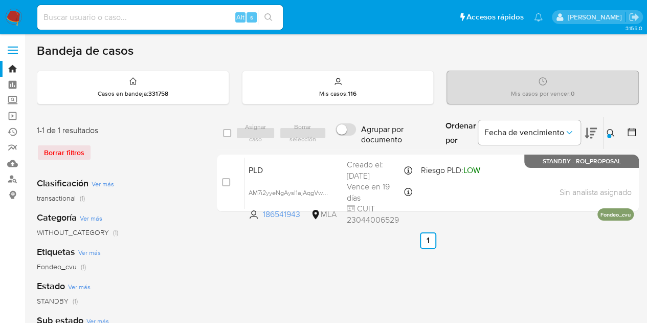
click at [608, 131] on icon at bounding box center [611, 133] width 8 height 8
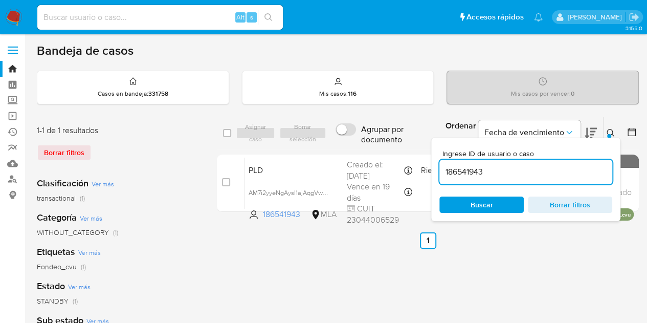
drag, startPoint x: 536, startPoint y: 176, endPoint x: 374, endPoint y: 150, distance: 164.8
click at [355, 146] on div "select-all-cases-checkbox Asignar caso Borrar selección Agrupar por documento O…" at bounding box center [428, 133] width 422 height 33
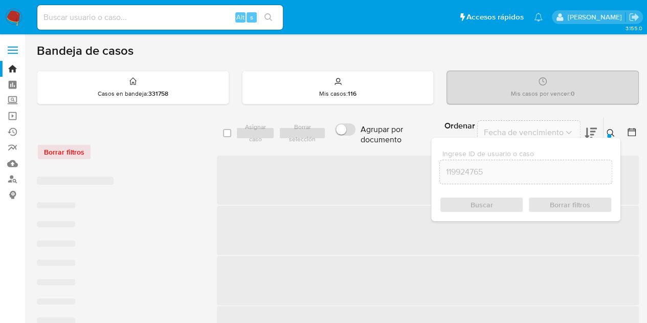
click at [614, 135] on icon at bounding box center [611, 133] width 8 height 8
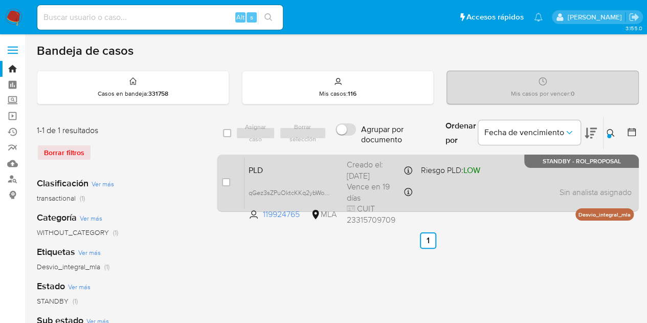
click at [292, 168] on span "PLD" at bounding box center [294, 169] width 90 height 13
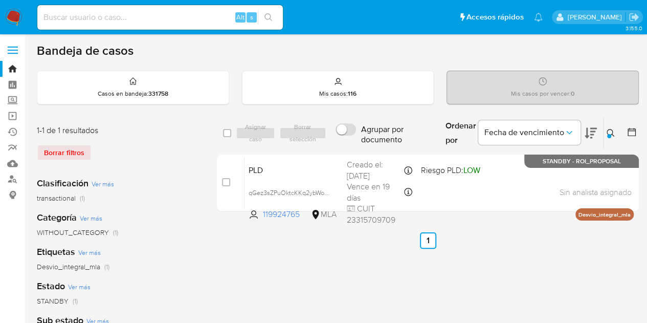
click at [615, 135] on icon at bounding box center [611, 133] width 8 height 8
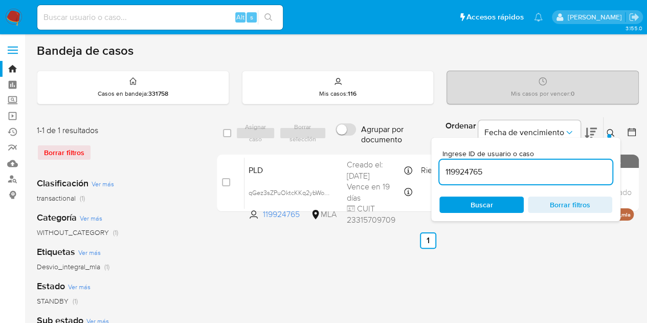
drag, startPoint x: 557, startPoint y: 169, endPoint x: 324, endPoint y: 144, distance: 234.3
click at [324, 144] on div "select-all-cases-checkbox Asignar caso Borrar selección Agrupar por documento O…" at bounding box center [428, 133] width 422 height 33
type input "575035437"
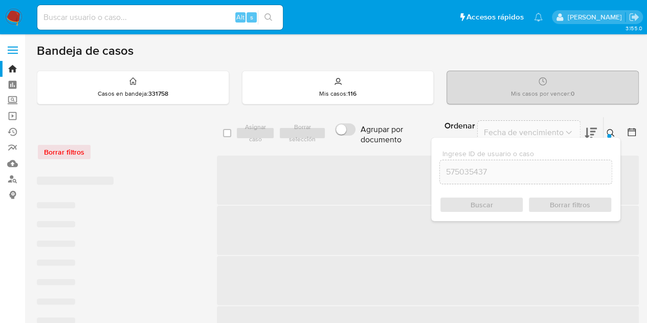
click at [614, 131] on icon at bounding box center [611, 133] width 8 height 8
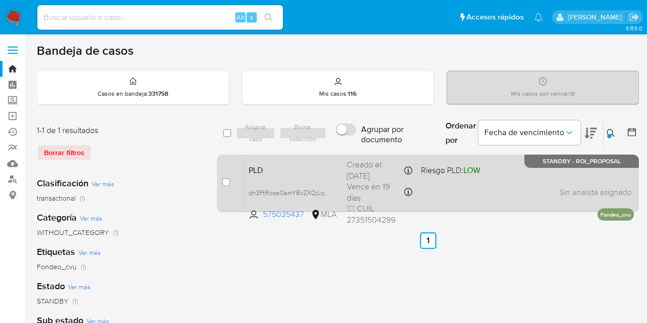
click at [330, 170] on span "PLD" at bounding box center [294, 169] width 90 height 13
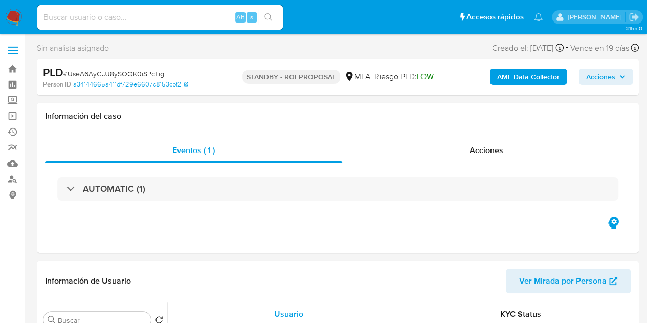
select select "10"
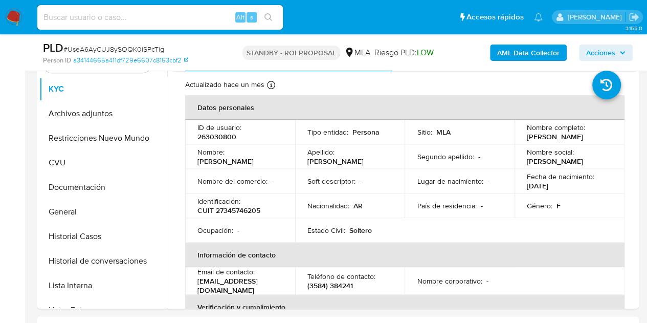
scroll to position [223, 0]
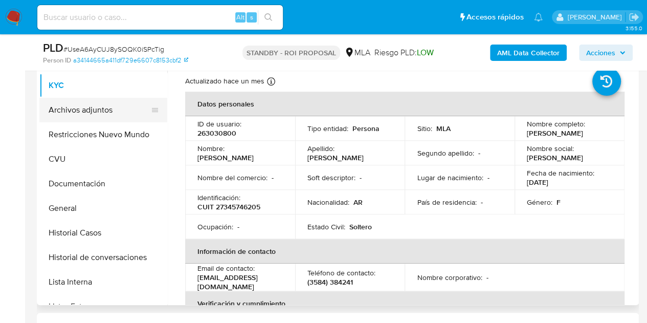
click at [89, 115] on button "Archivos adjuntos" at bounding box center [99, 110] width 120 height 25
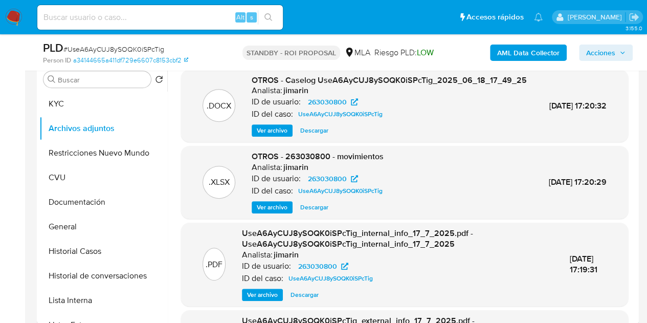
scroll to position [167, 0]
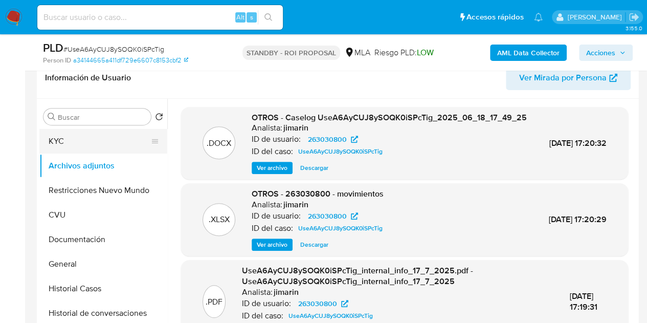
click at [98, 146] on button "KYC" at bounding box center [99, 141] width 120 height 25
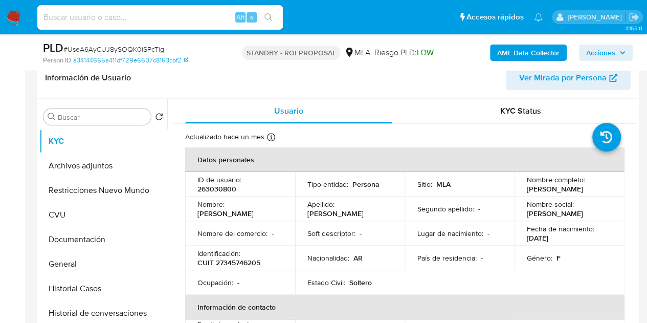
click at [223, 186] on p "263030800" at bounding box center [217, 188] width 39 height 9
copy p "263030800"
click at [245, 263] on p "CUIT 27345746205" at bounding box center [229, 262] width 63 height 9
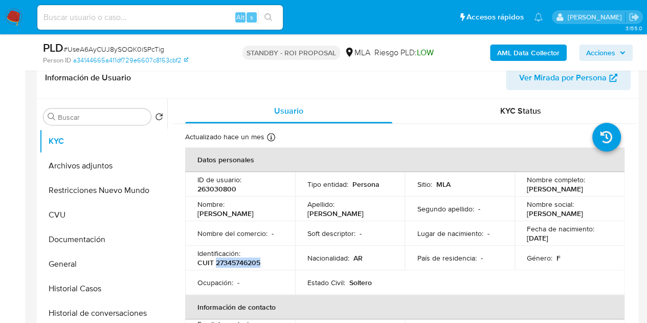
copy p "27345746205"
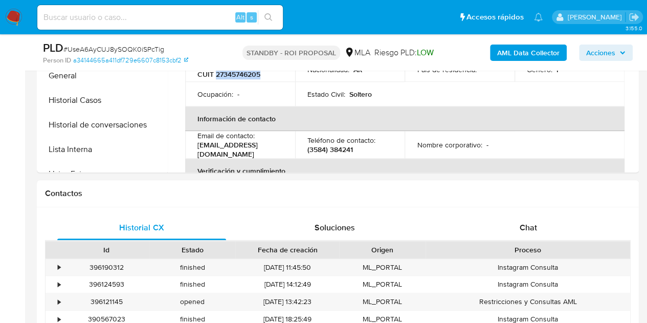
scroll to position [425, 0]
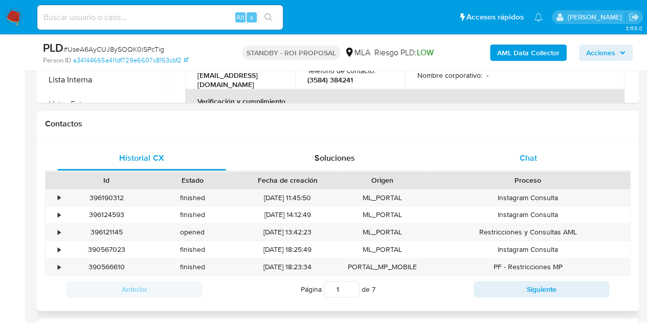
click at [527, 163] on div "Chat" at bounding box center [528, 158] width 169 height 25
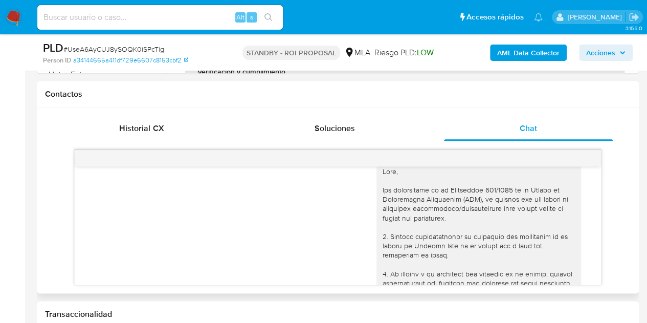
scroll to position [0, 0]
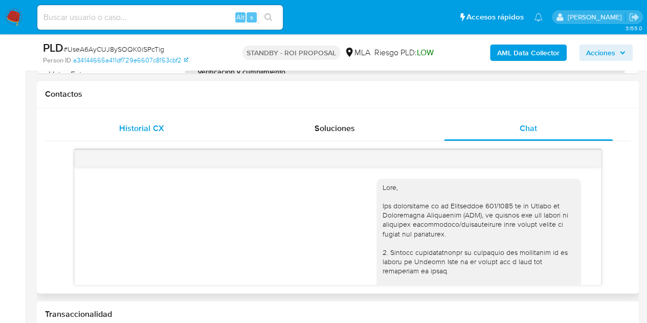
click at [168, 119] on div "Historial CX" at bounding box center [141, 128] width 169 height 25
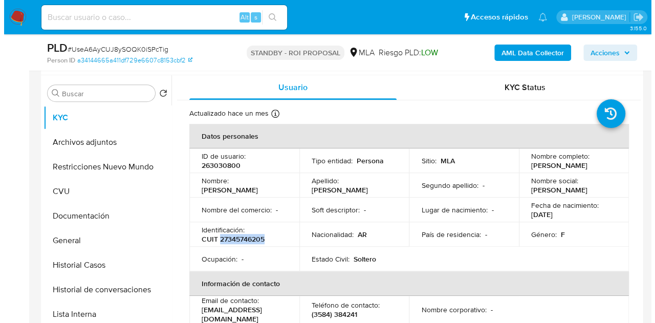
scroll to position [186, 0]
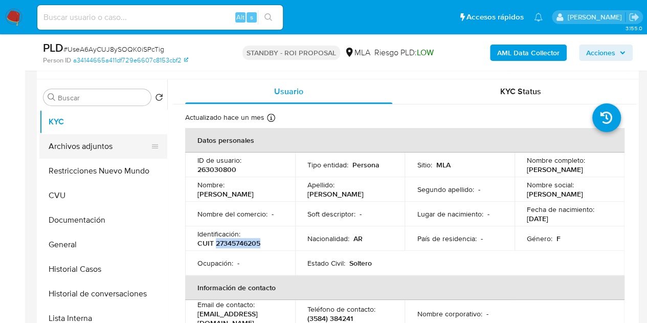
click at [83, 148] on button "Archivos adjuntos" at bounding box center [99, 146] width 120 height 25
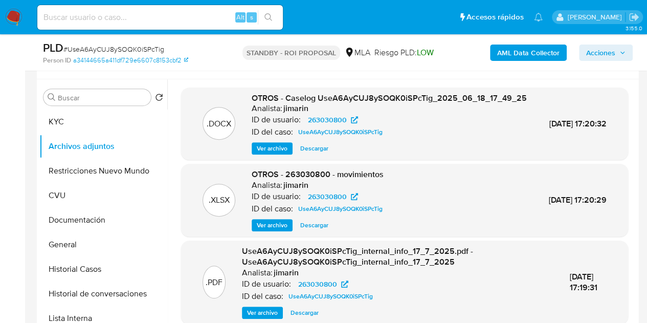
click at [276, 154] on span "Ver archivo" at bounding box center [272, 148] width 31 height 10
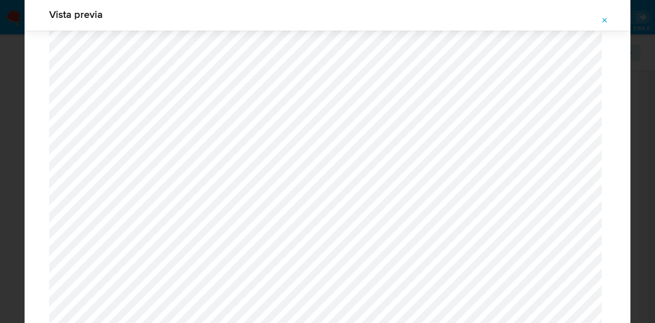
scroll to position [1121, 0]
drag, startPoint x: 604, startPoint y: 21, endPoint x: 589, endPoint y: 32, distance: 19.2
click at [604, 21] on icon "Attachment preview" at bounding box center [605, 20] width 8 height 8
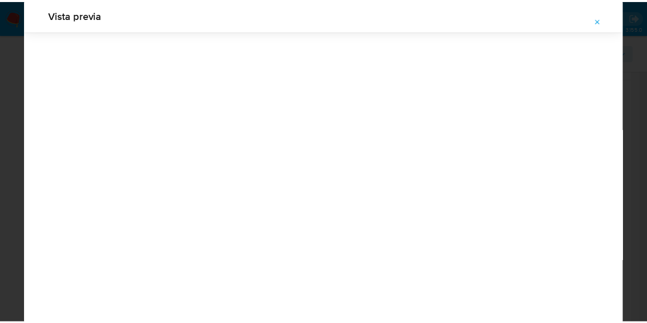
scroll to position [33, 0]
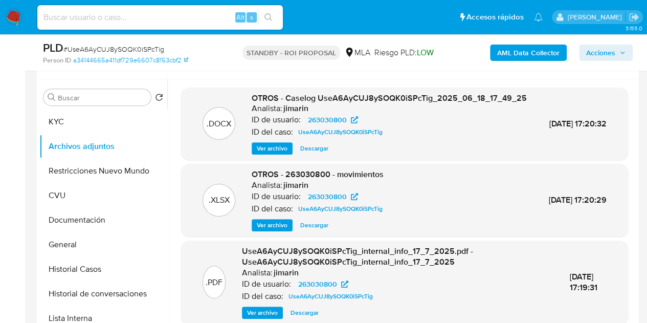
click at [315, 154] on span "Descargar" at bounding box center [314, 148] width 28 height 10
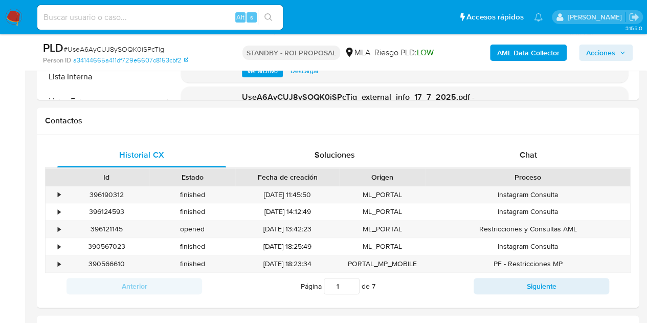
scroll to position [444, 0]
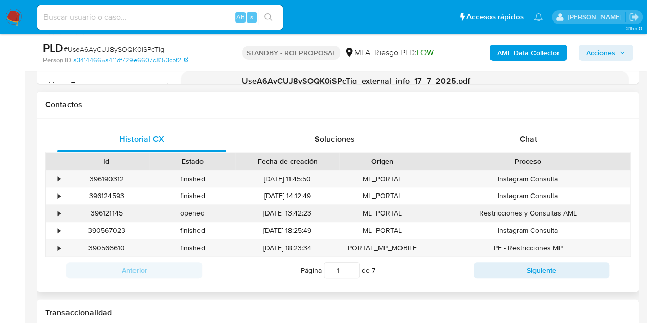
click at [118, 214] on div "396121145" at bounding box center [106, 213] width 86 height 17
copy div "396121145"
click at [257, 240] on div "16/06/2025 18:23:34" at bounding box center [287, 248] width 104 height 17
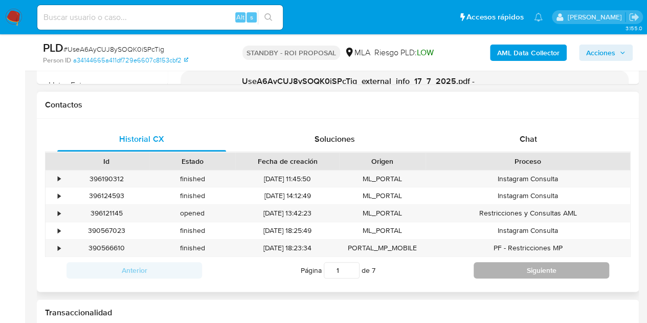
click at [497, 273] on button "Siguiente" at bounding box center [542, 270] width 136 height 16
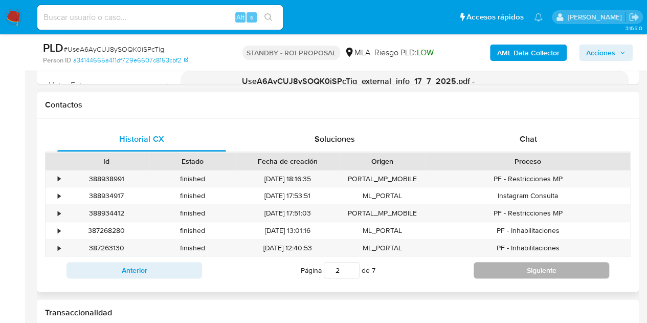
click at [497, 273] on button "Siguiente" at bounding box center [542, 270] width 136 height 16
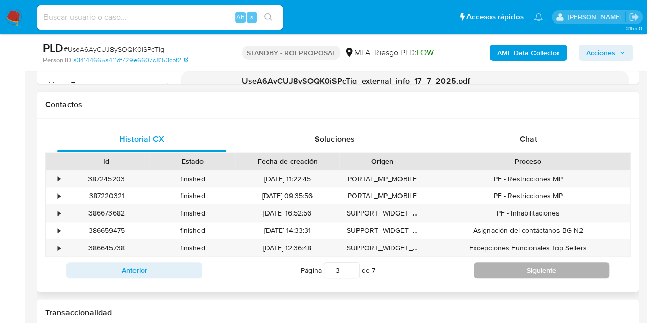
click at [497, 273] on button "Siguiente" at bounding box center [542, 270] width 136 height 16
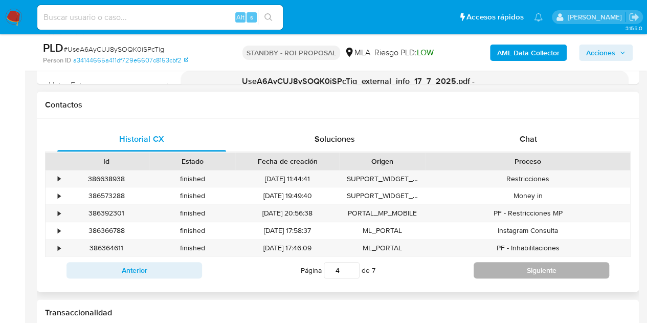
click at [506, 270] on button "Siguiente" at bounding box center [542, 270] width 136 height 16
click at [494, 273] on button "Siguiente" at bounding box center [542, 270] width 136 height 16
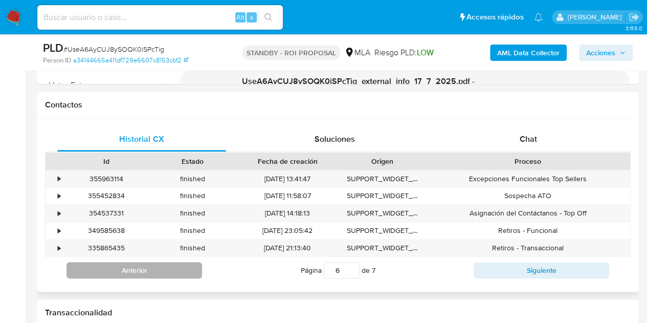
click at [147, 262] on button "Anterior" at bounding box center [135, 270] width 136 height 16
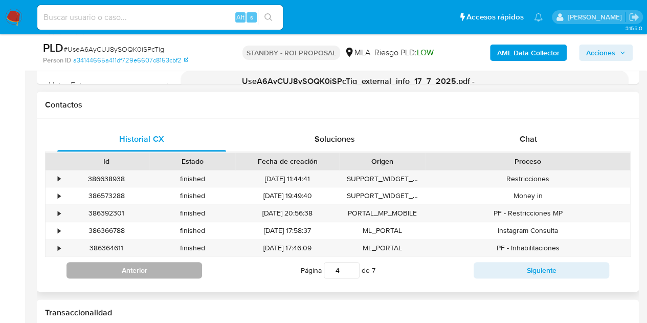
click at [147, 262] on button "Anterior" at bounding box center [135, 270] width 136 height 16
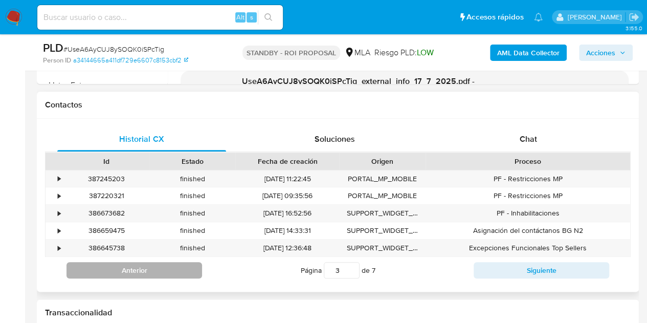
click at [147, 262] on button "Anterior" at bounding box center [135, 270] width 136 height 16
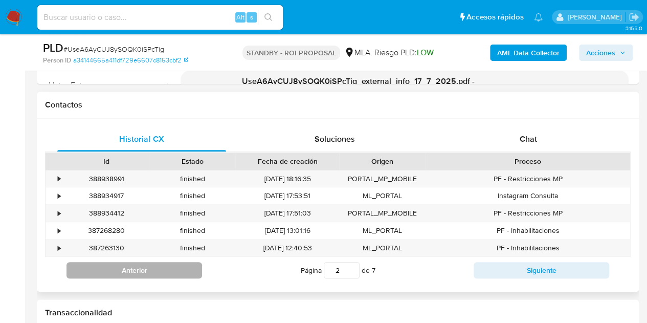
click at [147, 262] on button "Anterior" at bounding box center [135, 270] width 136 height 16
type input "1"
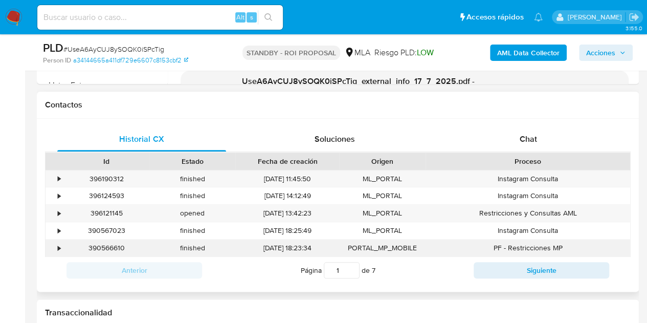
click at [112, 248] on div "390566610" at bounding box center [106, 248] width 86 height 17
copy div "390566610"
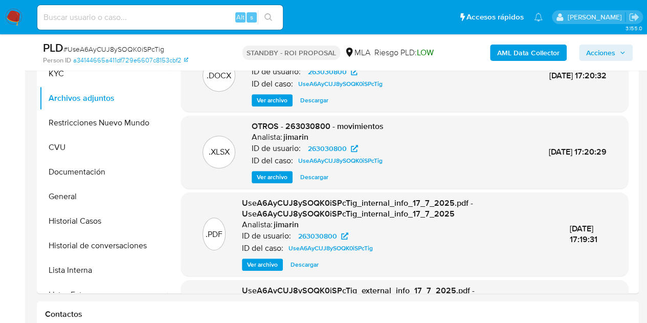
scroll to position [155, 0]
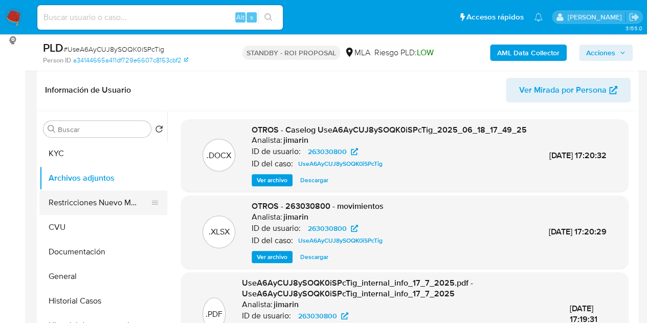
click at [94, 206] on button "Restricciones Nuevo Mundo" at bounding box center [99, 202] width 120 height 25
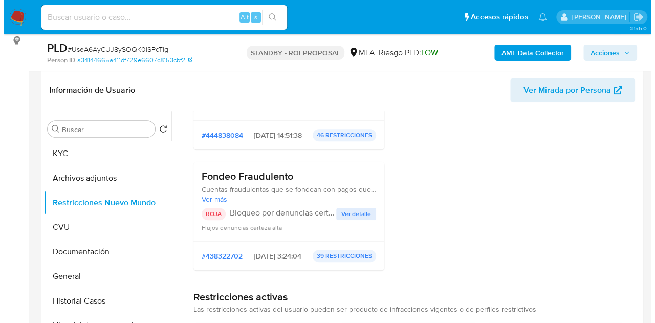
scroll to position [0, 0]
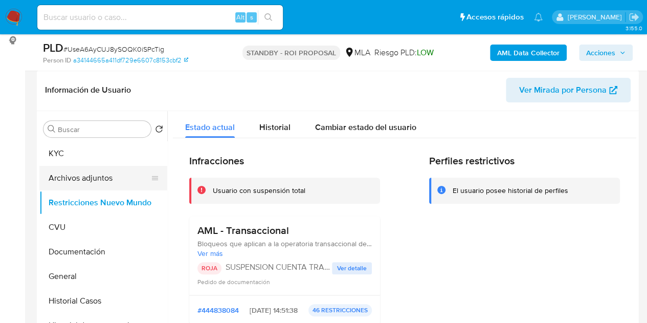
click at [81, 175] on button "Archivos adjuntos" at bounding box center [99, 178] width 120 height 25
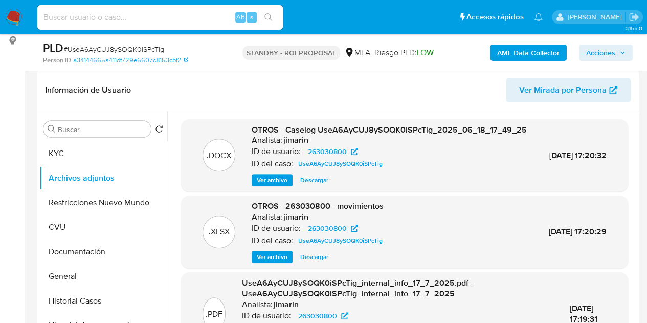
click at [270, 185] on span "Ver archivo" at bounding box center [272, 180] width 31 height 10
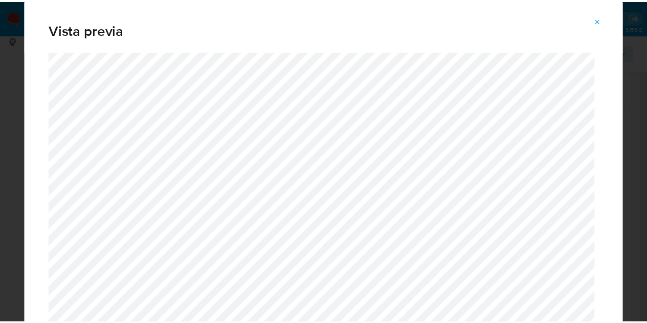
scroll to position [47, 0]
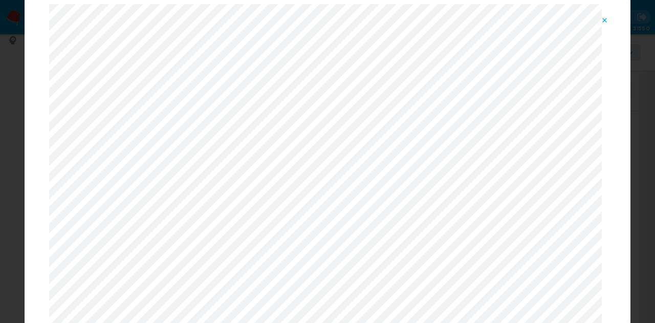
click at [605, 18] on icon "Attachment preview" at bounding box center [605, 20] width 8 height 8
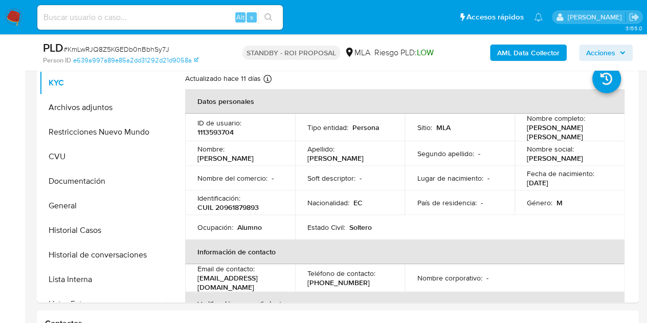
select select "10"
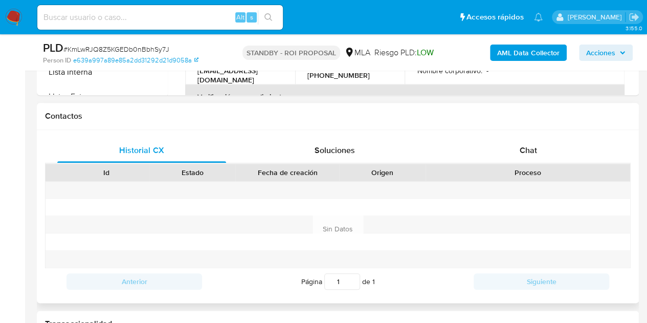
scroll to position [435, 0]
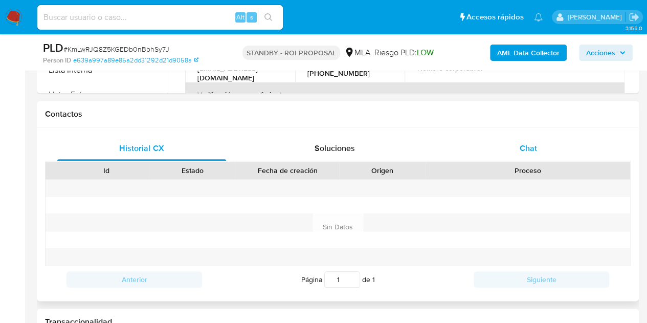
click at [538, 149] on div "Chat" at bounding box center [528, 148] width 169 height 25
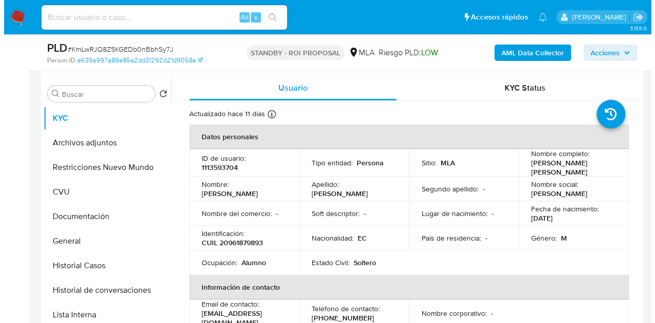
scroll to position [188, 0]
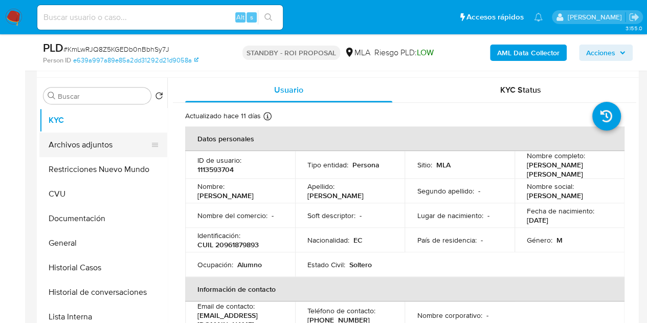
click at [85, 143] on button "Archivos adjuntos" at bounding box center [99, 145] width 120 height 25
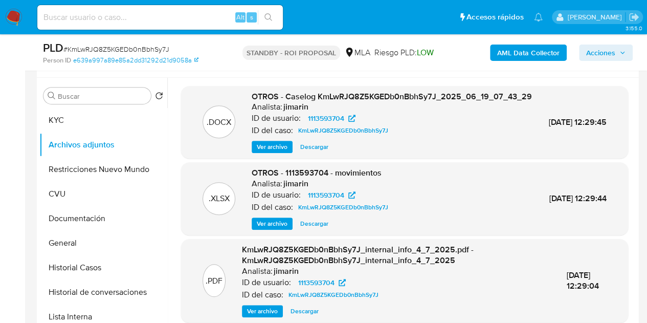
click at [268, 152] on span "Ver archivo" at bounding box center [272, 147] width 31 height 10
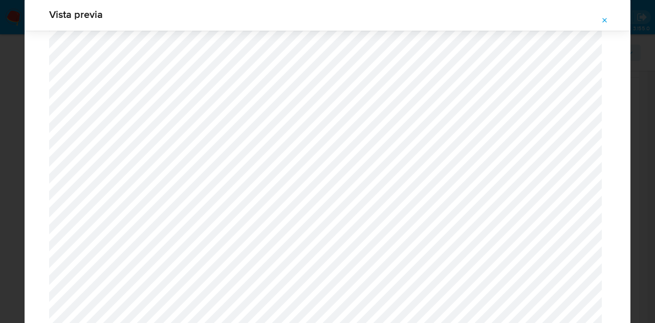
scroll to position [764, 0]
click at [608, 21] on icon "Attachment preview" at bounding box center [605, 20] width 8 height 8
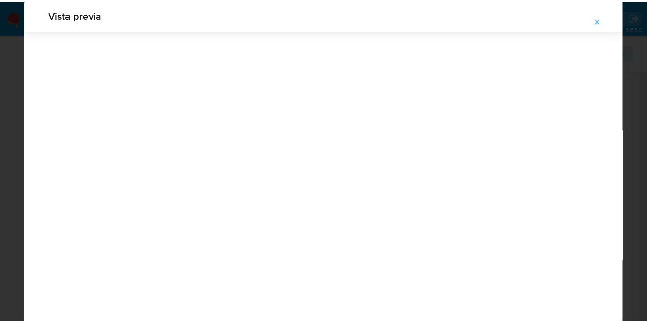
scroll to position [33, 0]
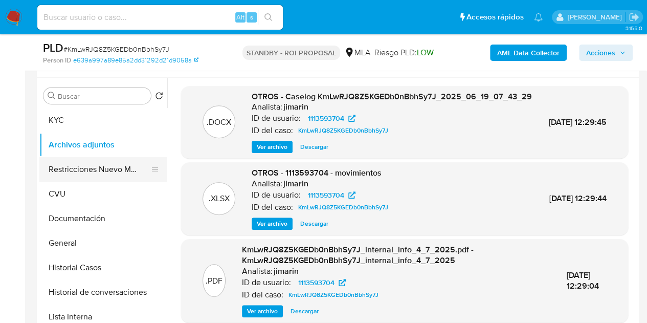
click at [68, 166] on button "Restricciones Nuevo Mundo" at bounding box center [99, 169] width 120 height 25
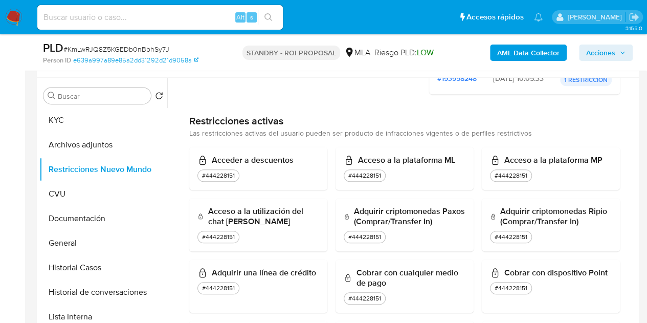
scroll to position [0, 0]
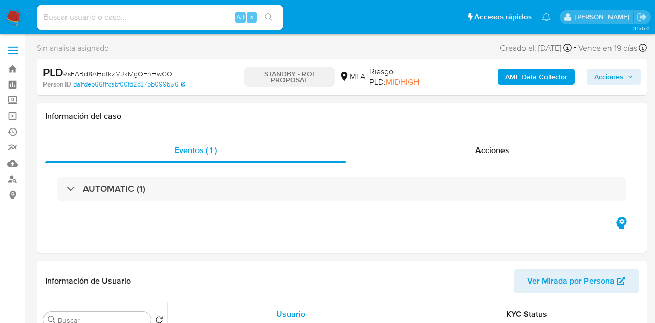
select select "10"
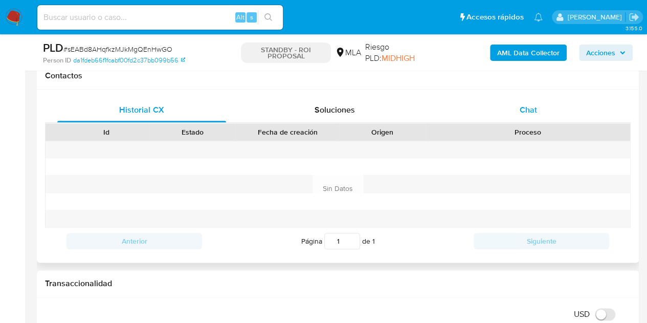
scroll to position [461, 0]
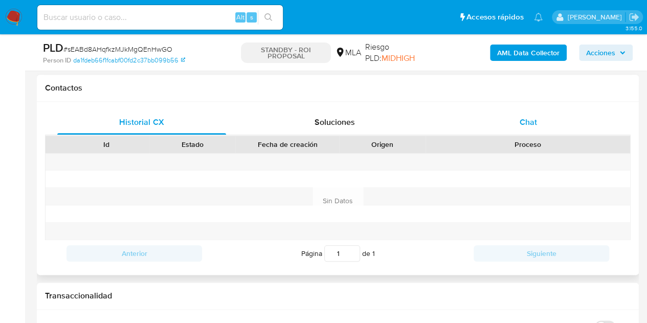
click at [541, 124] on div "Chat" at bounding box center [528, 122] width 169 height 25
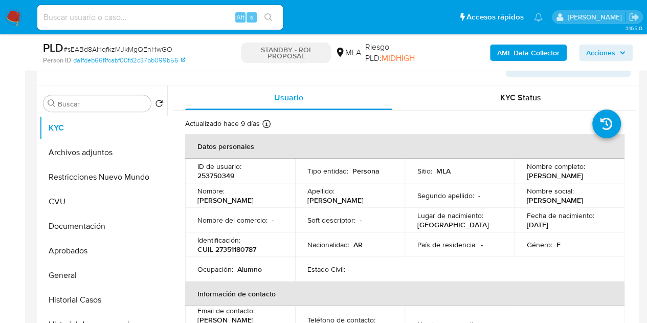
scroll to position [174, 0]
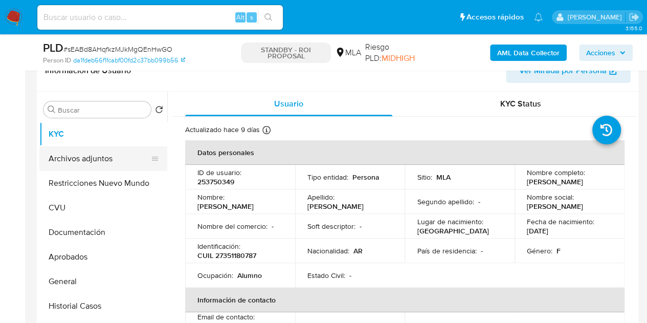
click at [83, 163] on button "Archivos adjuntos" at bounding box center [99, 158] width 120 height 25
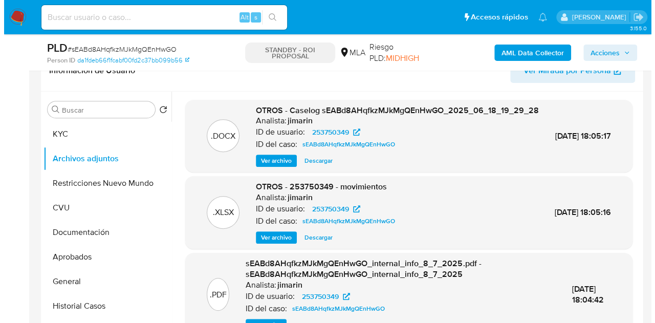
scroll to position [194, 0]
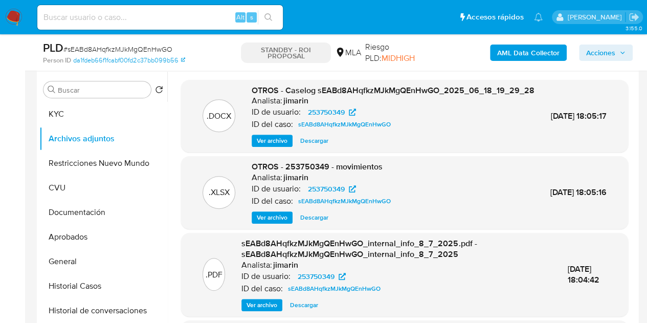
click at [268, 146] on span "Ver archivo" at bounding box center [272, 141] width 31 height 10
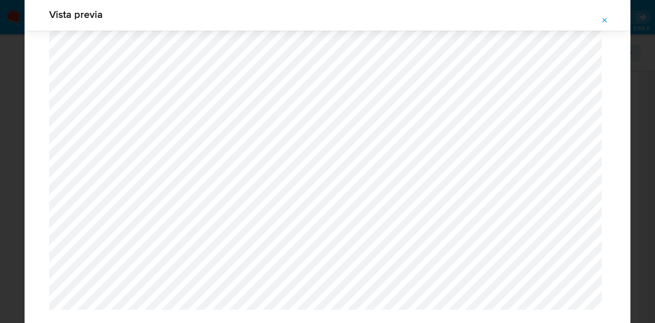
scroll to position [1070, 0]
click at [601, 22] on icon "Attachment preview" at bounding box center [605, 20] width 8 height 8
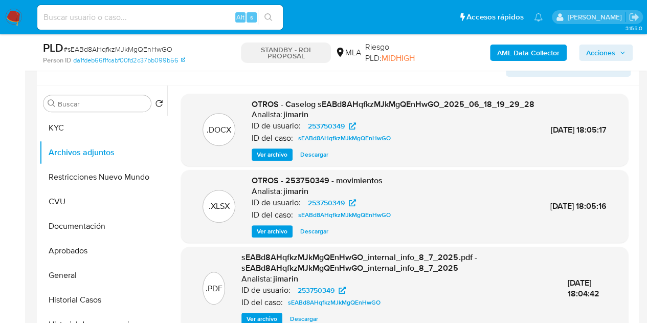
scroll to position [207, 0]
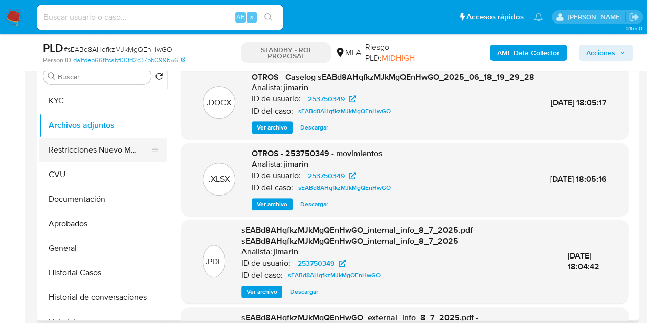
click at [80, 148] on button "Restricciones Nuevo Mundo" at bounding box center [99, 150] width 120 height 25
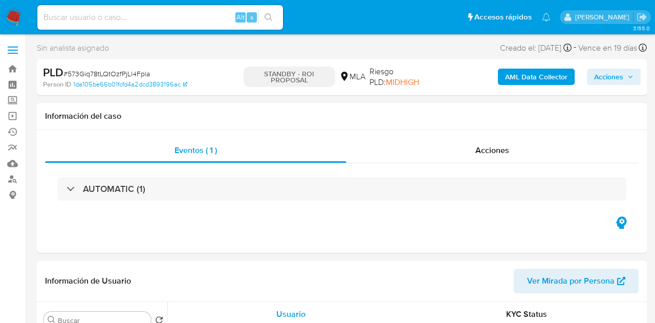
select select "10"
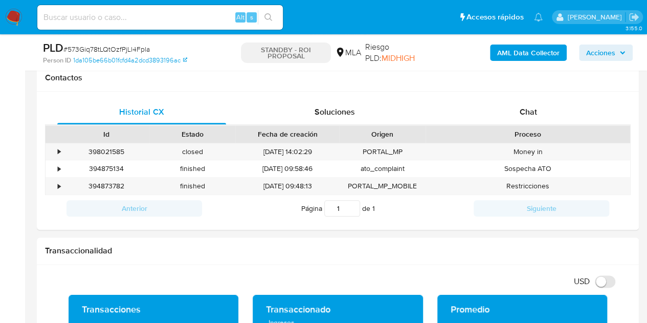
scroll to position [477, 0]
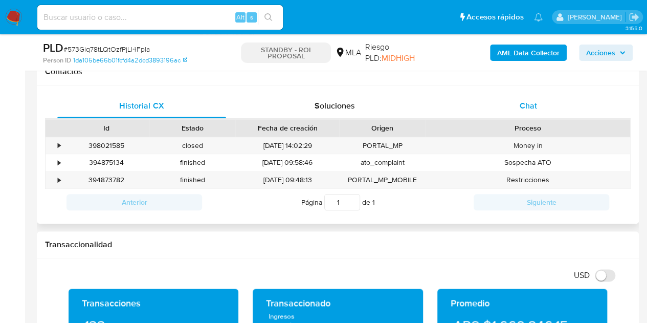
click at [536, 107] on span "Chat" at bounding box center [528, 106] width 17 height 12
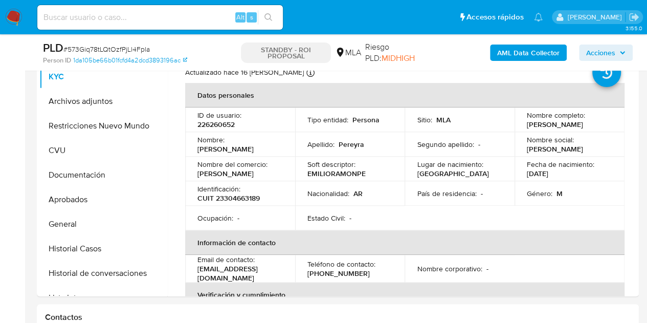
scroll to position [212, 0]
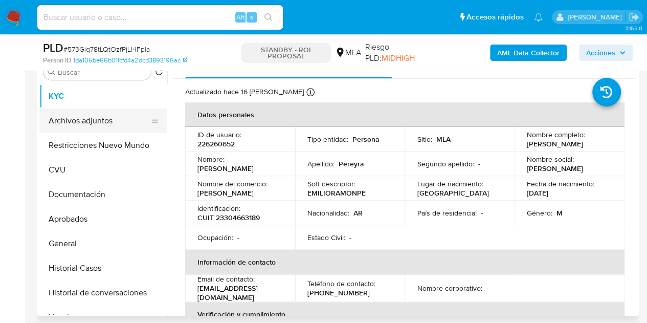
click at [67, 121] on button "Archivos adjuntos" at bounding box center [99, 121] width 120 height 25
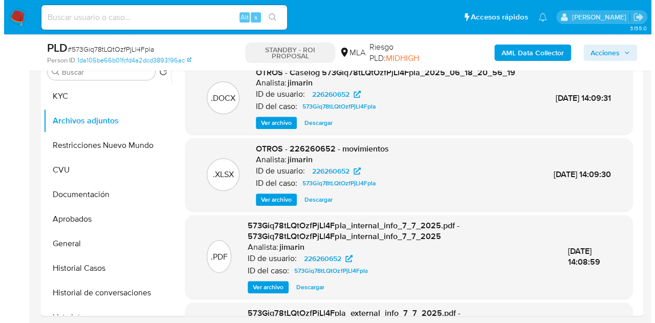
scroll to position [181, 0]
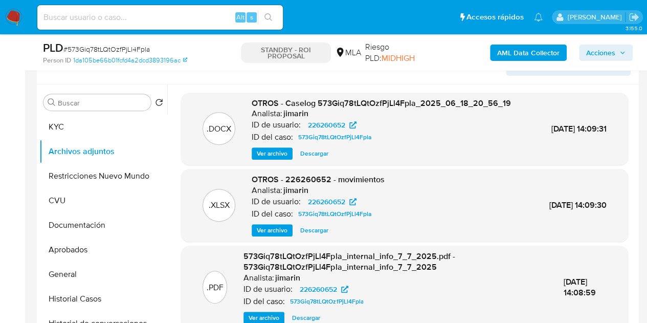
click at [275, 154] on span "Ver archivo" at bounding box center [272, 153] width 31 height 10
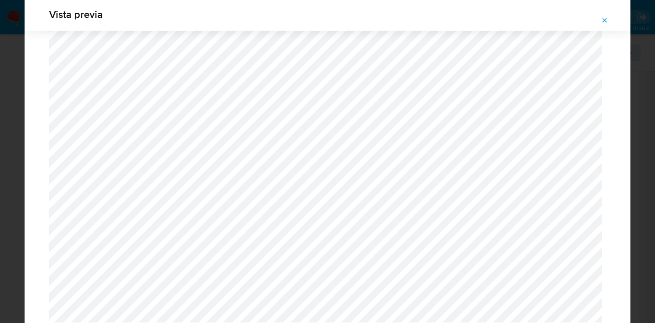
scroll to position [1043, 0]
click at [604, 17] on icon "Attachment preview" at bounding box center [605, 20] width 8 height 8
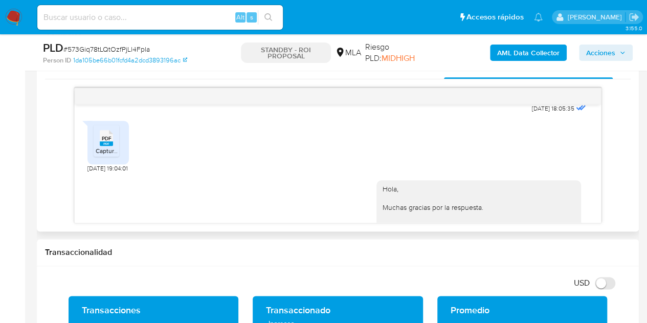
scroll to position [515, 0]
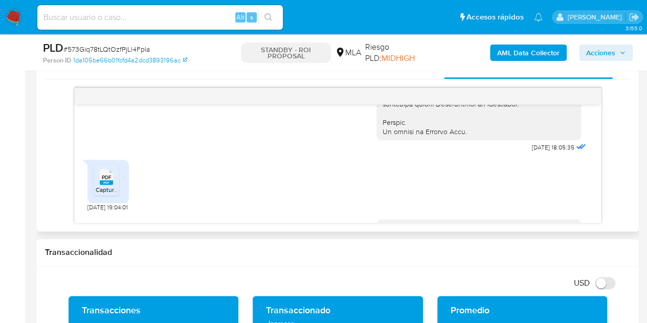
click at [103, 181] on span "PDF" at bounding box center [107, 177] width 10 height 7
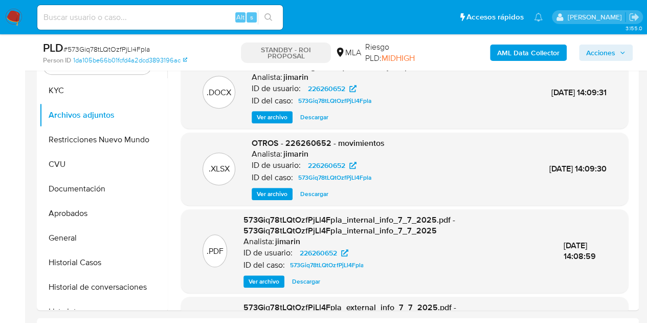
scroll to position [222, 0]
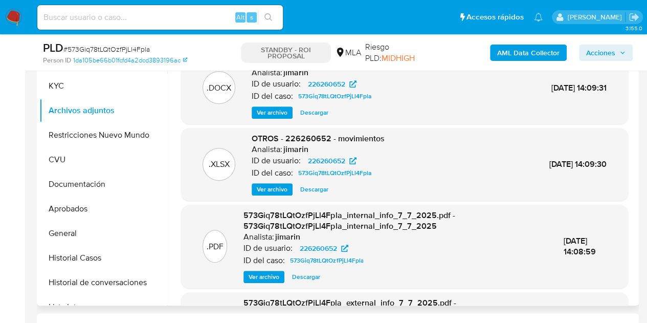
drag, startPoint x: 631, startPoint y: 96, endPoint x: 633, endPoint y: 174, distance: 77.8
click at [638, 179] on div "Buscar Volver al orden por defecto KYC Archivos adjuntos Restricciones Nuevo Mu…" at bounding box center [338, 175] width 602 height 262
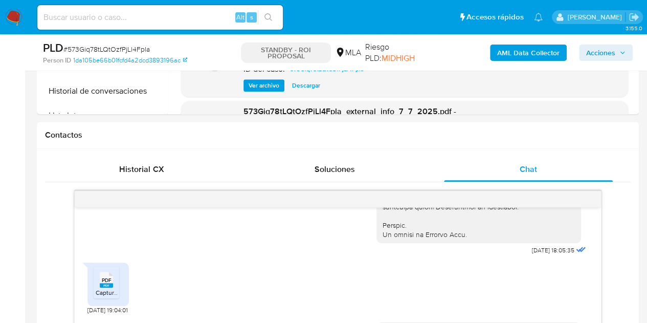
scroll to position [459, 0]
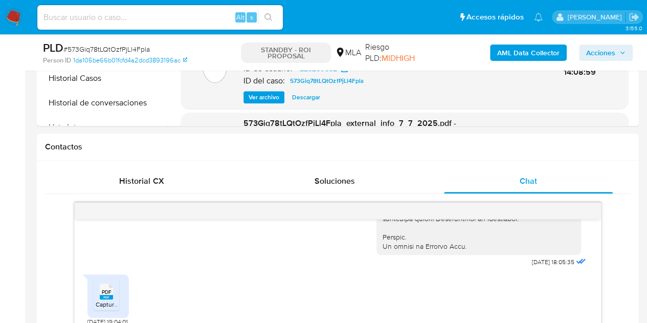
scroll to position [445, 0]
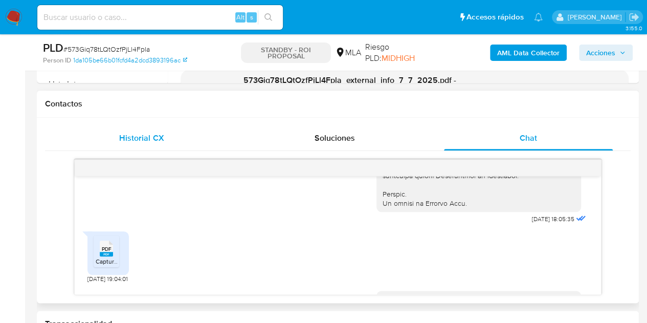
click at [182, 135] on div "Historial CX" at bounding box center [141, 138] width 169 height 25
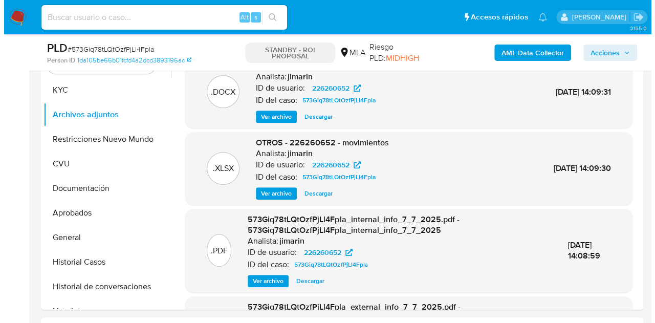
scroll to position [207, 0]
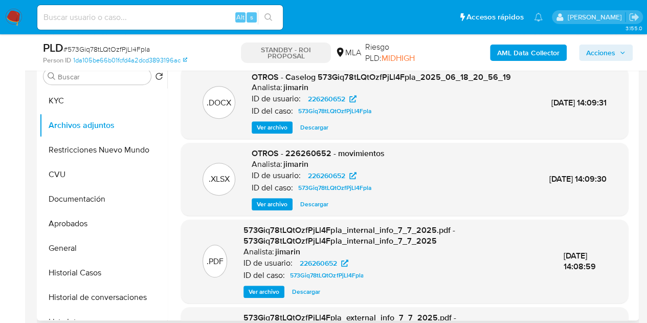
click at [277, 125] on span "Ver archivo" at bounding box center [272, 127] width 31 height 10
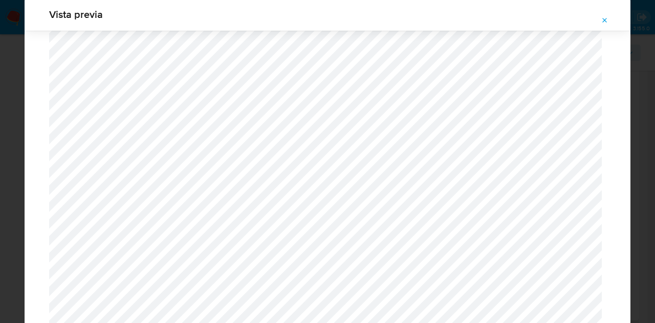
scroll to position [432, 0]
click at [608, 23] on icon "Attachment preview" at bounding box center [605, 20] width 8 height 8
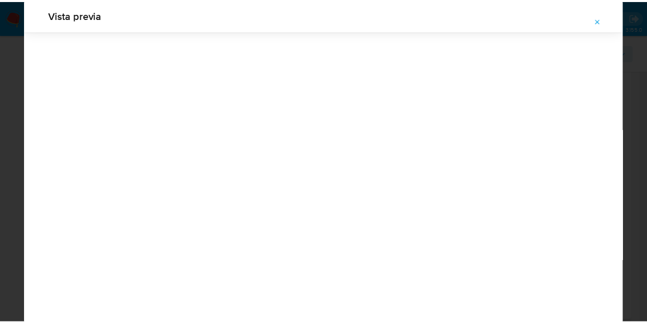
scroll to position [33, 0]
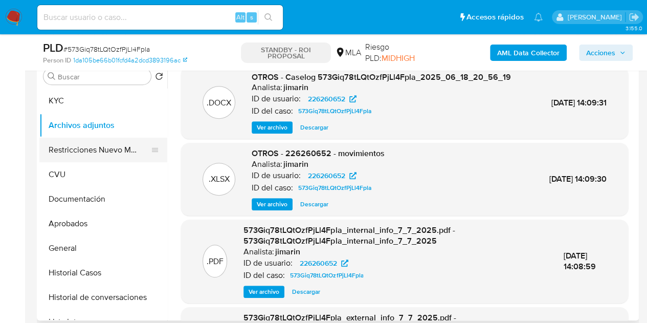
click at [82, 148] on button "Restricciones Nuevo Mundo" at bounding box center [99, 150] width 120 height 25
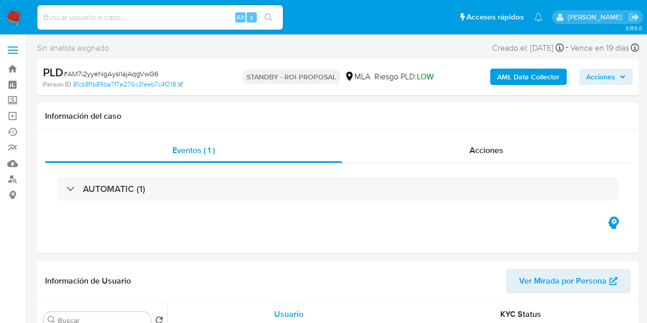
select select "10"
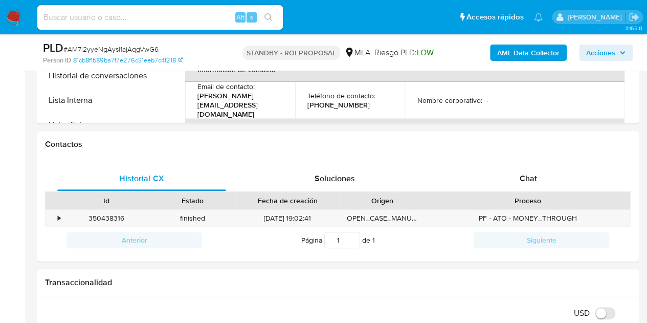
scroll to position [489, 0]
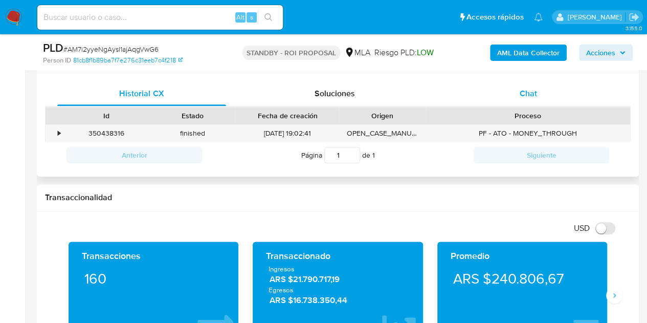
click at [518, 93] on div "Chat" at bounding box center [528, 93] width 169 height 25
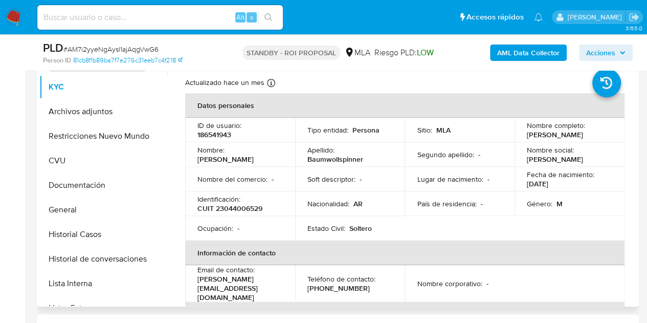
scroll to position [219, 0]
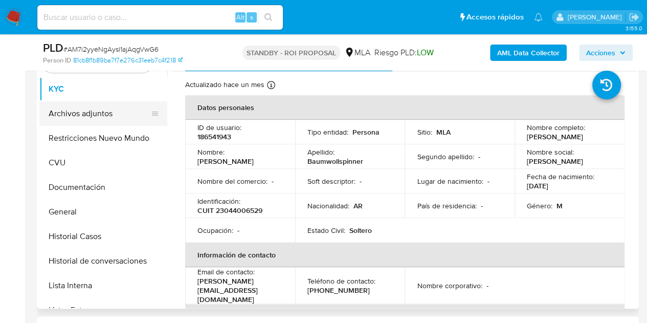
click at [99, 116] on button "Archivos adjuntos" at bounding box center [99, 113] width 120 height 25
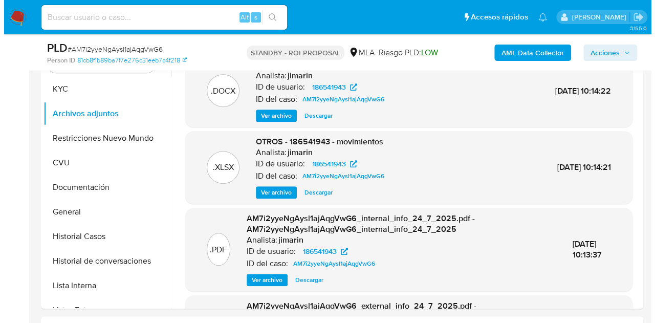
scroll to position [192, 0]
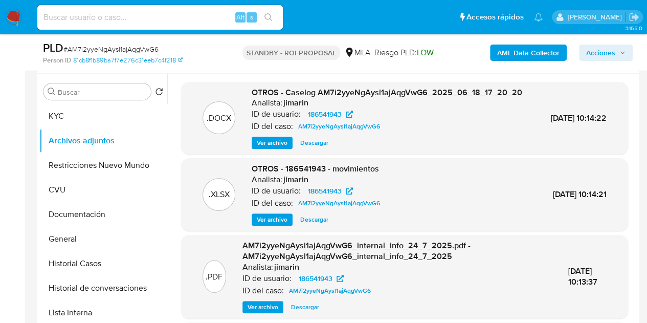
click at [264, 148] on span "Ver archivo" at bounding box center [272, 143] width 31 height 10
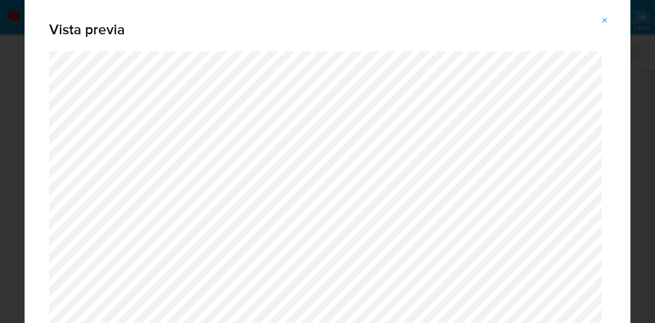
drag, startPoint x: 625, startPoint y: 47, endPoint x: 624, endPoint y: 79, distance: 32.8
click at [624, 79] on div "Vista previa" at bounding box center [328, 162] width 606 height 328
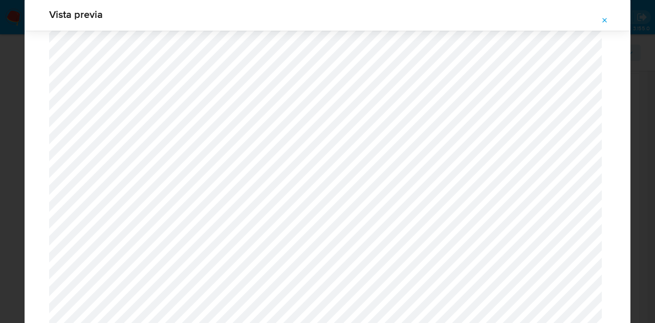
scroll to position [690, 0]
click at [610, 19] on button "Attachment preview" at bounding box center [605, 20] width 23 height 16
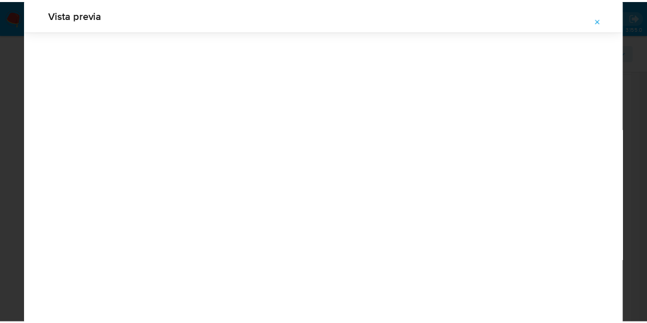
scroll to position [33, 0]
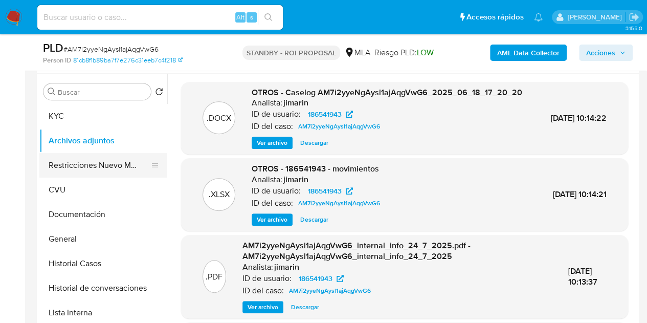
click at [55, 166] on button "Restricciones Nuevo Mundo" at bounding box center [99, 165] width 120 height 25
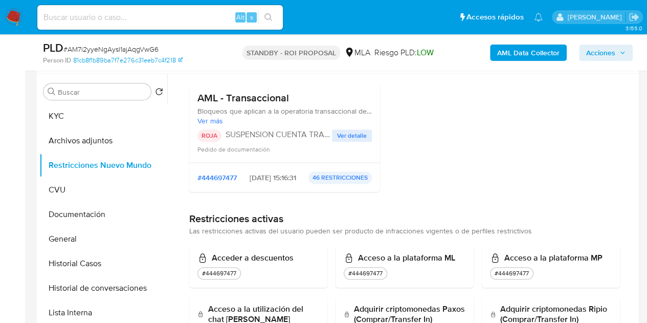
scroll to position [0, 0]
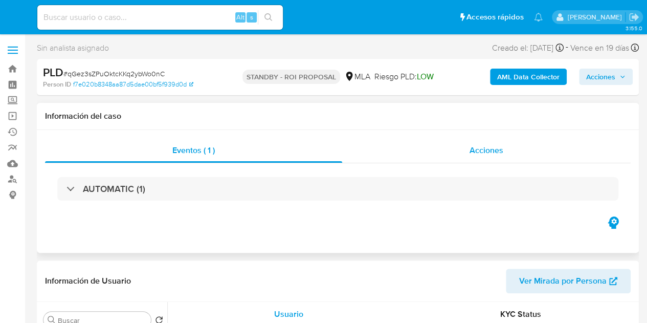
select select "10"
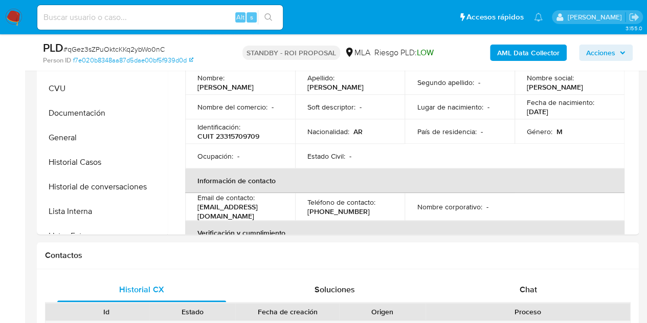
scroll to position [404, 0]
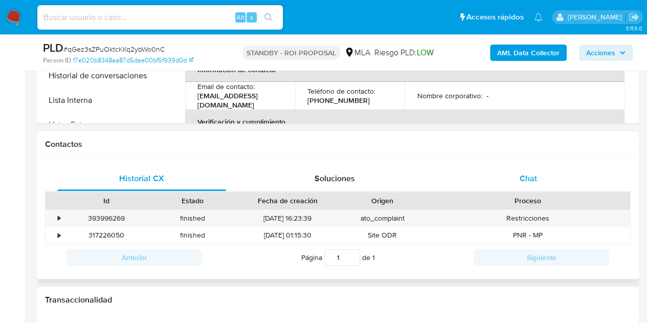
click at [545, 177] on div "Chat" at bounding box center [528, 178] width 169 height 25
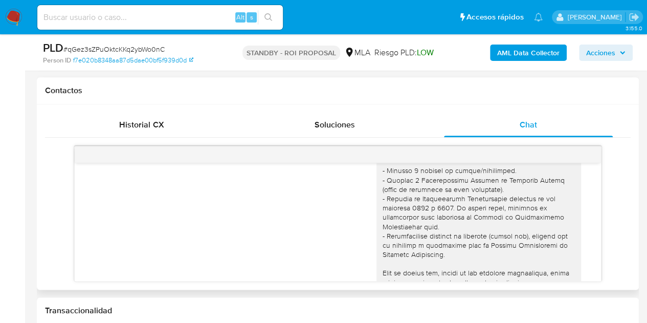
scroll to position [0, 0]
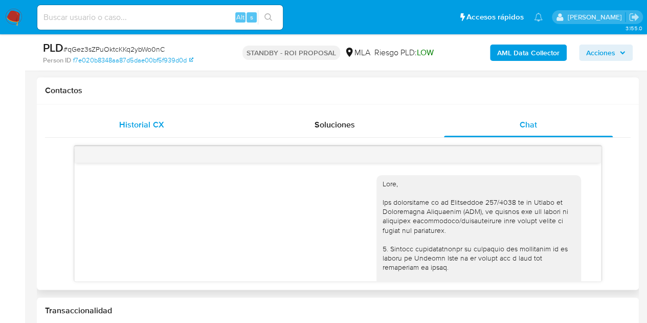
click at [158, 129] on span "Historial CX" at bounding box center [141, 125] width 45 height 12
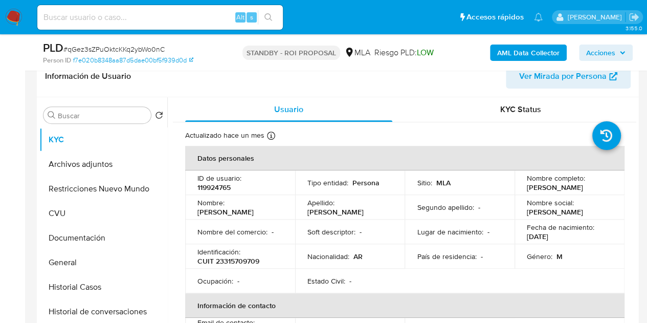
scroll to position [161, 0]
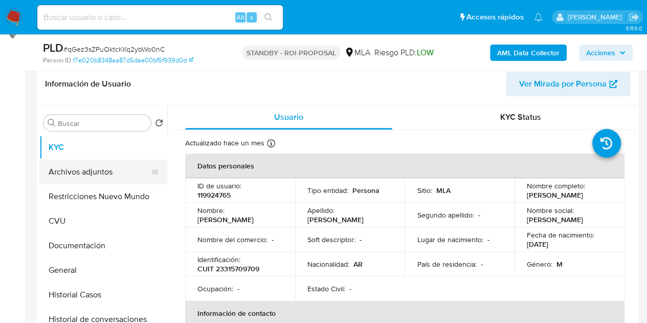
click at [68, 175] on button "Archivos adjuntos" at bounding box center [99, 172] width 120 height 25
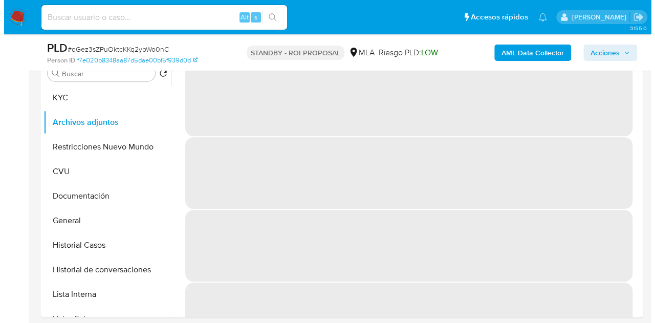
scroll to position [220, 0]
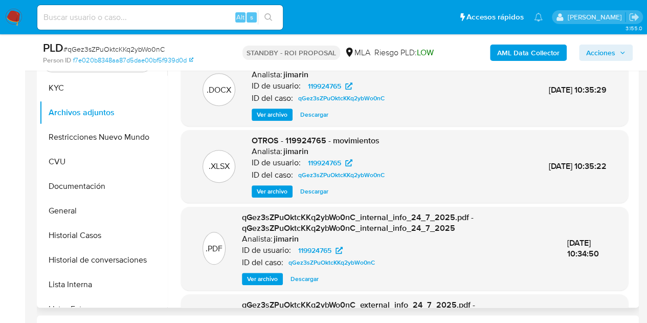
click at [276, 120] on span "Ver archivo" at bounding box center [272, 115] width 31 height 10
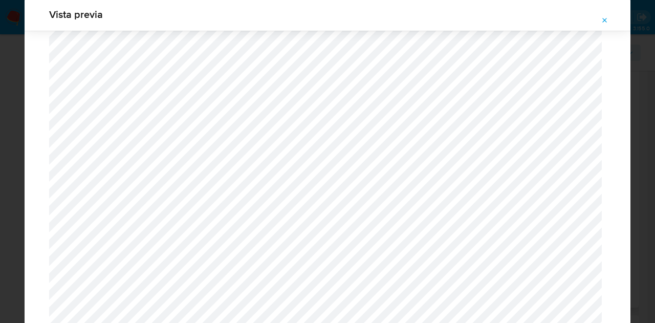
scroll to position [226, 0]
click at [606, 19] on icon "Attachment preview" at bounding box center [605, 20] width 8 height 8
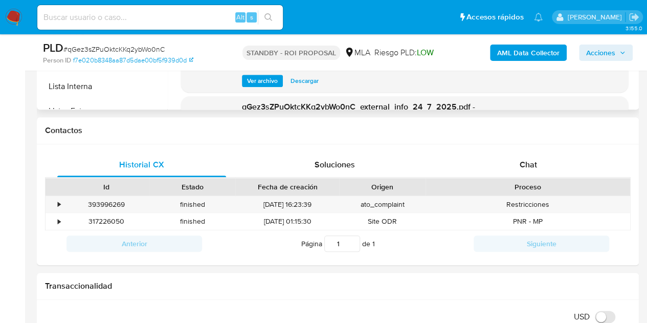
scroll to position [483, 0]
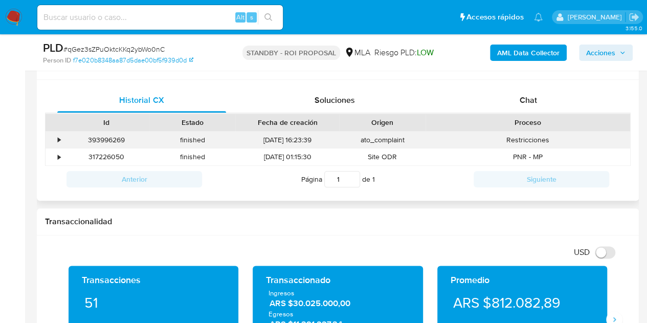
click at [114, 142] on div "393996269" at bounding box center [106, 140] width 86 height 17
copy div "393996269"
click at [524, 102] on span "Chat" at bounding box center [528, 100] width 17 height 12
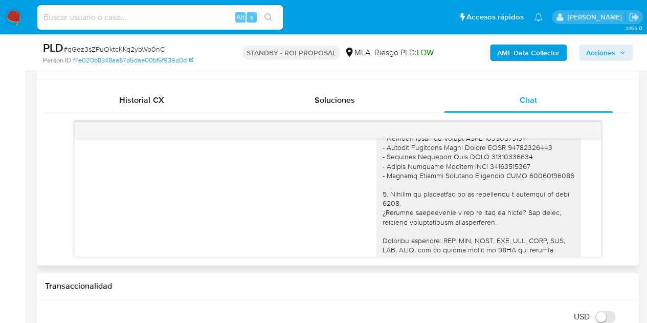
scroll to position [1109, 0]
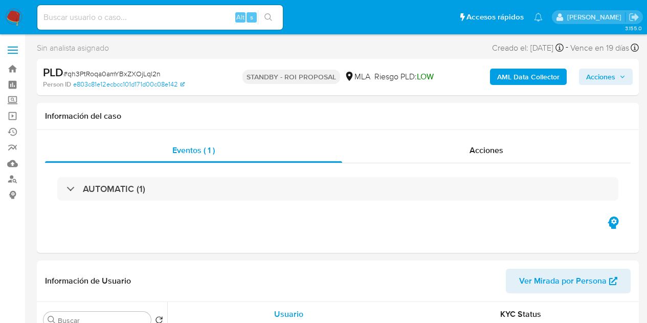
select select "10"
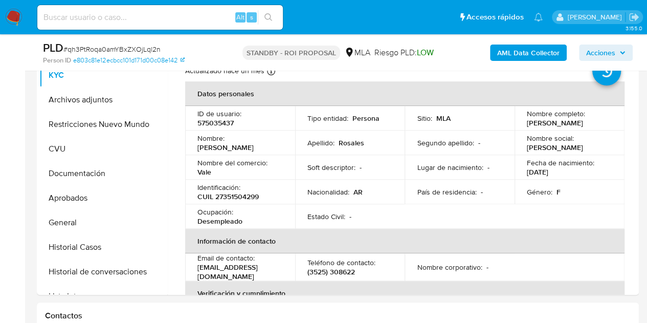
scroll to position [251, 0]
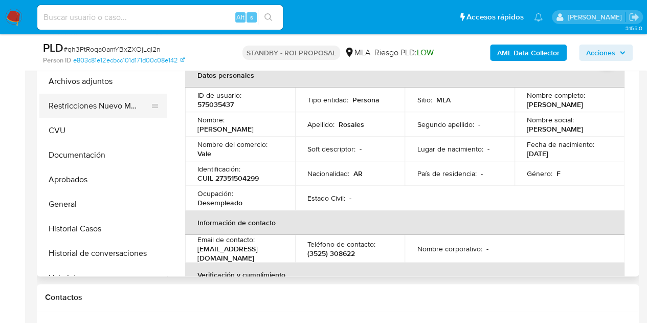
click at [88, 110] on button "Restricciones Nuevo Mundo" at bounding box center [99, 106] width 120 height 25
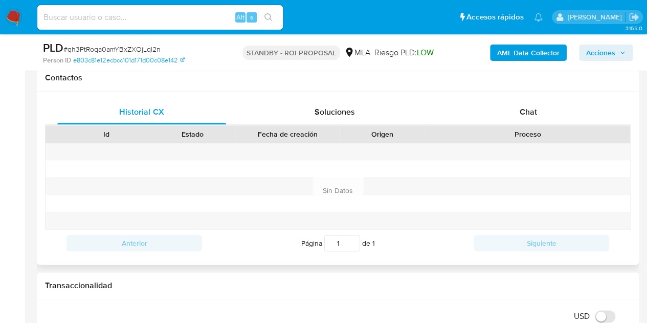
scroll to position [467, 0]
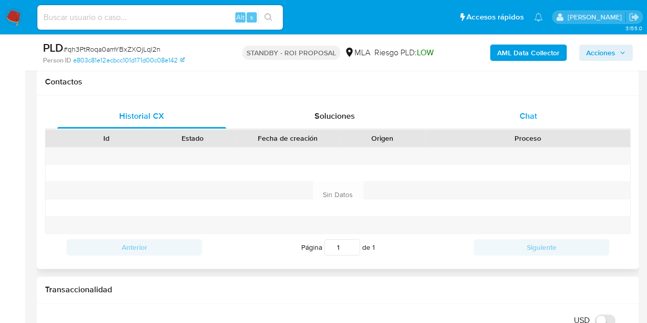
click at [550, 123] on div "Chat" at bounding box center [528, 116] width 169 height 25
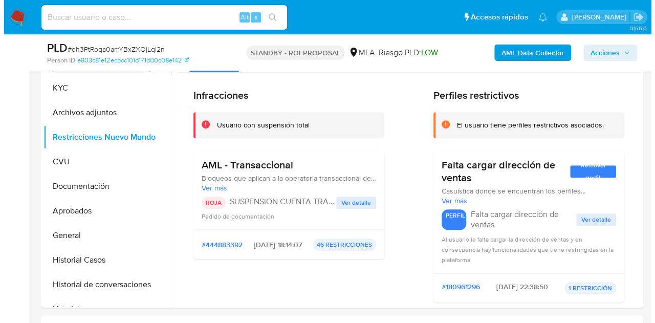
scroll to position [170, 0]
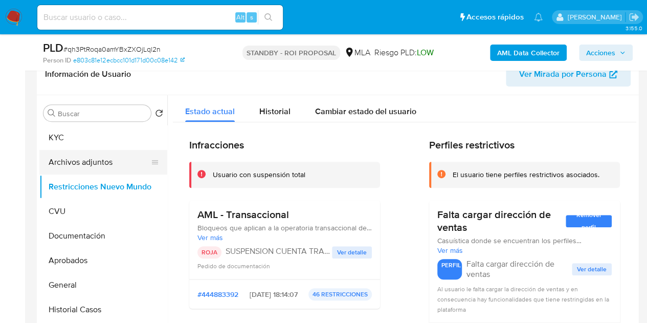
click at [54, 163] on button "Archivos adjuntos" at bounding box center [99, 162] width 120 height 25
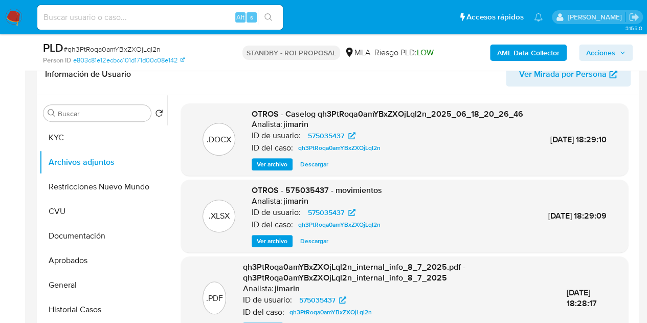
click at [270, 169] on span "Ver archivo" at bounding box center [272, 164] width 31 height 10
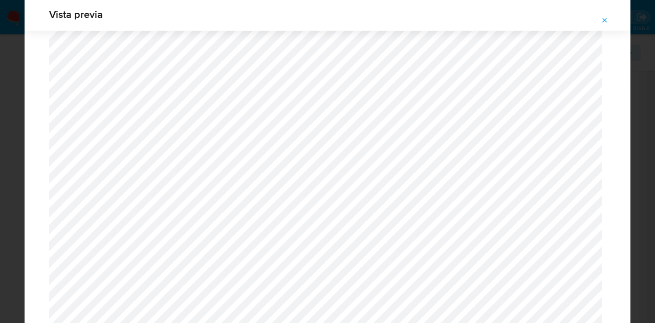
scroll to position [513, 0]
click at [601, 18] on icon "Attachment preview" at bounding box center [605, 20] width 8 height 8
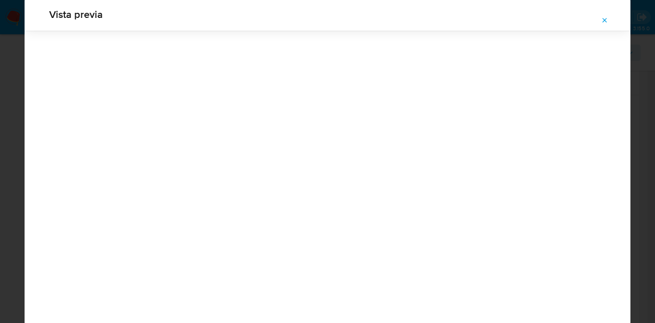
scroll to position [33, 0]
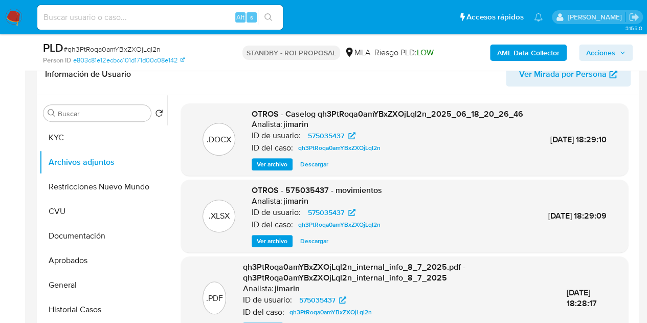
click at [267, 169] on span "Ver archivo" at bounding box center [272, 164] width 31 height 10
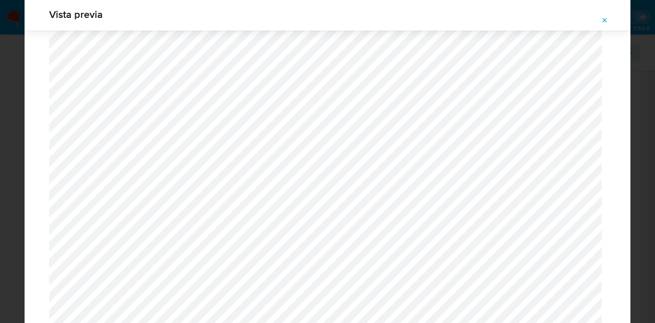
scroll to position [898, 0]
click at [605, 17] on icon "Attachment preview" at bounding box center [605, 20] width 8 height 8
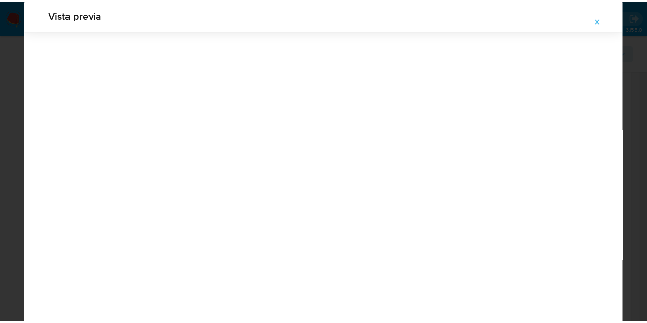
scroll to position [33, 0]
